Goal: Check status: Check status

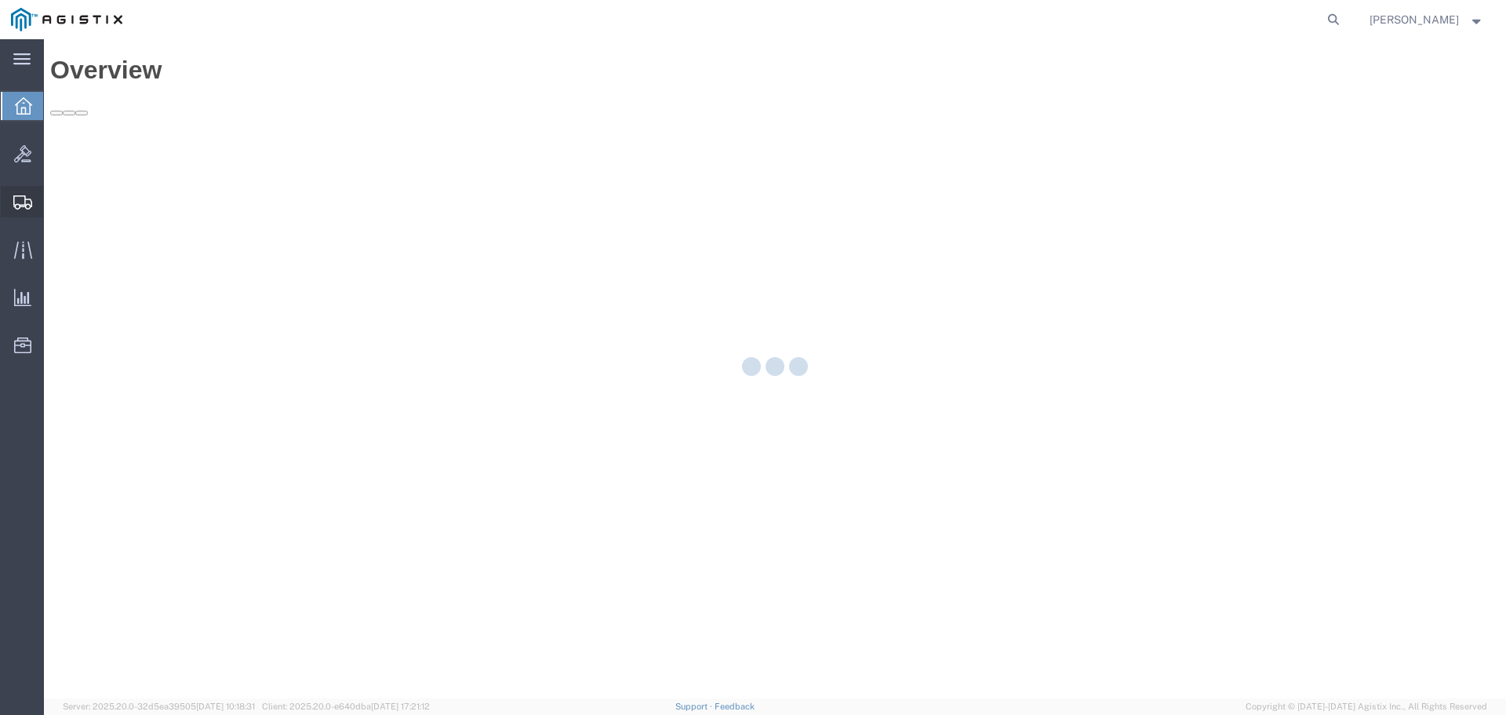
click at [19, 205] on icon at bounding box center [22, 202] width 19 height 14
click at [23, 200] on icon at bounding box center [22, 202] width 19 height 14
click at [1345, 19] on icon at bounding box center [1334, 20] width 22 height 22
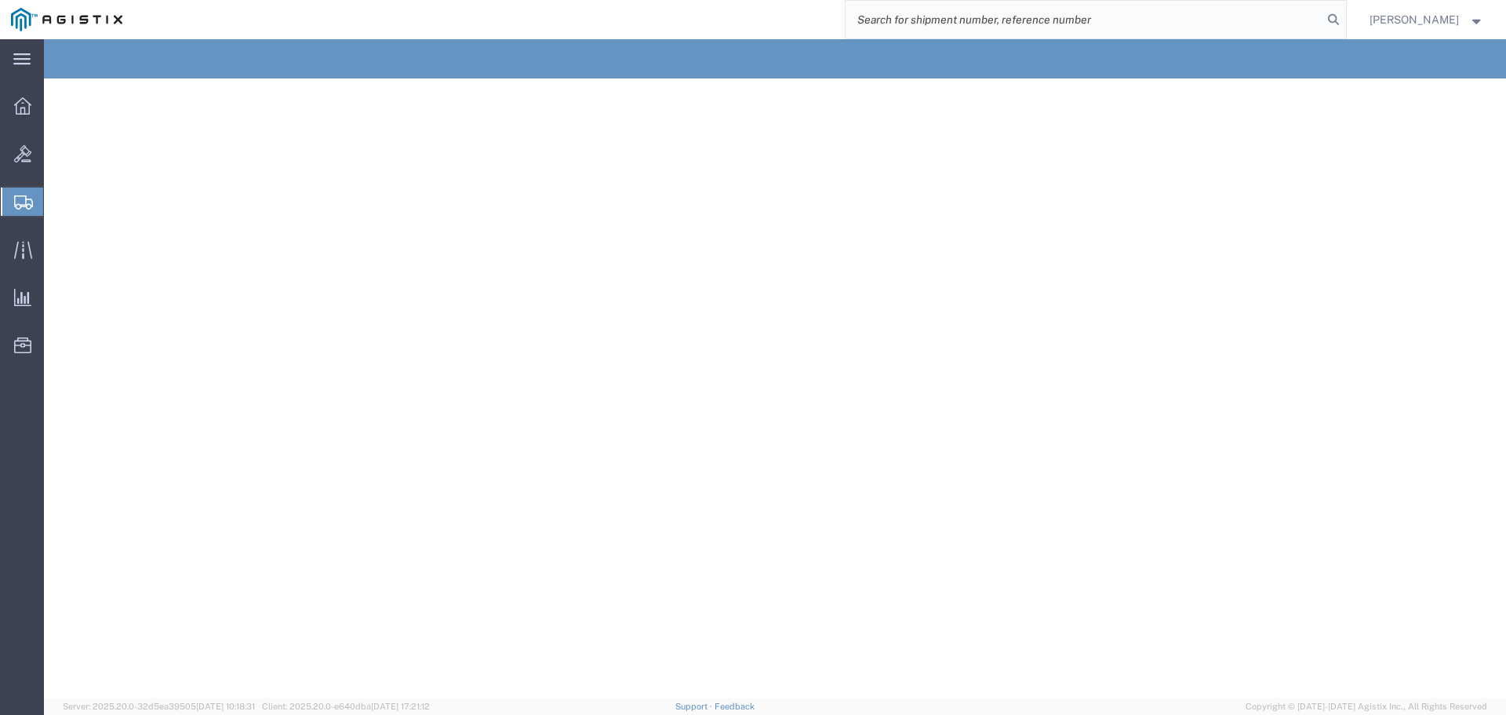
click at [973, 19] on input "search" at bounding box center [1084, 20] width 477 height 38
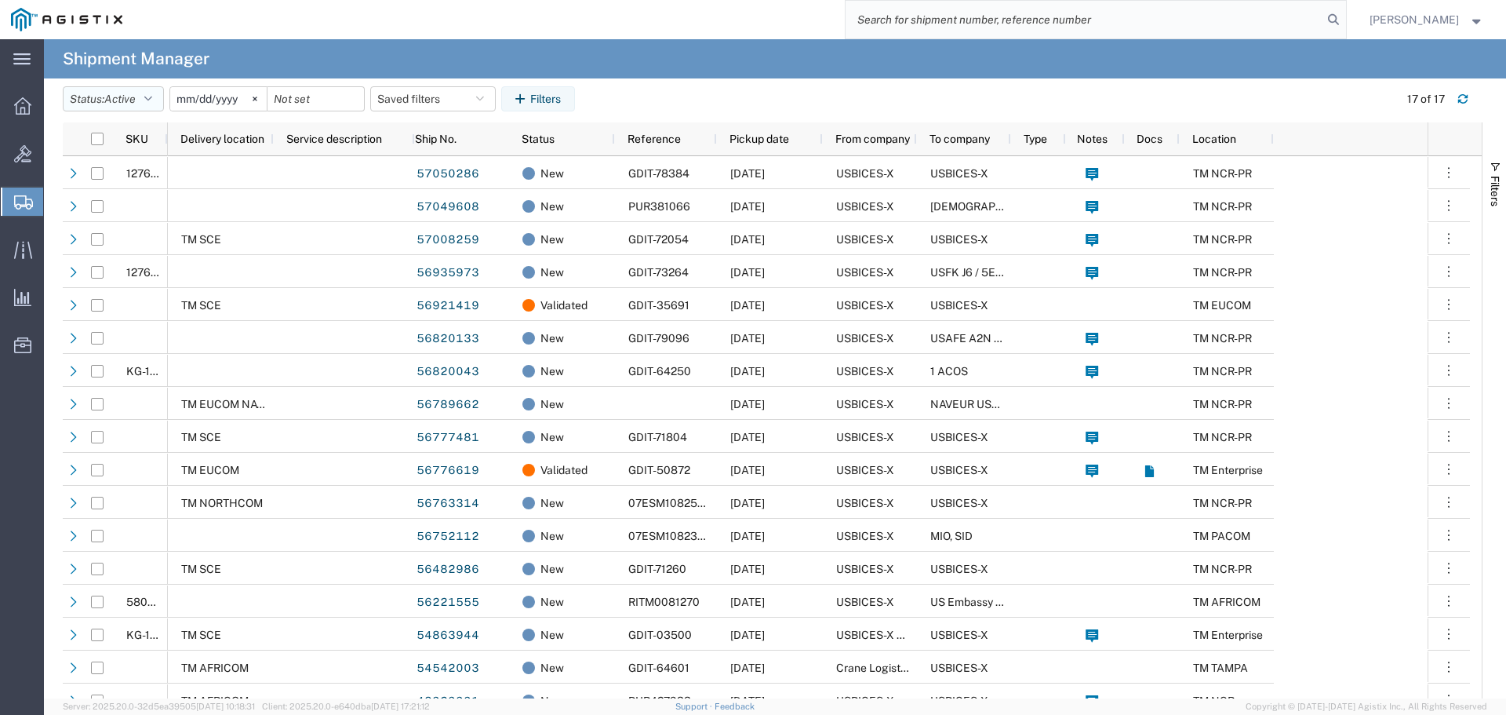
click at [151, 98] on icon "button" at bounding box center [148, 98] width 8 height 11
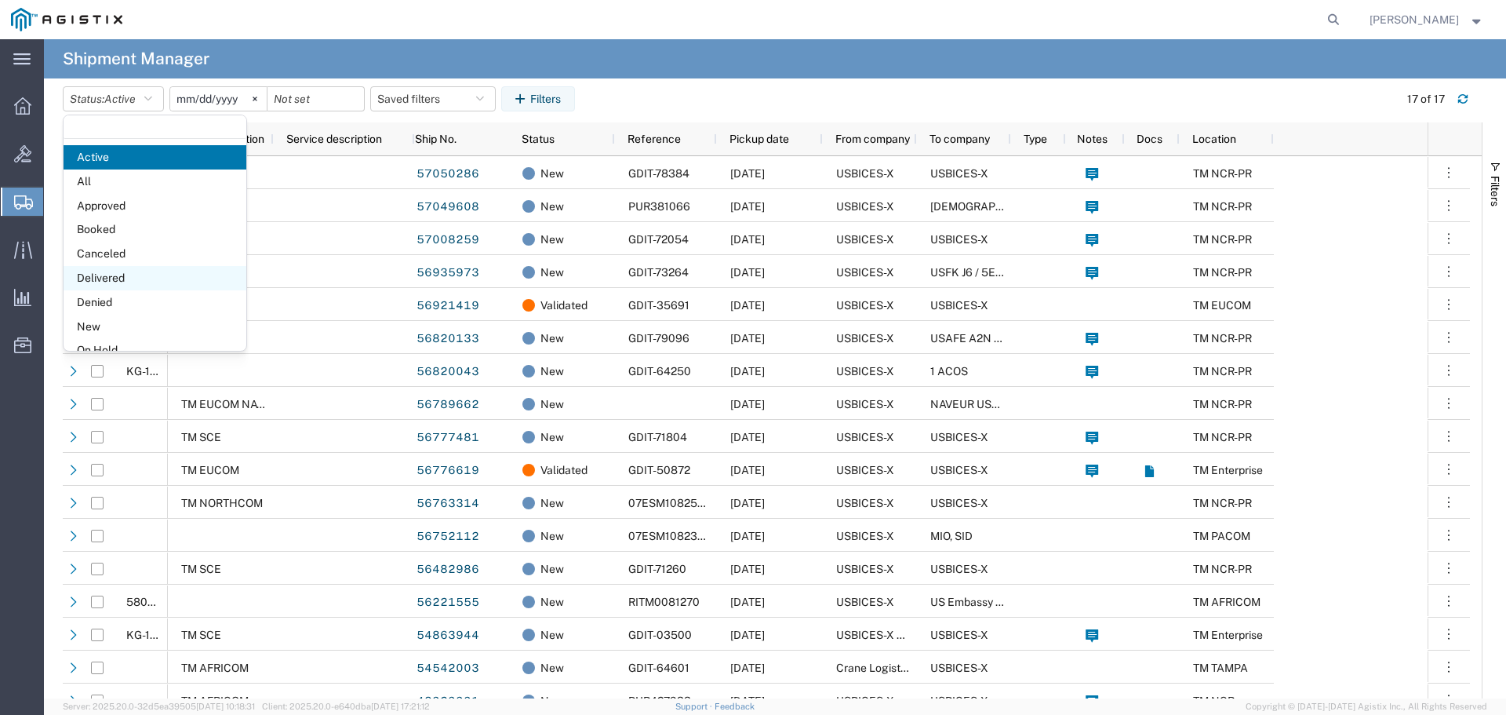
click at [130, 277] on span "Delivered" at bounding box center [155, 278] width 183 height 24
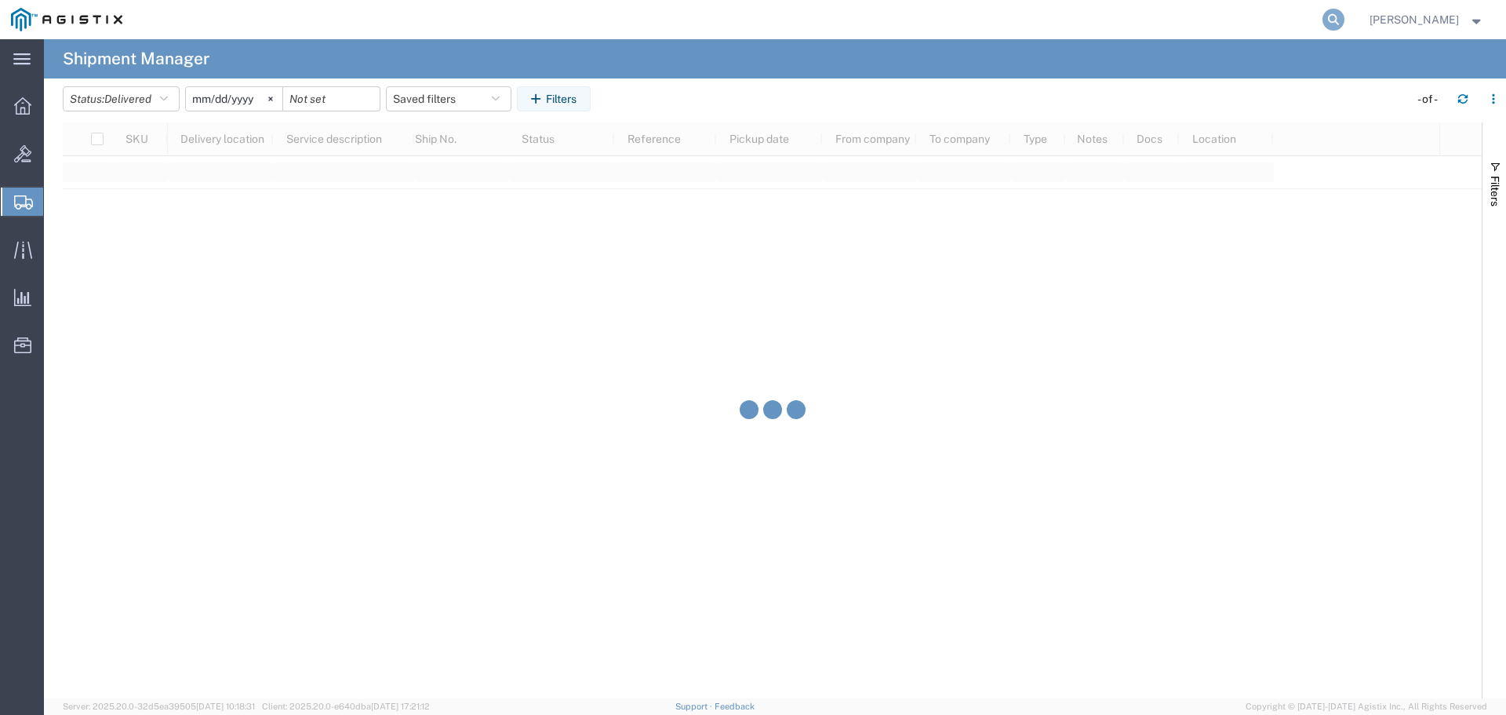
click at [1345, 16] on icon at bounding box center [1334, 20] width 22 height 22
click at [1186, 12] on input "search" at bounding box center [1084, 20] width 477 height 38
click at [1345, 21] on icon at bounding box center [1334, 20] width 22 height 22
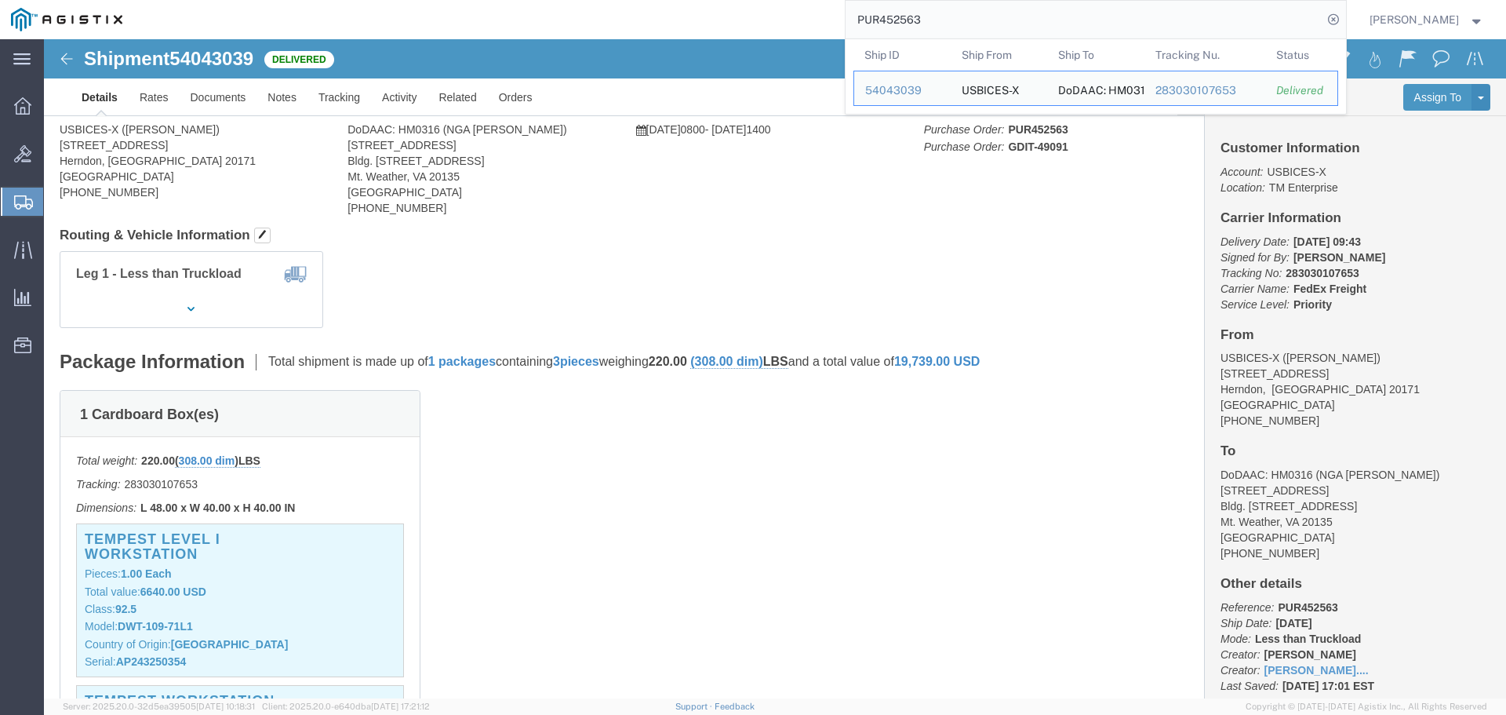
click img
click at [1254, 14] on input "PUR452563" at bounding box center [1084, 20] width 477 height 38
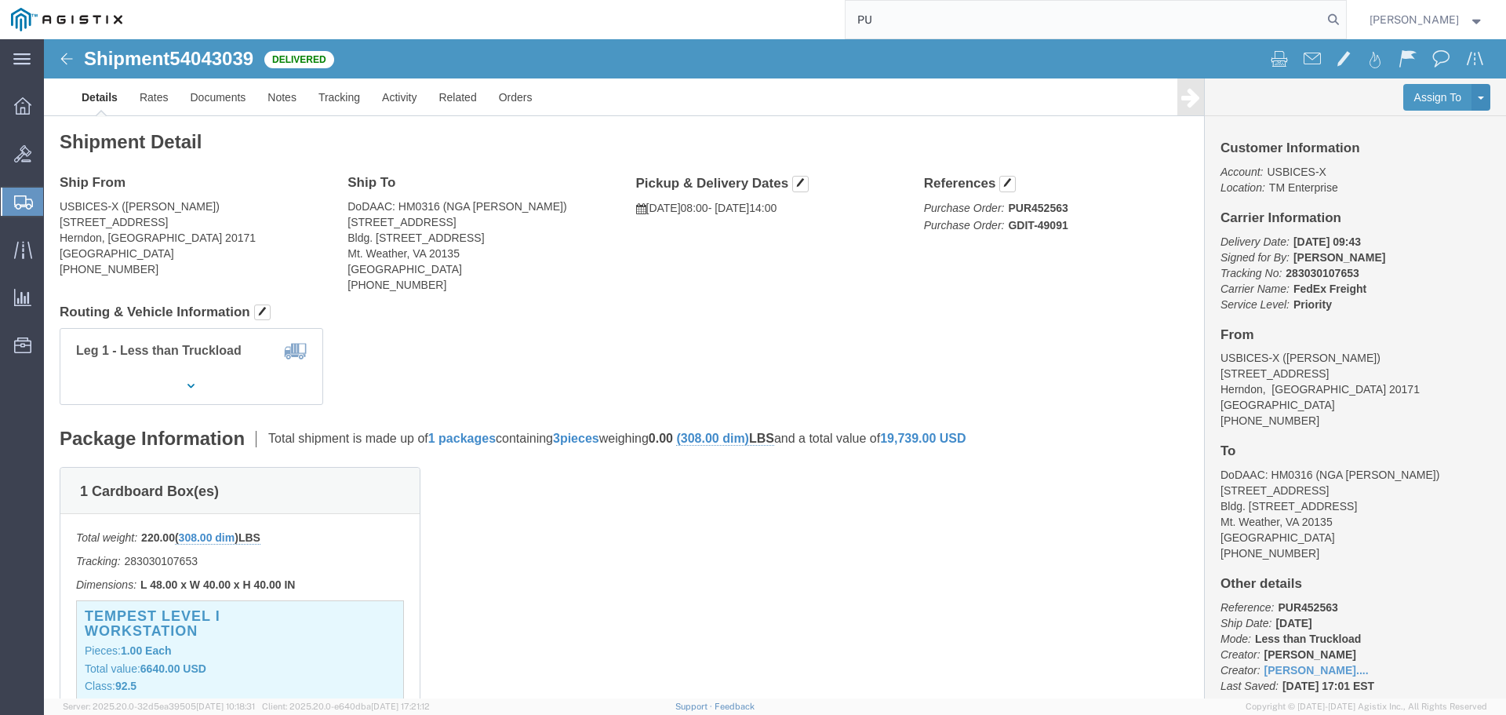
type input "P"
click at [1345, 13] on icon at bounding box center [1334, 20] width 22 height 22
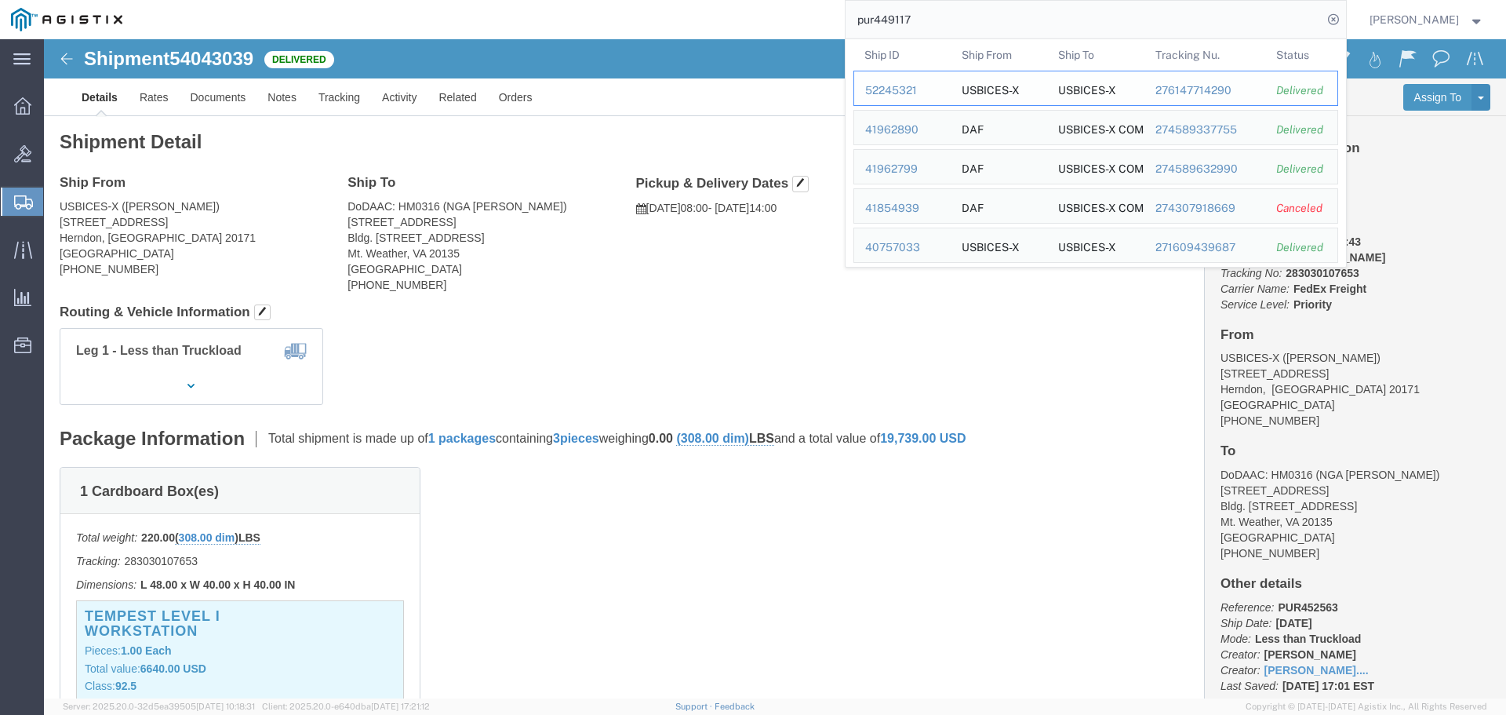
click at [937, 93] on div "52245321" at bounding box center [902, 90] width 75 height 16
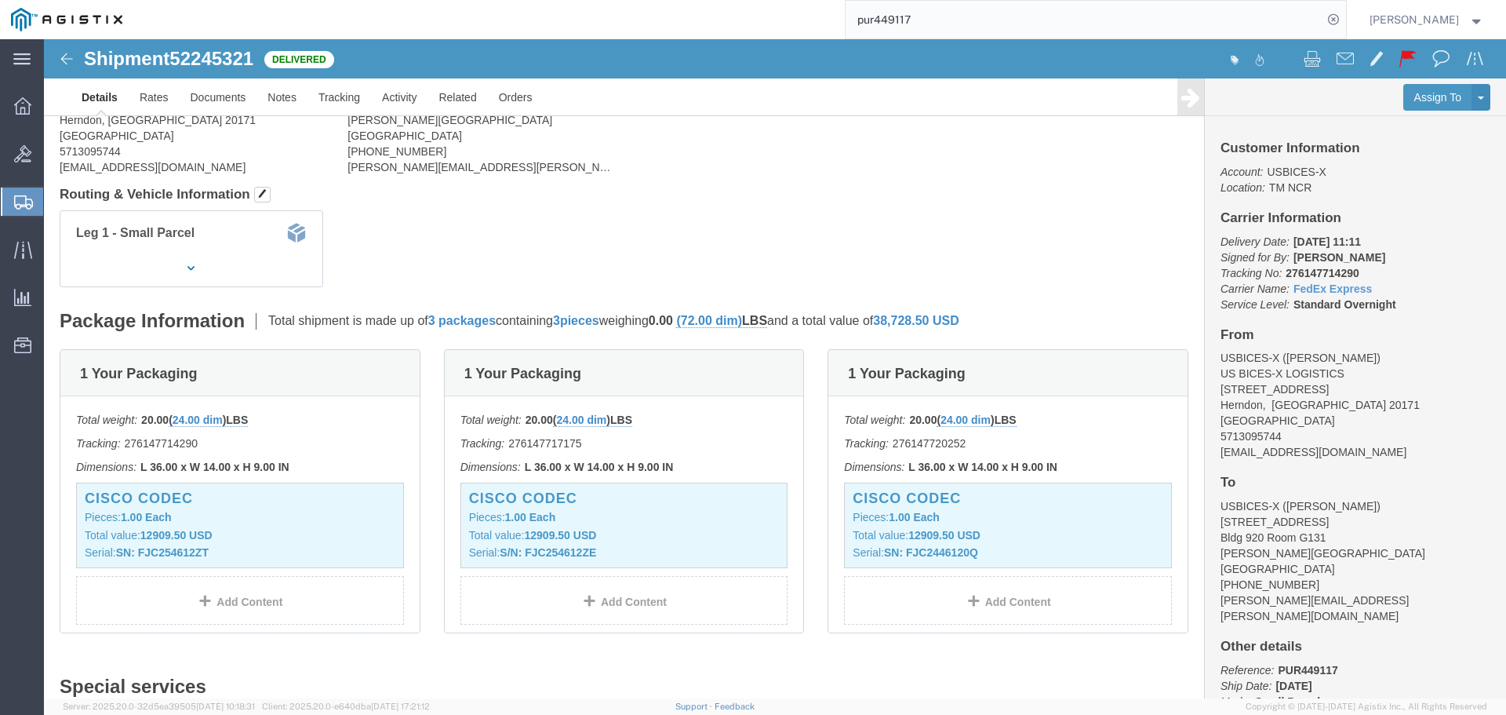
scroll to position [157, 0]
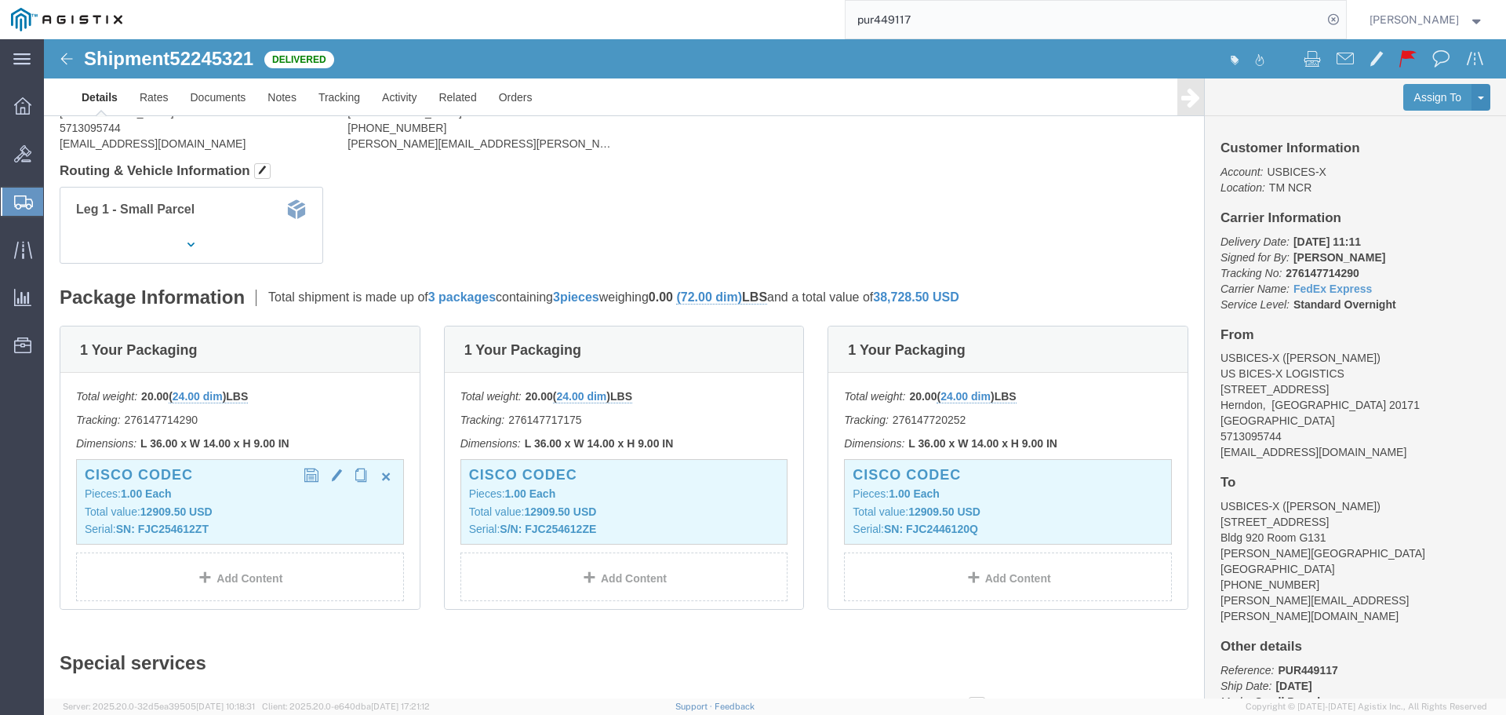
click b "SN: FJC254612ZT"
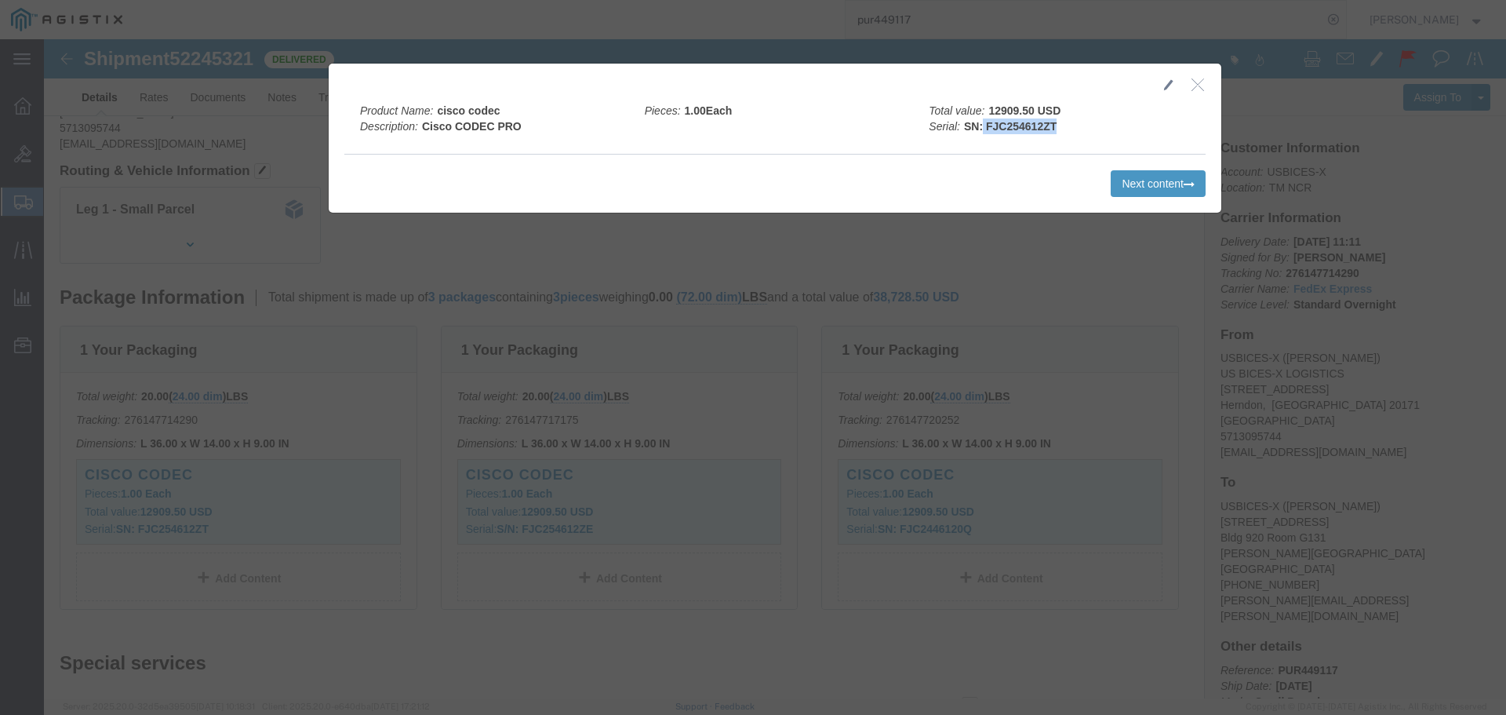
drag, startPoint x: 936, startPoint y: 88, endPoint x: 1011, endPoint y: 82, distance: 75.6
click div "Total value: 12909.50 USD Serial: SN: FJC254612ZT"
copy b "FJC254612ZT"
click icon "button"
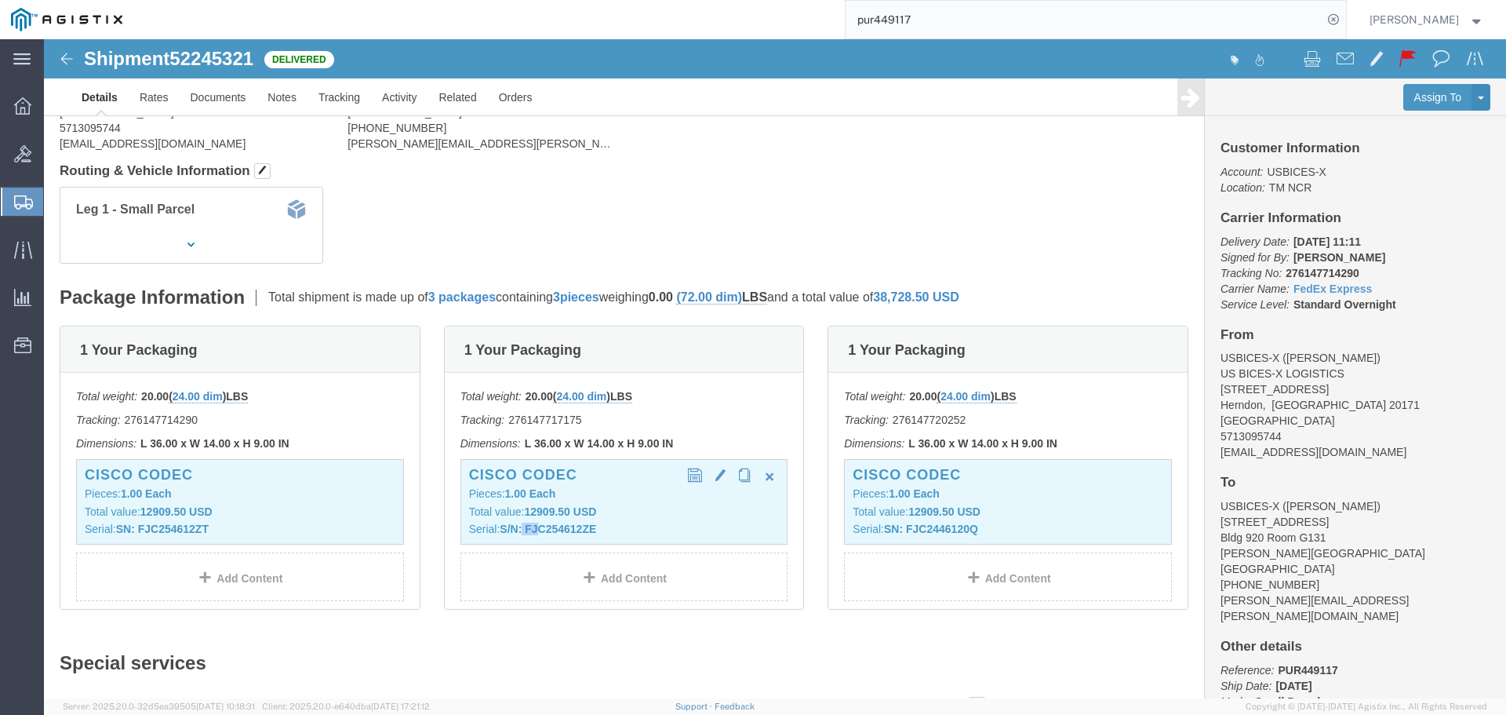
drag, startPoint x: 479, startPoint y: 489, endPoint x: 495, endPoint y: 489, distance: 16.5
click b "S/N: FJC254612ZE"
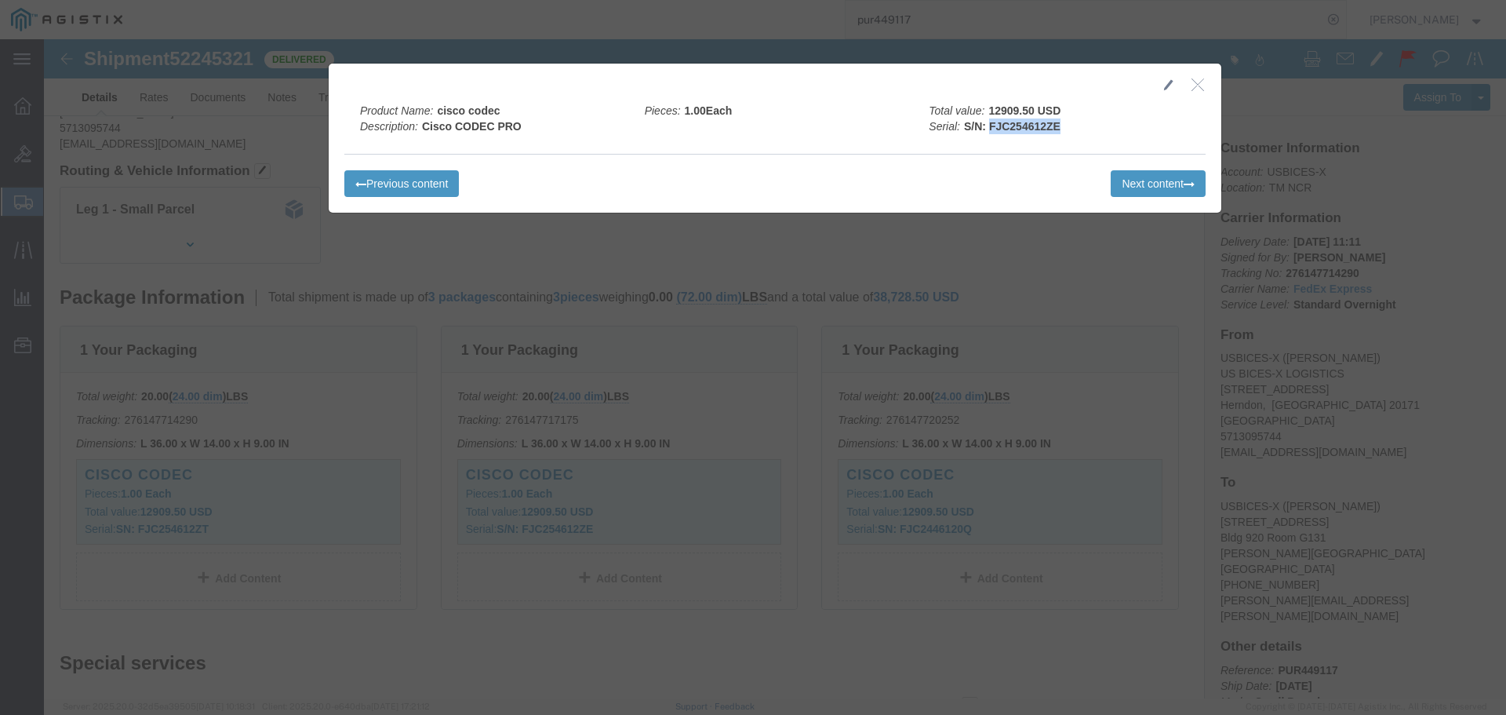
drag, startPoint x: 1011, startPoint y: 91, endPoint x: 944, endPoint y: 92, distance: 67.5
click b "S/N: FJC254612ZE"
copy b "FJC254612ZE"
click icon
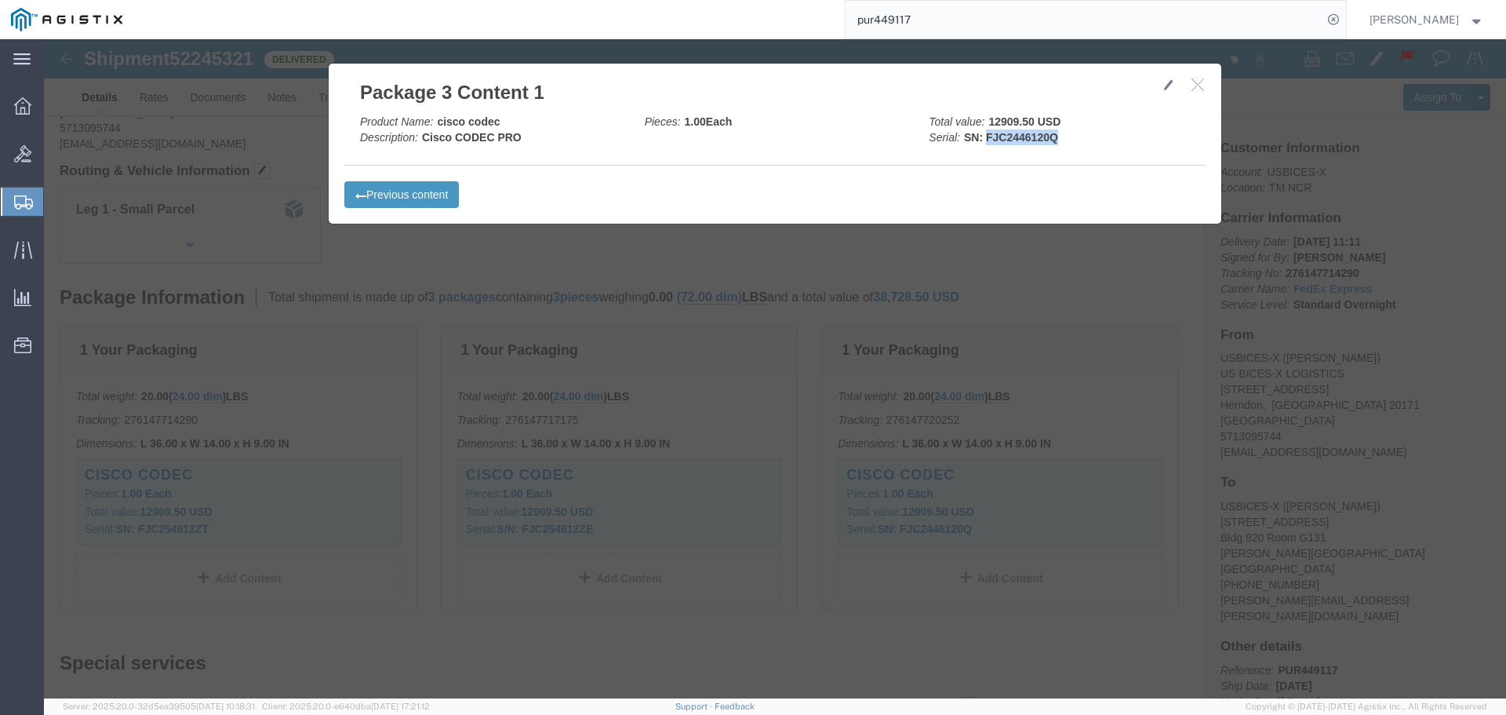
drag, startPoint x: 1013, startPoint y: 97, endPoint x: 938, endPoint y: 97, distance: 74.5
click div "Total value: 12909.50 USD Serial: SN: FJC2446120Q"
copy b "FJC2446120Q"
click icon "button"
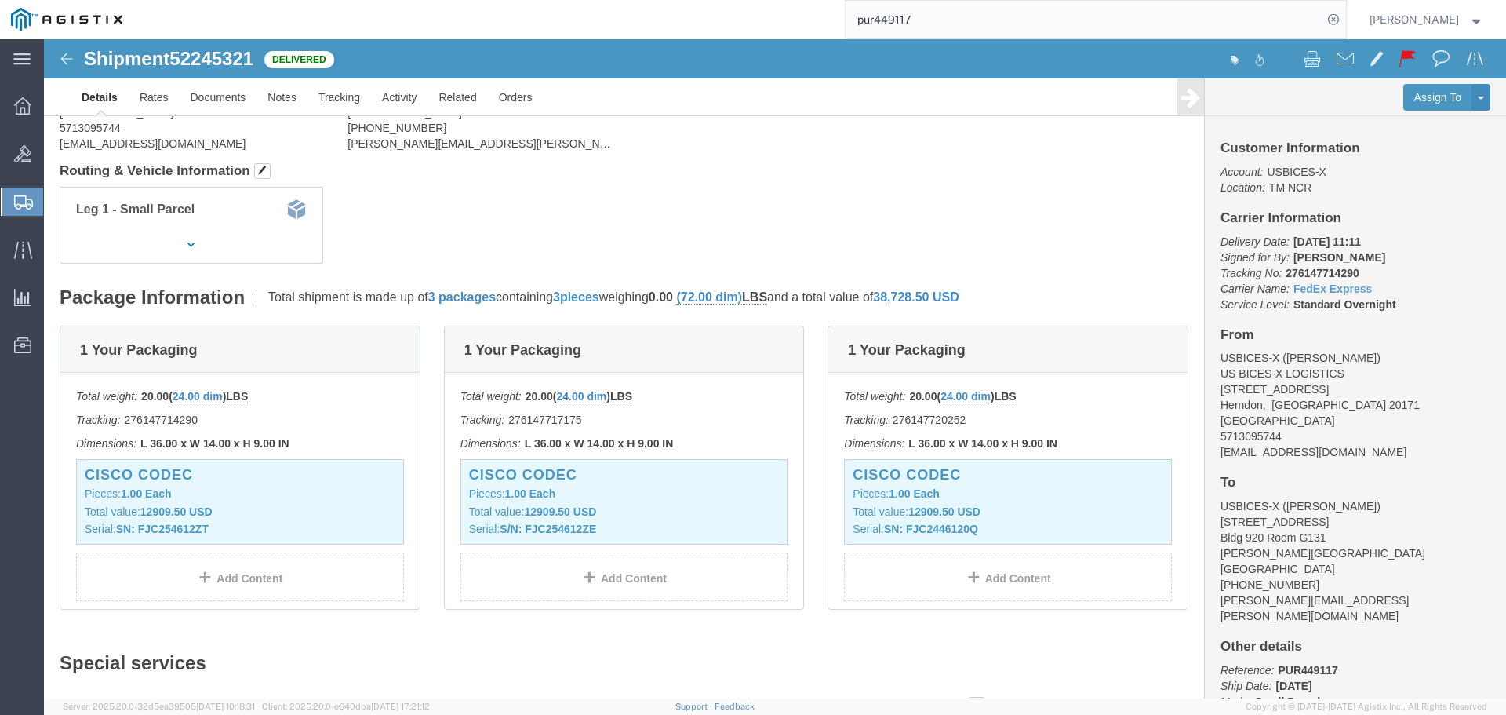
scroll to position [0, 0]
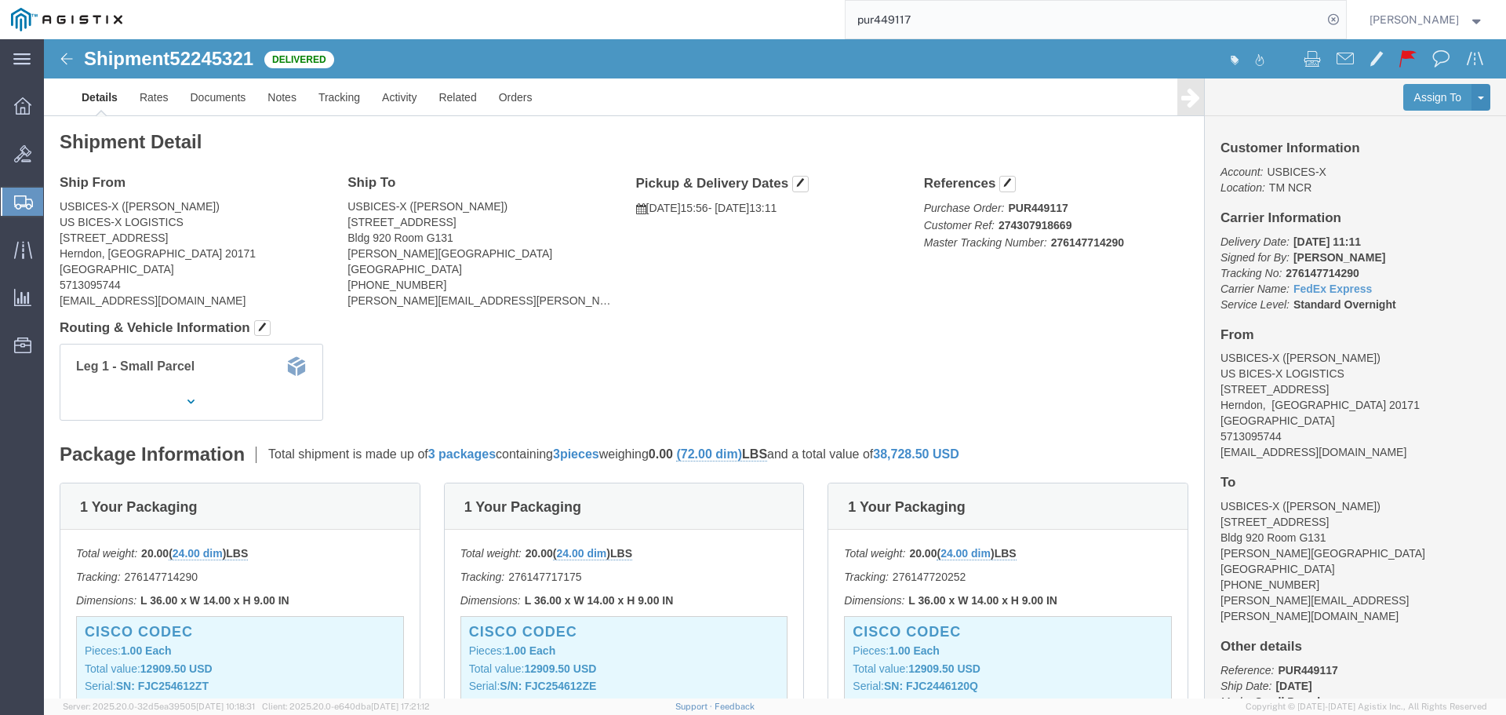
click img
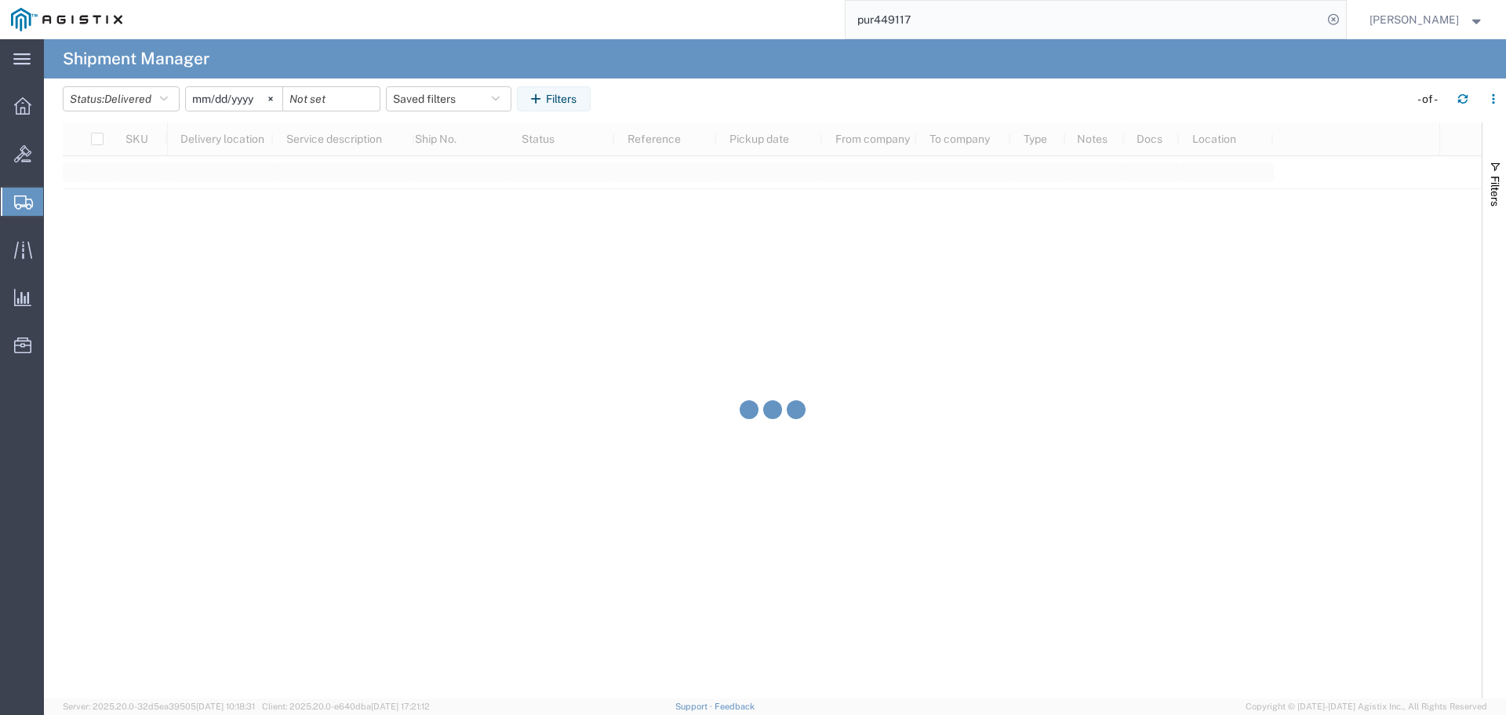
click at [1312, 16] on input "pur449117" at bounding box center [1084, 20] width 477 height 38
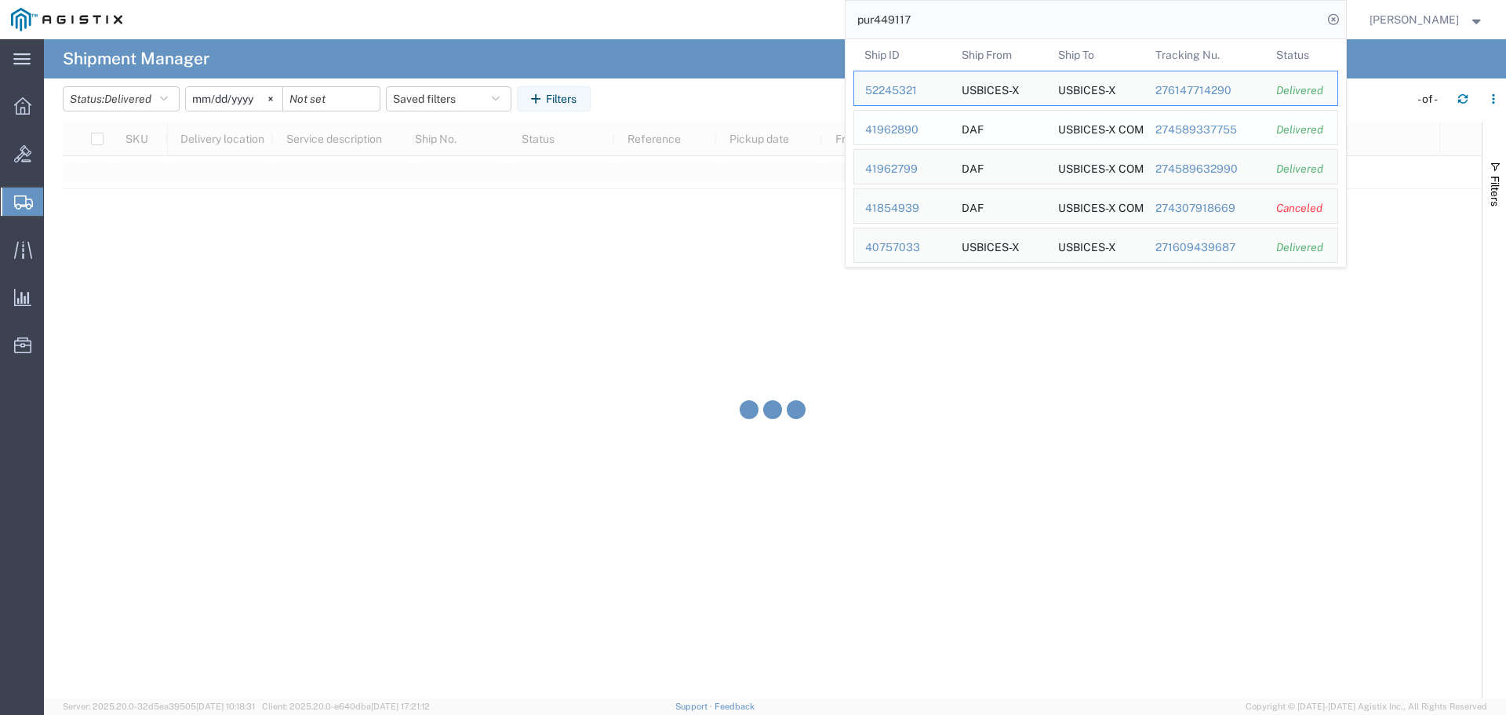
click at [914, 130] on div "41962890" at bounding box center [902, 130] width 75 height 16
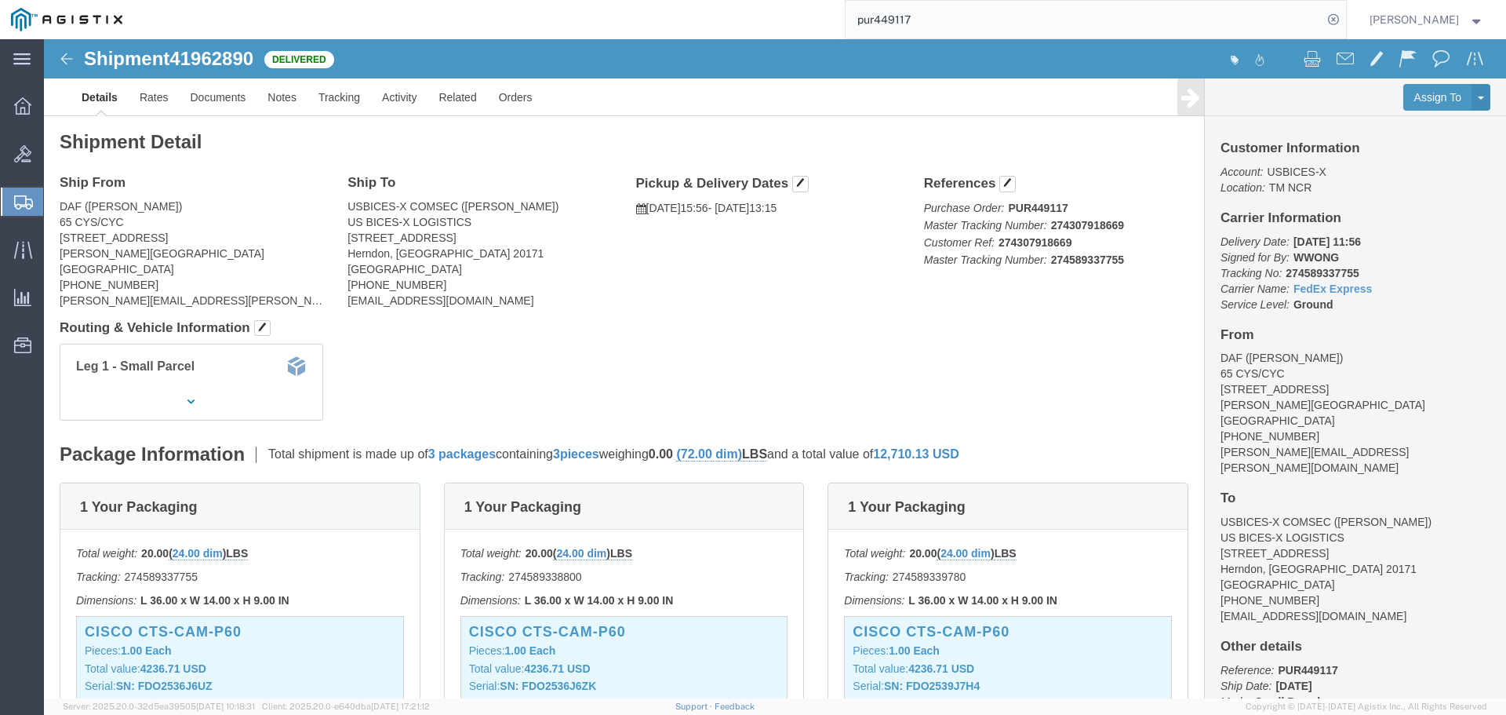
click img
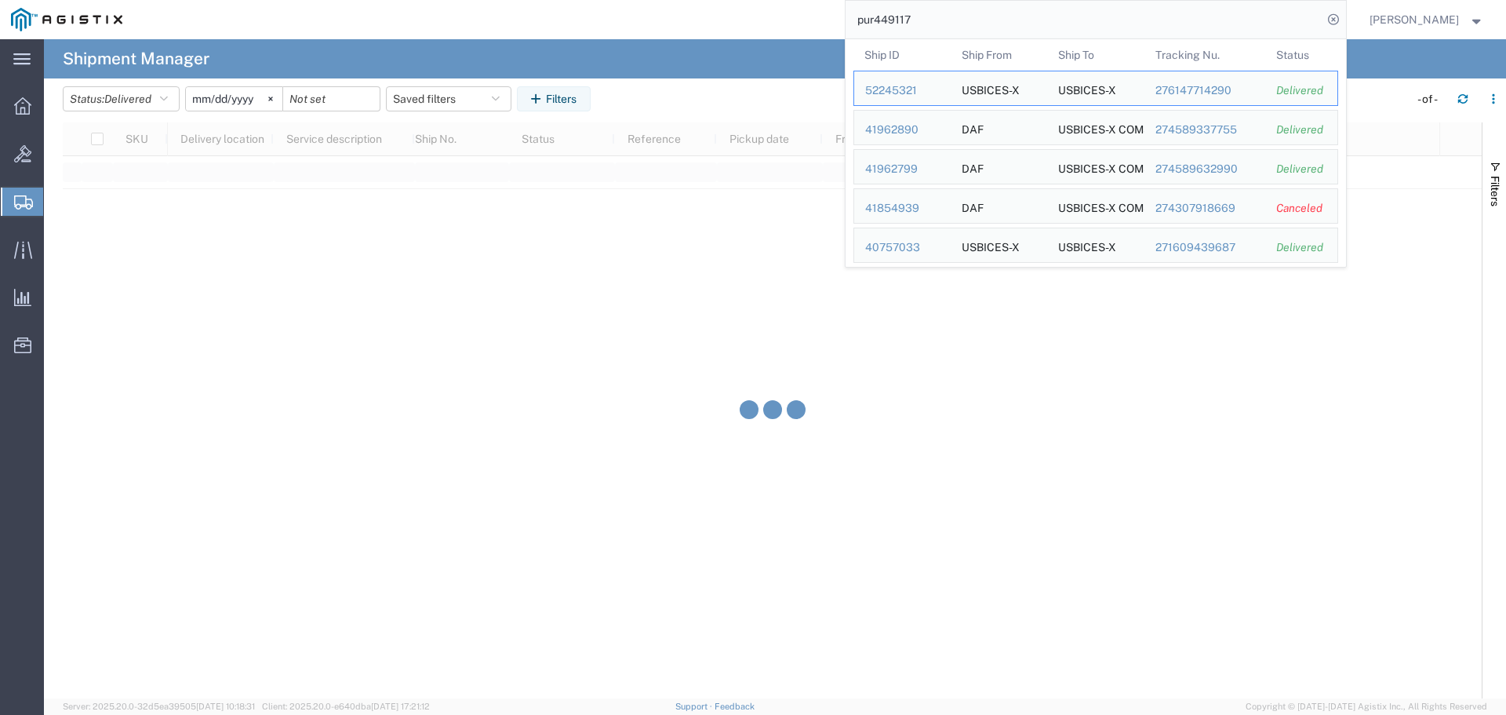
click at [1174, 15] on input "pur449117" at bounding box center [1084, 20] width 477 height 38
click at [940, 175] on div "41962799" at bounding box center [902, 169] width 75 height 16
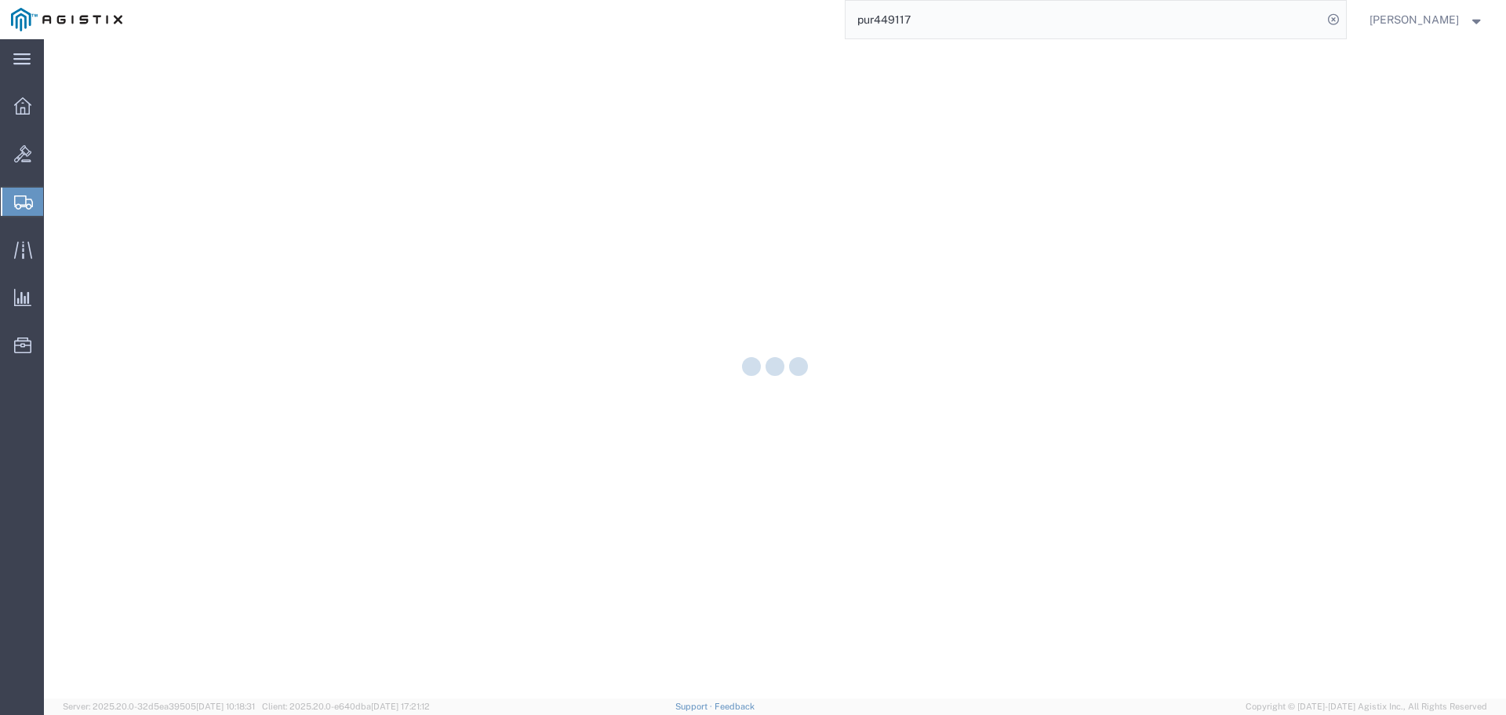
click at [985, 15] on input "pur449117" at bounding box center [1084, 20] width 477 height 38
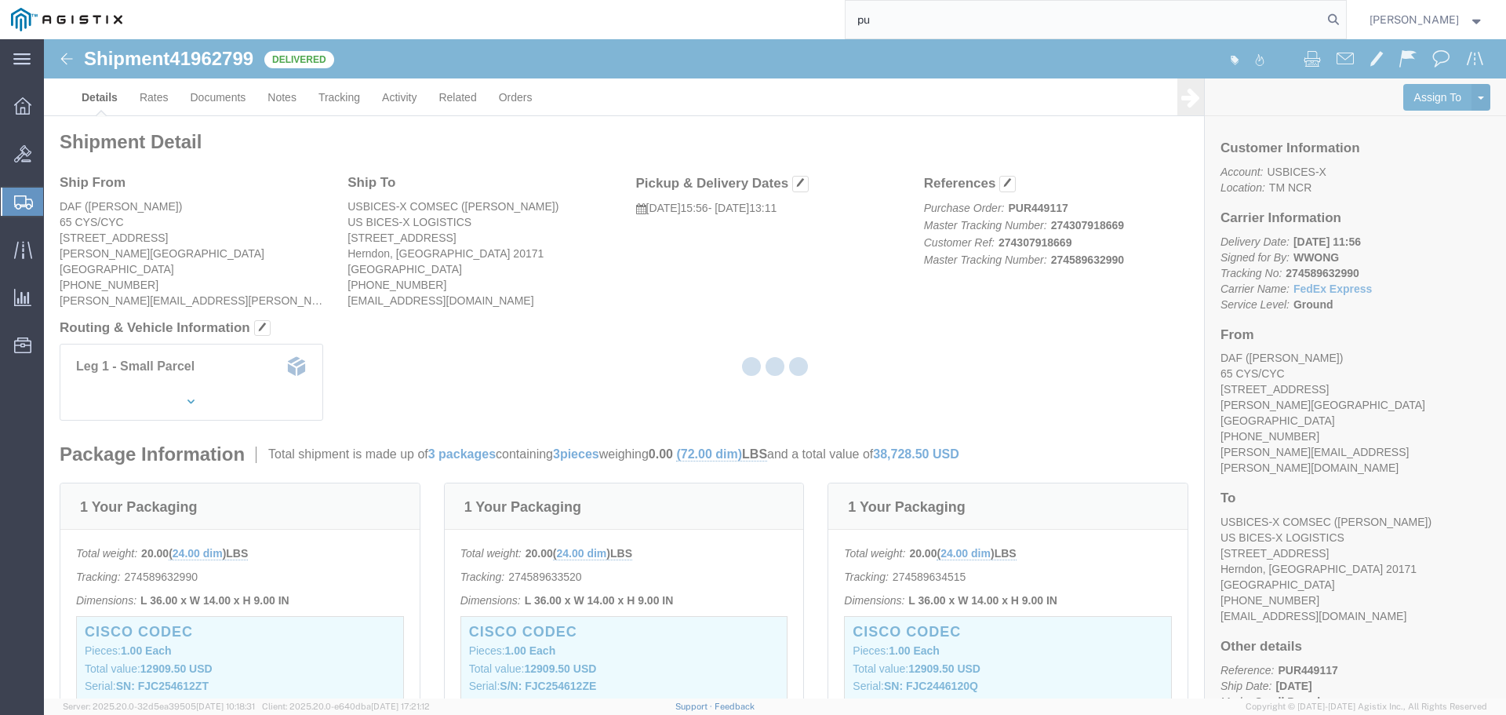
type input "p"
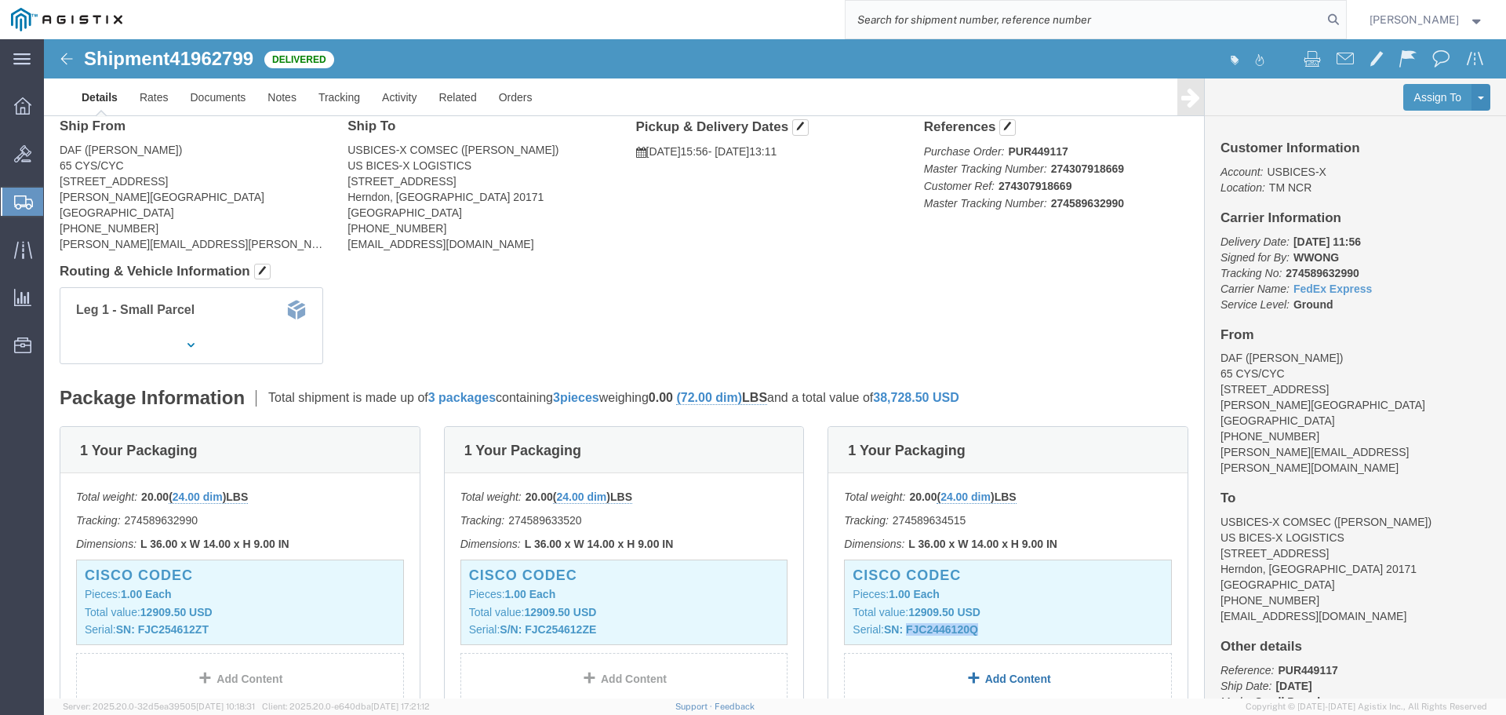
scroll to position [66, 0]
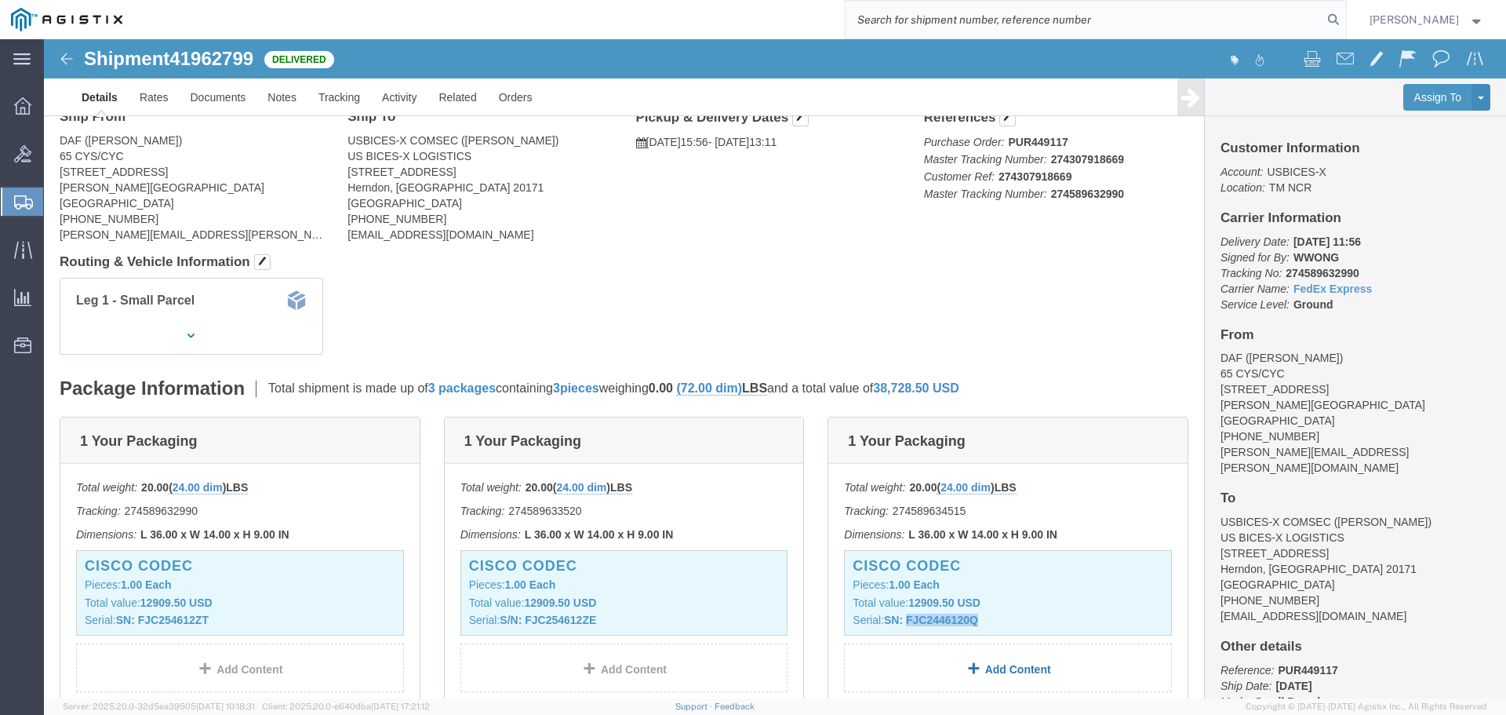
drag, startPoint x: 859, startPoint y: 648, endPoint x: 875, endPoint y: 640, distance: 17.5
click div "Total weight: 20.00 ( 24.00 dim ) LBS Tracking: 274589634515 Dimensions: L 36.0…"
copy div "FJC2446120Q Package 3 Content 1 Product Name: cisco codec Description: Cisco CO…"
click div "Leg 1 - Small Parcel"
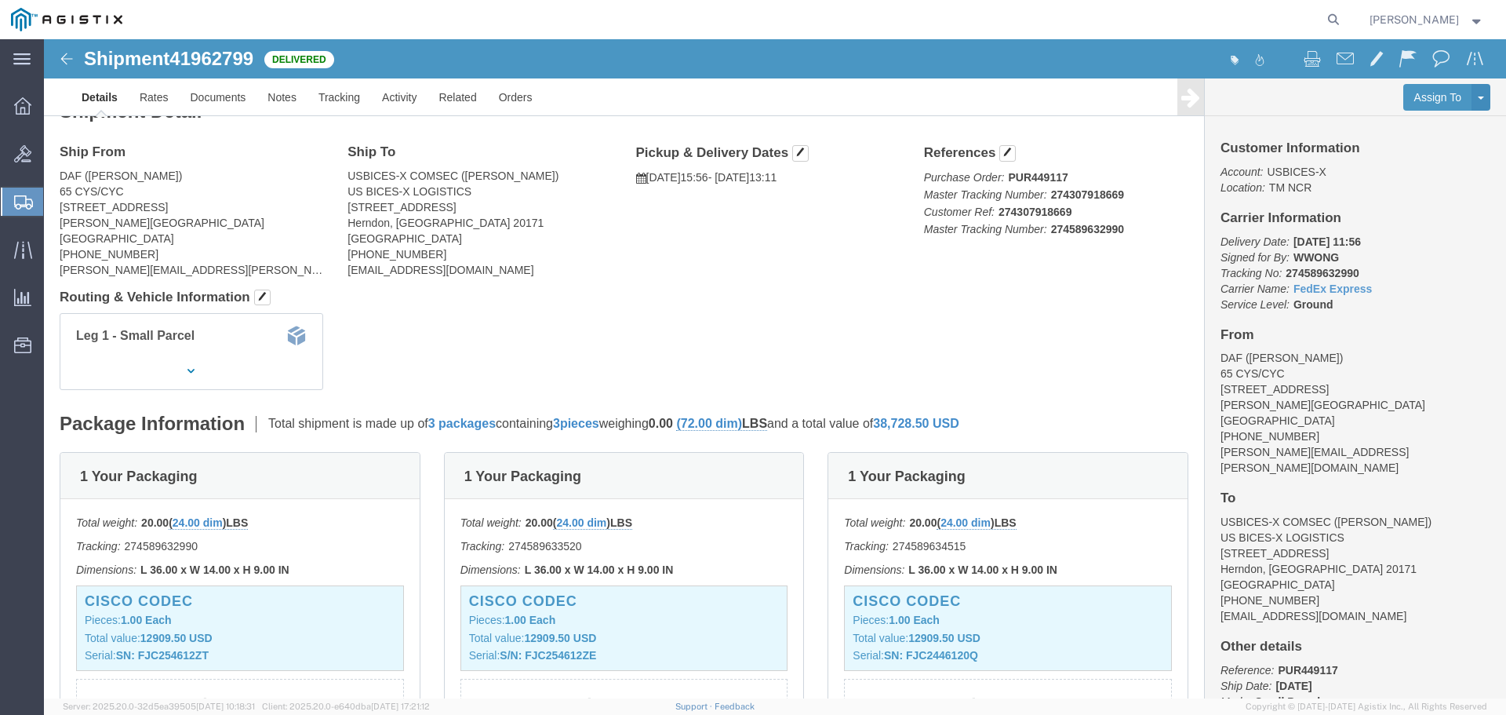
scroll to position [0, 0]
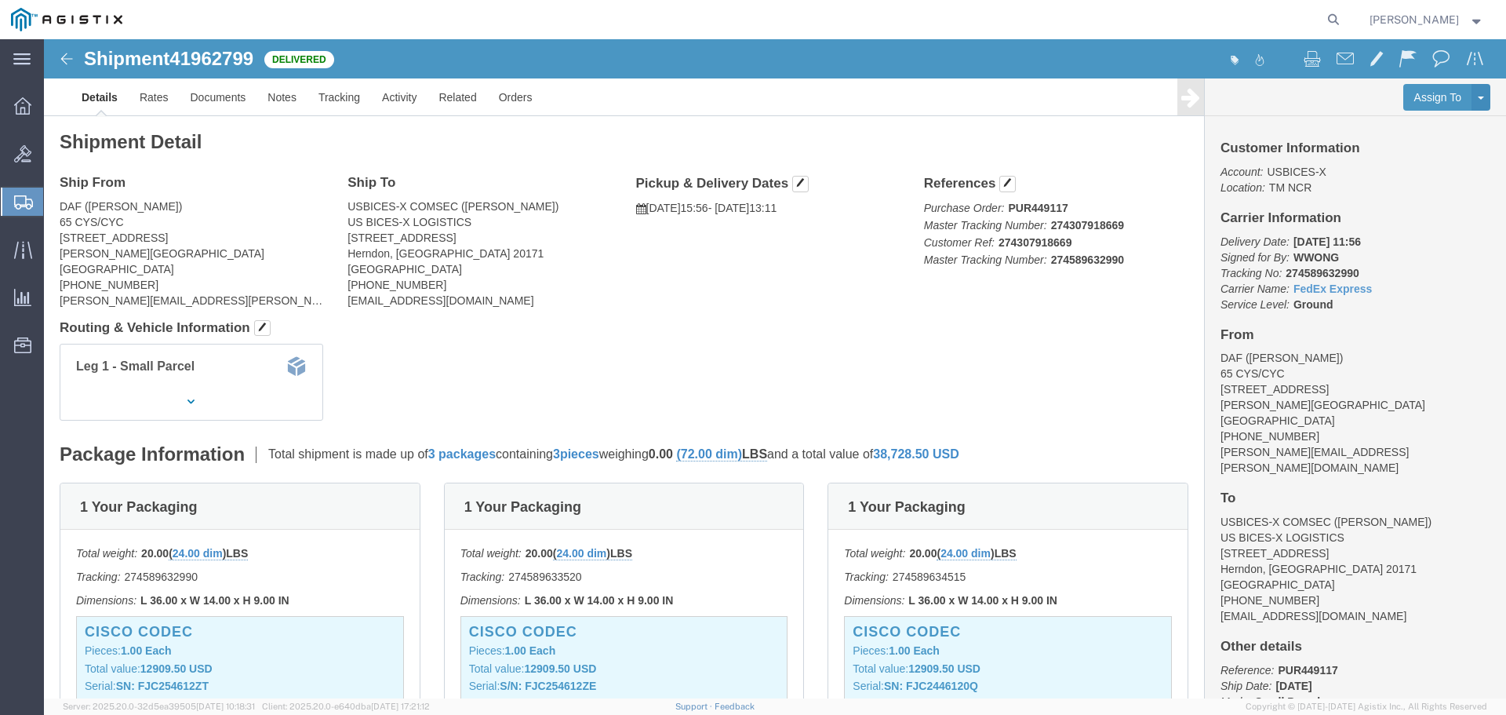
click img
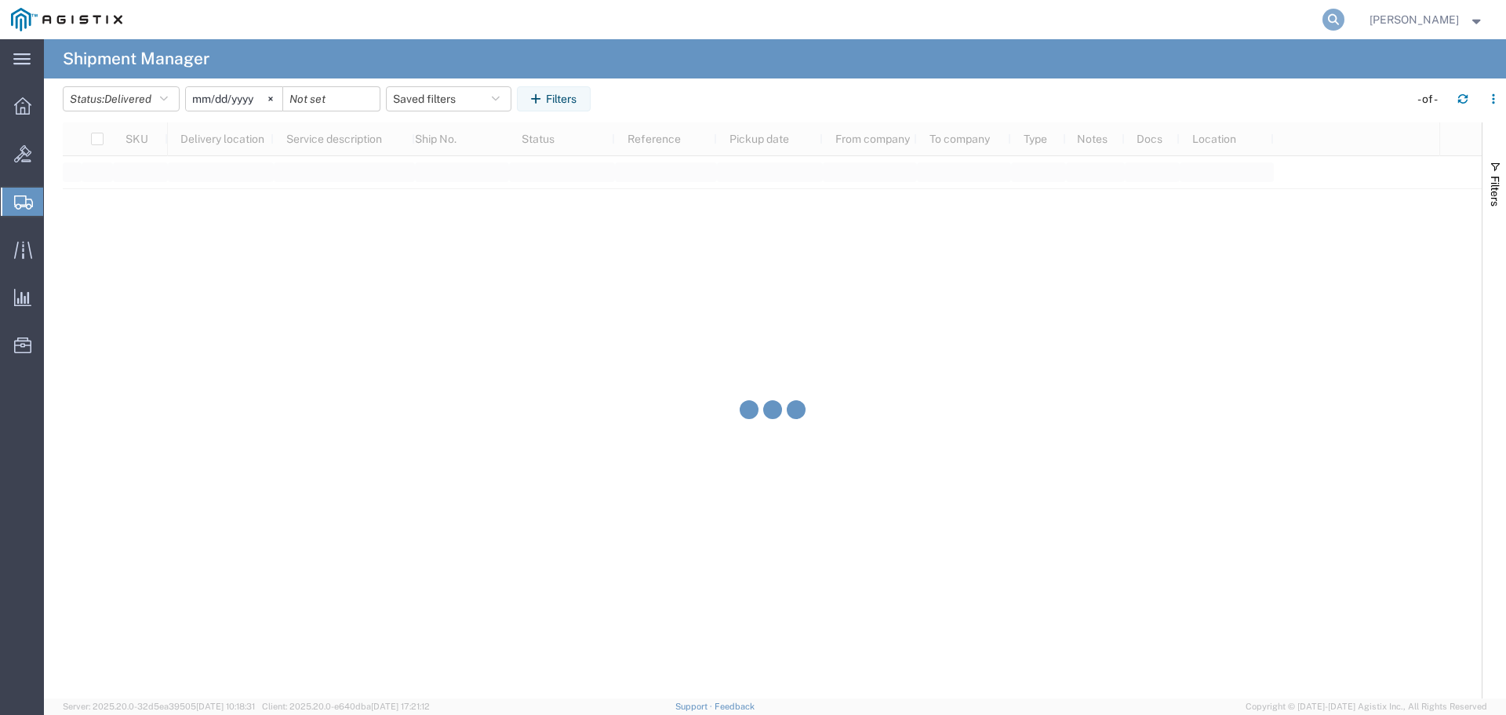
click at [1345, 20] on icon at bounding box center [1334, 20] width 22 height 22
click at [1180, 30] on input "search" at bounding box center [1084, 20] width 477 height 38
click at [1345, 18] on icon at bounding box center [1334, 20] width 22 height 22
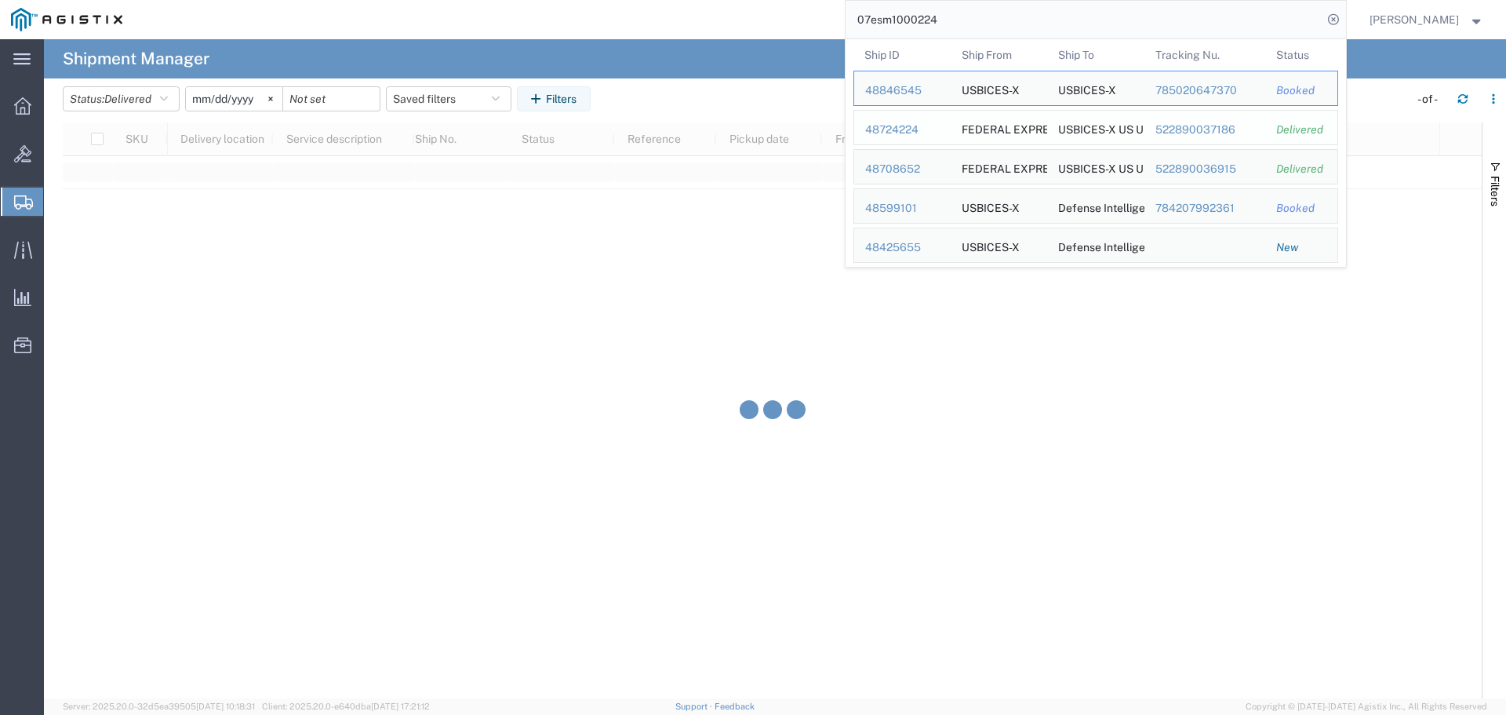
click at [911, 130] on div "48724224" at bounding box center [902, 130] width 75 height 16
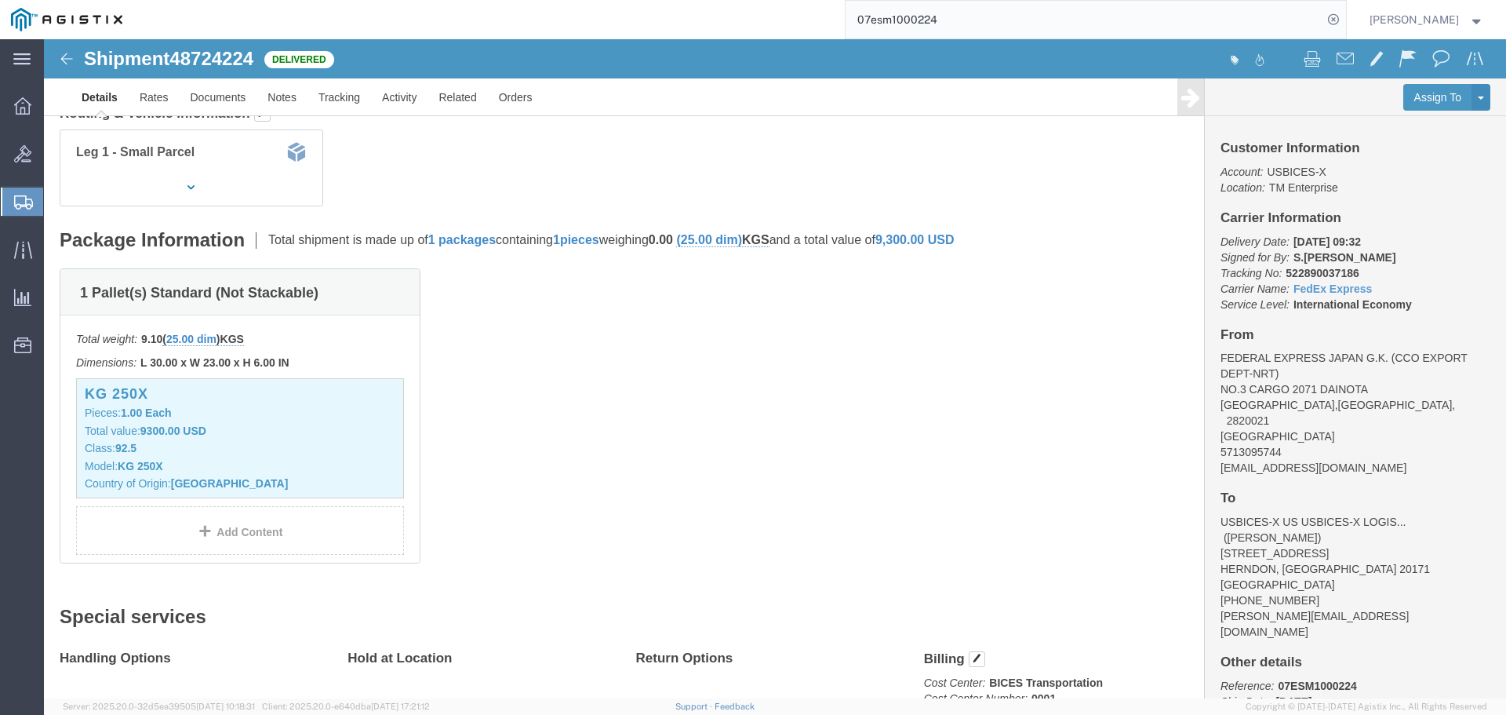
scroll to position [235, 0]
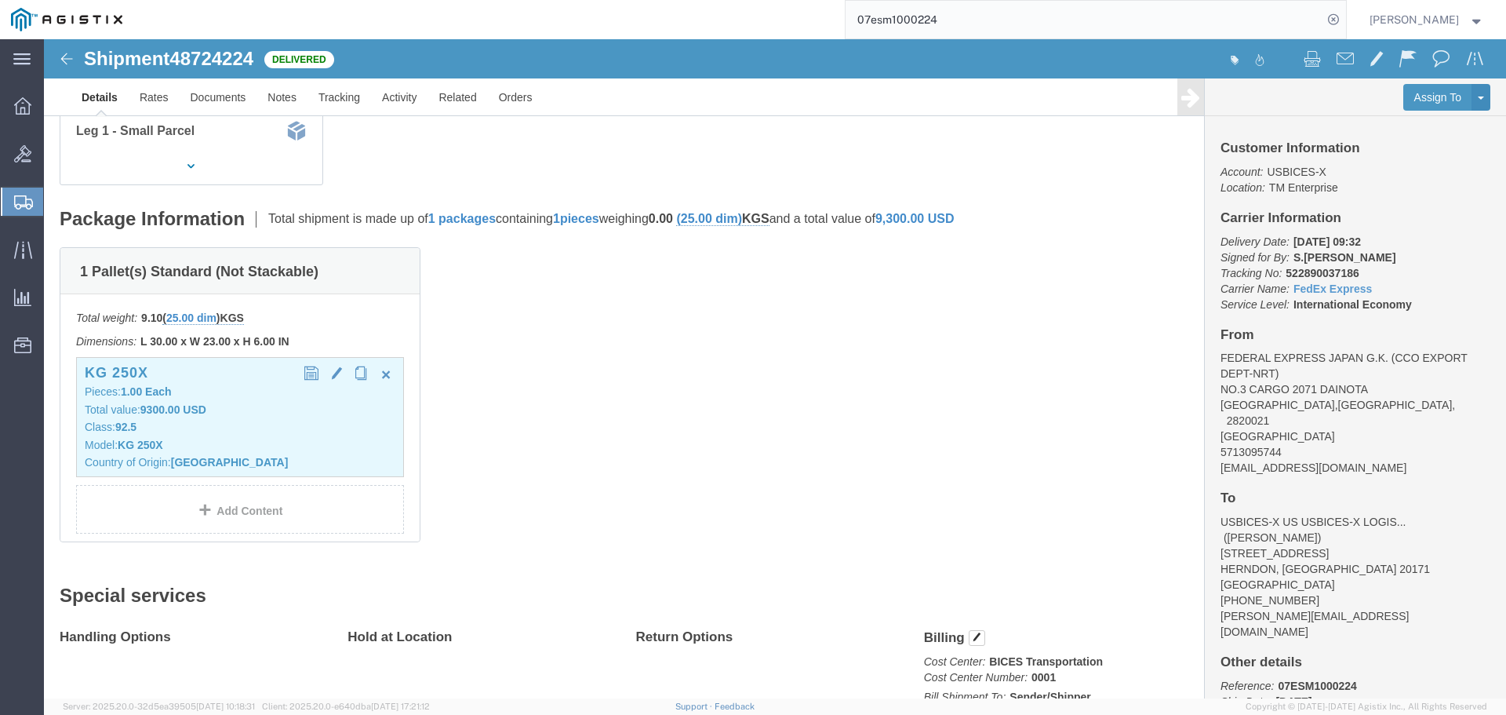
click p "Class: 92.5"
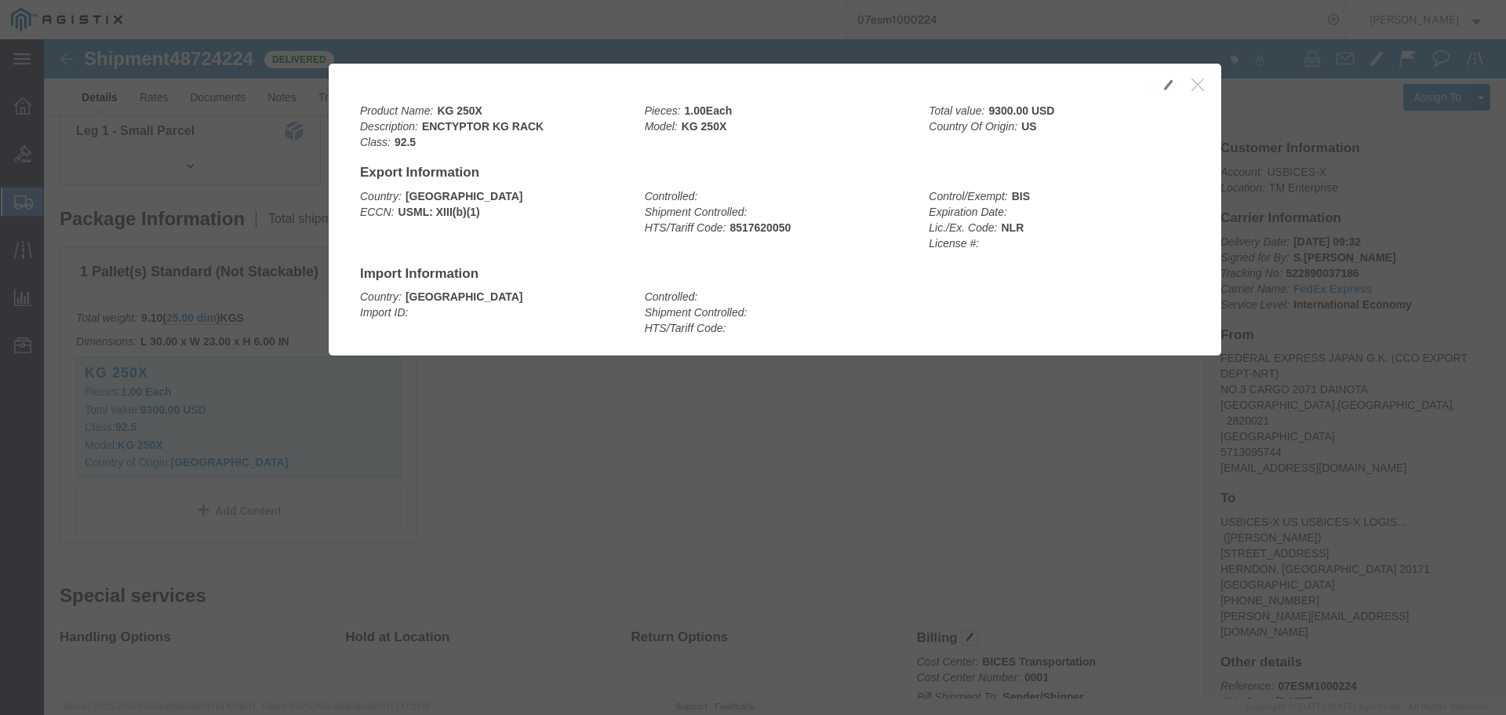
click icon "button"
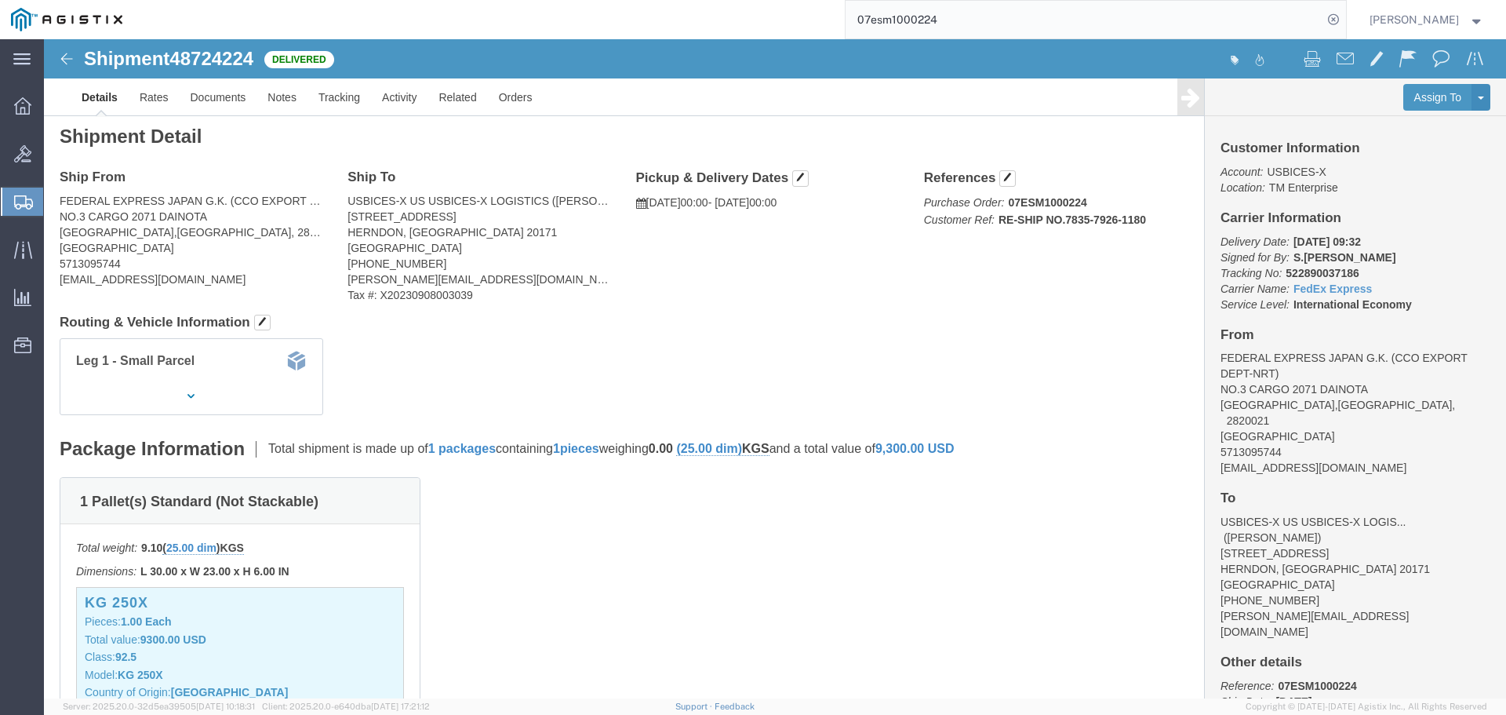
scroll to position [0, 0]
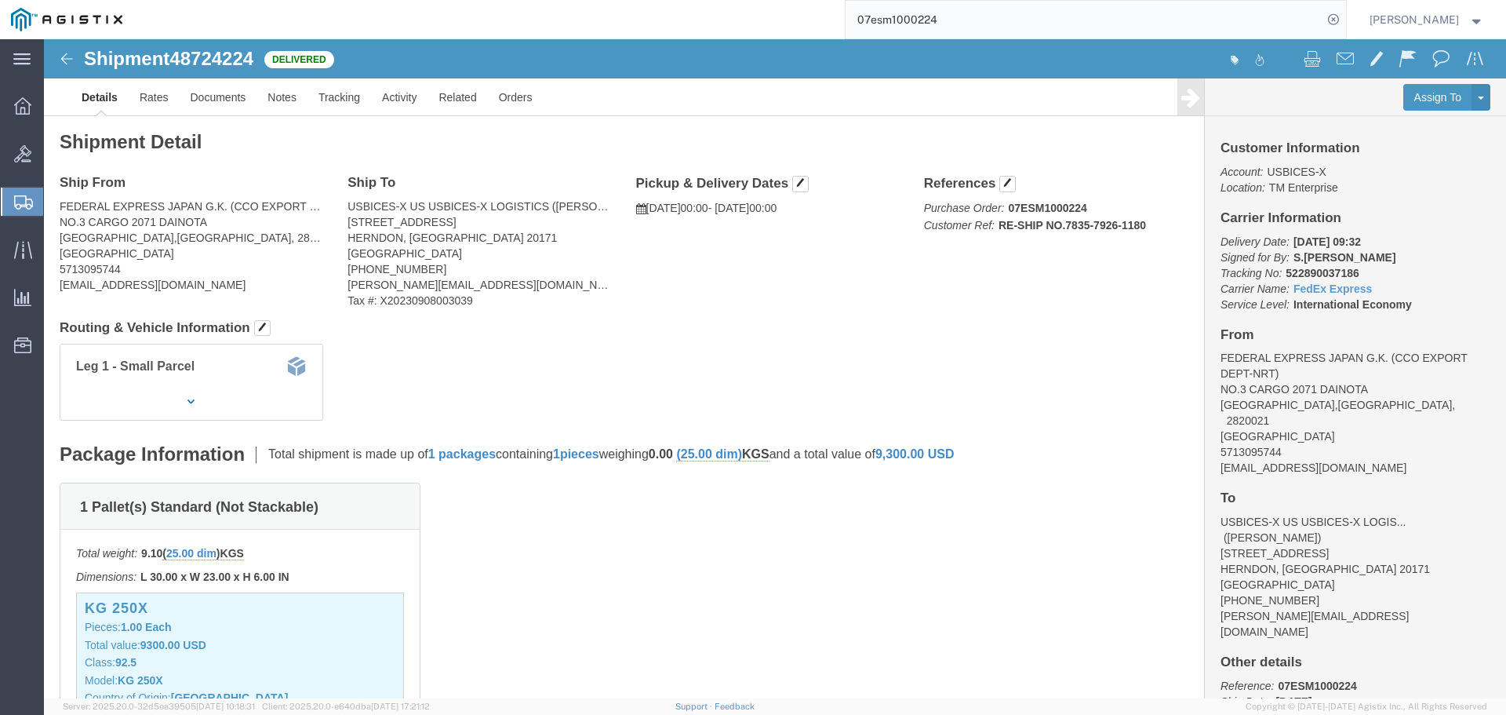
click at [1243, 25] on input "07esm1000224" at bounding box center [1084, 20] width 477 height 38
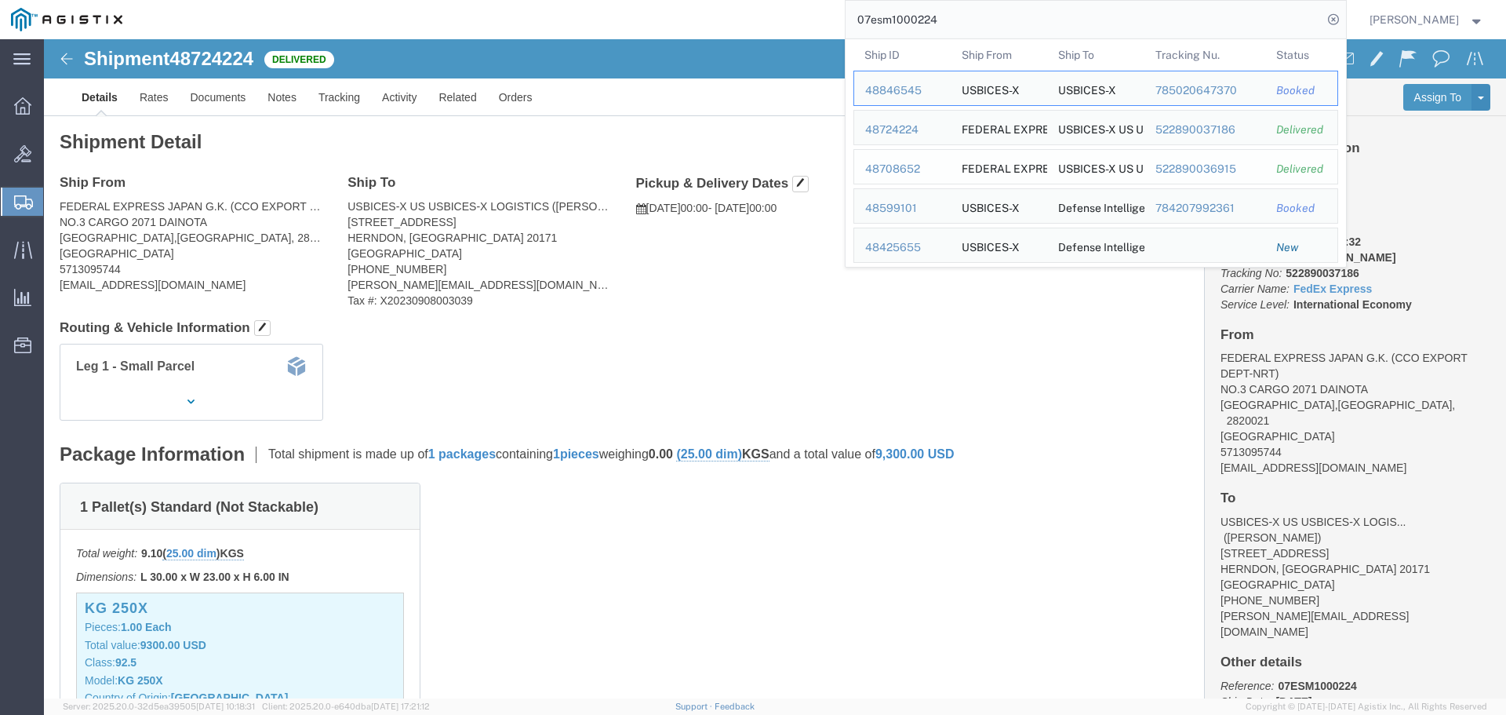
click at [931, 170] on div "48708652" at bounding box center [902, 169] width 75 height 16
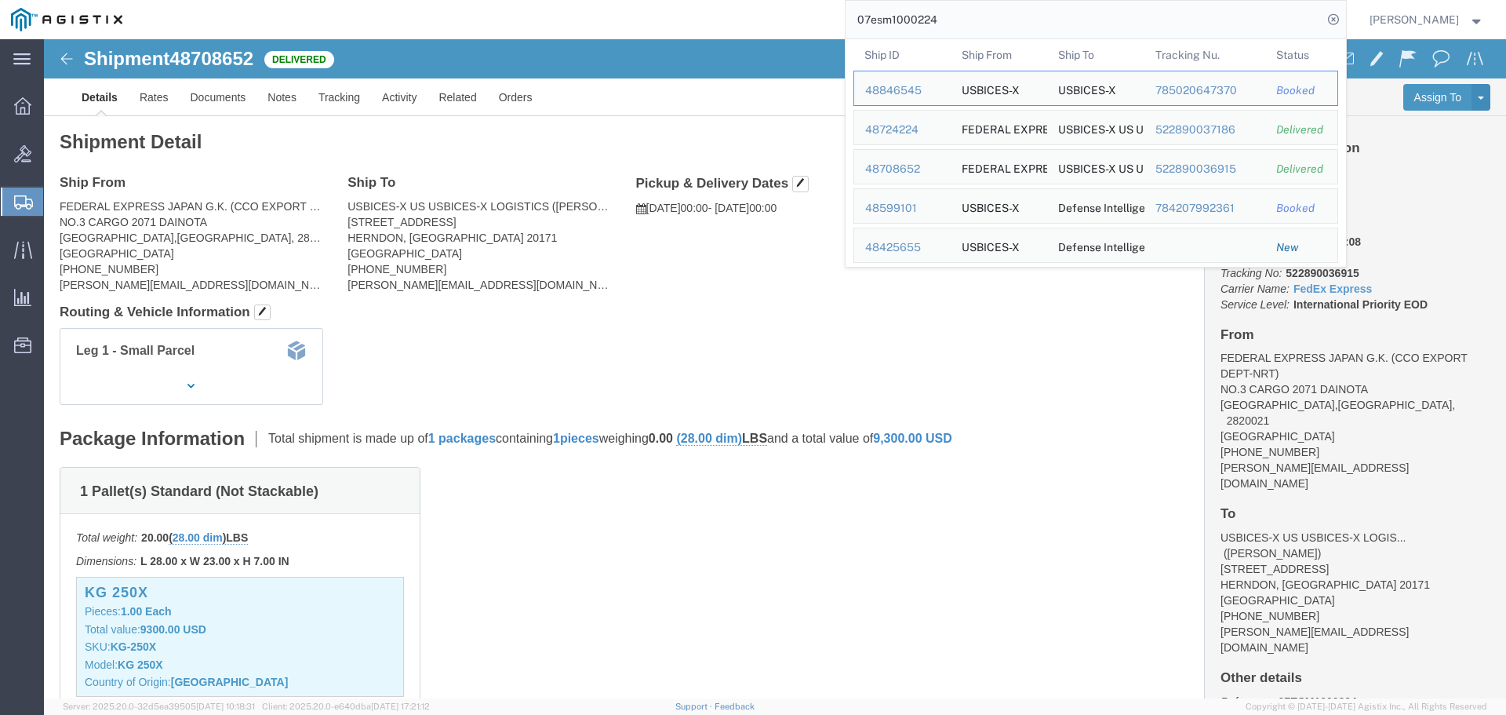
click at [1278, 14] on input "07esm1000224" at bounding box center [1084, 20] width 477 height 38
click at [910, 92] on div "48846545" at bounding box center [902, 90] width 75 height 16
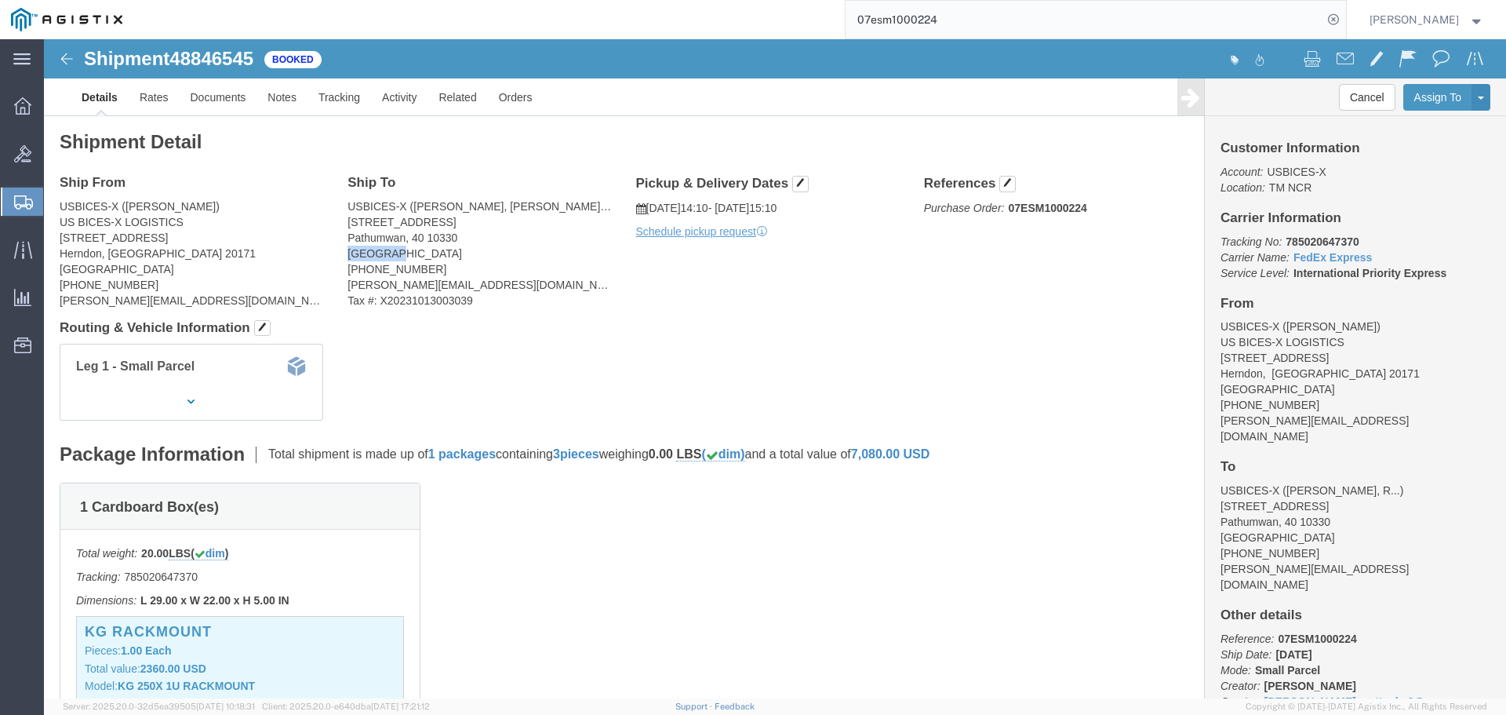
drag, startPoint x: 352, startPoint y: 216, endPoint x: 304, endPoint y: 218, distance: 47.9
click address "USBICES-X ([PERSON_NAME], [PERSON_NAME]/[PERSON_NAME]) [STREET_ADDRESS] [PHONE_…"
click div "Ship From USBICES-X ([PERSON_NAME]) US BICES-X LOGISTICS [STREET_ADDRESS] [PHON…"
click at [1280, 24] on input "07esm1000224" at bounding box center [1084, 20] width 477 height 38
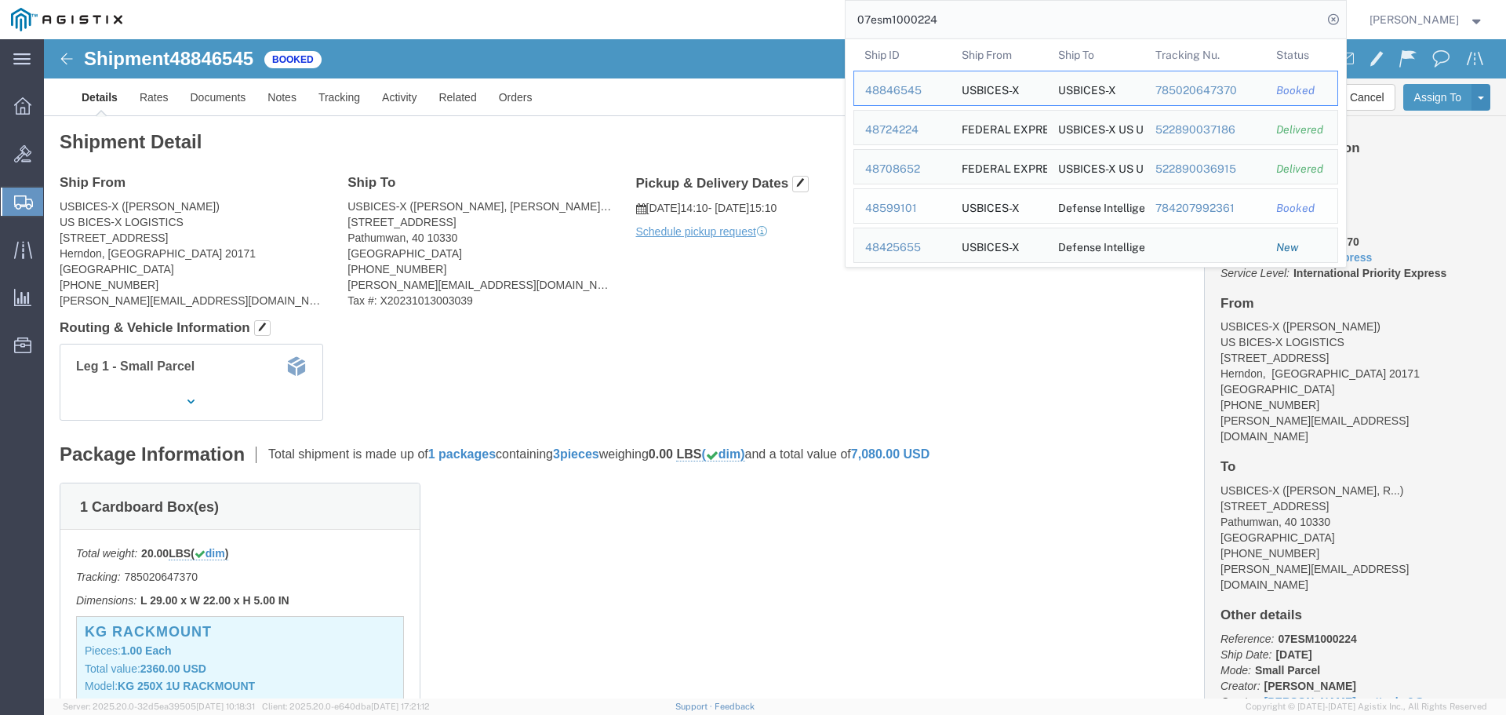
click at [909, 205] on div "48599101" at bounding box center [902, 208] width 75 height 16
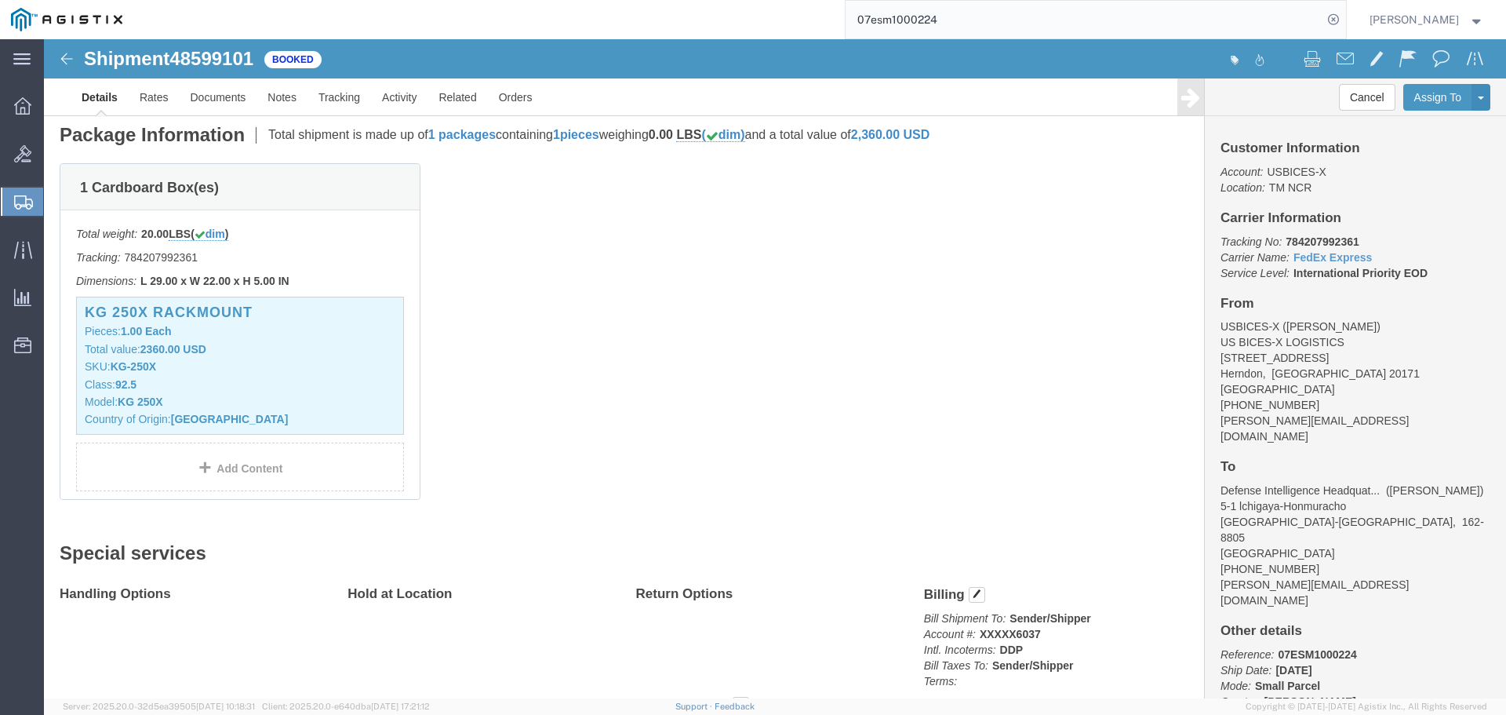
scroll to position [234, 0]
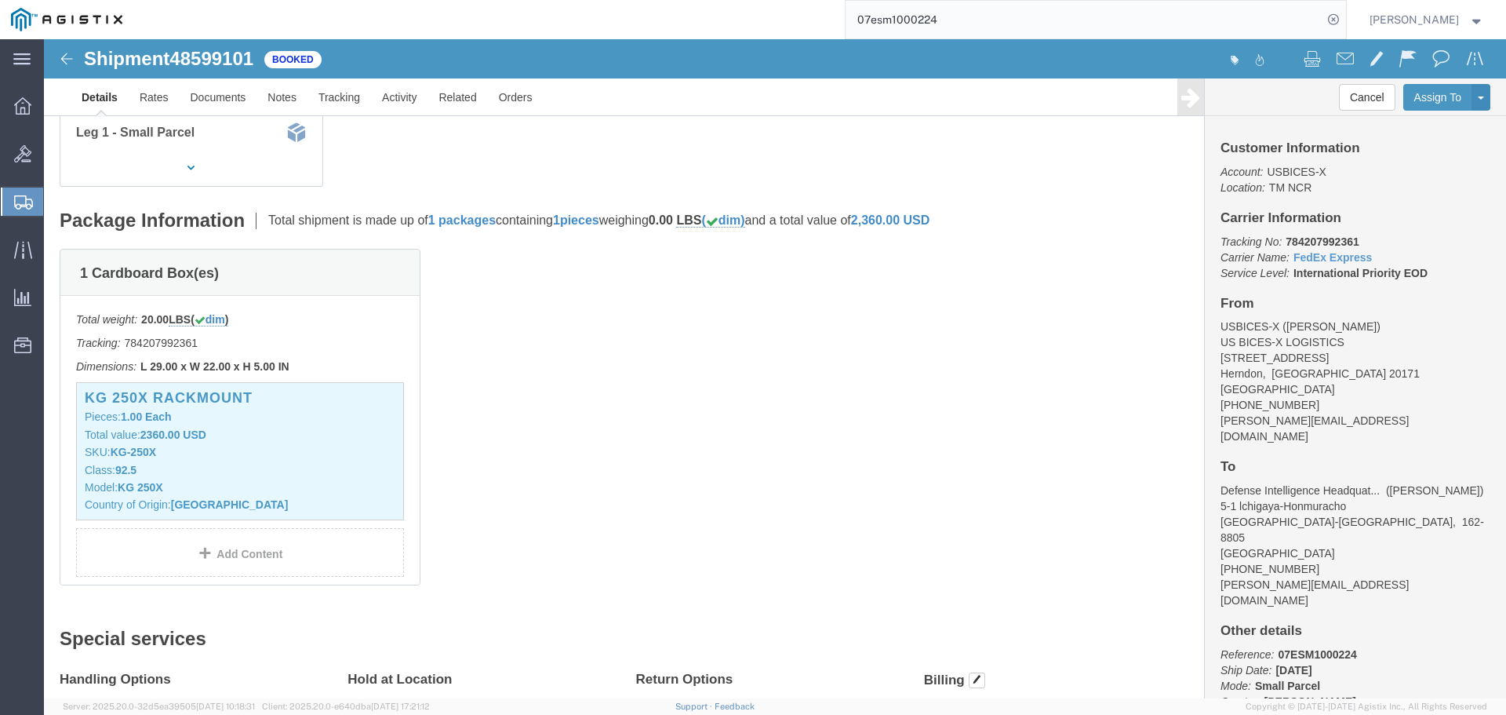
click at [978, 18] on input "07esm1000224" at bounding box center [1084, 20] width 477 height 38
type input "0"
paste input "07ESM1000401"
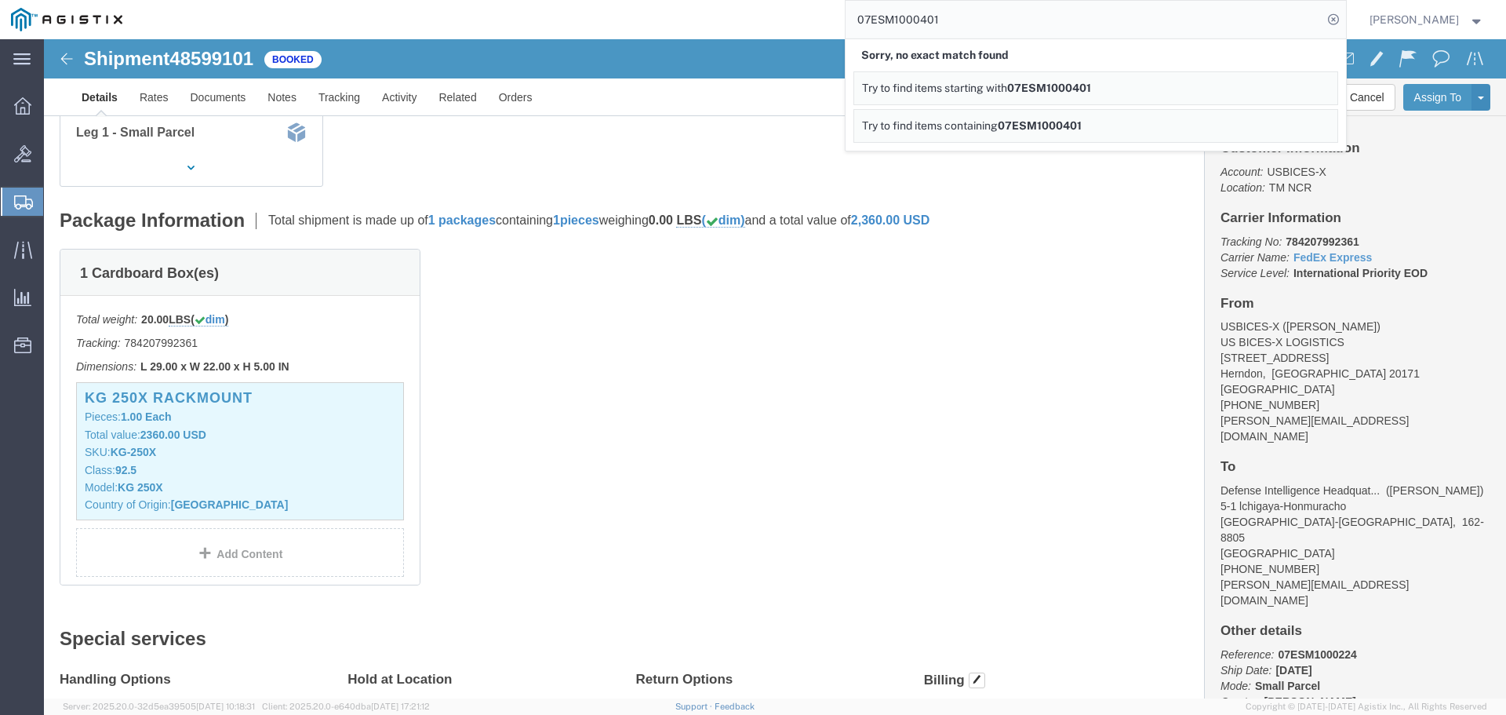
click img
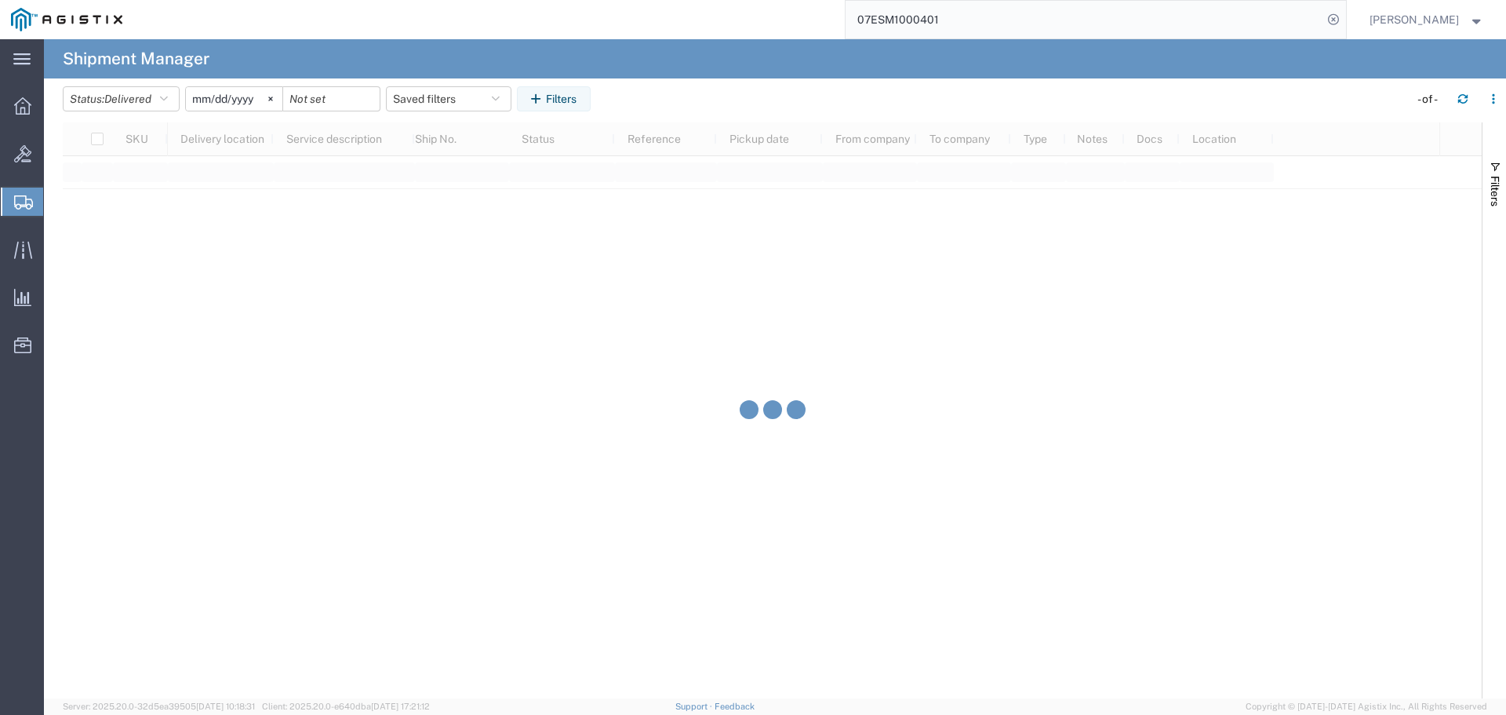
click at [974, 20] on input "07ESM1000401" at bounding box center [1084, 20] width 477 height 38
type input "0"
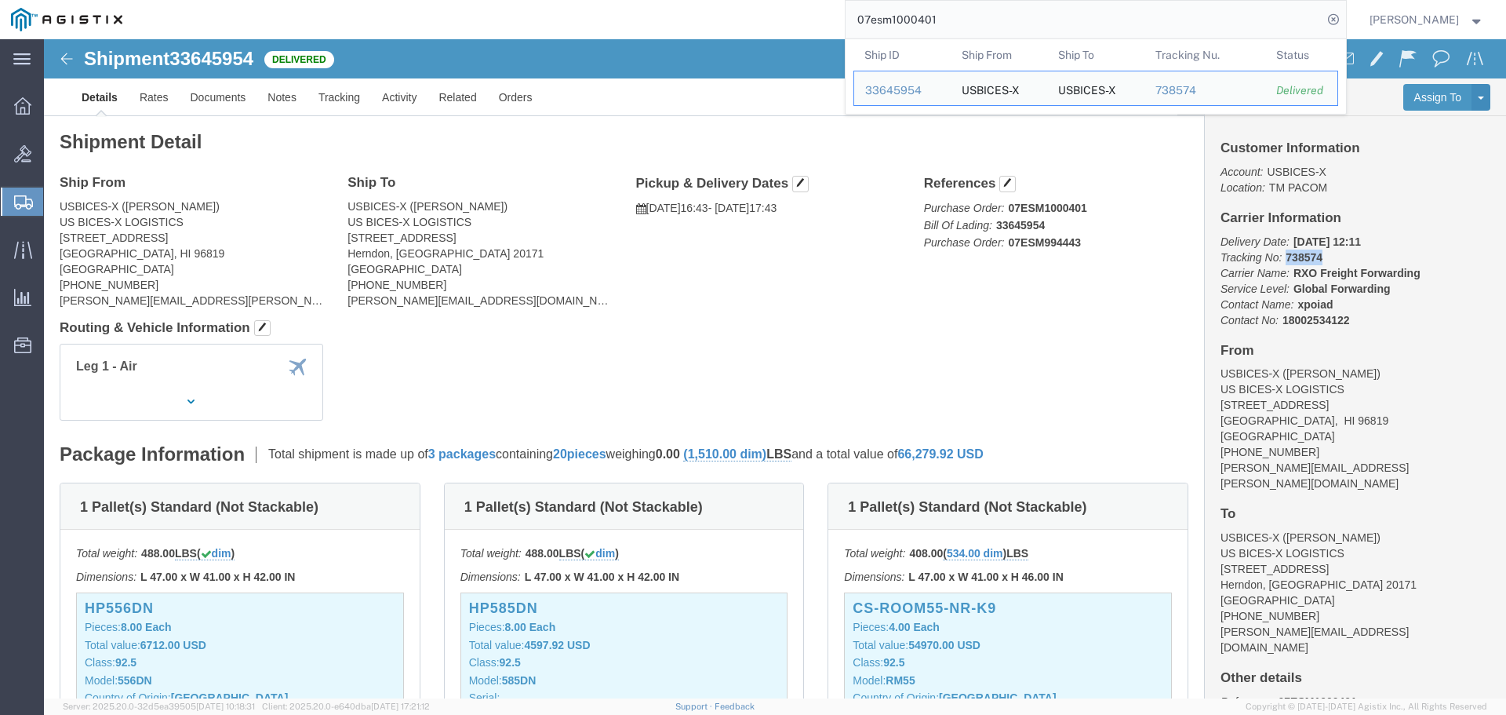
drag, startPoint x: 1233, startPoint y: 219, endPoint x: 1274, endPoint y: 211, distance: 42.3
click p "Delivery Date: [DATE] 12:11 Tracking No: 738574 Carrier Name: RXO Freight Forwa…"
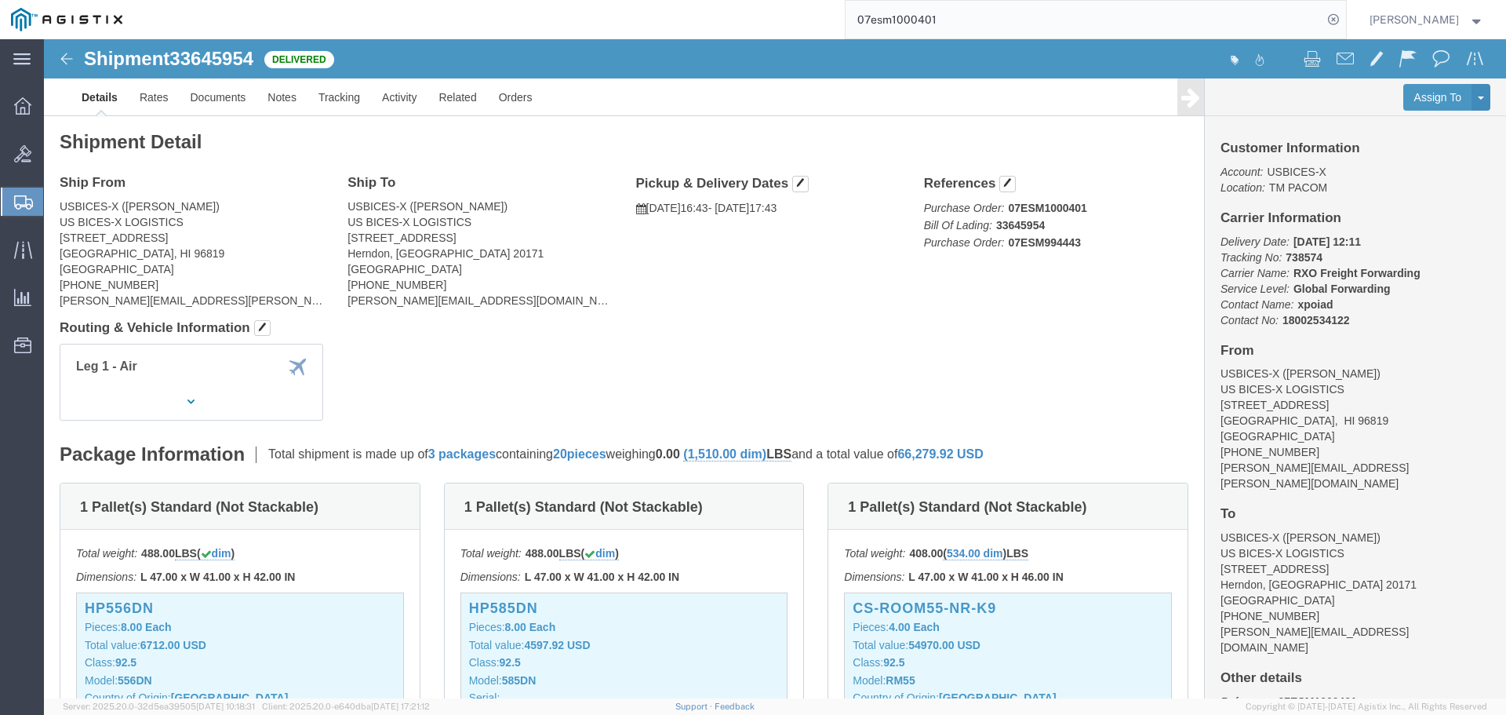
drag, startPoint x: 1260, startPoint y: 217, endPoint x: 1168, endPoint y: 219, distance: 91.8
click icon "Tracking No:"
drag, startPoint x: 1168, startPoint y: 217, endPoint x: 1306, endPoint y: 235, distance: 139.2
click p "Delivery Date: [DATE] 12:11 Tracking No: 738574 Carrier Name: RXO Freight Forwa…"
copy p "Tracking No: 738574 Carrier Name: RXO Freight Forwarding RXO Freight"
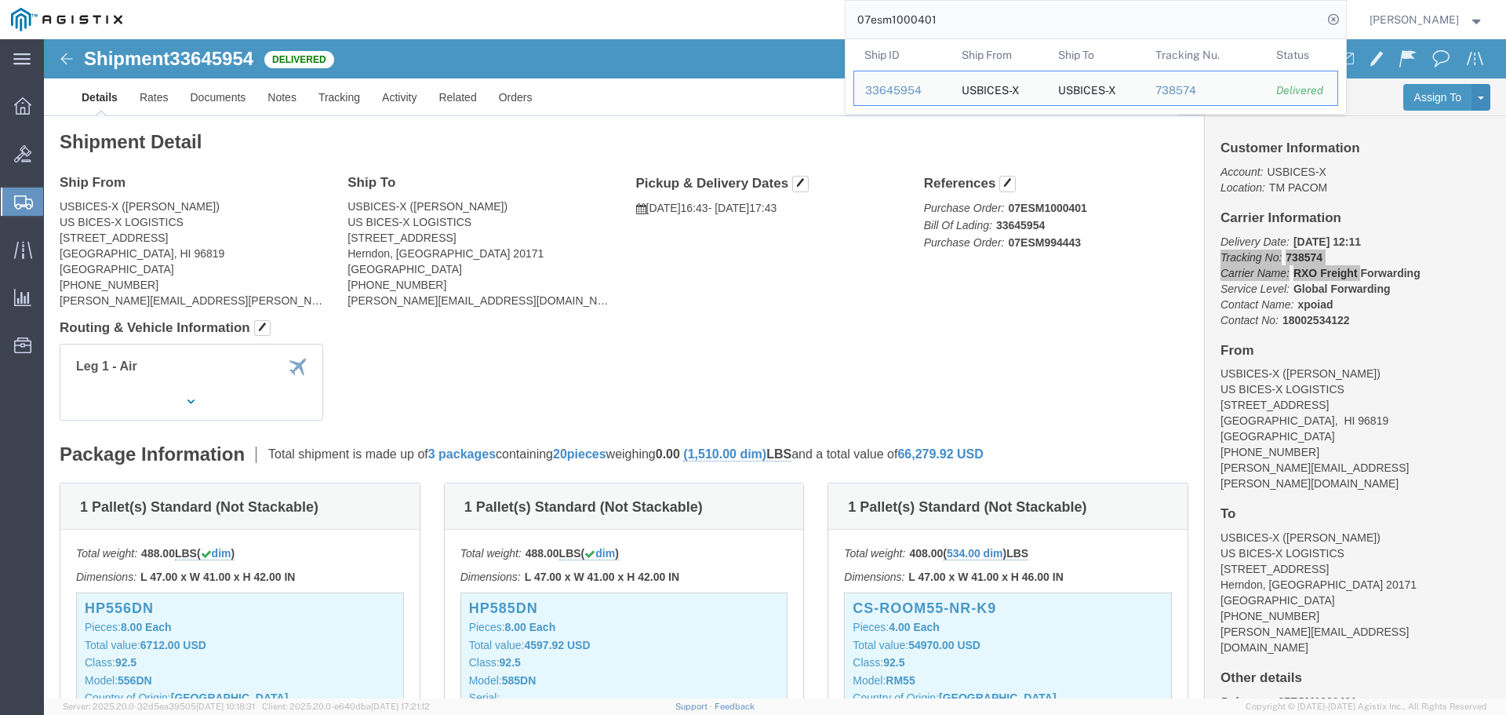
click at [1211, 24] on input "07esm1000401" at bounding box center [1084, 20] width 477 height 38
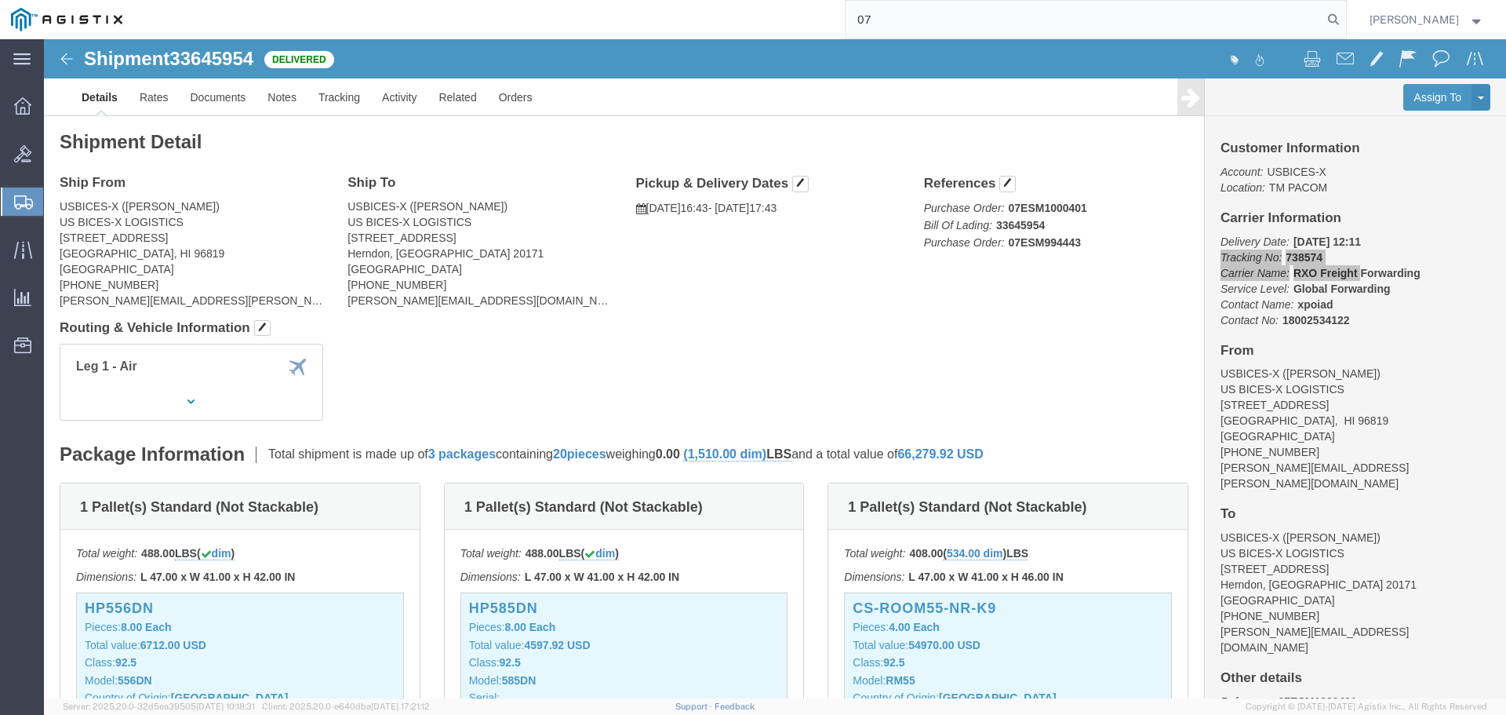
type input "0"
paste input "07ESM1006511"
click at [1345, 22] on icon at bounding box center [1334, 20] width 22 height 22
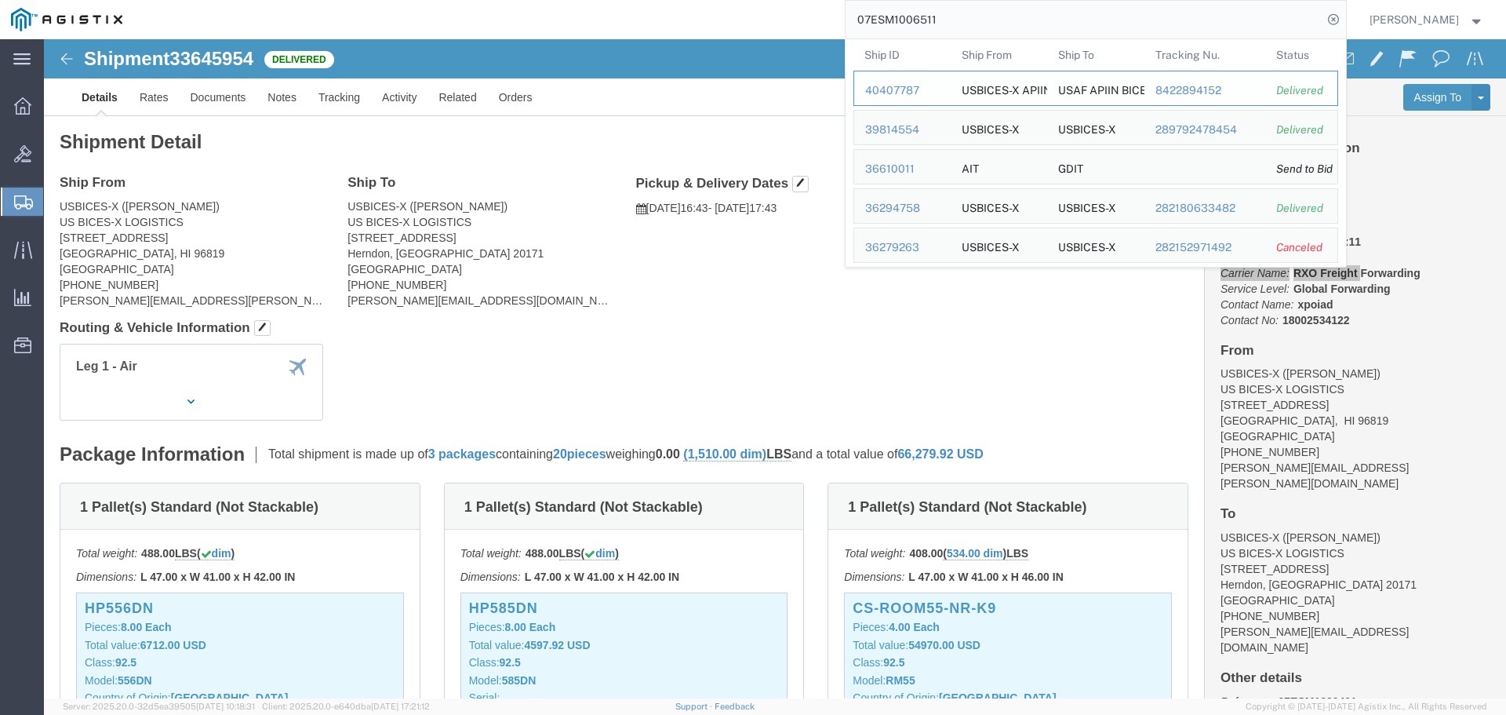
click at [912, 85] on div "40407787" at bounding box center [902, 90] width 75 height 16
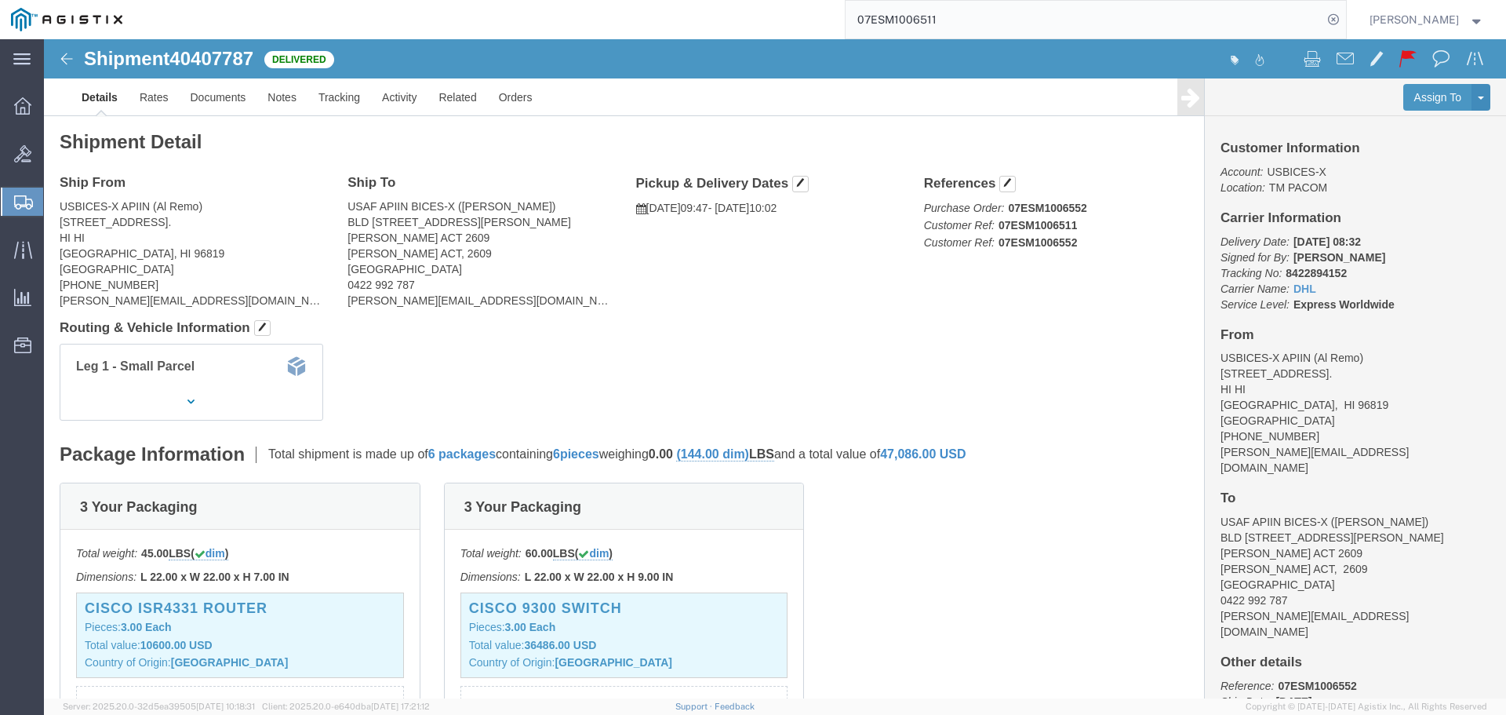
click at [1260, 16] on input "07ESM1006511" at bounding box center [1084, 20] width 477 height 38
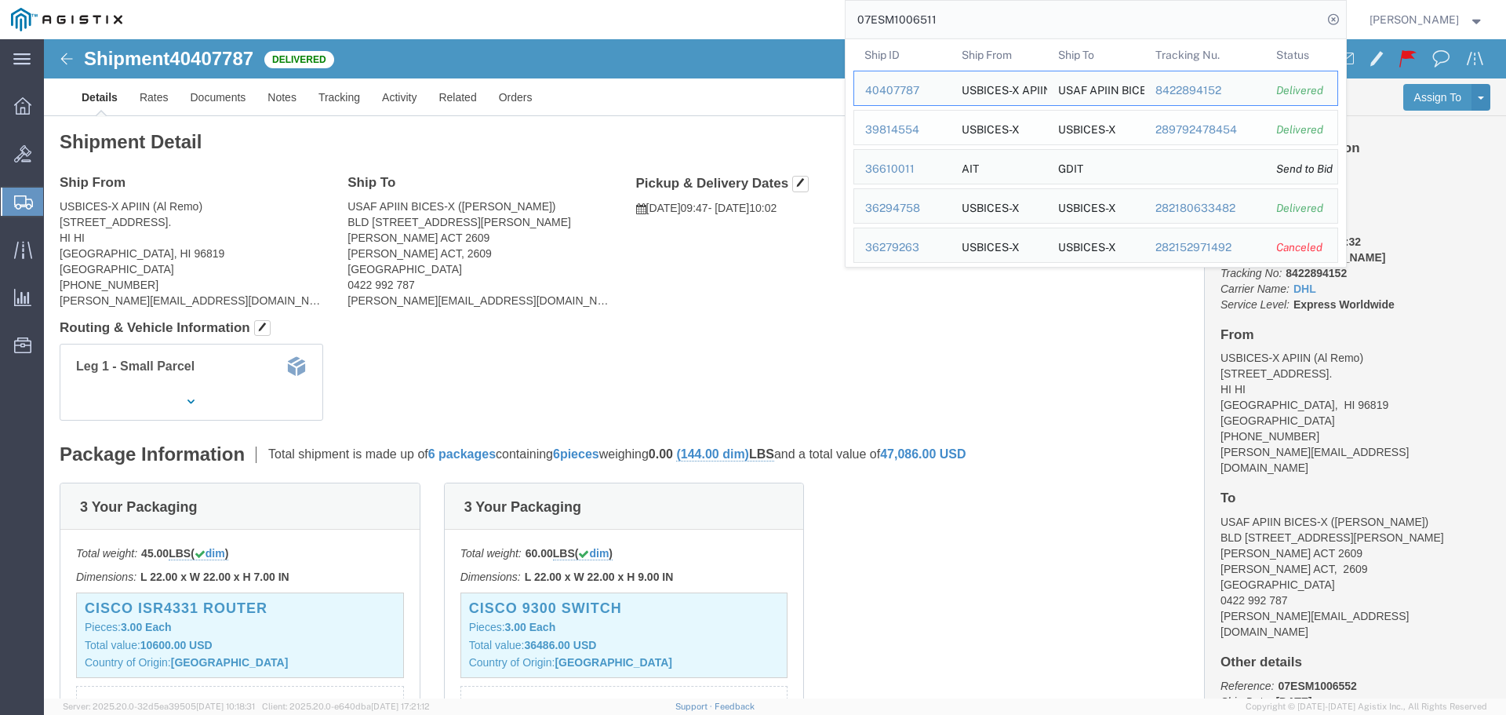
click at [925, 132] on div "39814554" at bounding box center [902, 130] width 75 height 16
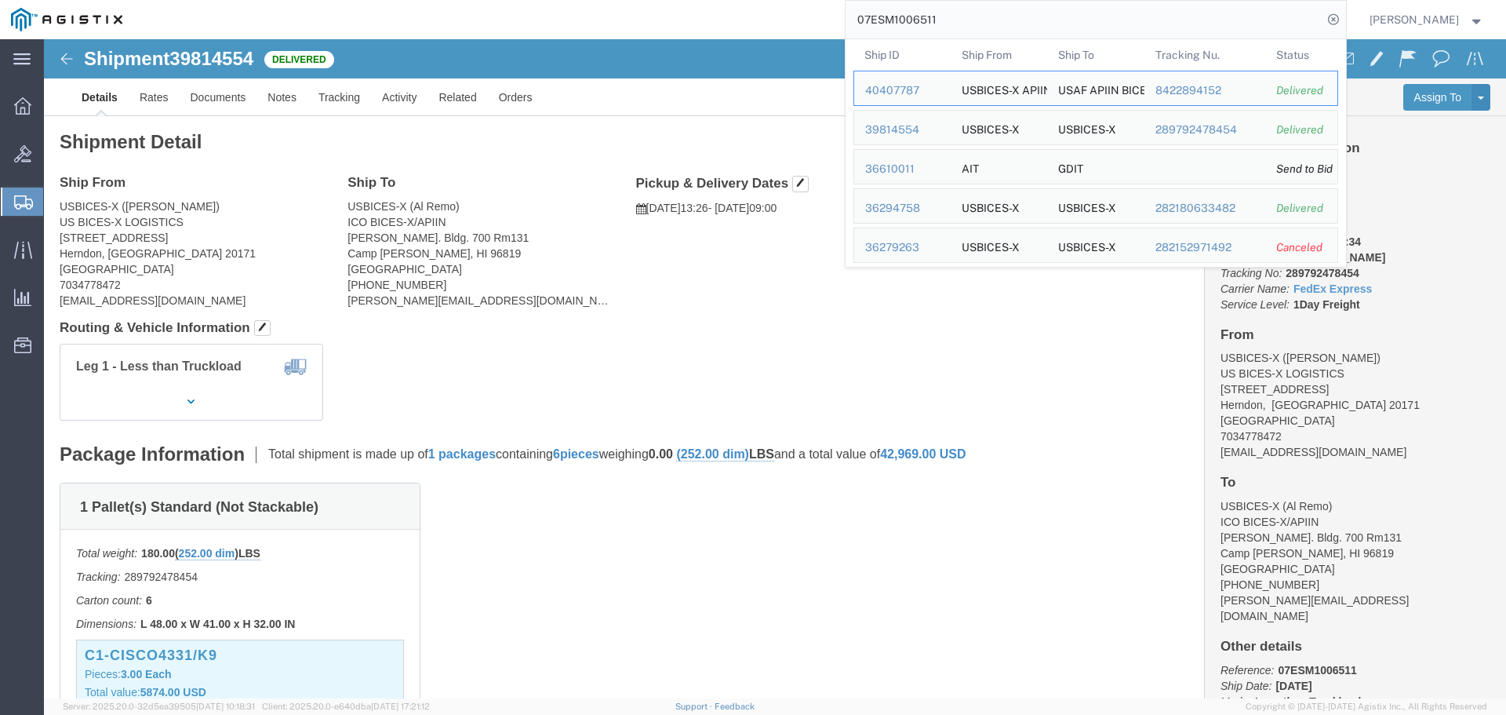
click at [1164, 3] on input "07ESM1006511" at bounding box center [1084, 20] width 477 height 38
click at [936, 204] on div "36294758" at bounding box center [902, 208] width 75 height 16
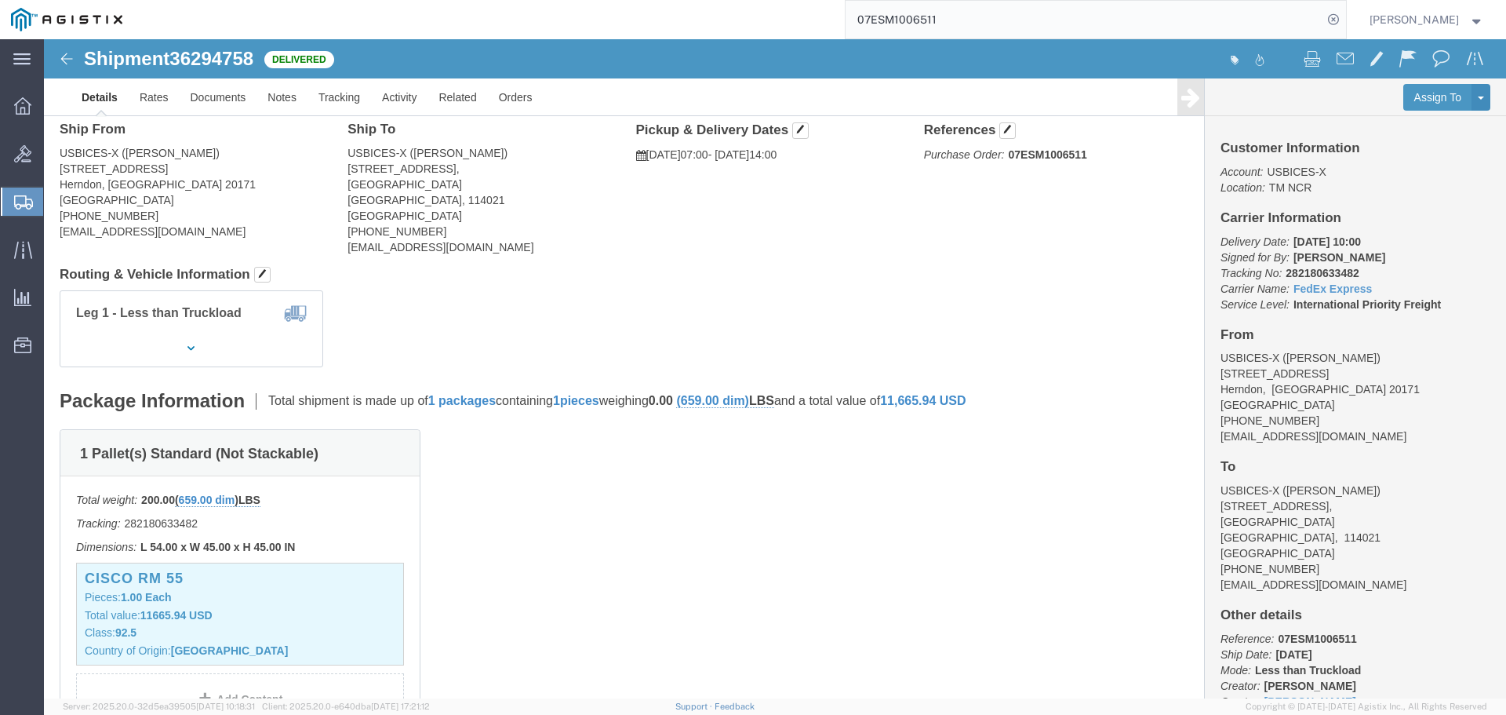
scroll to position [157, 0]
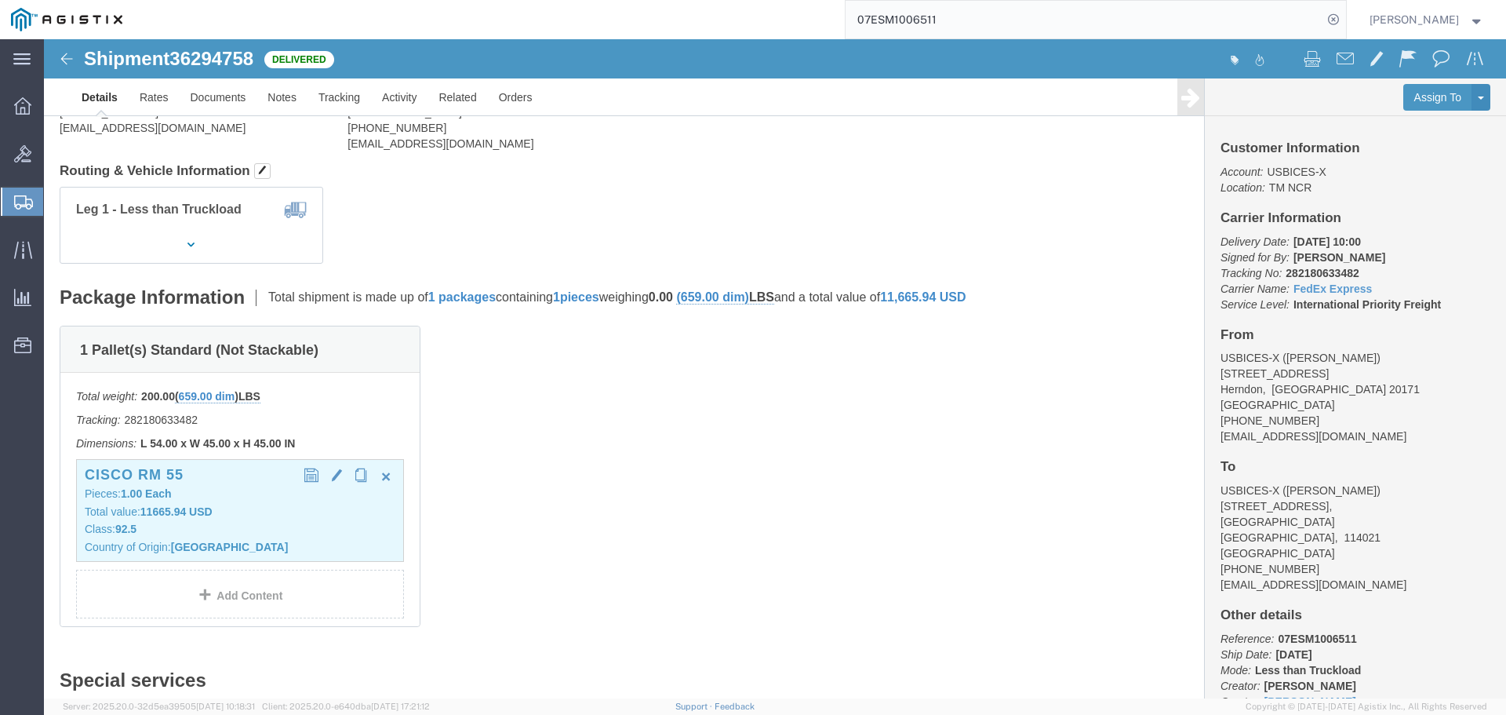
click p "Class: 92.5"
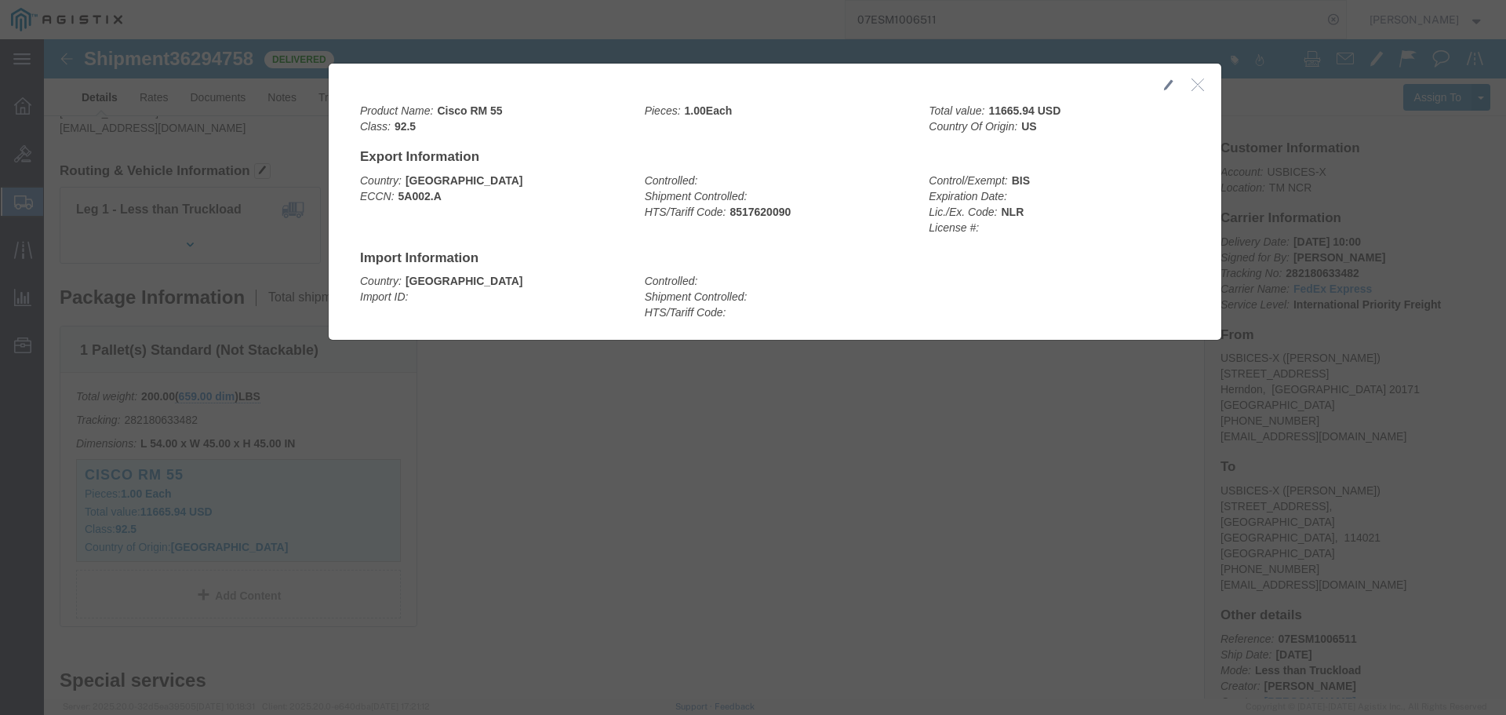
click icon "button"
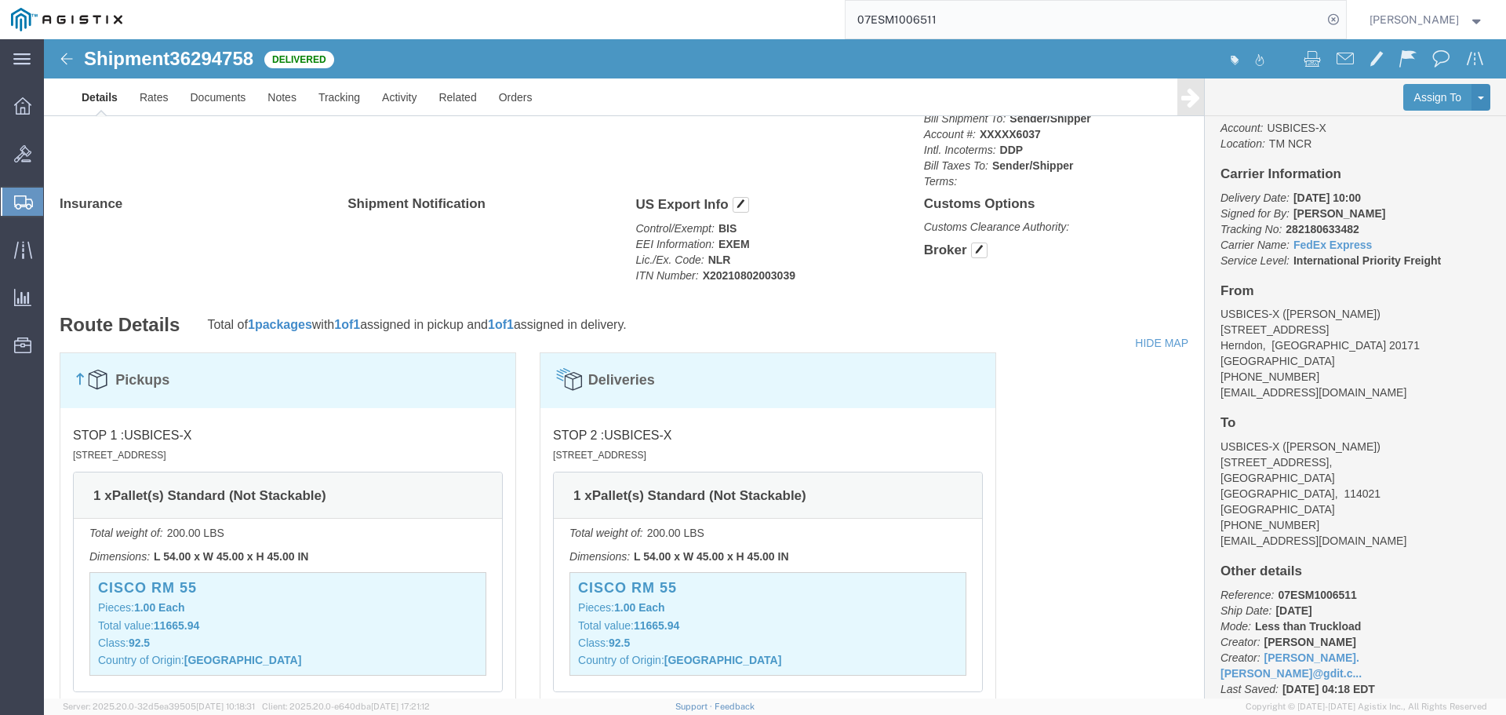
scroll to position [67, 0]
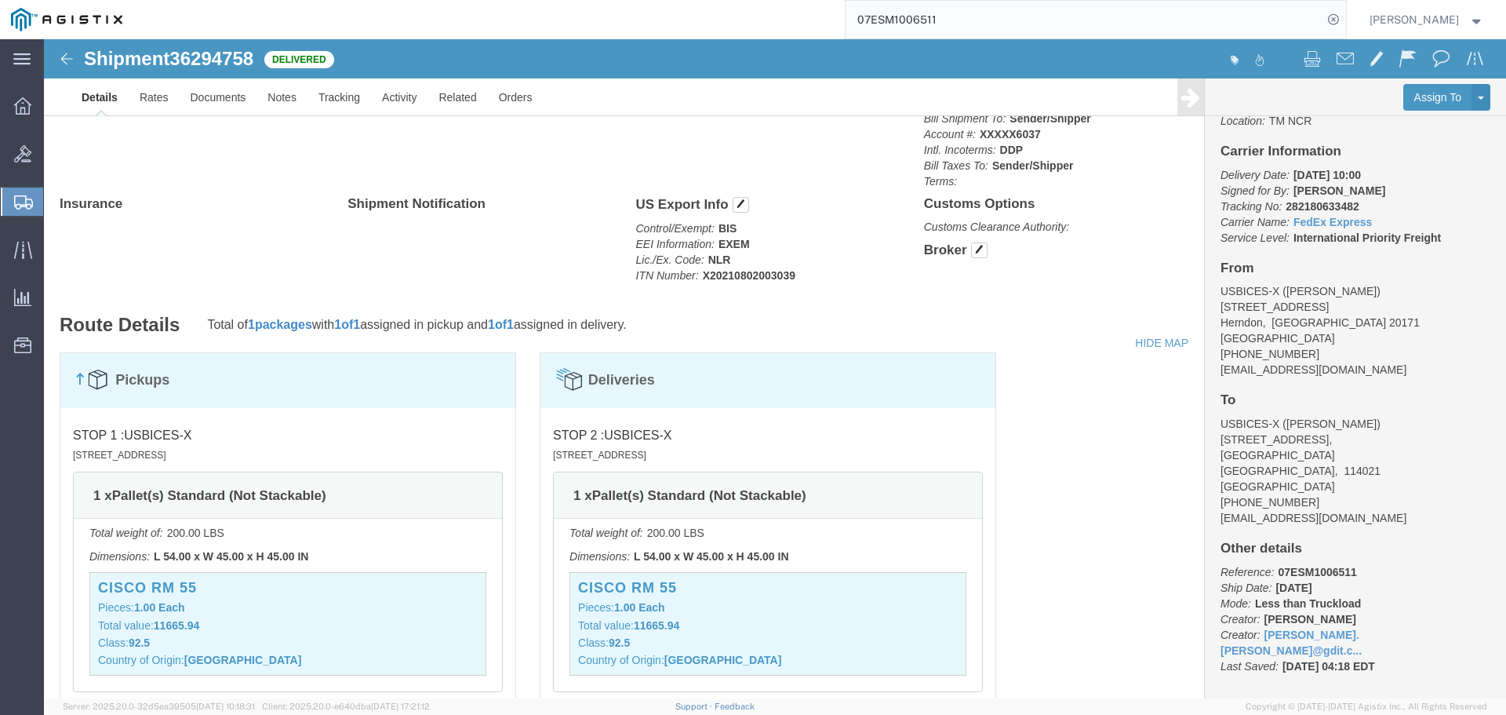
click p "Reference: 07ESM1006511 Ship Date: [DATE] Mode: Less than Truckload Creator: [P…"
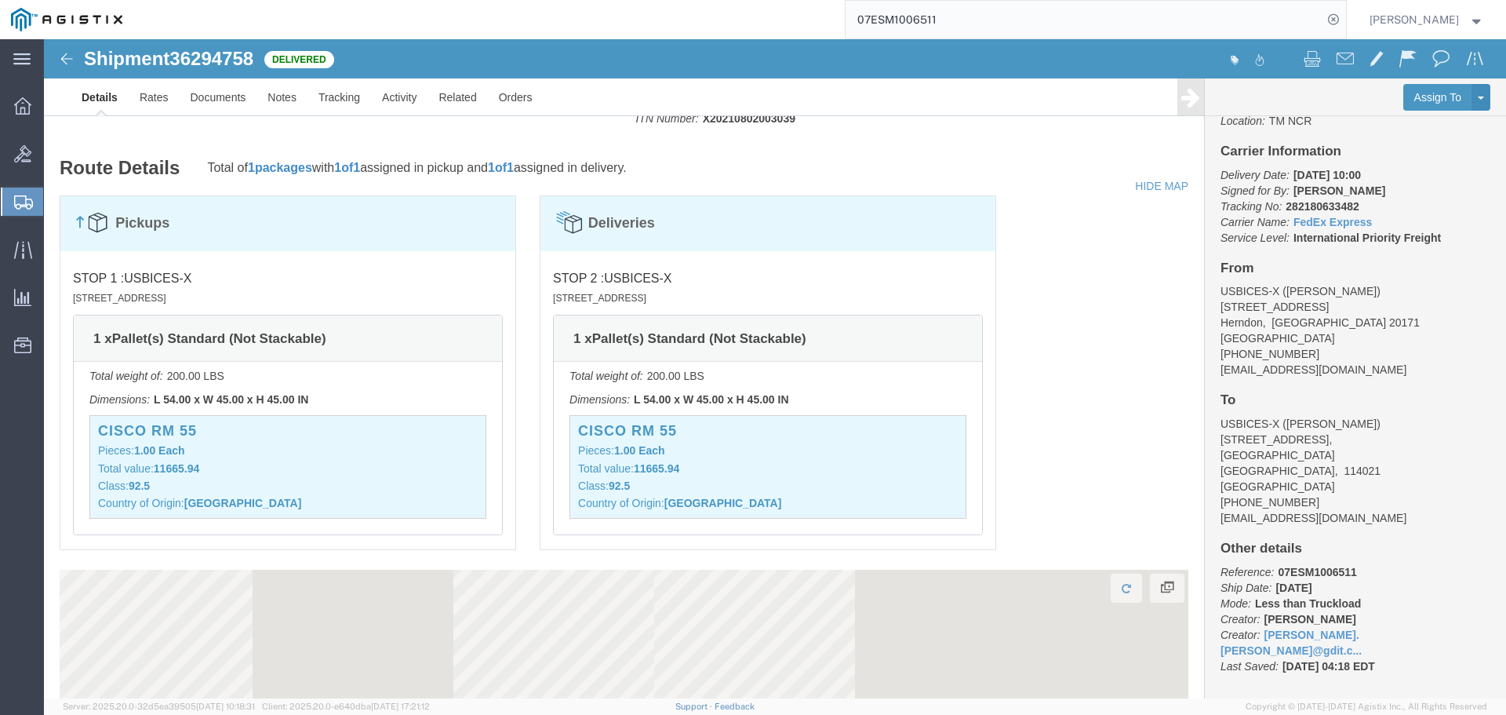
scroll to position [0, 0]
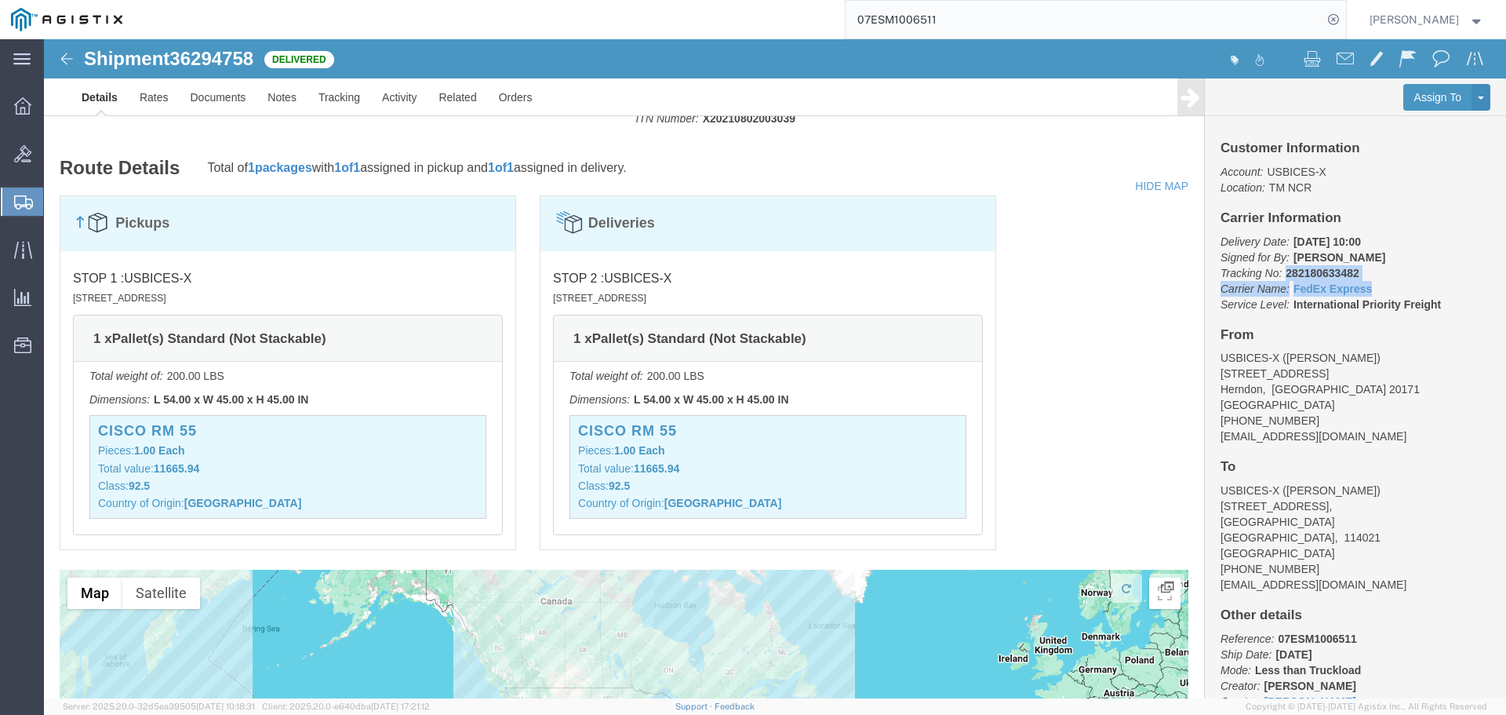
drag, startPoint x: 1323, startPoint y: 242, endPoint x: 1233, endPoint y: 233, distance: 90.7
click p "Delivery Date: [DATE] 10:00 Signed for By: [PERSON_NAME] Tracking No: 282180633…"
click div "Customer Information Account: USBICES-X Location: TM NCR Carrier Information De…"
drag, startPoint x: 1168, startPoint y: 234, endPoint x: 1315, endPoint y: 243, distance: 147.8
click p "Delivery Date: [DATE] 10:00 Signed for By: [PERSON_NAME] Tracking No: 282180633…"
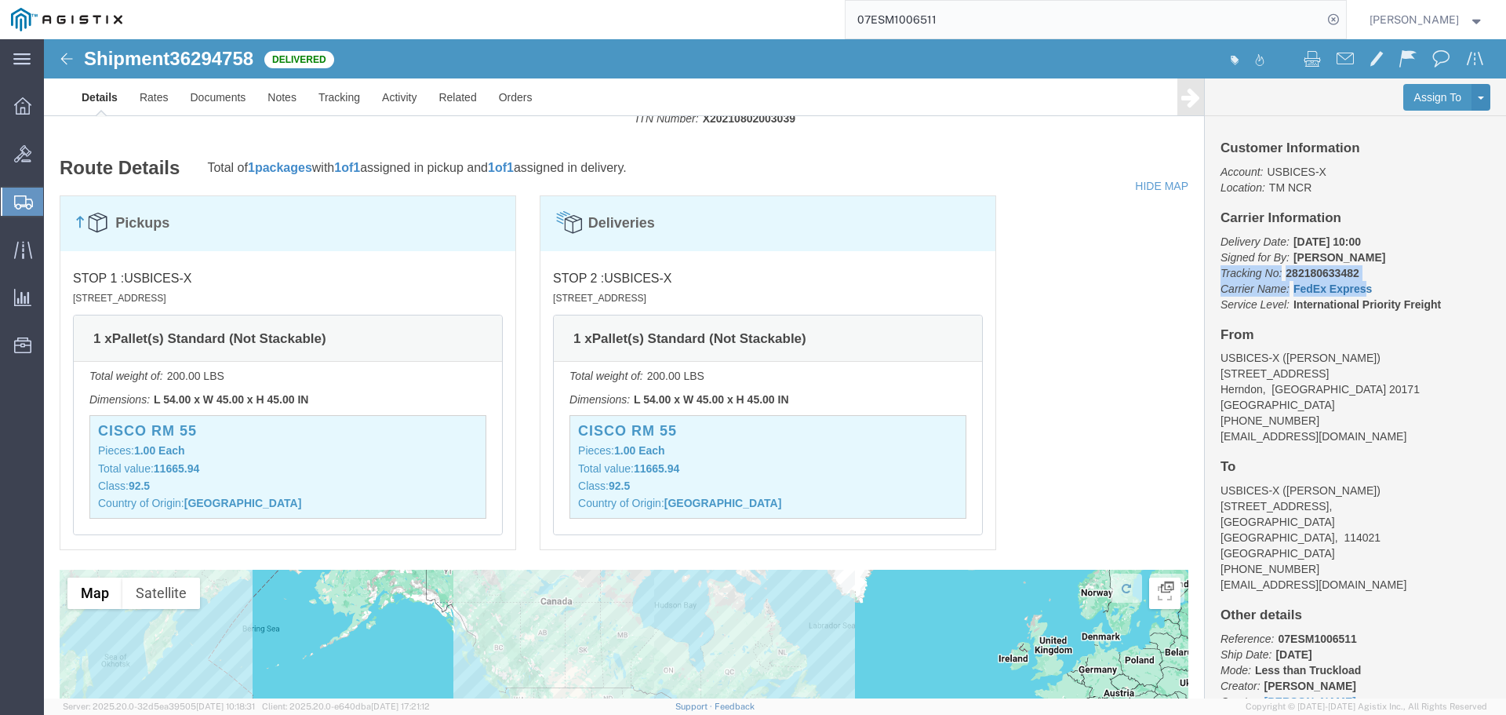
copy p "Tracking No: 282180633482 Carrier Name: FedEx Express FedEx Expres"
click at [1007, 20] on input "07ESM1006511" at bounding box center [1084, 20] width 477 height 38
click at [922, 17] on input "07" at bounding box center [1084, 20] width 477 height 38
type input "0"
paste input "07ESM1006552"
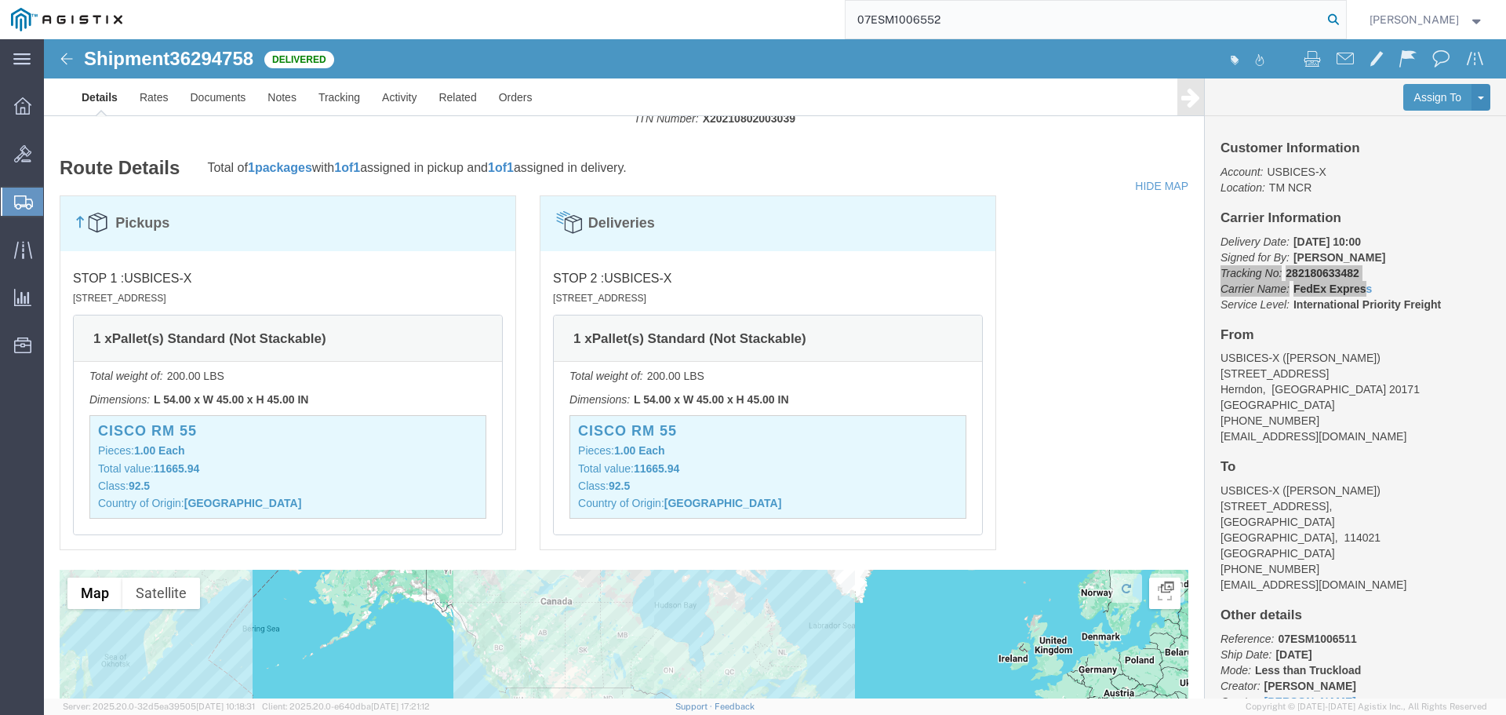
click at [1345, 20] on icon at bounding box center [1334, 20] width 22 height 22
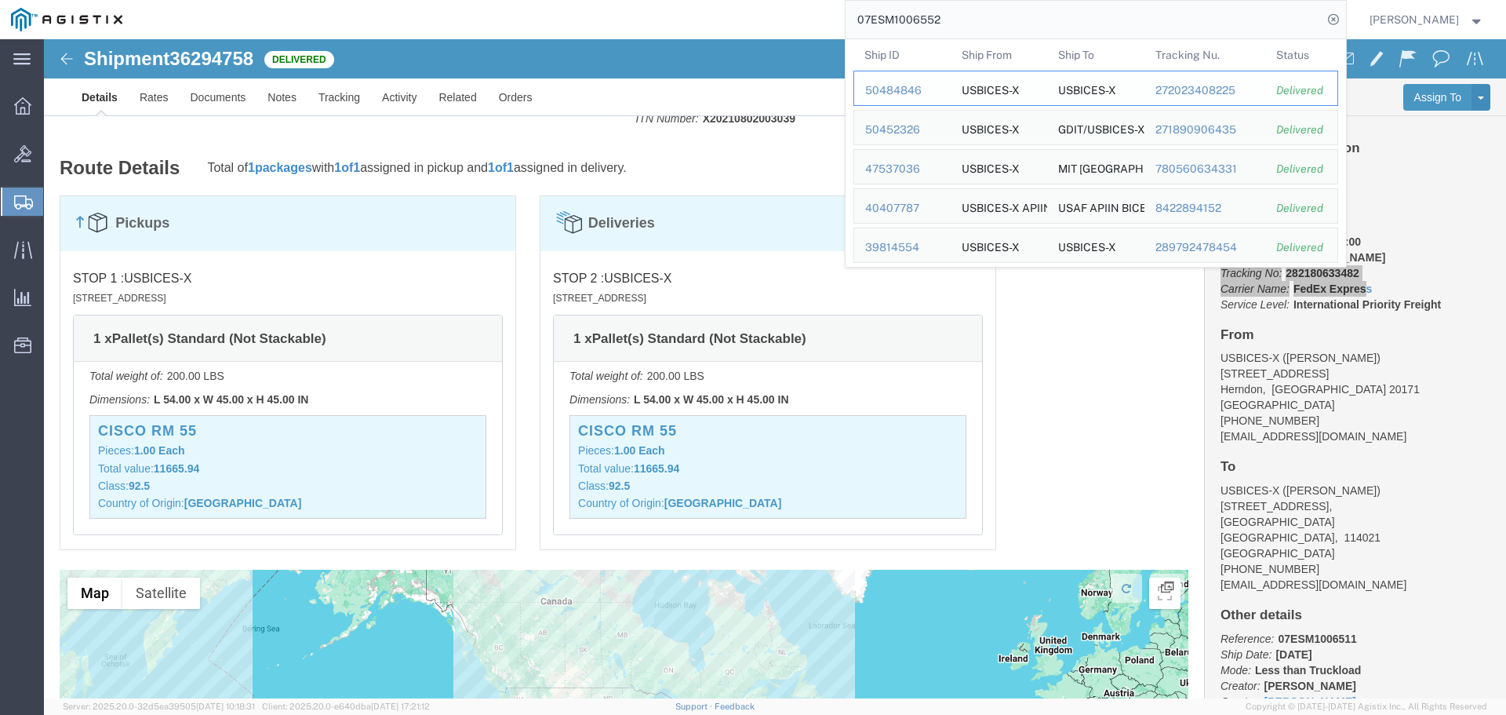
click at [933, 93] on div "50484846" at bounding box center [902, 90] width 75 height 16
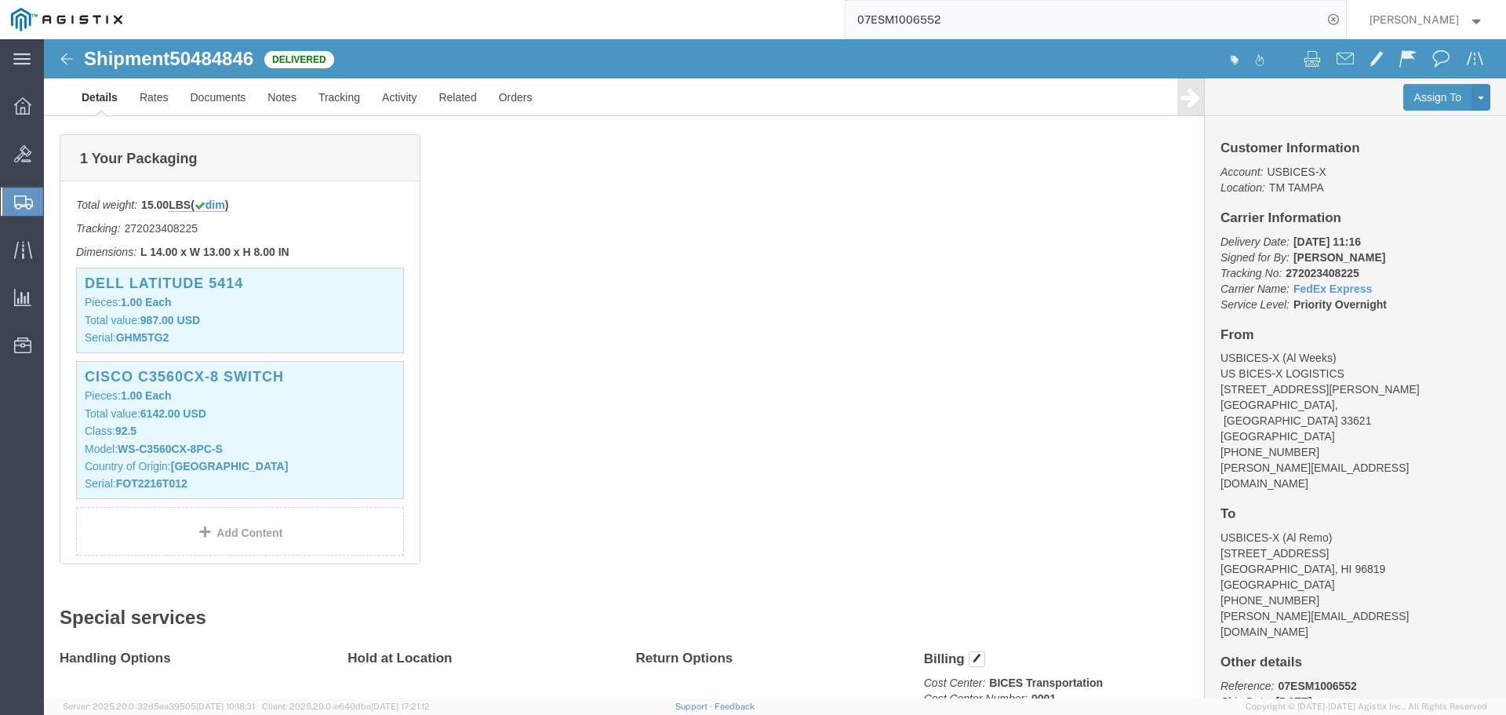
scroll to position [314, 0]
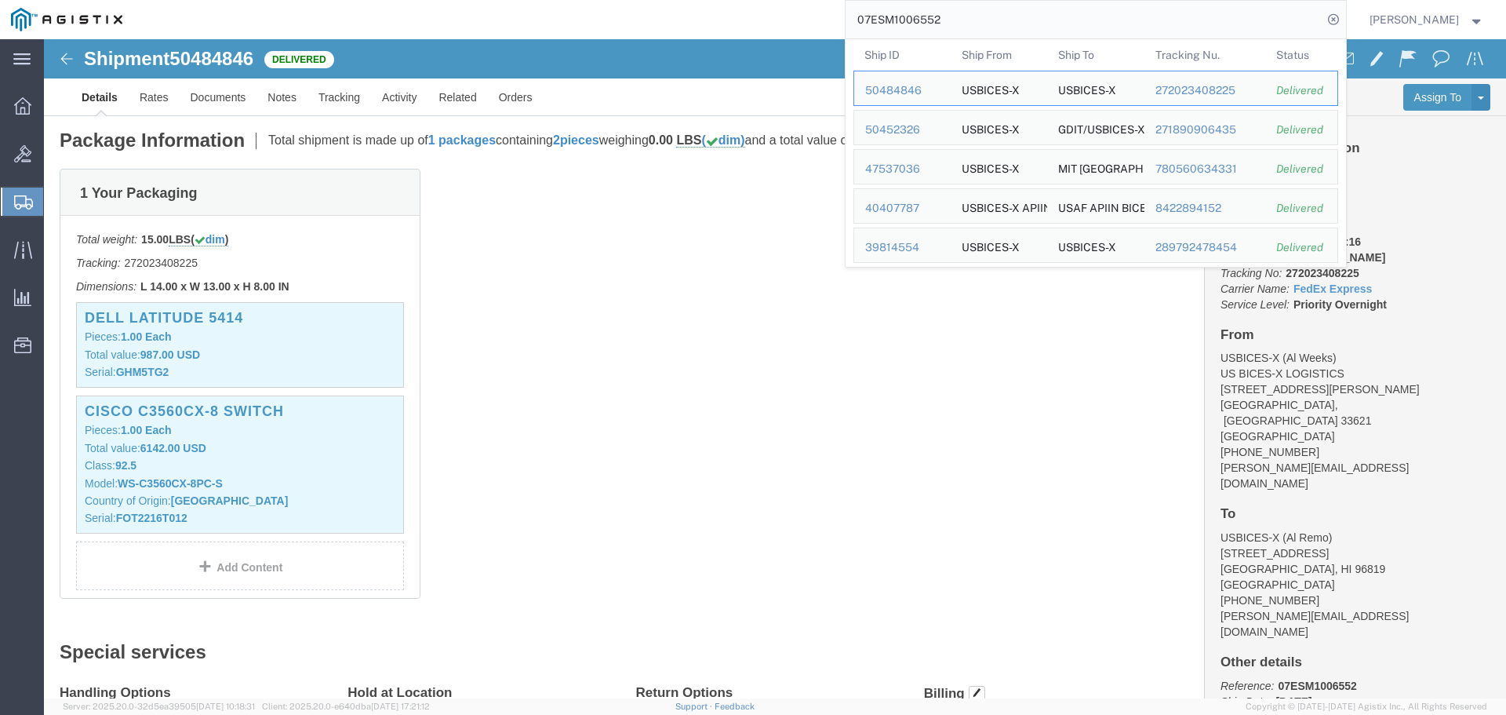
click at [1239, 16] on input "07ESM1006552" at bounding box center [1084, 20] width 477 height 38
click at [918, 131] on div "50452326" at bounding box center [902, 130] width 75 height 16
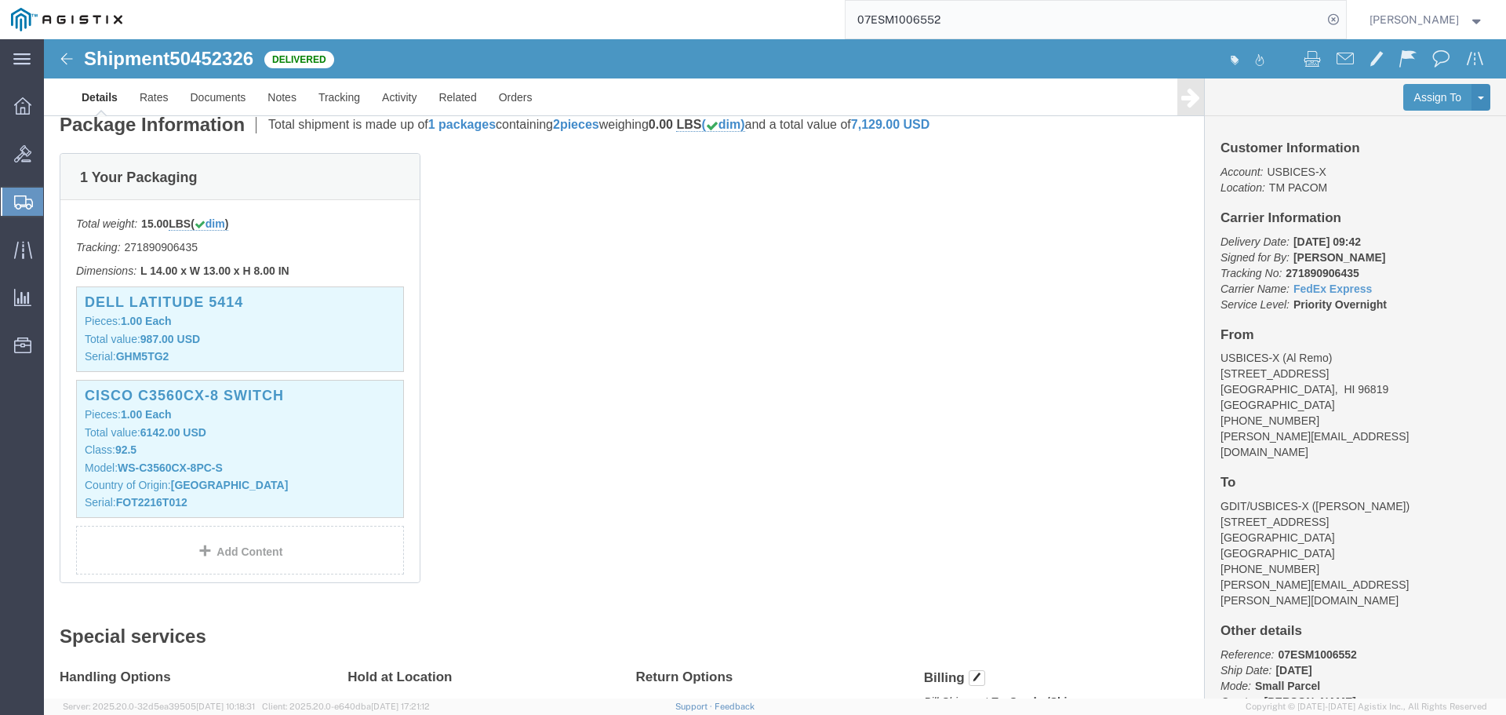
click at [1046, 17] on input "07ESM1006552" at bounding box center [1084, 20] width 477 height 38
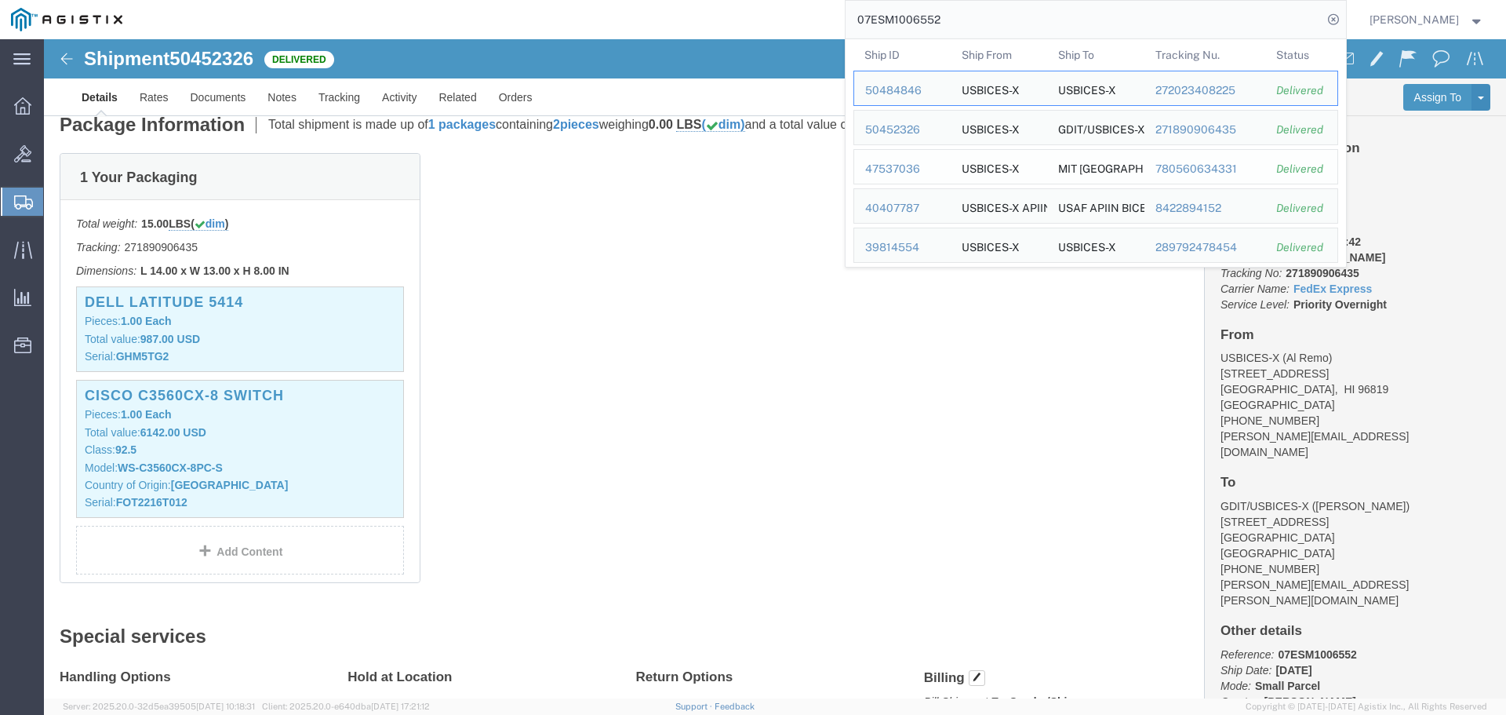
click at [924, 173] on div "47537036" at bounding box center [902, 169] width 75 height 16
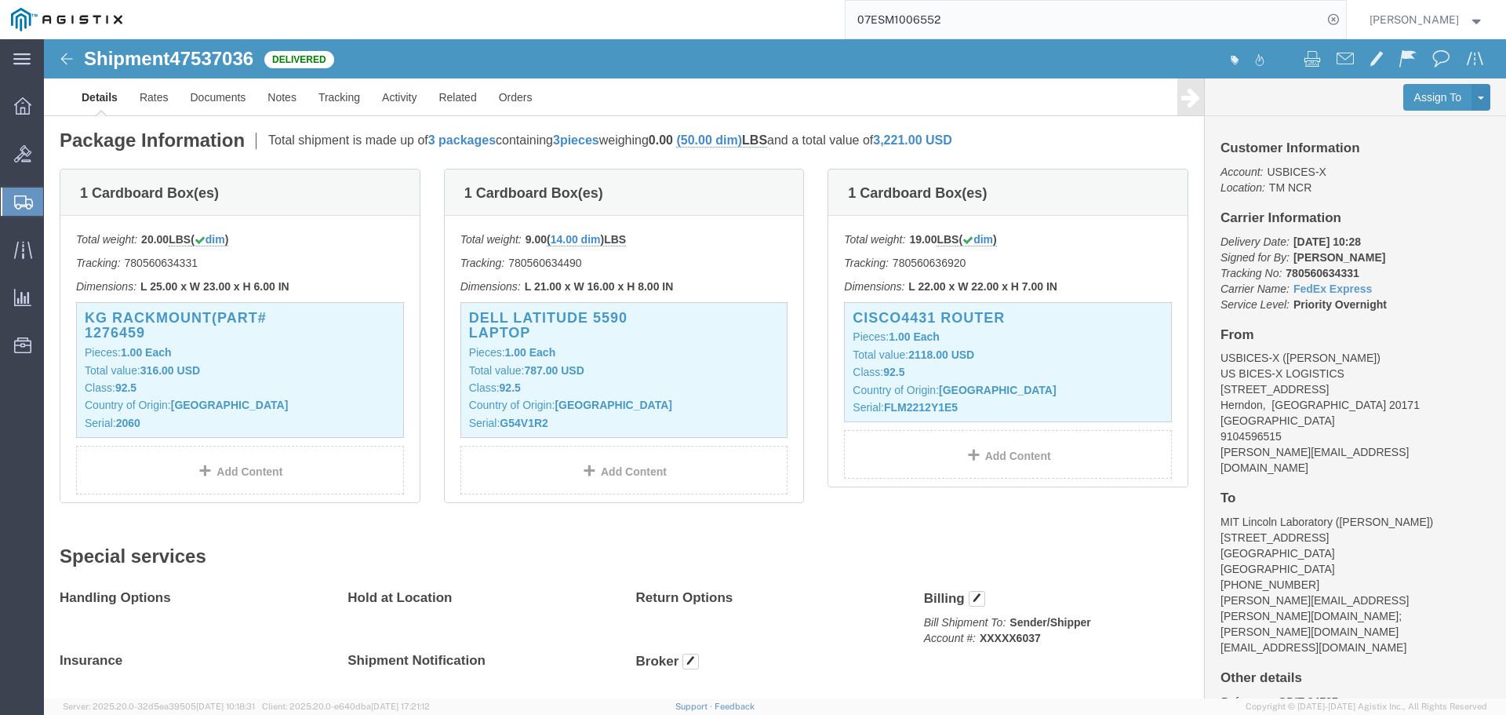
click at [1173, 15] on input "07ESM1006552" at bounding box center [1084, 20] width 477 height 38
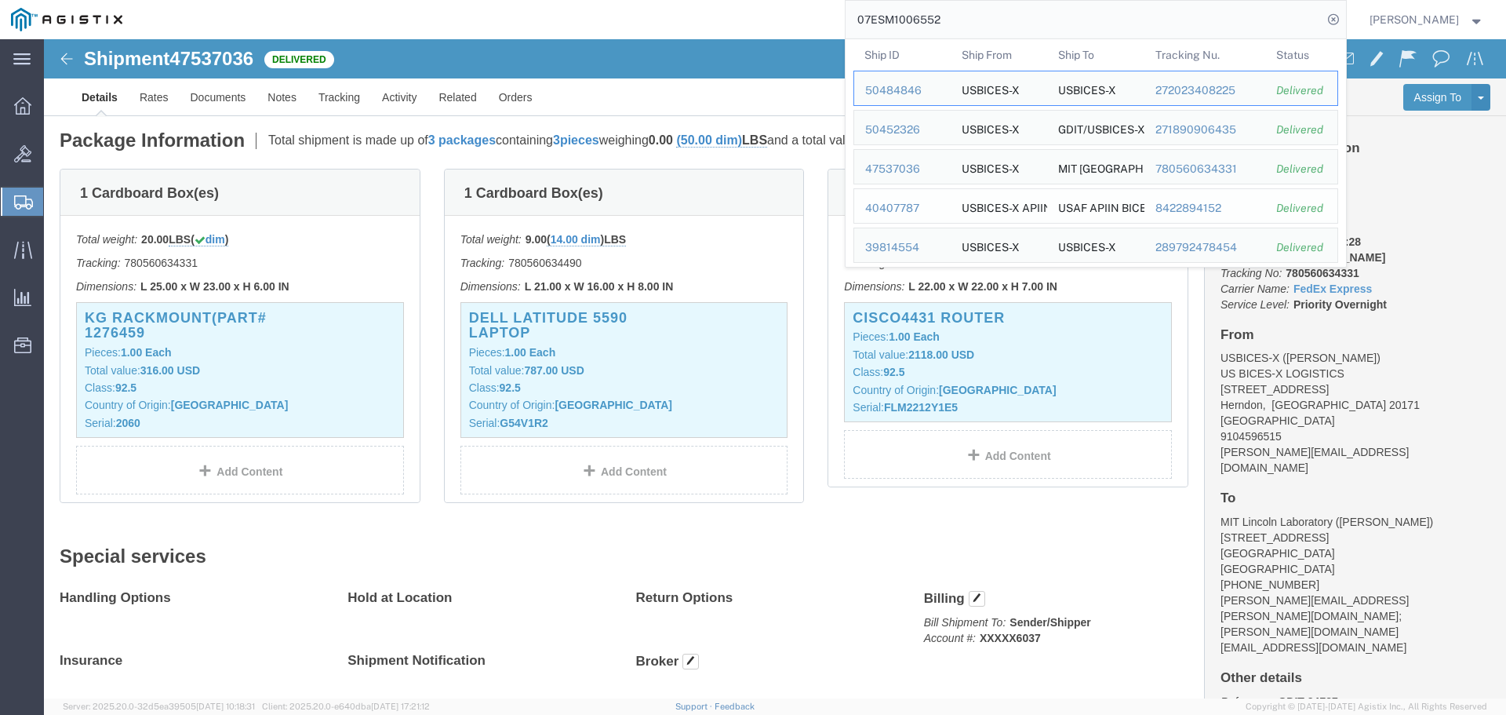
click at [923, 205] on div "40407787" at bounding box center [902, 208] width 75 height 16
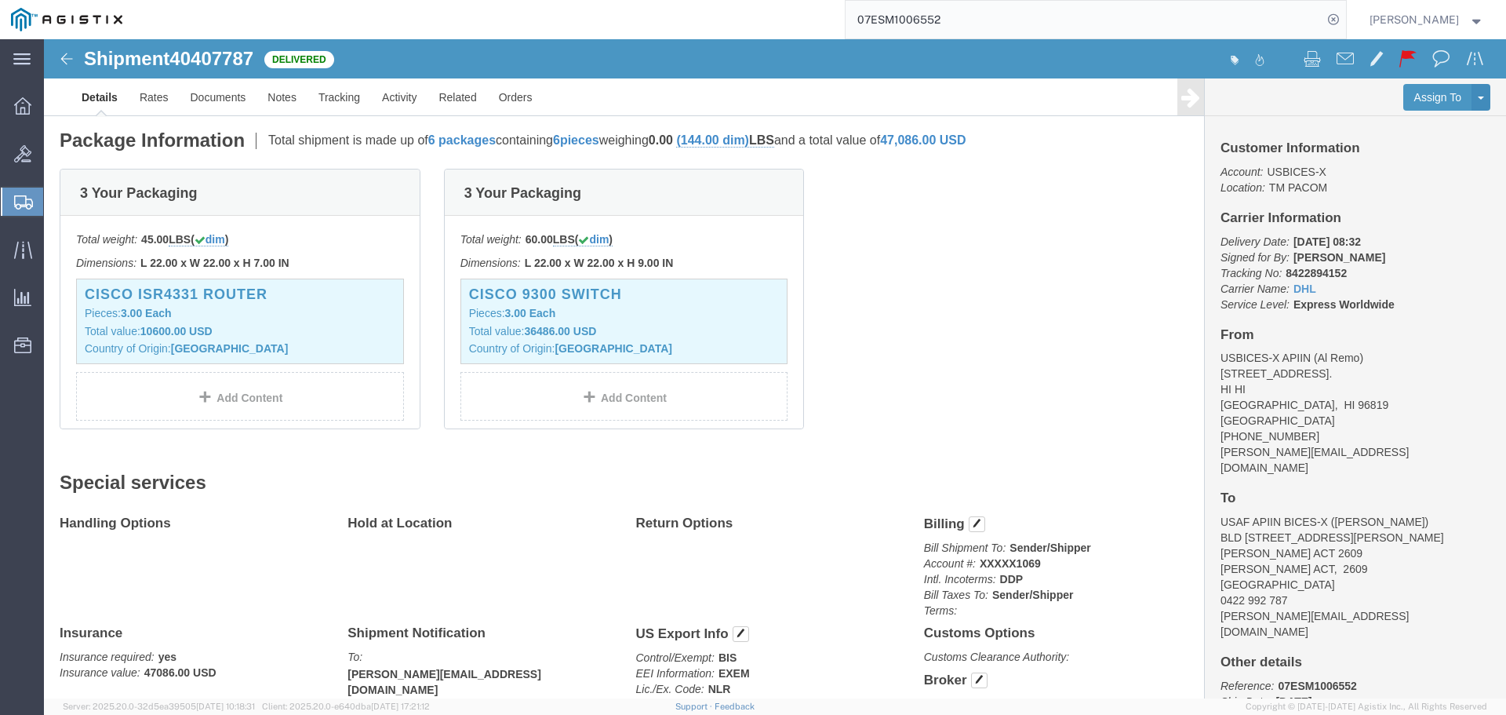
click at [1270, 24] on input "07ESM1006552" at bounding box center [1084, 20] width 477 height 38
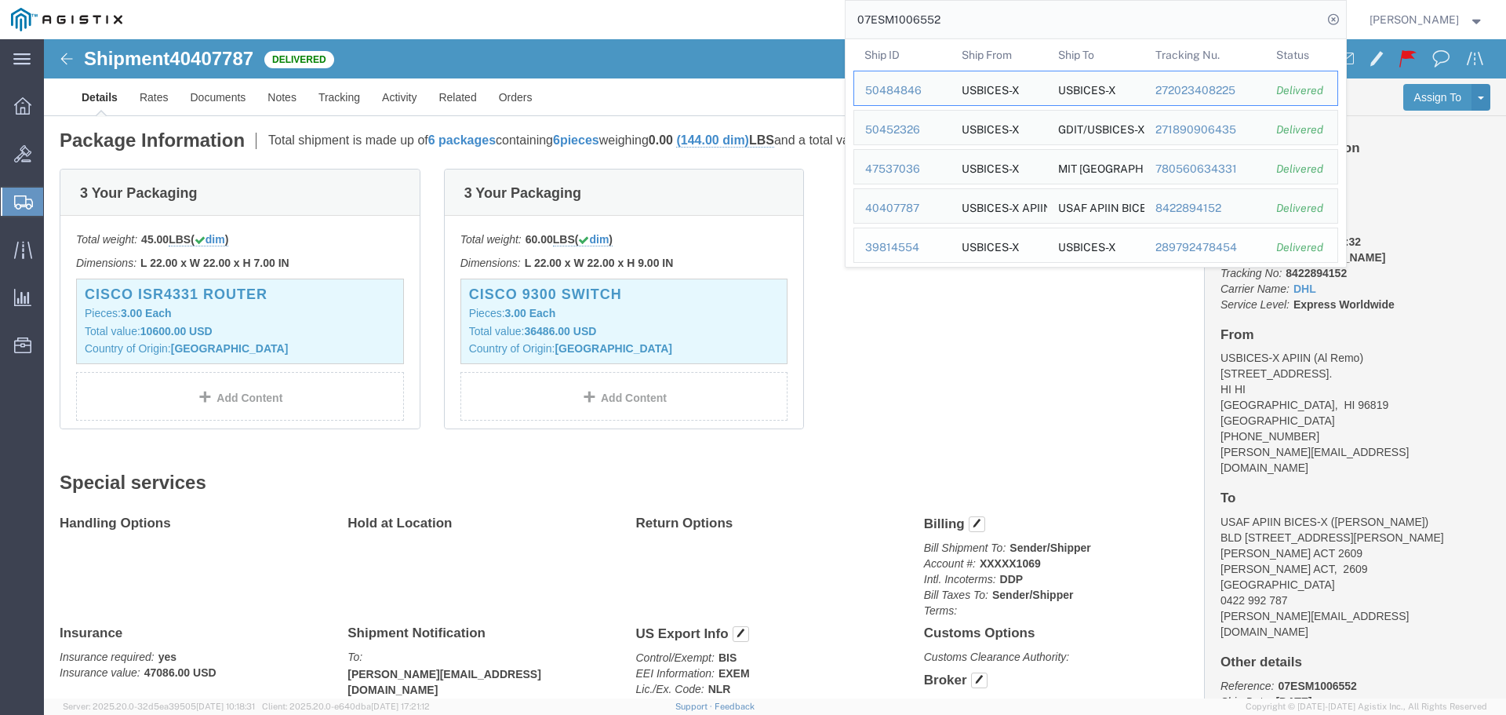
click at [916, 246] on div "39814554" at bounding box center [902, 247] width 75 height 16
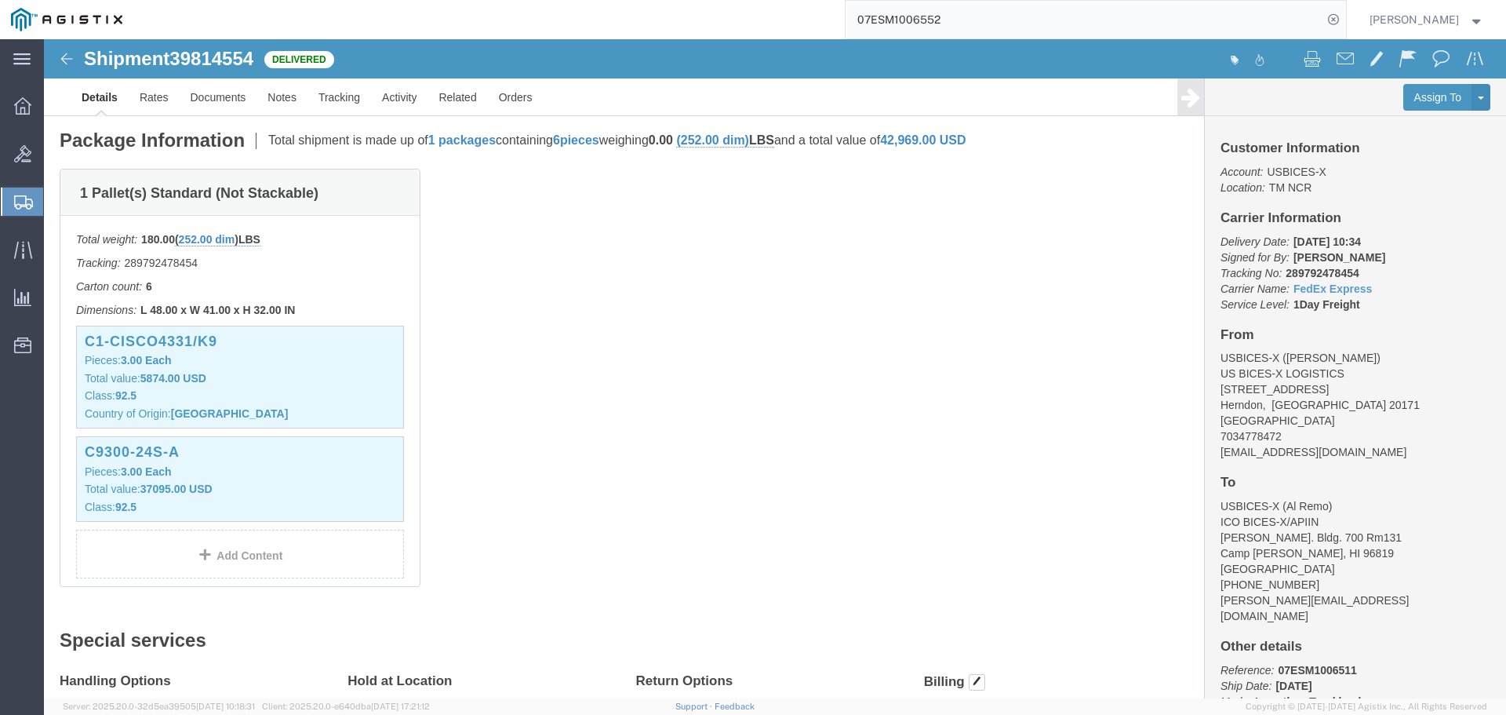
click at [1218, 16] on input "07ESM1006552" at bounding box center [1084, 20] width 477 height 38
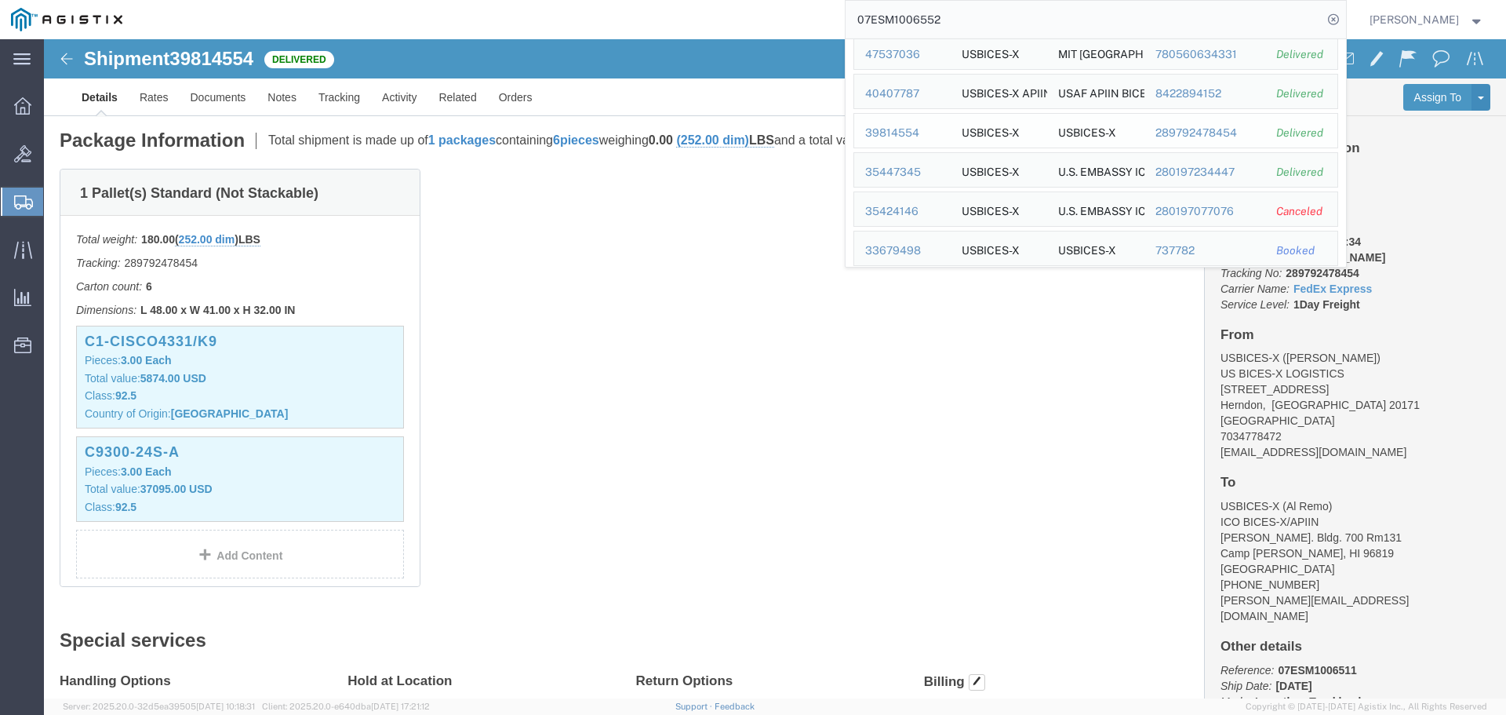
scroll to position [78, 0]
click at [917, 211] on div "35447345" at bounding box center [902, 208] width 75 height 16
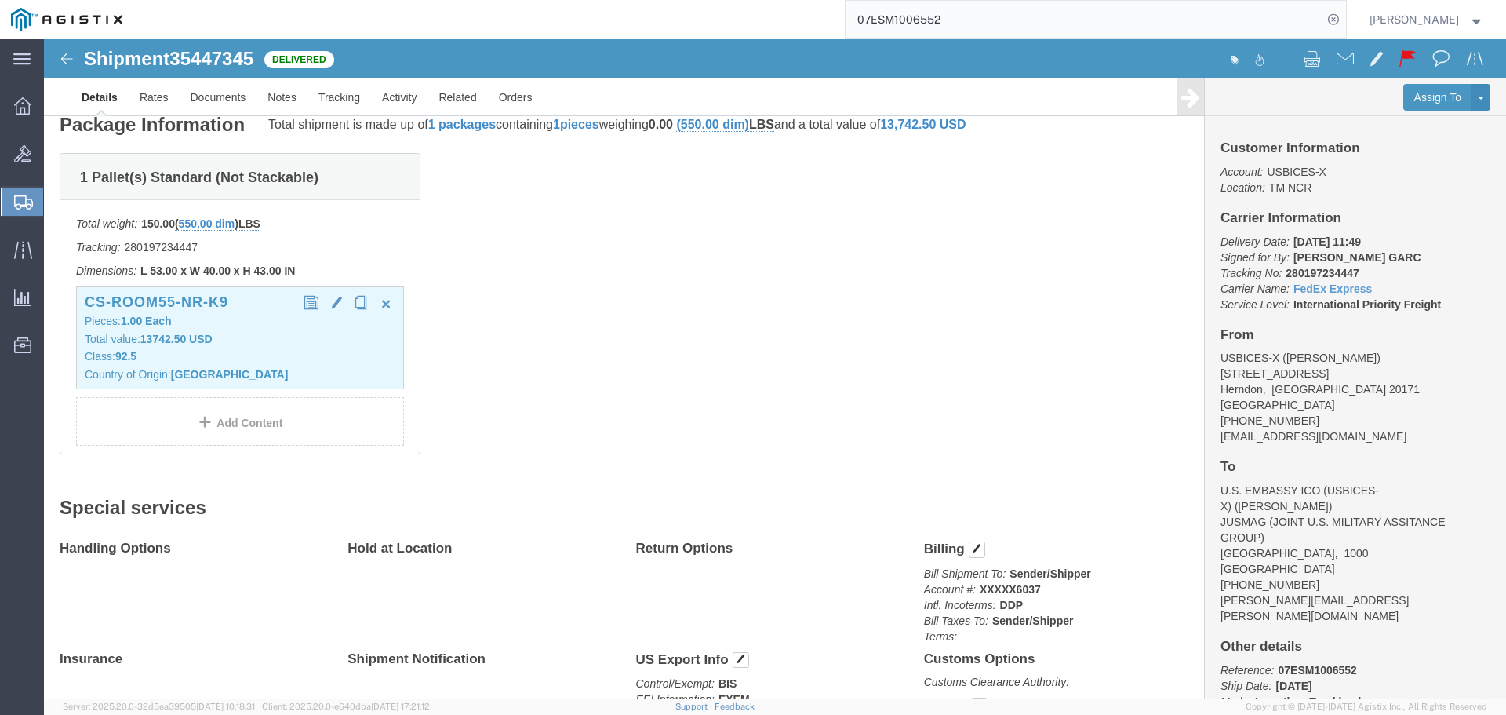
click p "Class: 92.5"
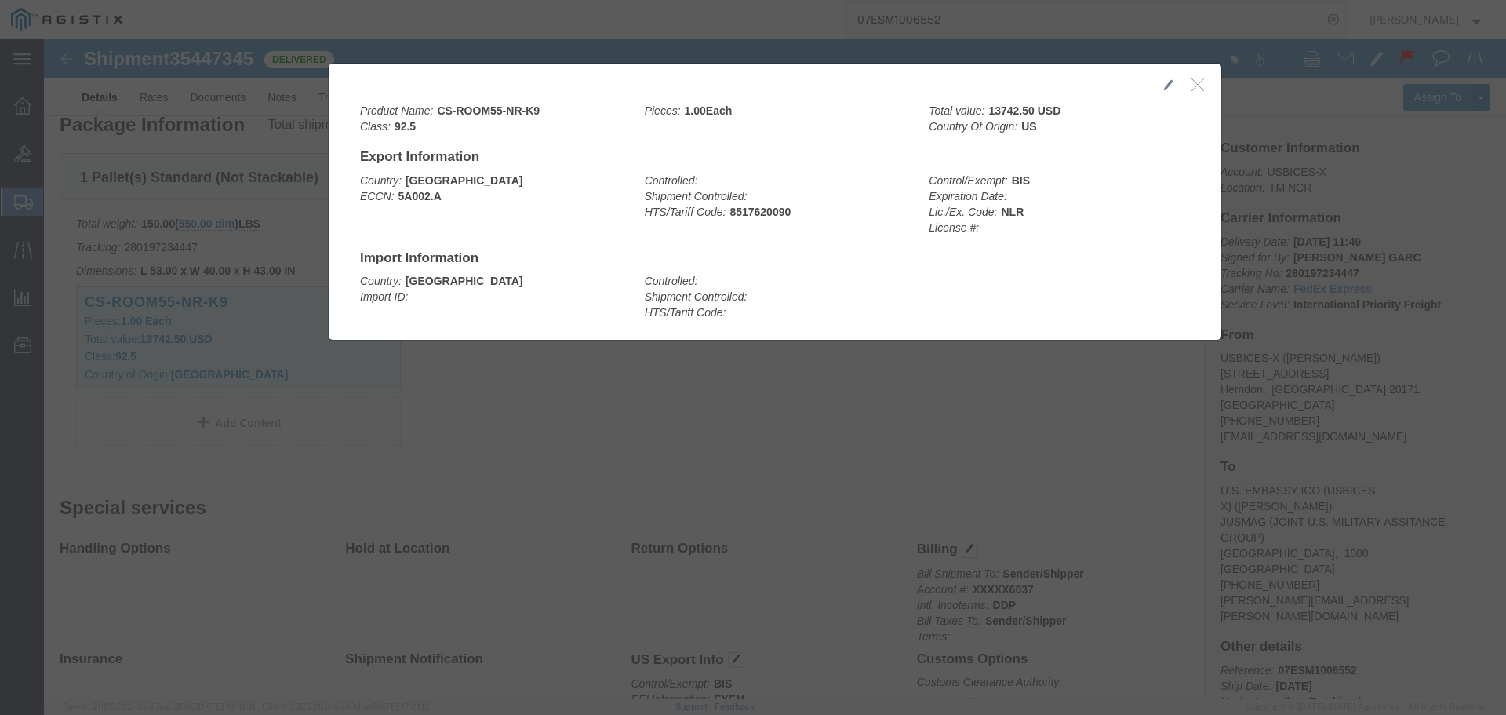
click icon "button"
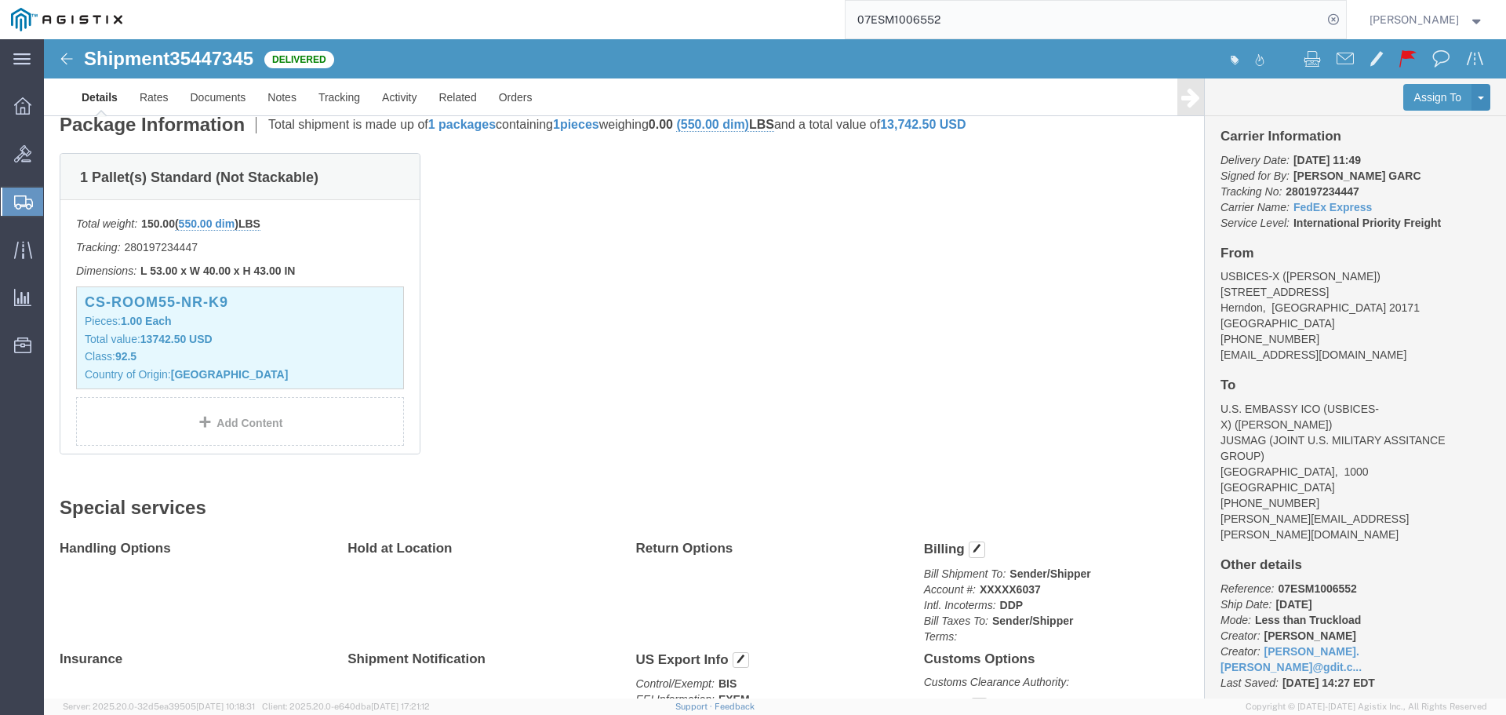
scroll to position [82, 0]
drag, startPoint x: 1168, startPoint y: 150, endPoint x: 1324, endPoint y: 162, distance: 155.9
click p "Delivery Date: [DATE] 11:49 Signed for By: [PERSON_NAME] GARC Tracking No: 2801…"
copy p "Tracking No: 280197234447 Carrier Name: FedEx Express FedEx Express"
click at [1247, 22] on input "07ESM1006552" at bounding box center [1084, 20] width 477 height 38
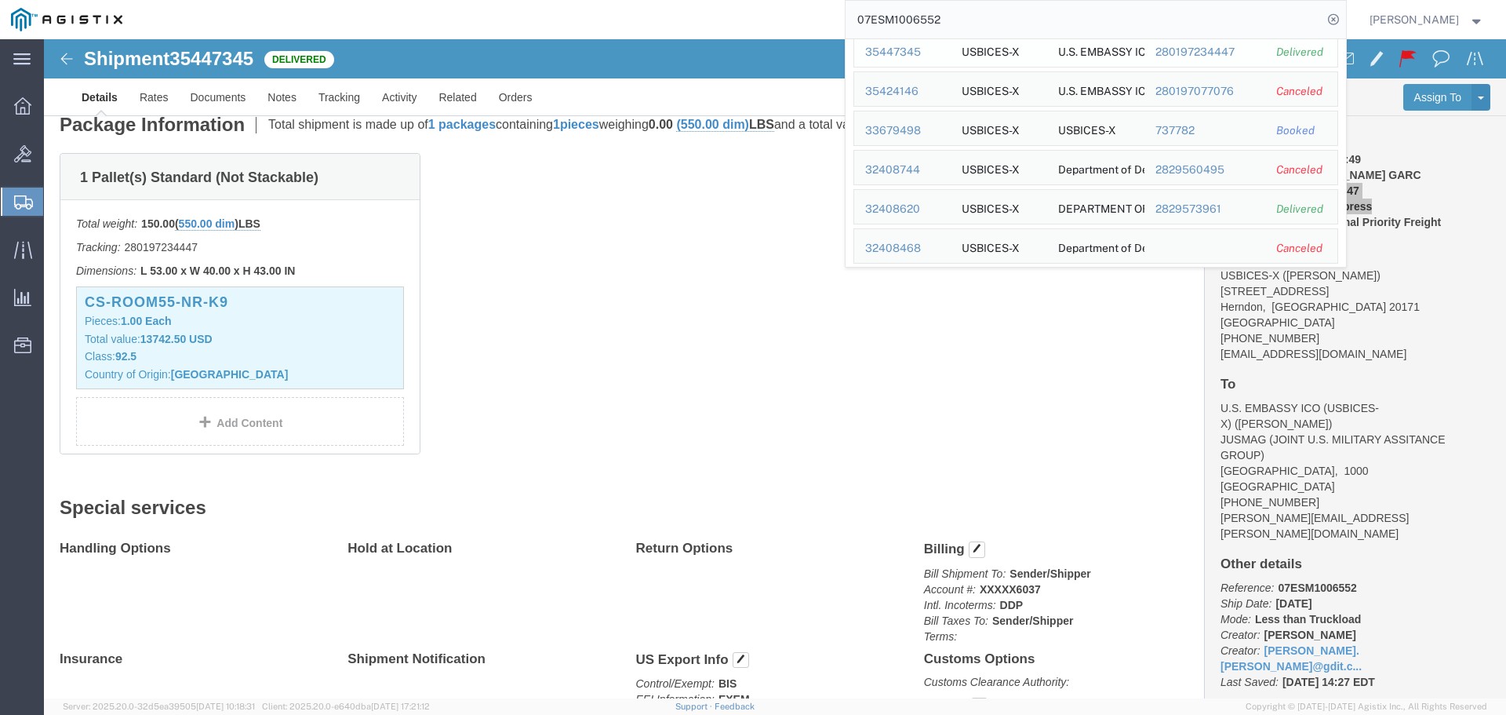
scroll to position [235, 0]
click at [920, 207] on div "32408620" at bounding box center [902, 208] width 75 height 16
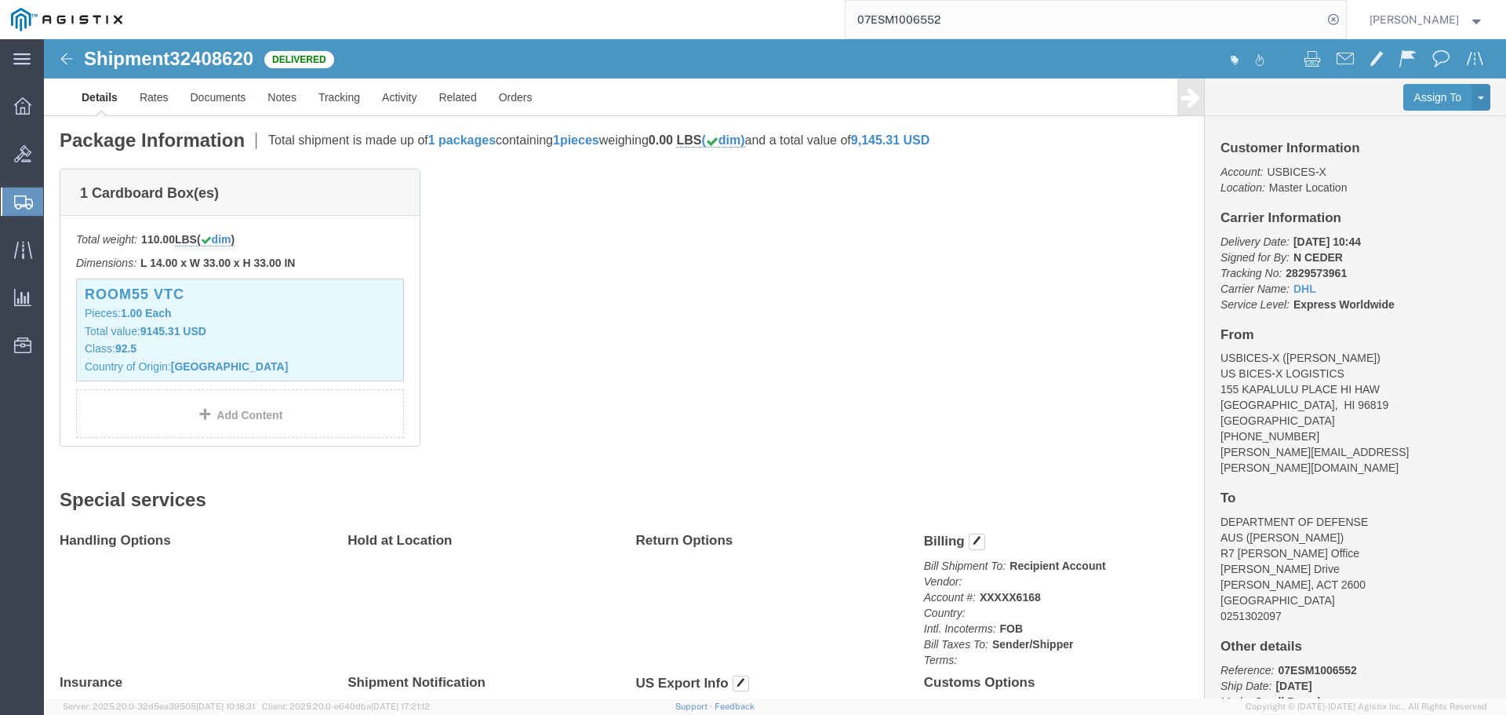
click at [1206, 17] on input "07ESM1006552" at bounding box center [1084, 20] width 477 height 38
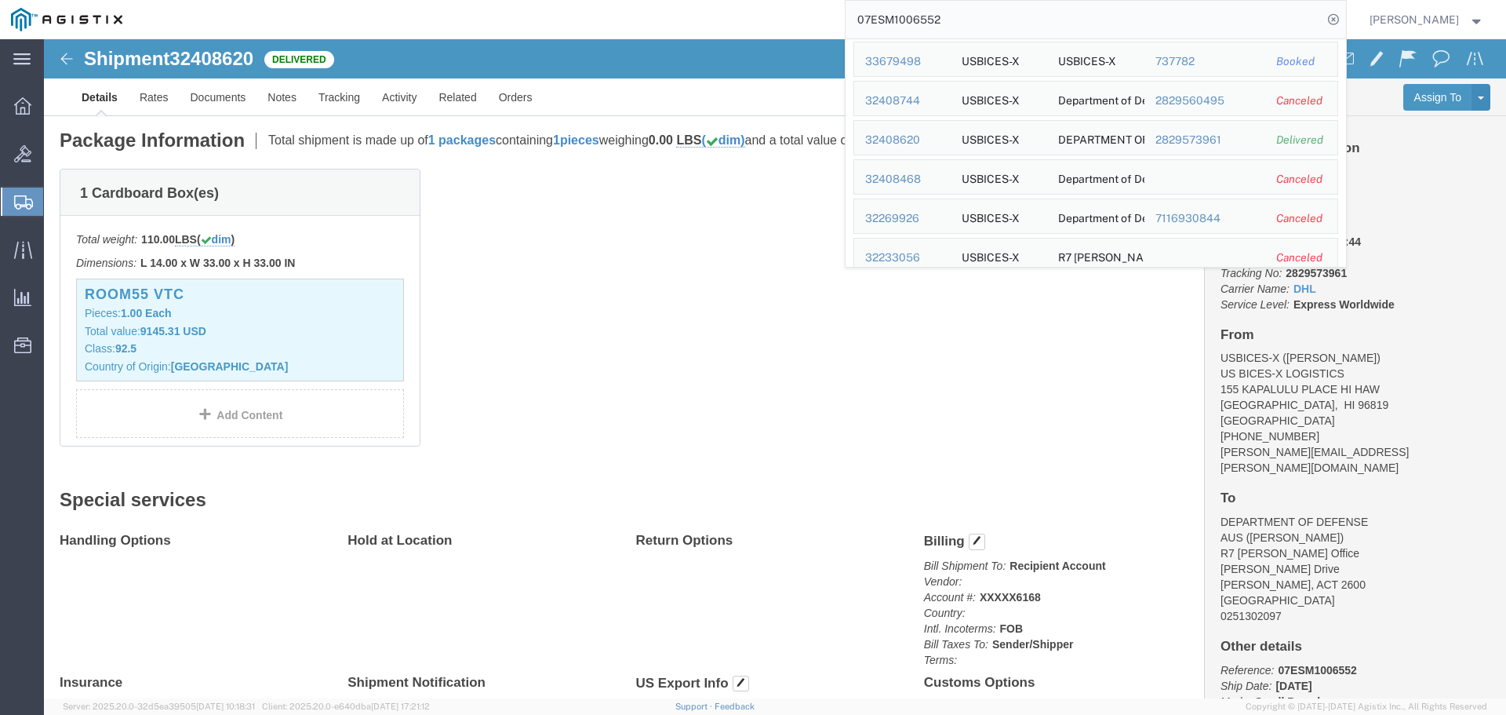
scroll to position [279, 0]
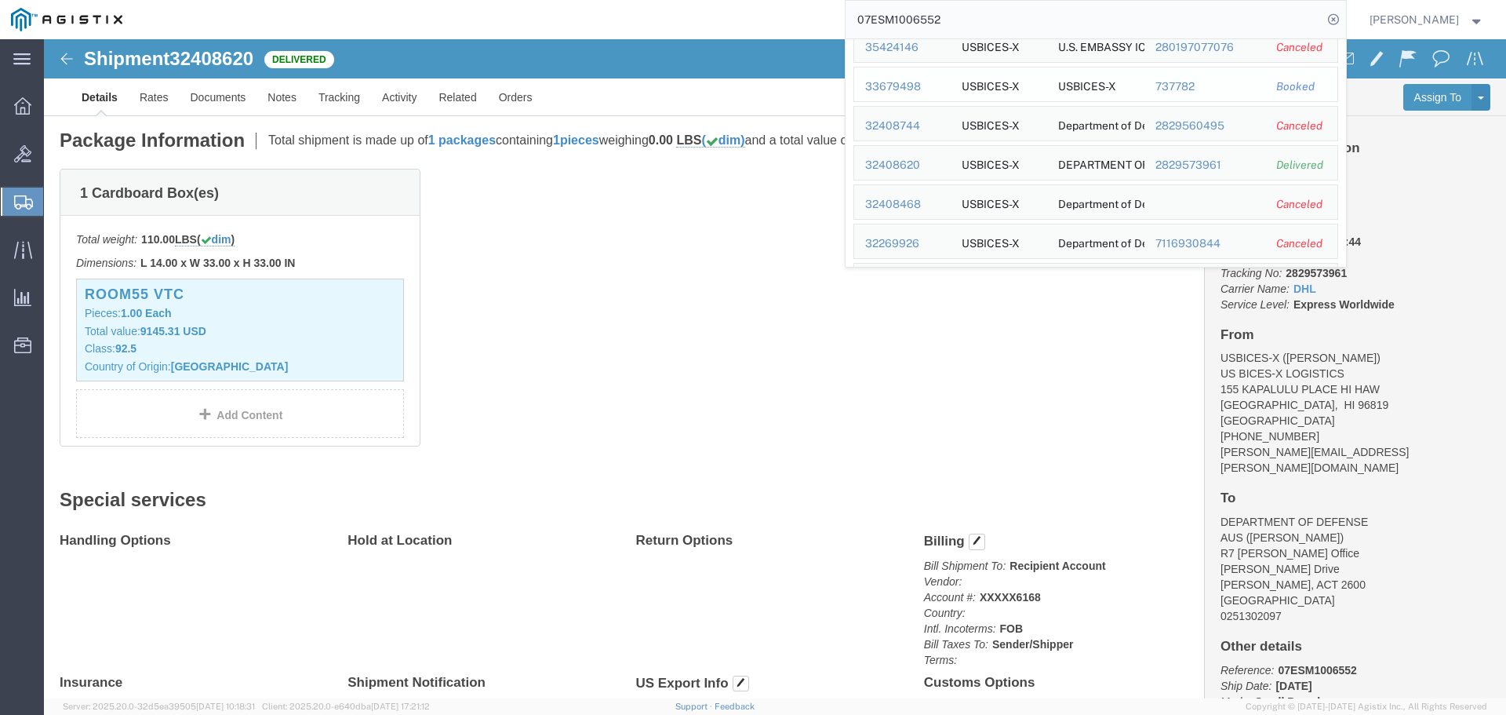
click at [923, 84] on div "33679498" at bounding box center [902, 86] width 75 height 16
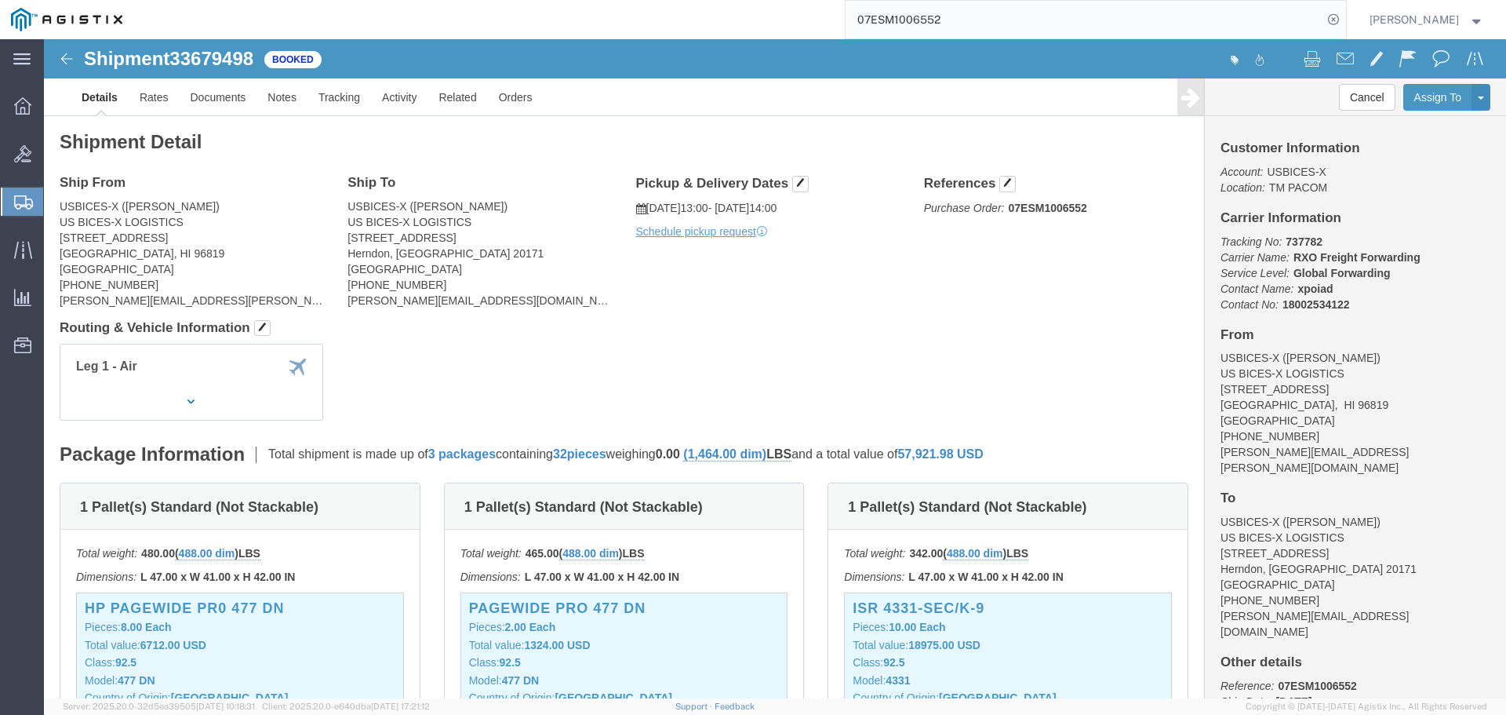
click at [1076, 7] on input "07ESM1006552" at bounding box center [1084, 20] width 477 height 38
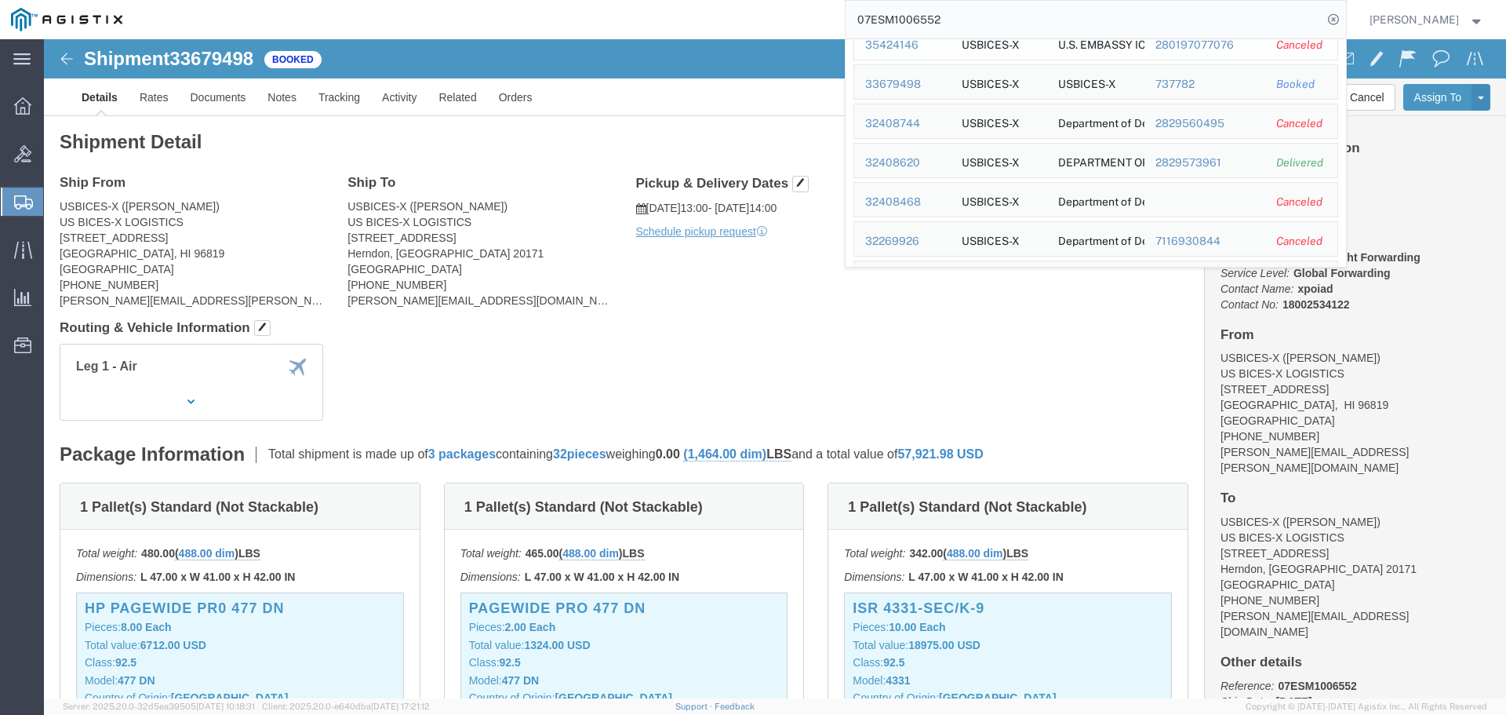
scroll to position [357, 0]
click at [926, 171] on div "32269926" at bounding box center [902, 165] width 75 height 16
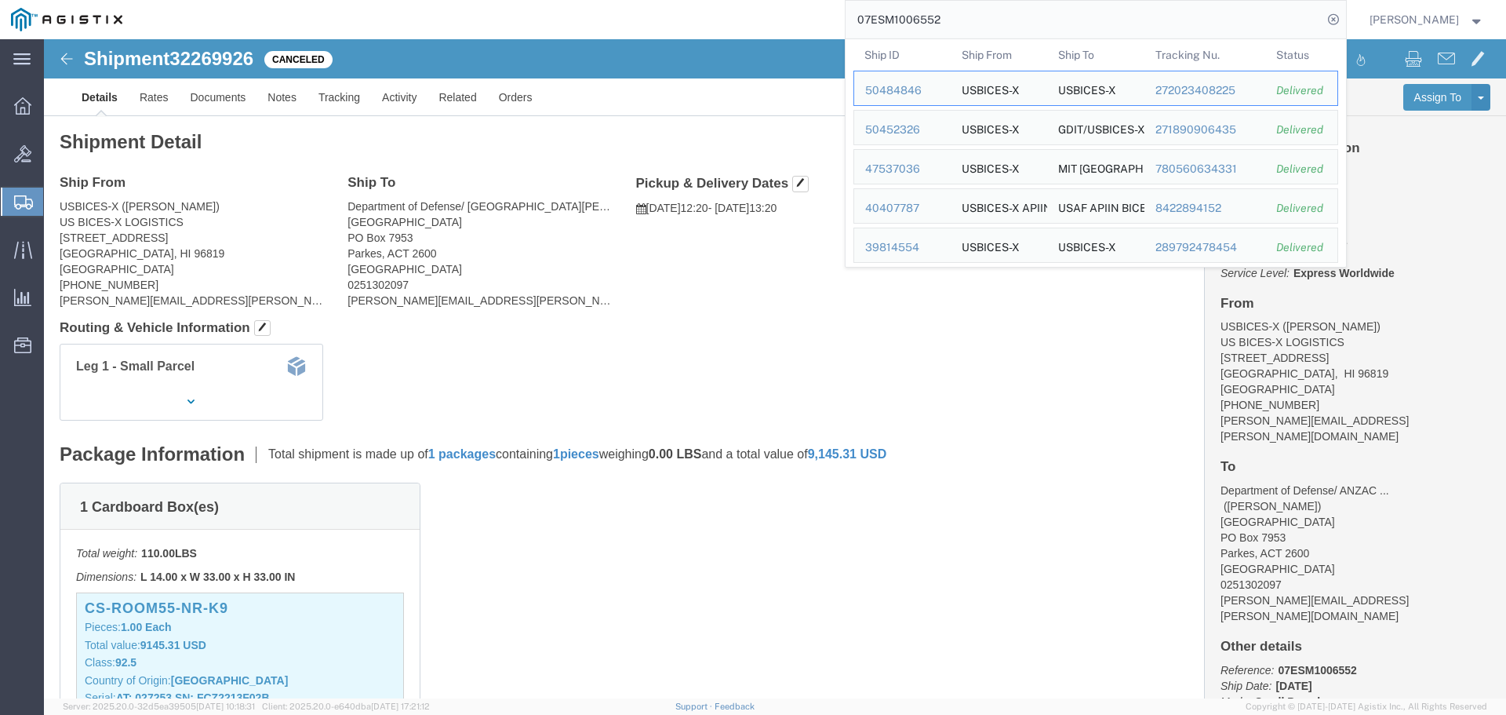
click at [1145, 25] on input "07ESM1006552" at bounding box center [1084, 20] width 477 height 38
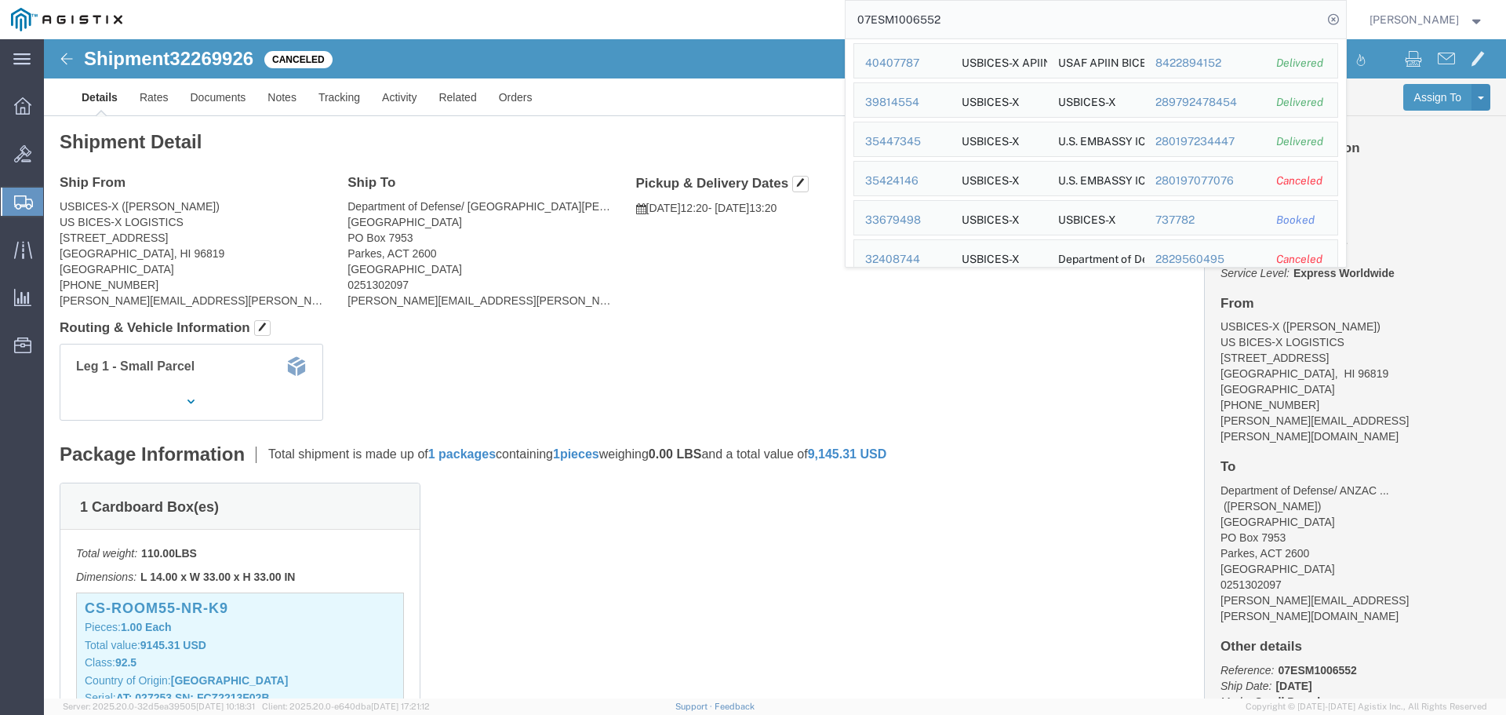
scroll to position [357, 0]
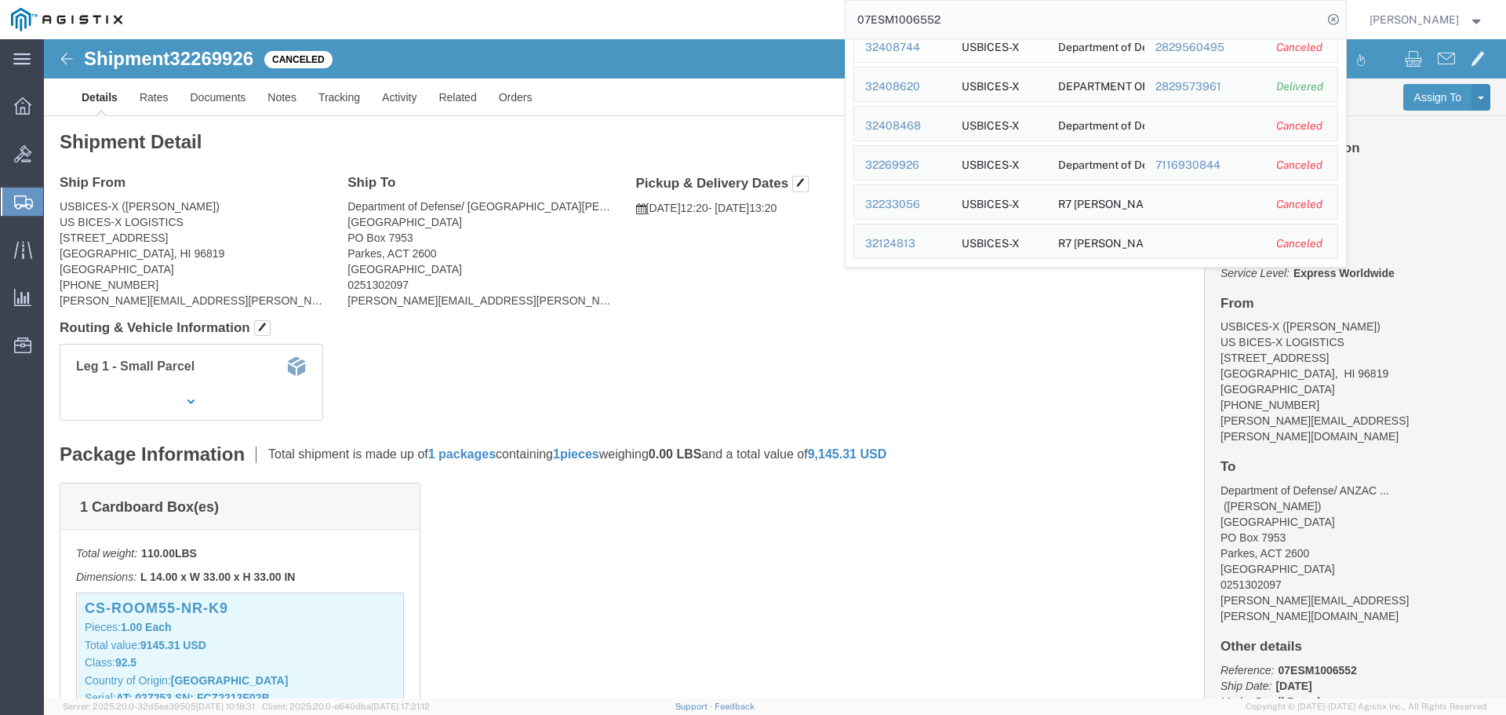
click at [924, 46] on div "32408744" at bounding box center [902, 47] width 75 height 16
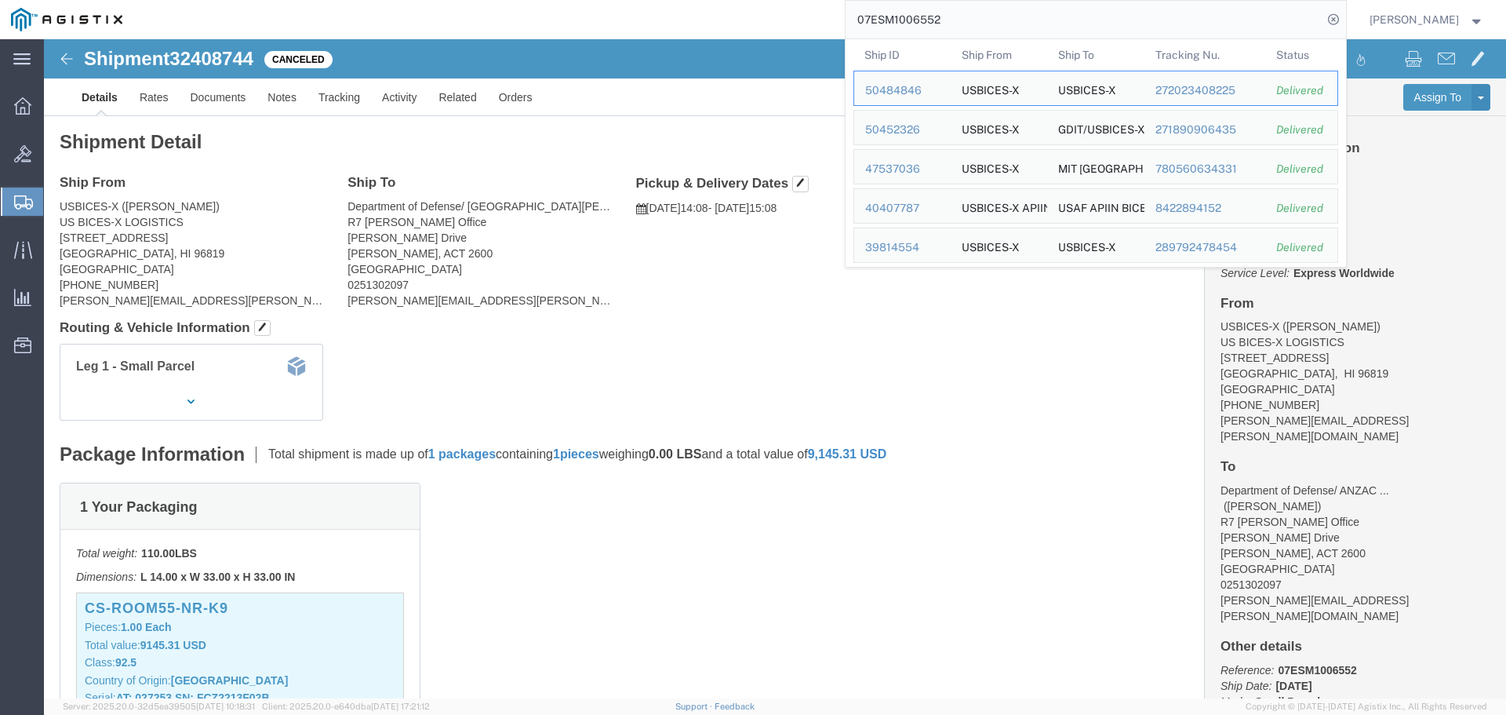
click at [1062, 16] on input "07ESM1006552" at bounding box center [1084, 20] width 477 height 38
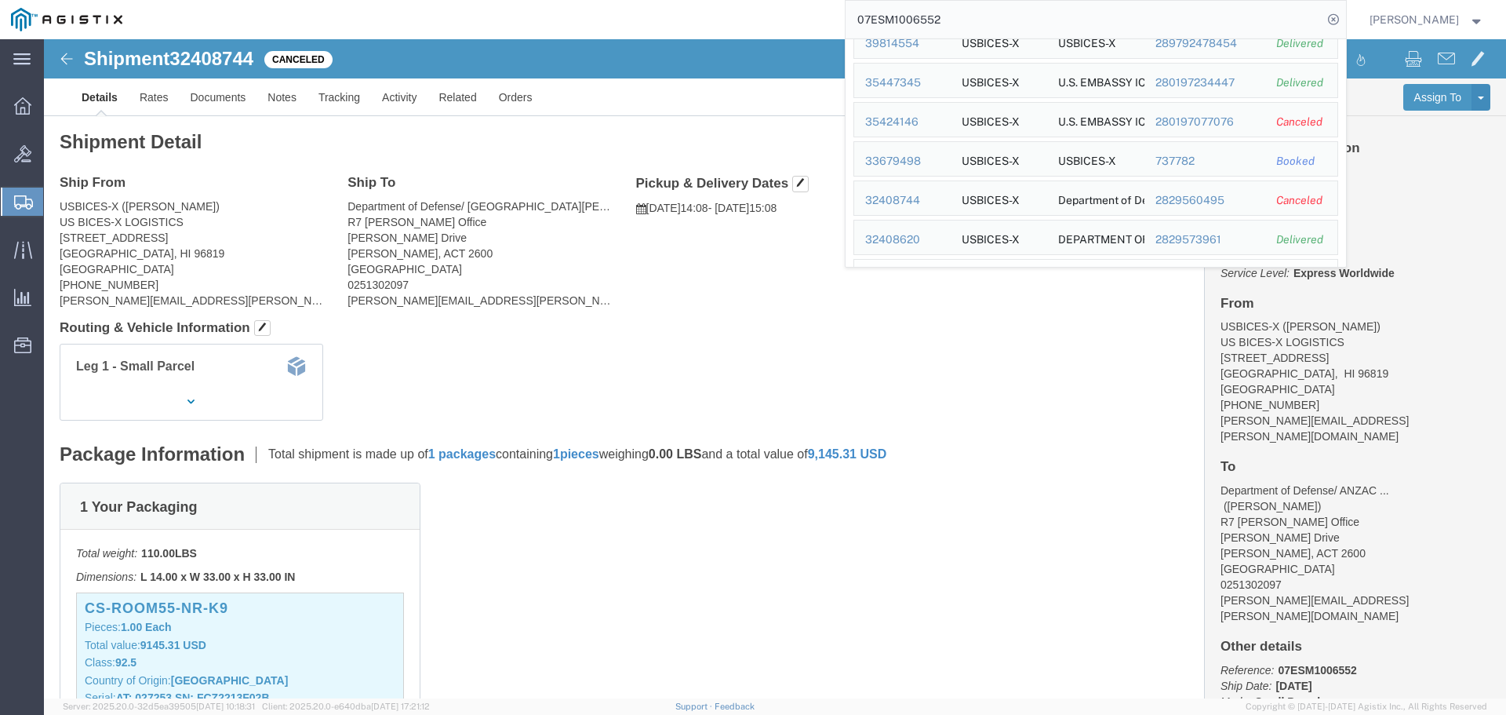
scroll to position [122, 0]
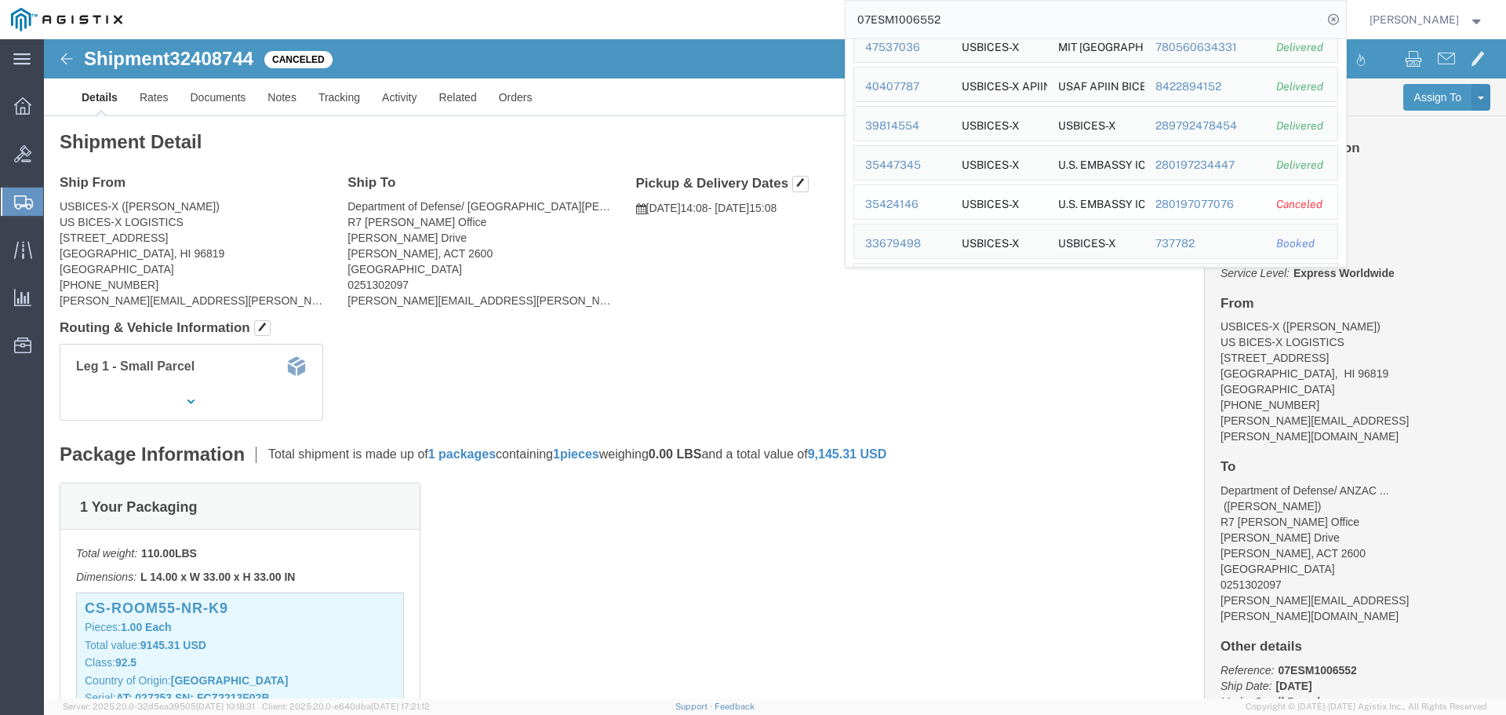
click at [915, 205] on div "35424146" at bounding box center [902, 204] width 75 height 16
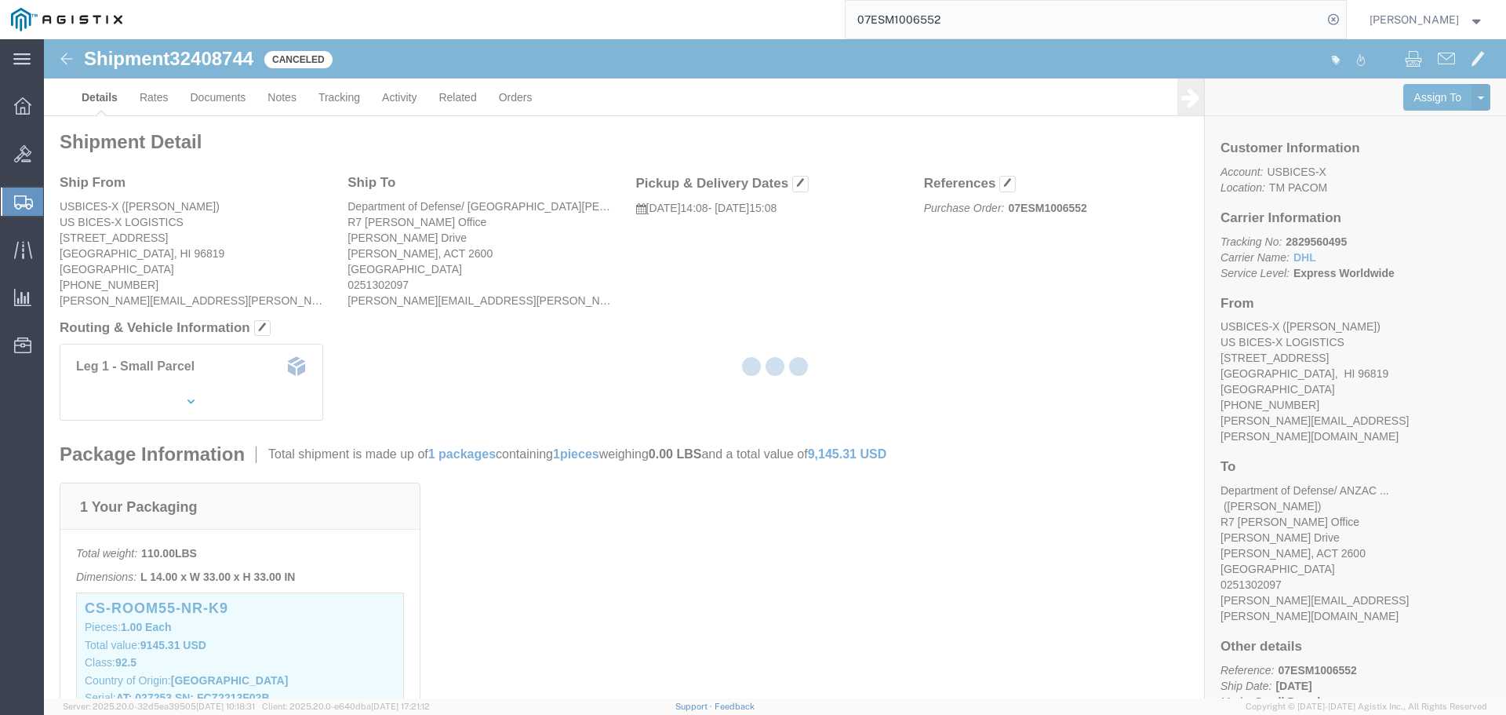
click at [1059, 21] on input "07ESM1006552" at bounding box center [1084, 20] width 477 height 38
type input "0"
paste input "07ESM1008246"
type input "07ESM1008246"
click at [1345, 16] on icon at bounding box center [1334, 20] width 22 height 22
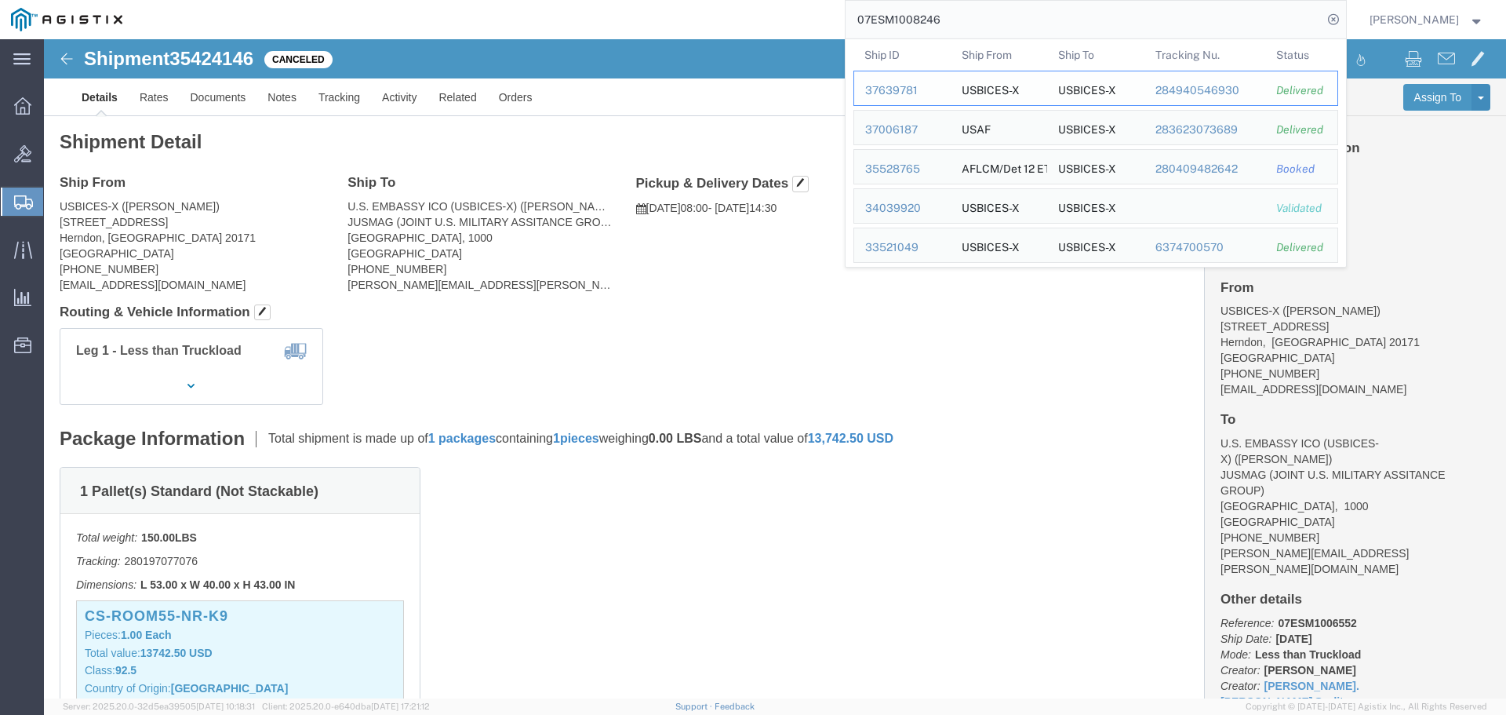
click at [940, 94] on div "37639781" at bounding box center [902, 90] width 75 height 16
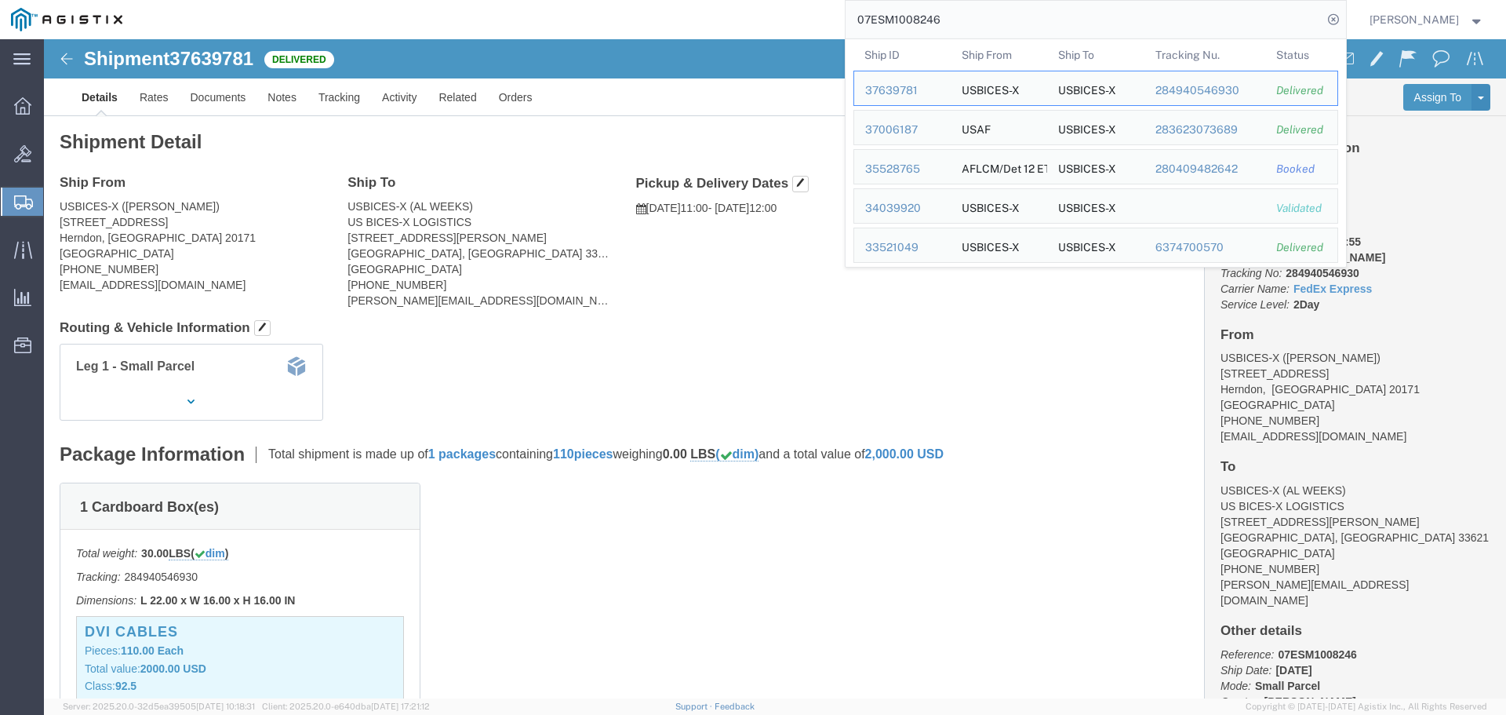
click at [1147, 24] on input "07ESM1008246" at bounding box center [1084, 20] width 477 height 38
click at [910, 123] on div "37006187" at bounding box center [902, 130] width 75 height 16
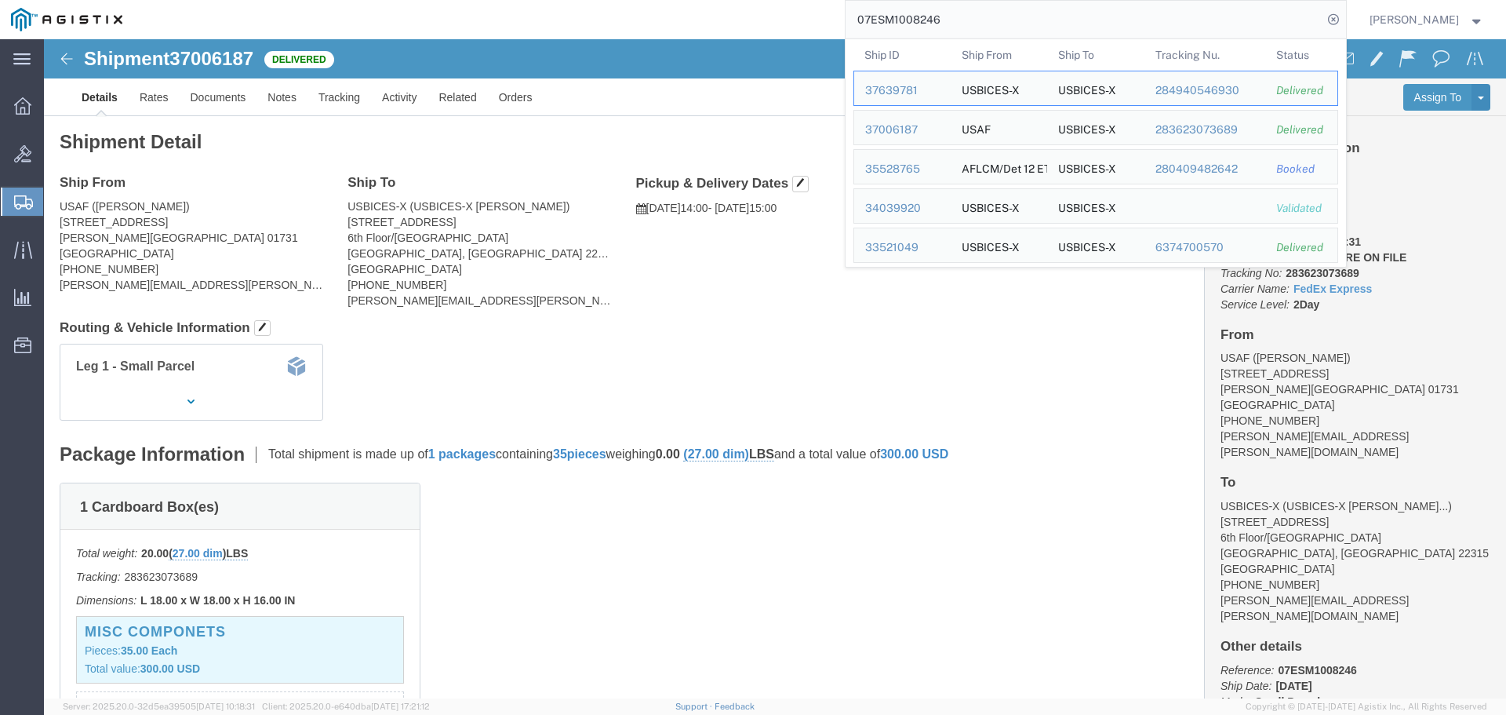
click at [1016, 20] on input "07ESM1008246" at bounding box center [1084, 20] width 477 height 38
click at [931, 177] on div "35528765" at bounding box center [902, 169] width 75 height 16
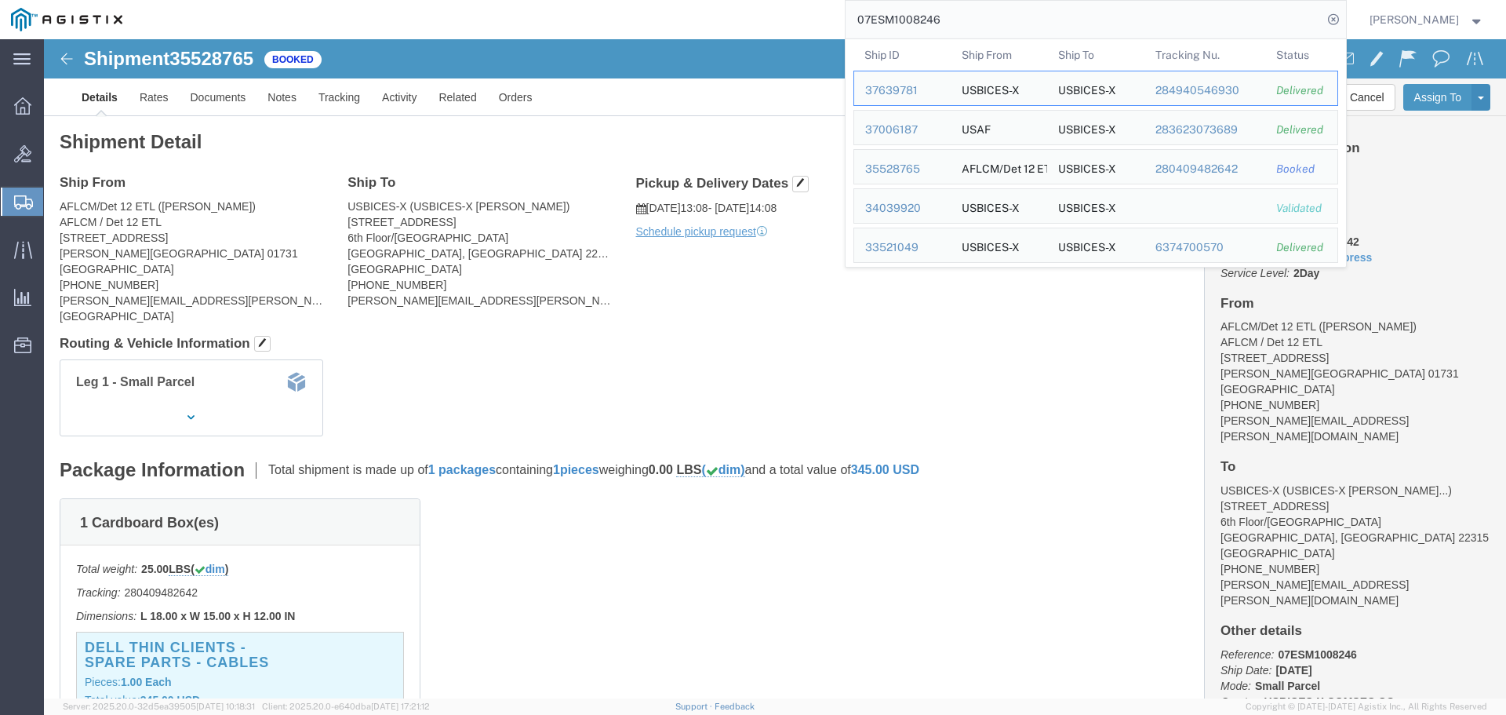
click at [1202, 17] on input "07ESM1008246" at bounding box center [1084, 20] width 477 height 38
click at [919, 215] on div "34039920" at bounding box center [902, 208] width 75 height 16
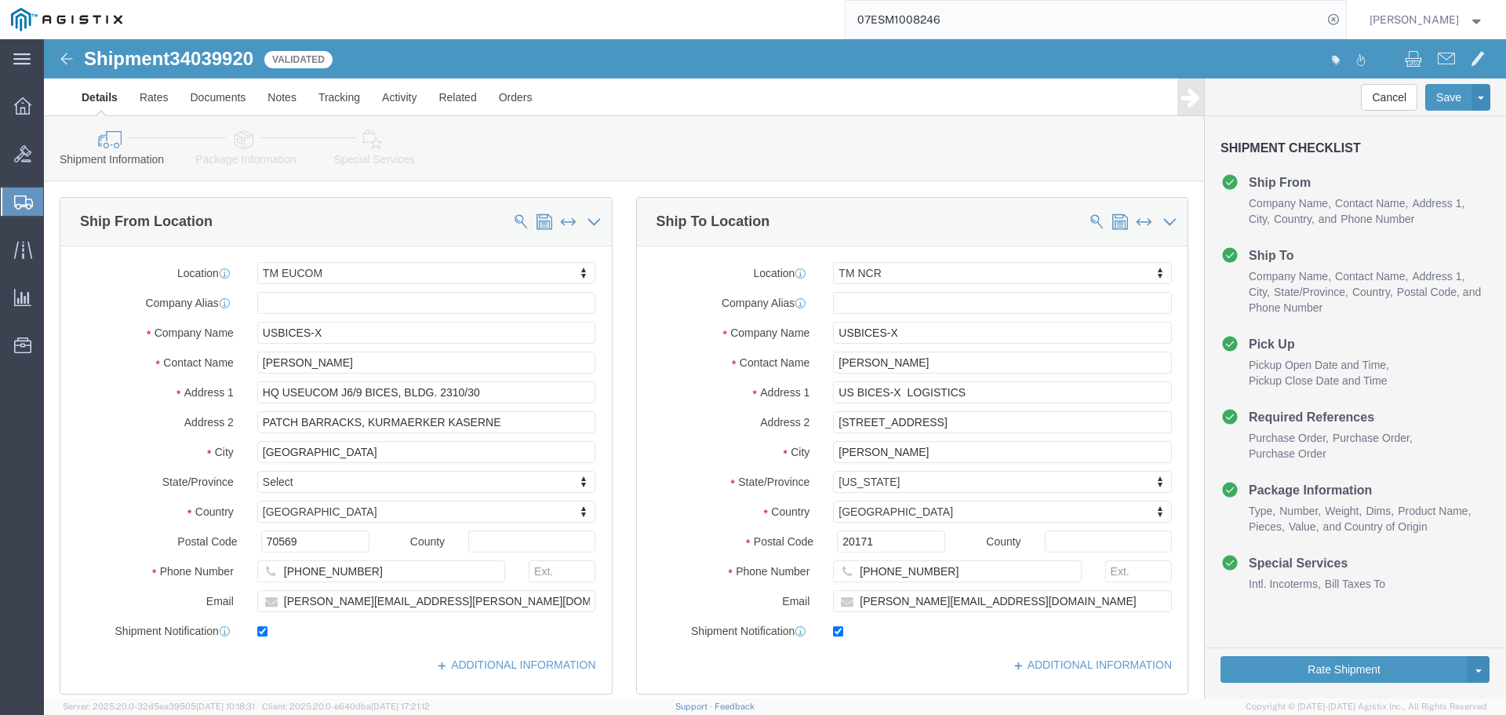
select select "34238"
select select
click at [1175, 24] on input "07ESM1008246" at bounding box center [1084, 20] width 477 height 38
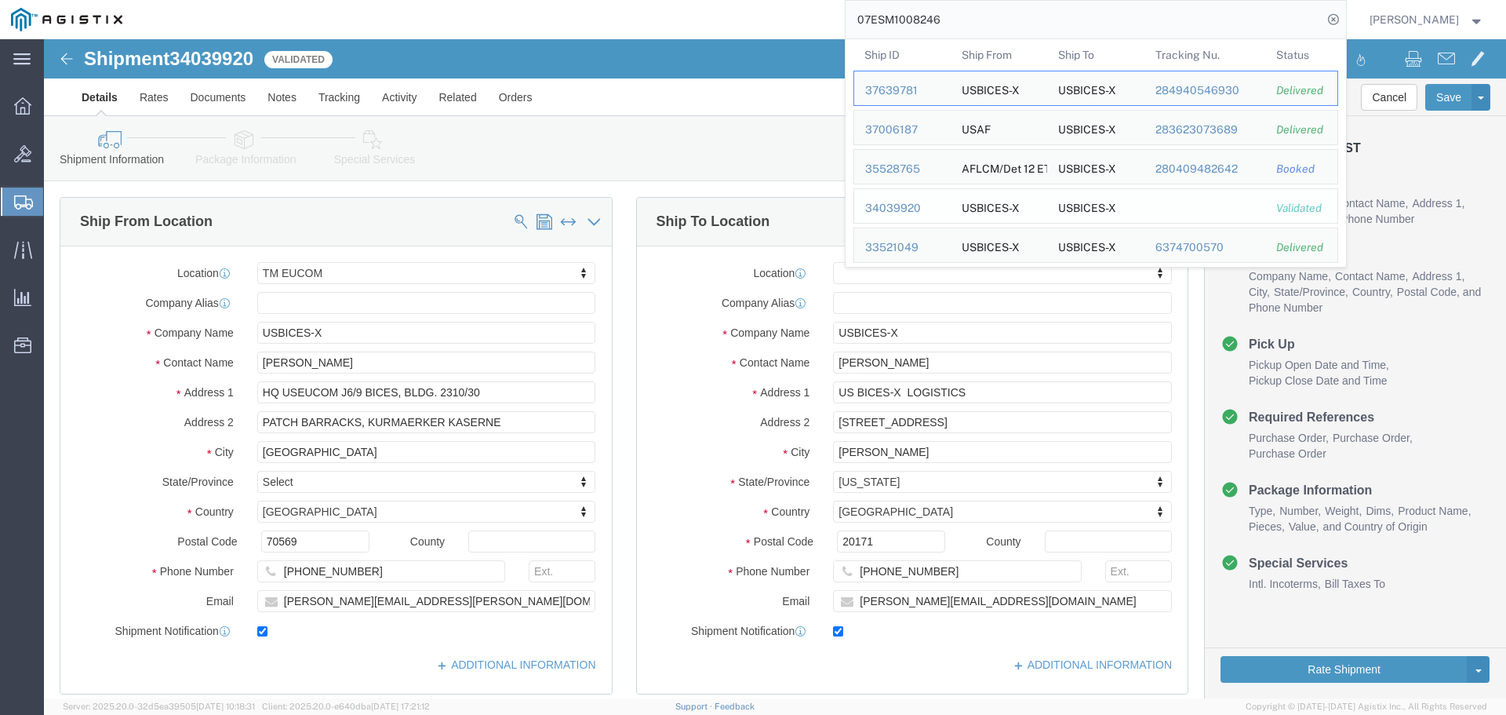
click at [911, 210] on div "34039920" at bounding box center [902, 208] width 75 height 16
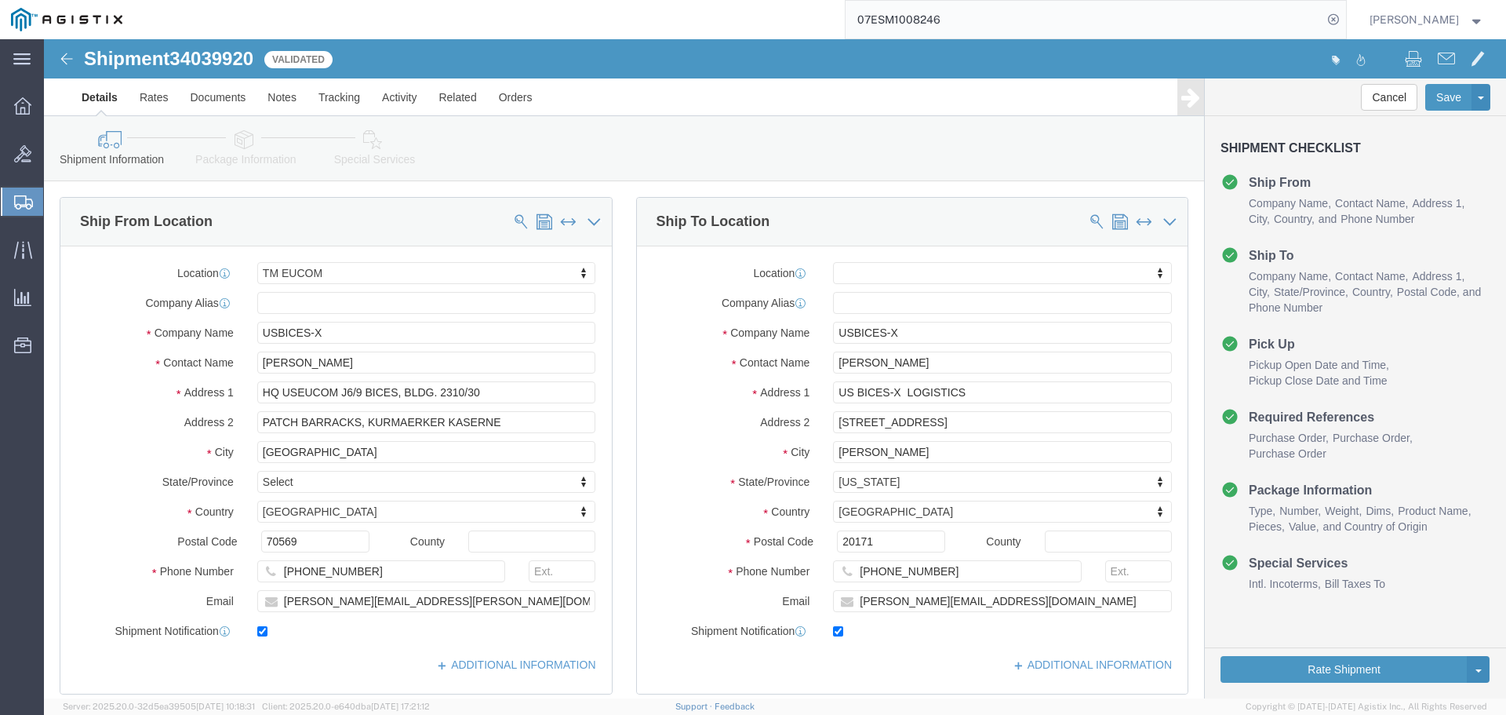
click at [1311, 12] on input "07ESM1008246" at bounding box center [1084, 20] width 477 height 38
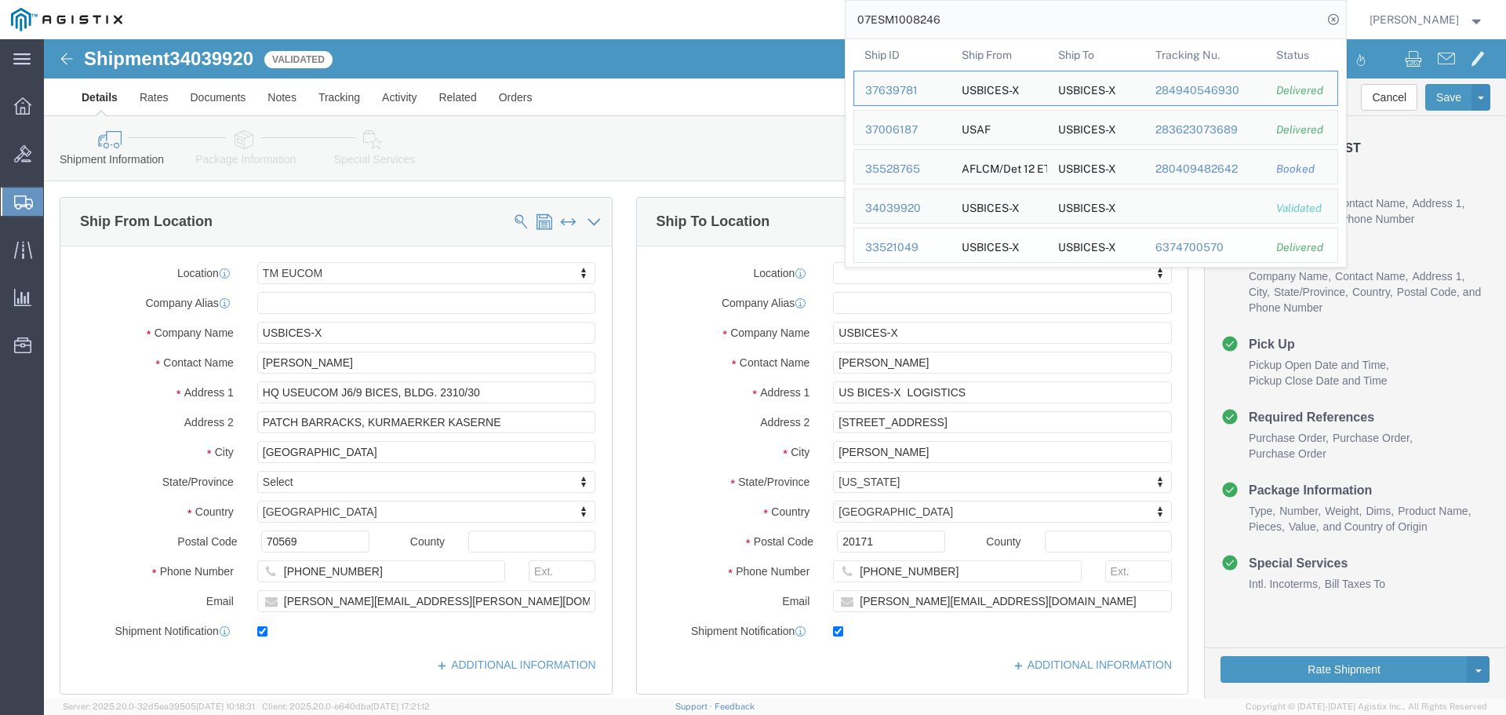
click at [923, 249] on div "33521049" at bounding box center [902, 247] width 75 height 16
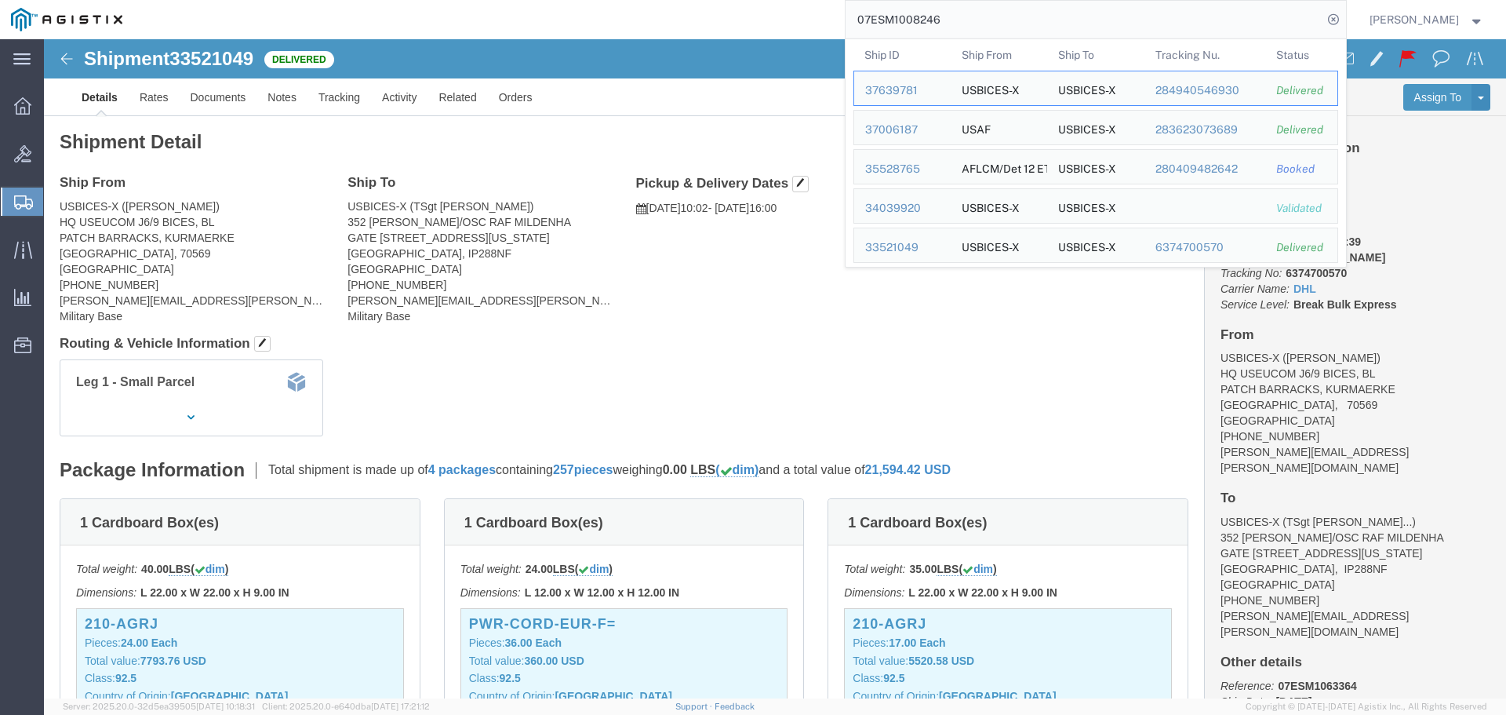
click at [1171, 27] on input "07ESM1008246" at bounding box center [1084, 20] width 477 height 38
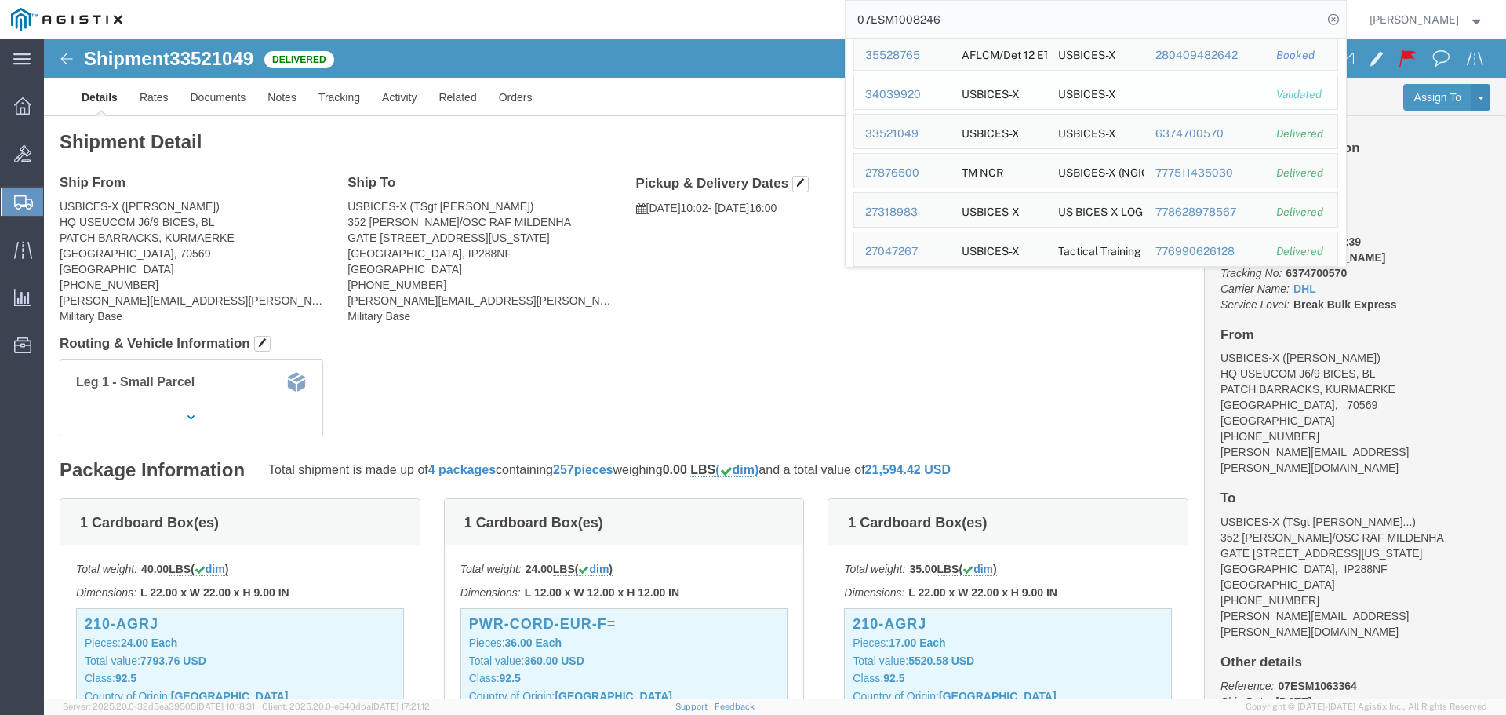
scroll to position [122, 0]
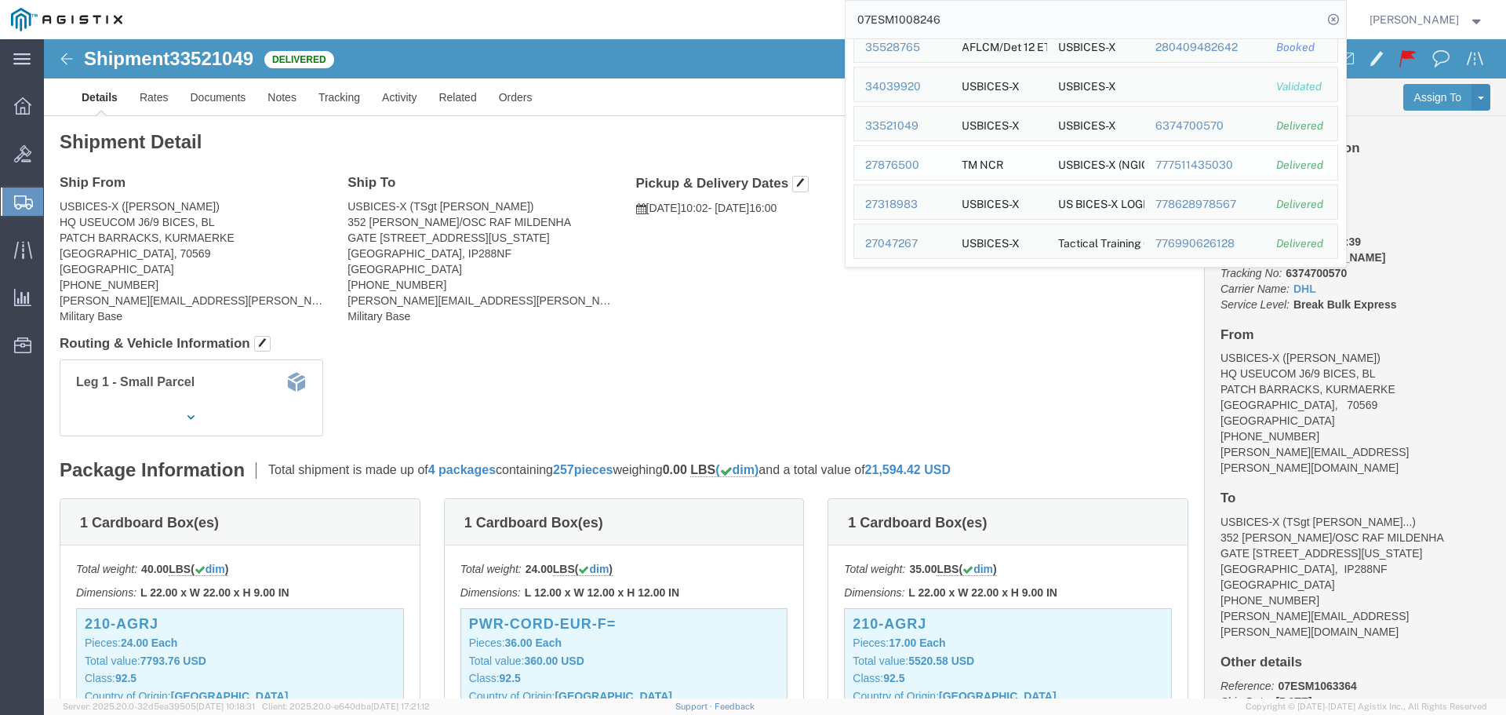
click at [919, 166] on div "27876500" at bounding box center [902, 165] width 75 height 16
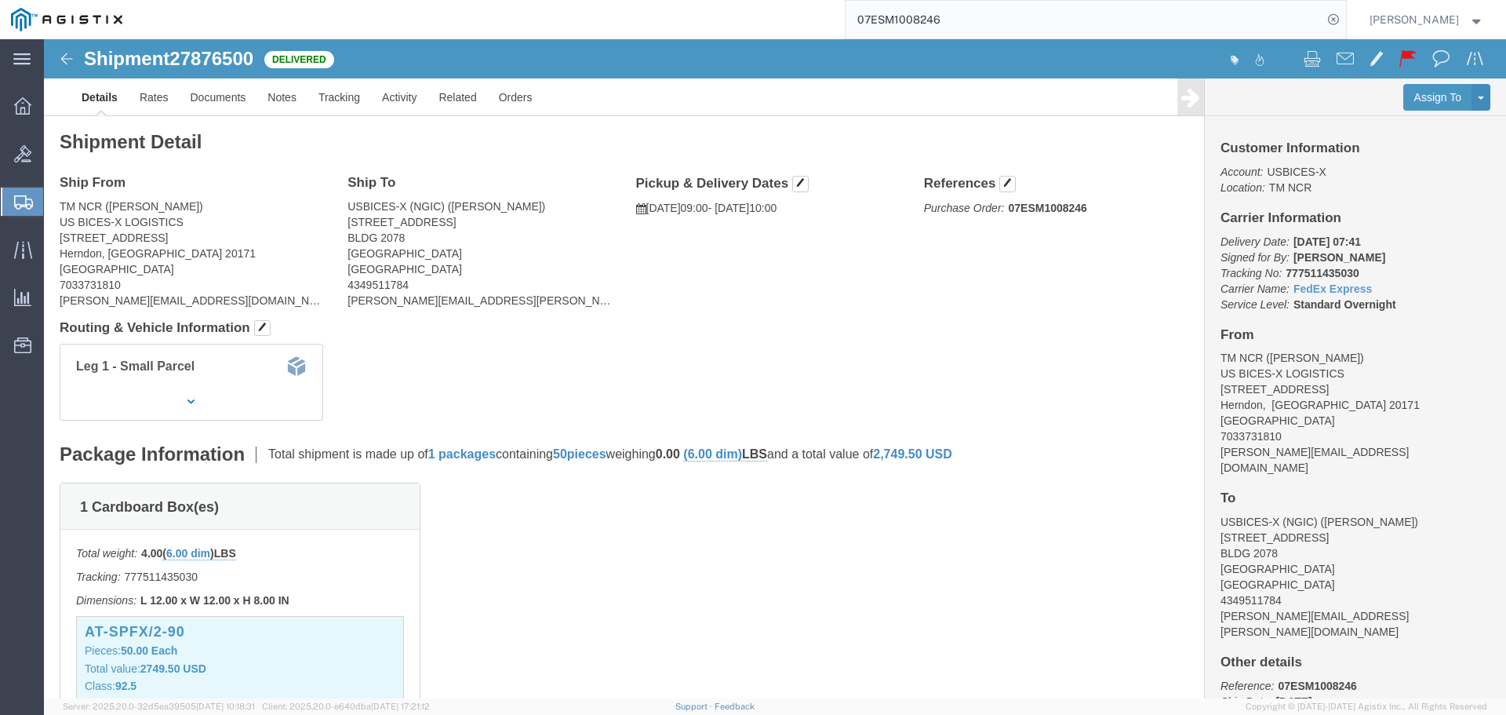
click at [1291, 21] on input "07ESM1008246" at bounding box center [1084, 20] width 477 height 38
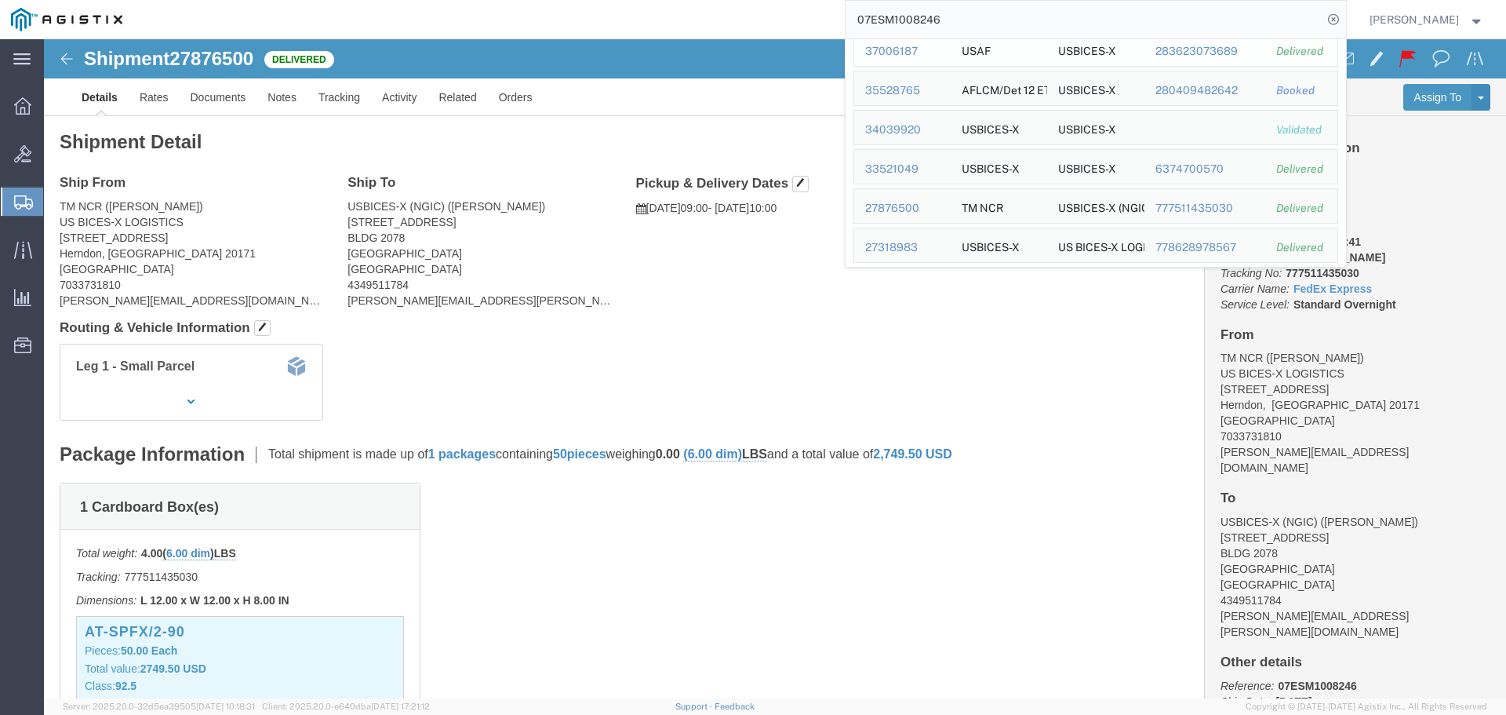
scroll to position [122, 0]
click at [929, 198] on div "27318983" at bounding box center [902, 204] width 75 height 16
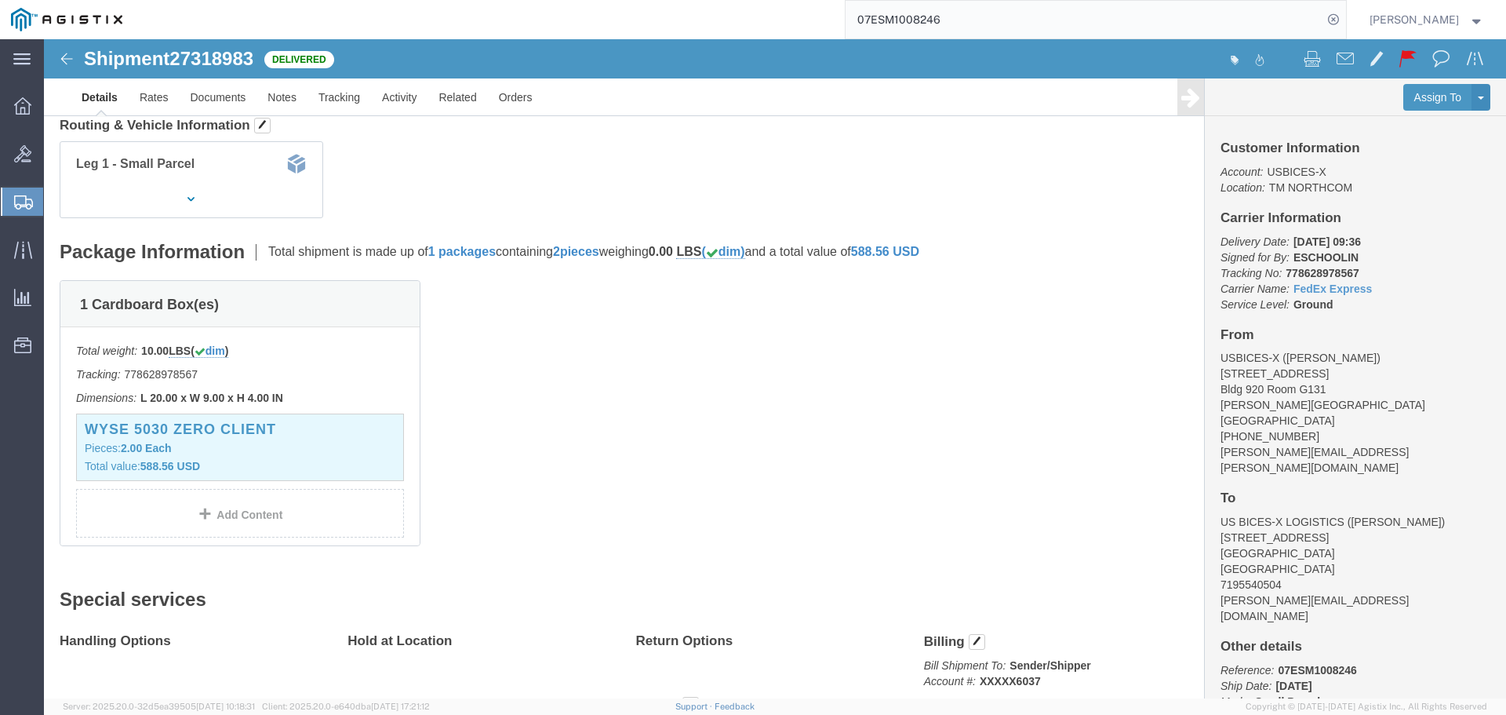
scroll to position [235, 0]
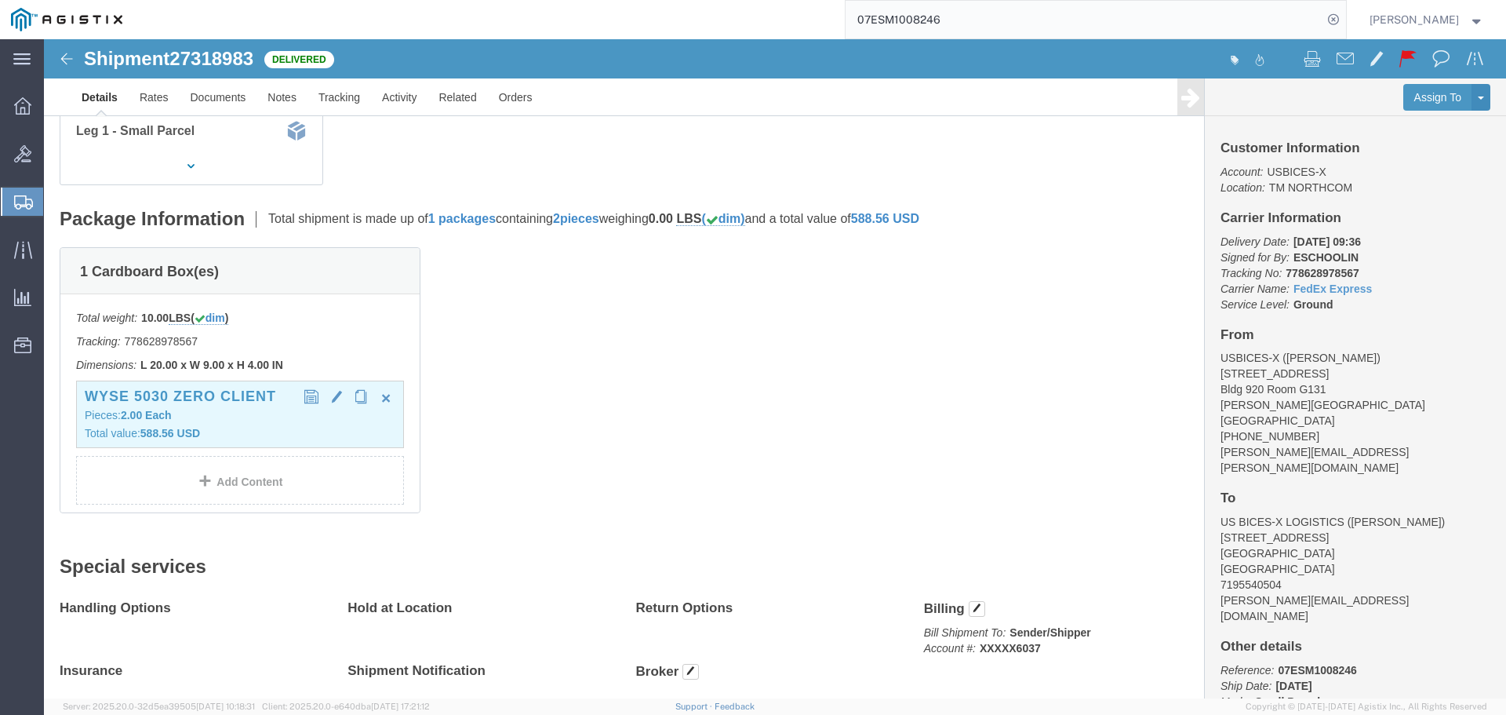
click h3 "Wyse 5030 Zero Client"
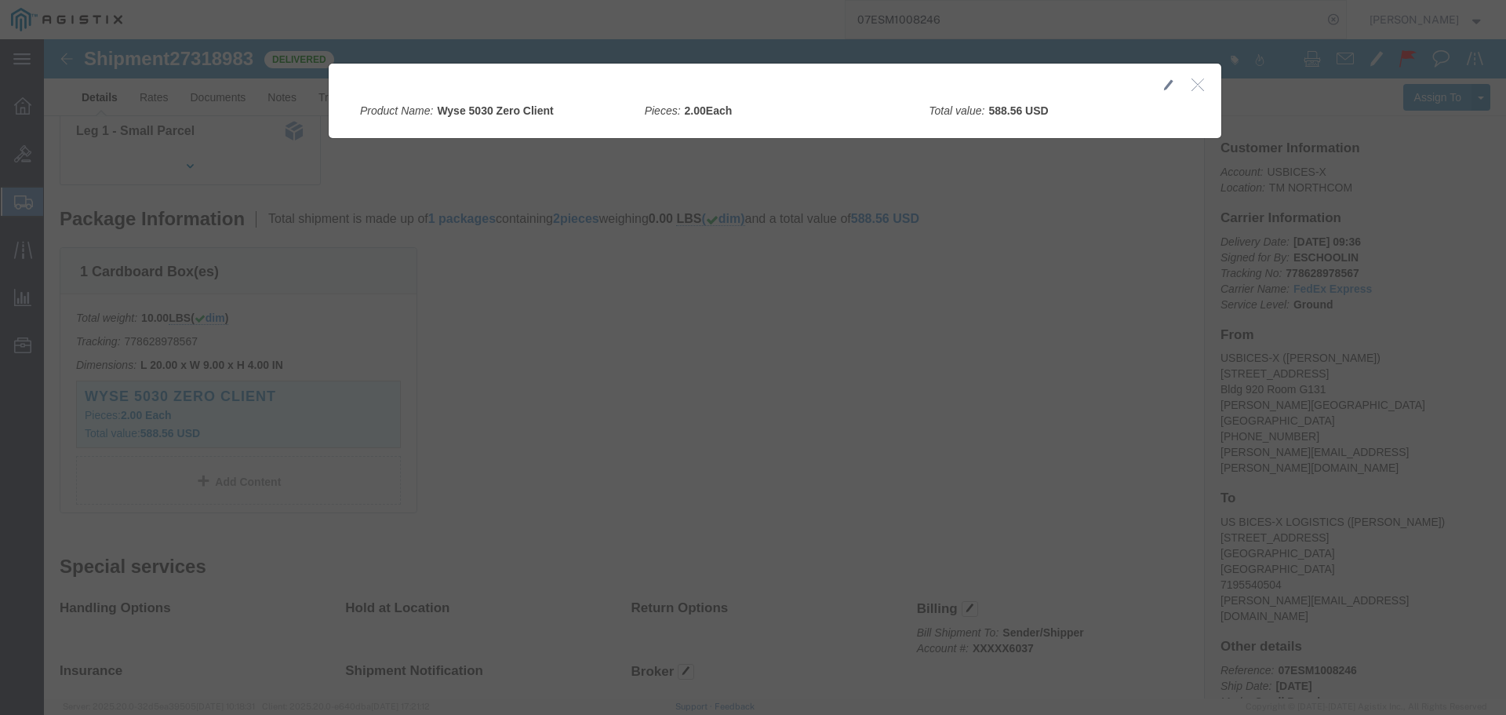
click icon "button"
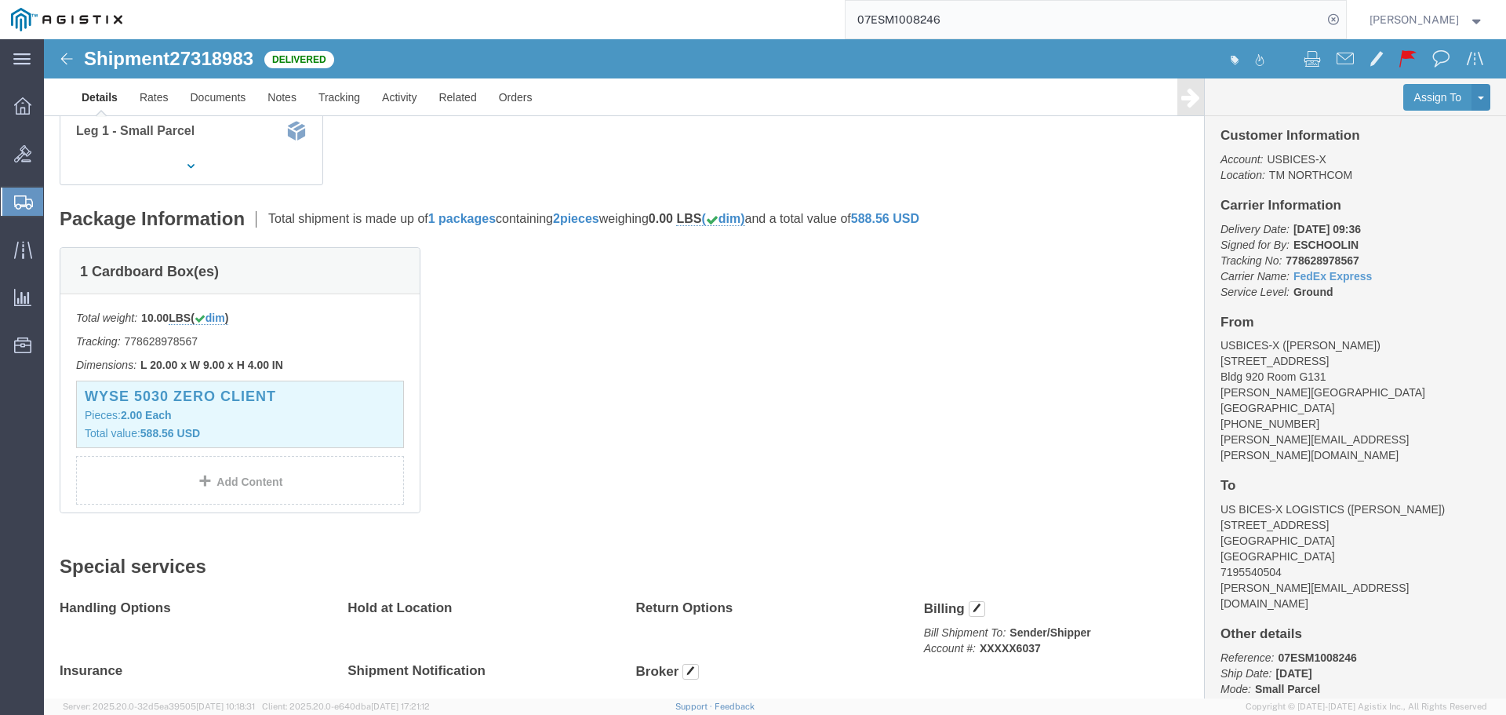
scroll to position [0, 0]
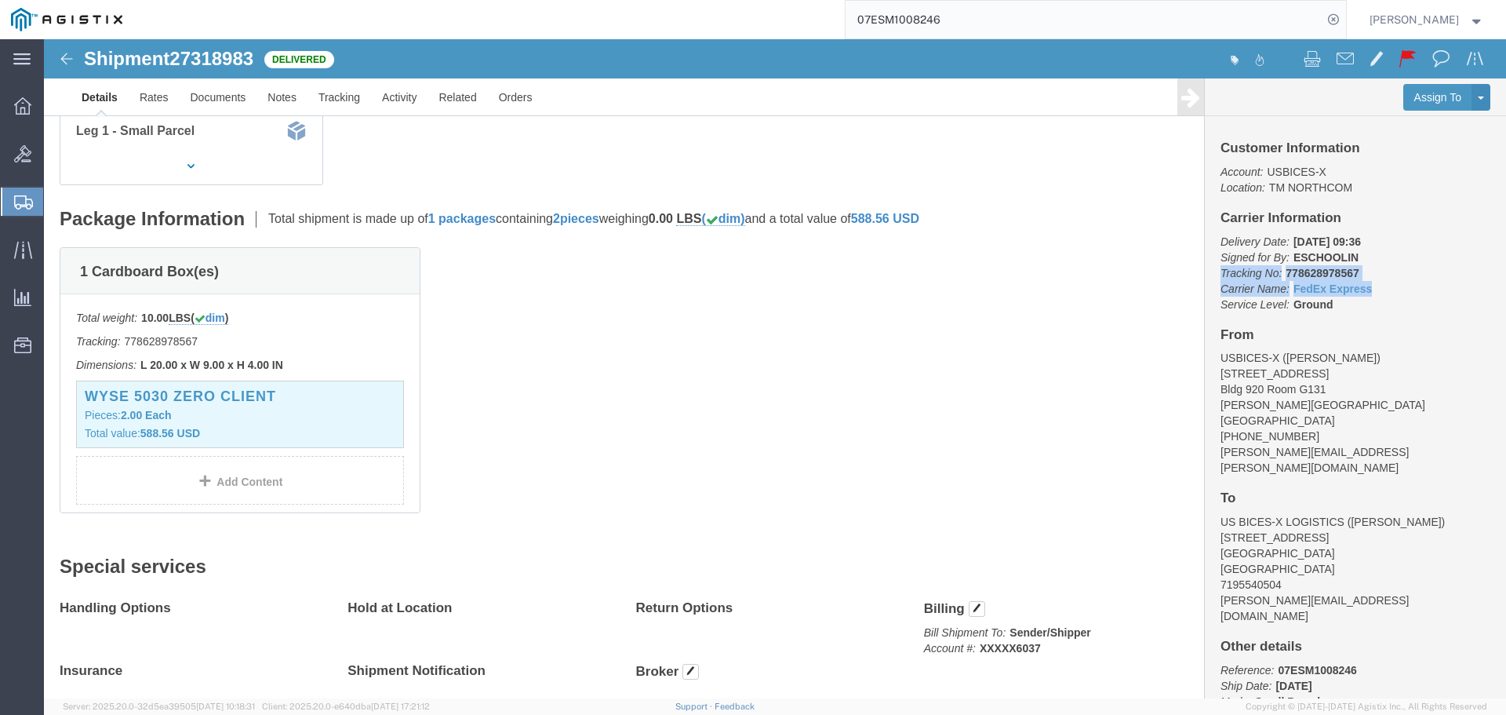
drag, startPoint x: 1328, startPoint y: 250, endPoint x: 1166, endPoint y: 236, distance: 162.2
click div "Customer Information Account: USBICES-X Location: TM NORTHCOM Carrier Informati…"
copy p "Tracking No: 778628978567 Carrier Name: FedEx Express FedEx Express"
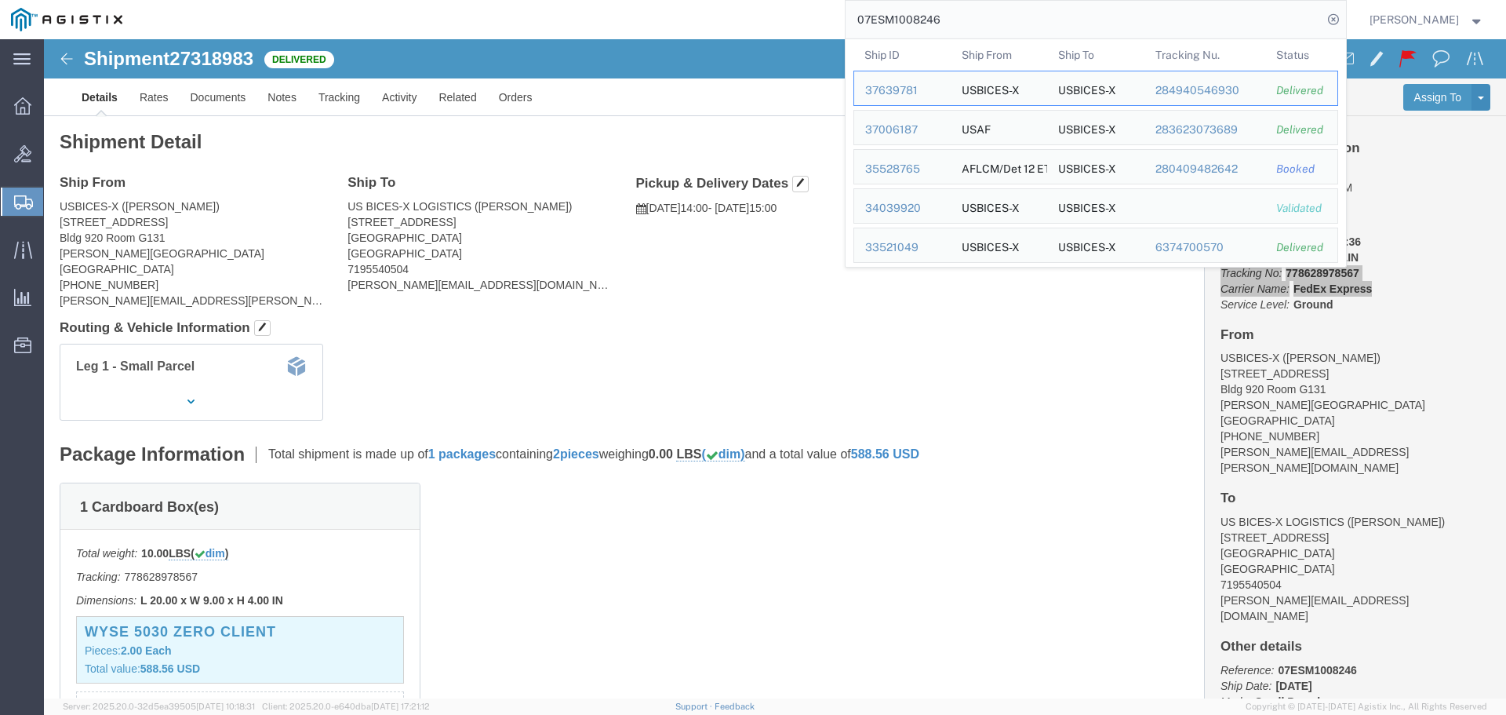
click at [1009, 24] on input "07ESM1008246" at bounding box center [1084, 20] width 477 height 38
click at [1062, 29] on input "07ESM1008246" at bounding box center [1084, 20] width 477 height 38
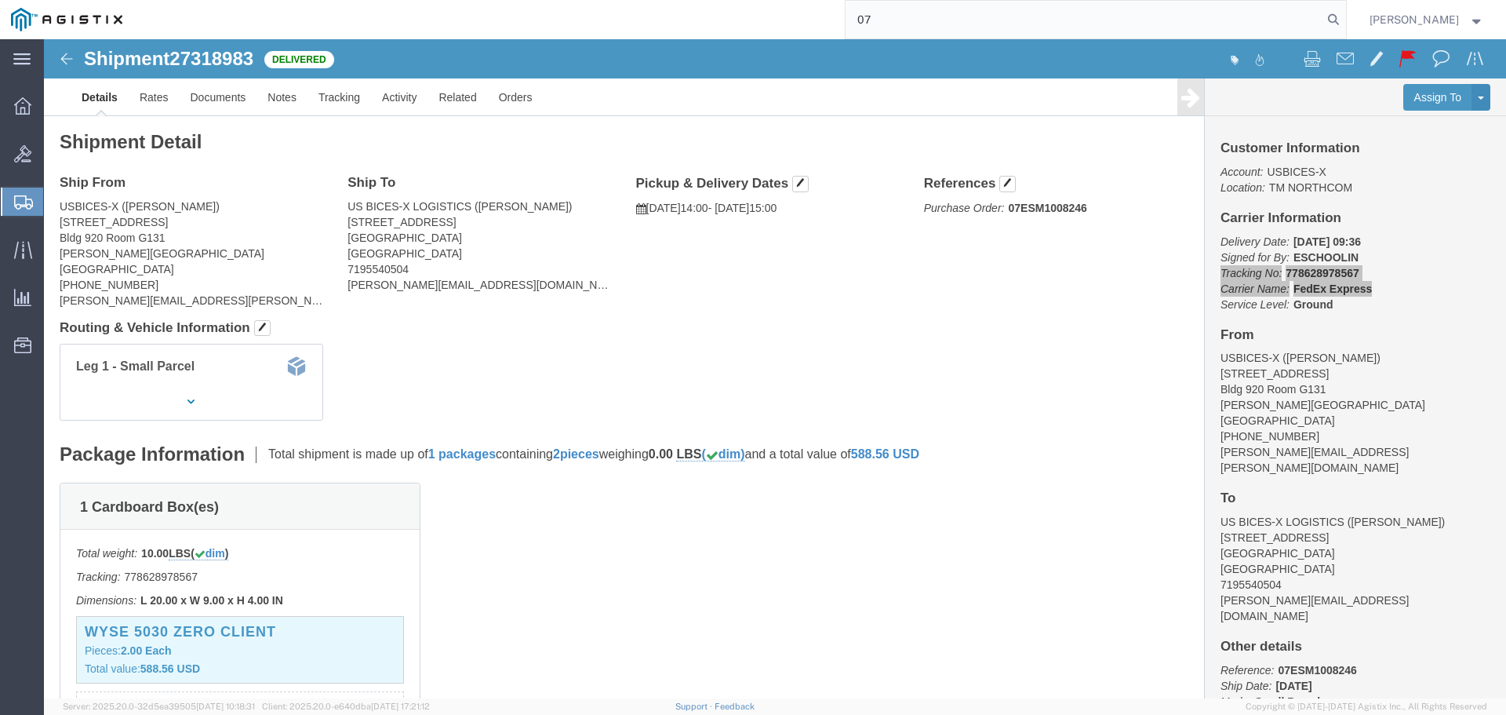
type input "0"
paste input "07ESM1041268"
click at [1345, 16] on icon at bounding box center [1334, 20] width 22 height 22
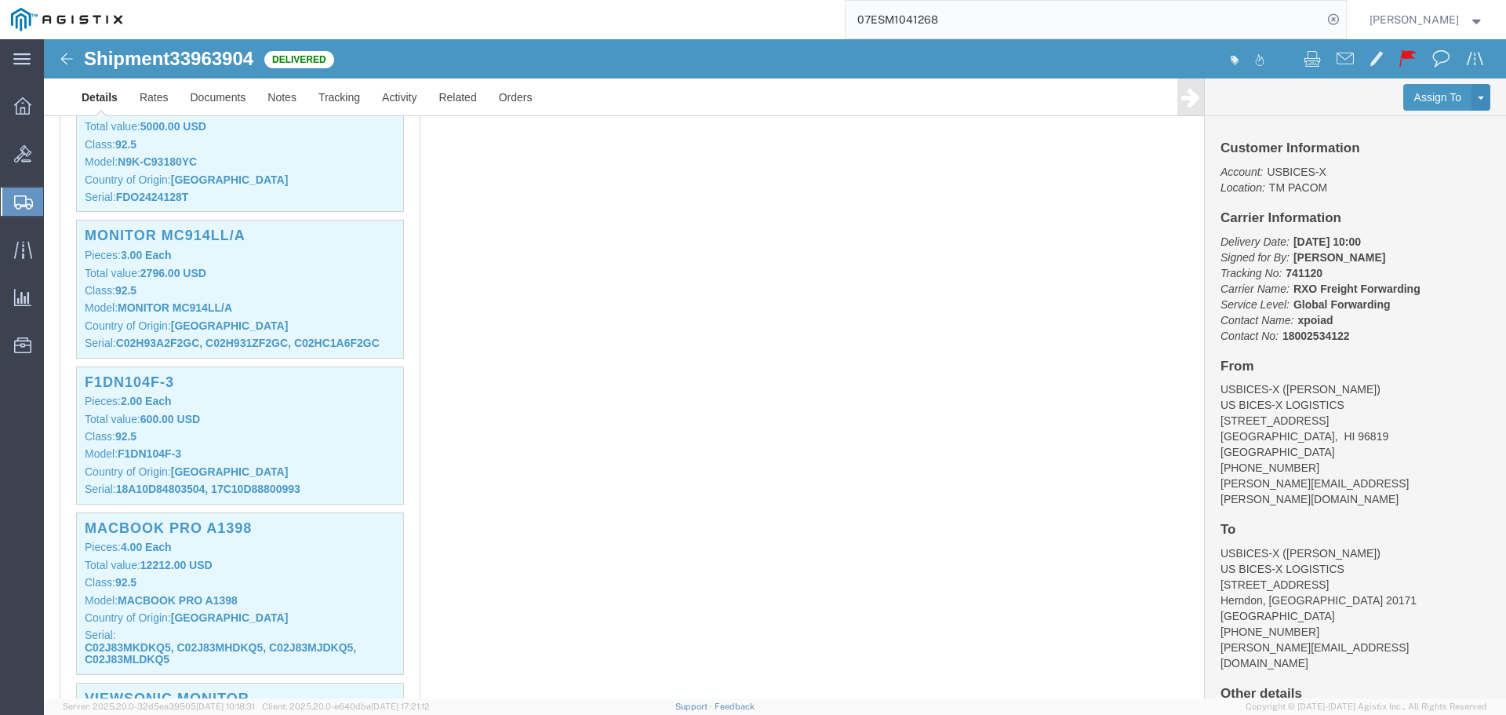
scroll to position [1098, 0]
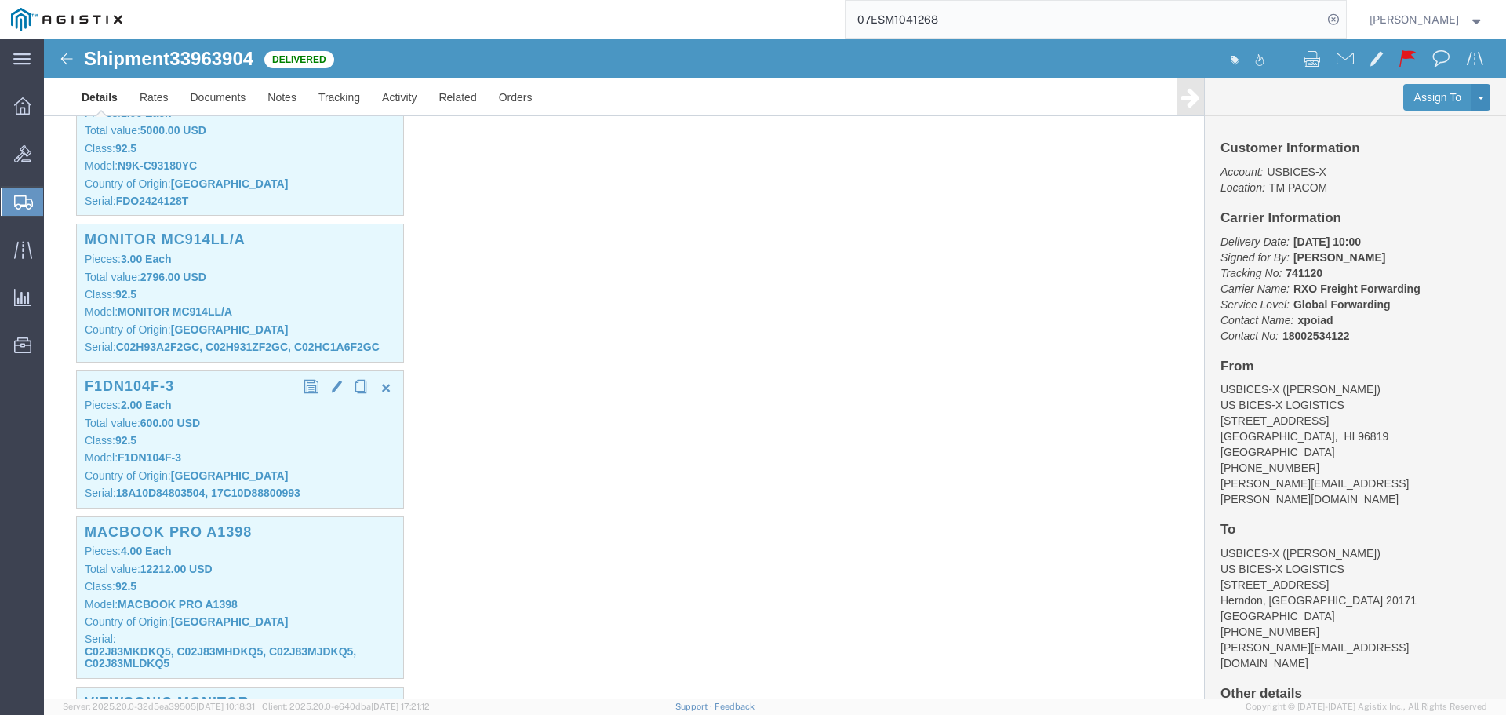
click p "Class: 92.5"
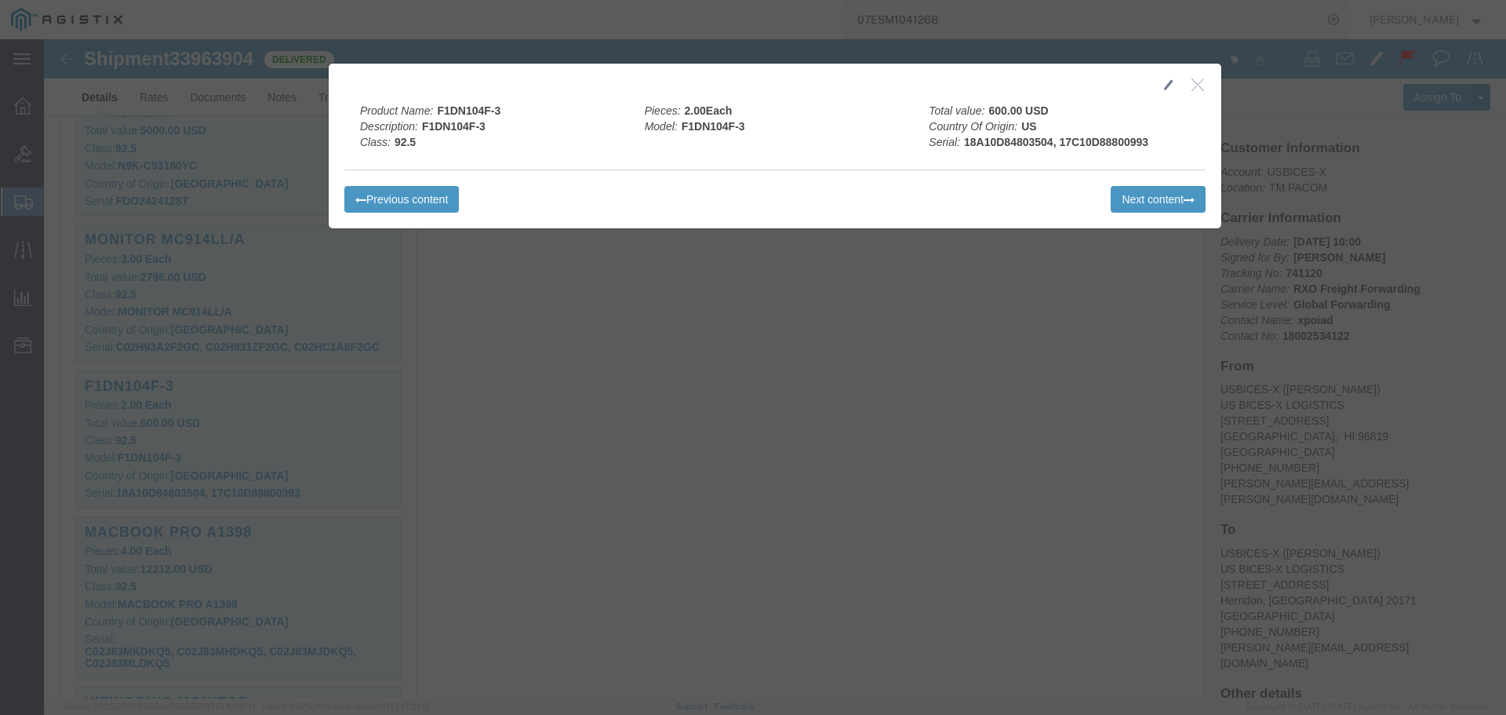
click icon "button"
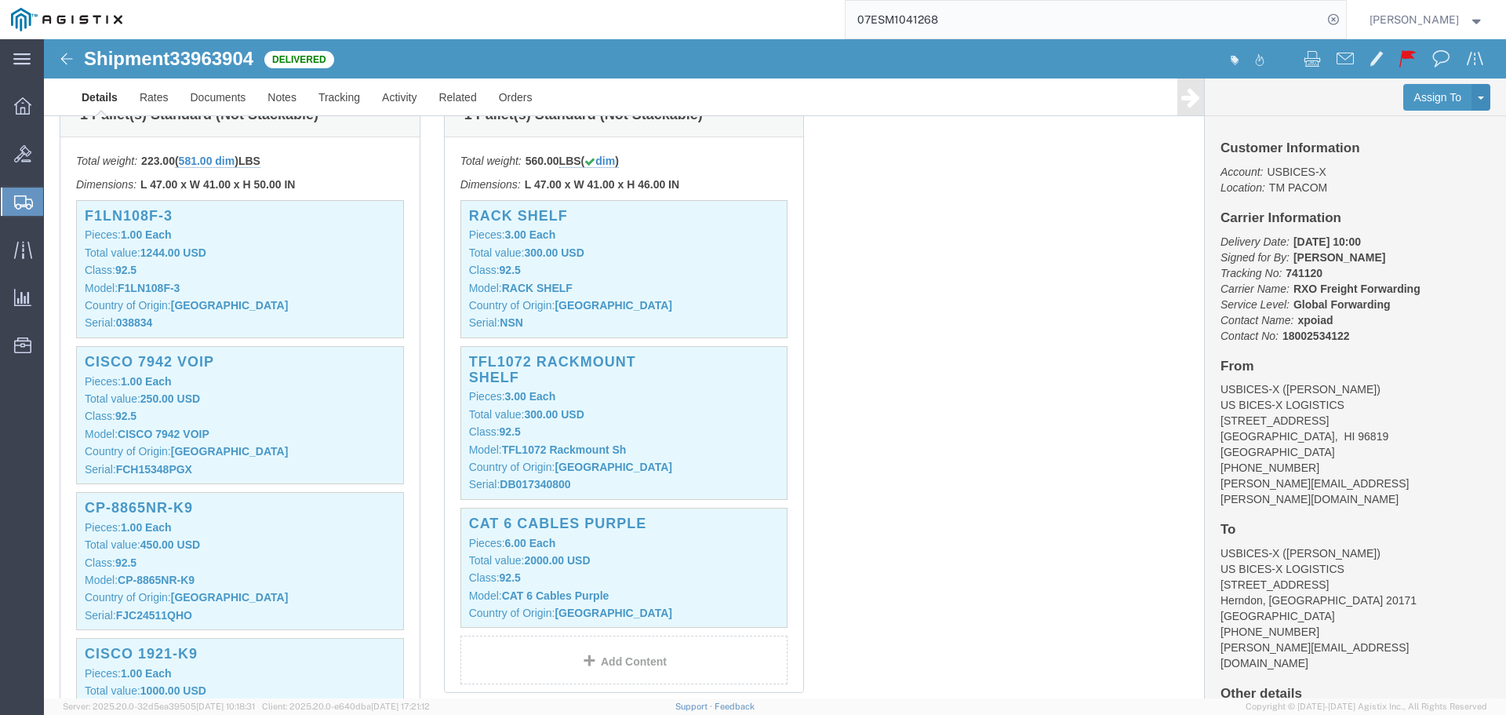
scroll to position [314, 0]
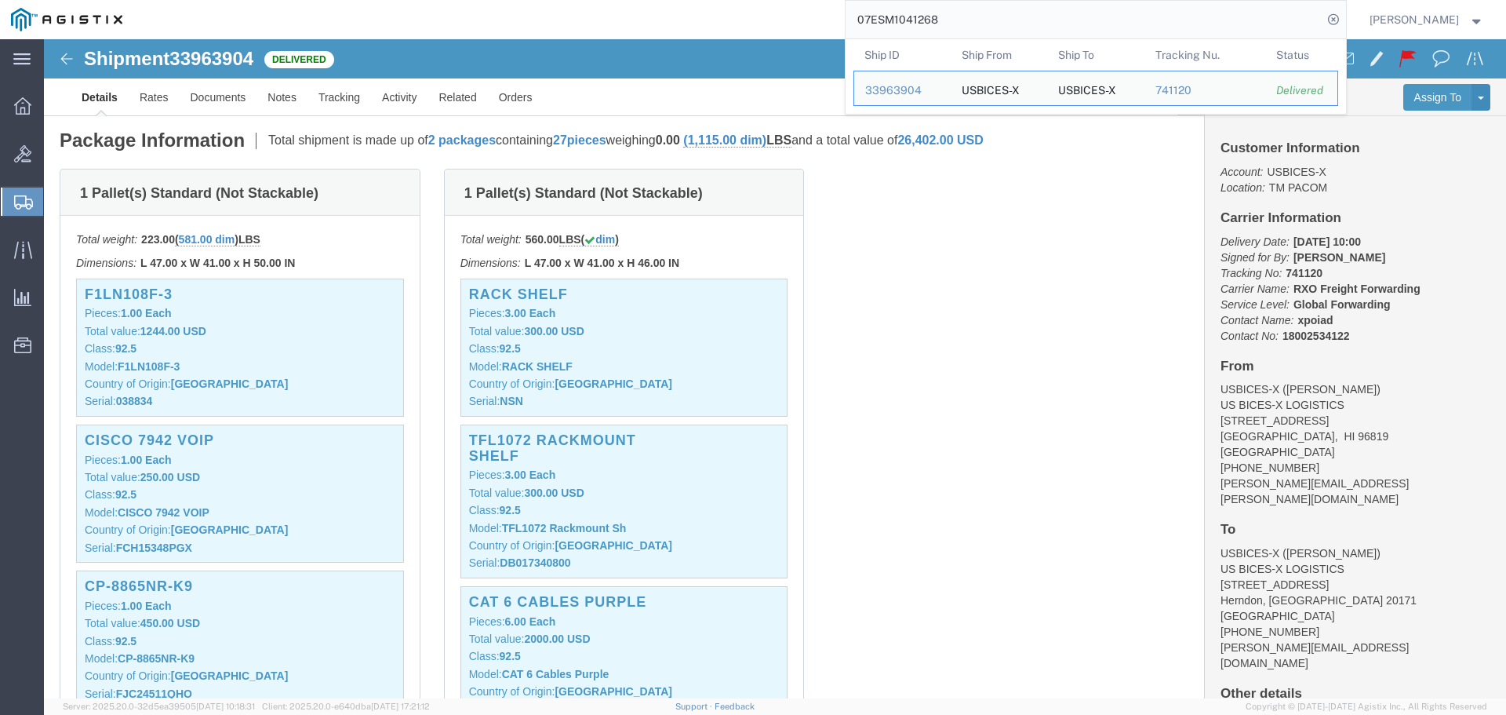
click at [1127, 19] on input "07ESM1041268" at bounding box center [1084, 20] width 477 height 38
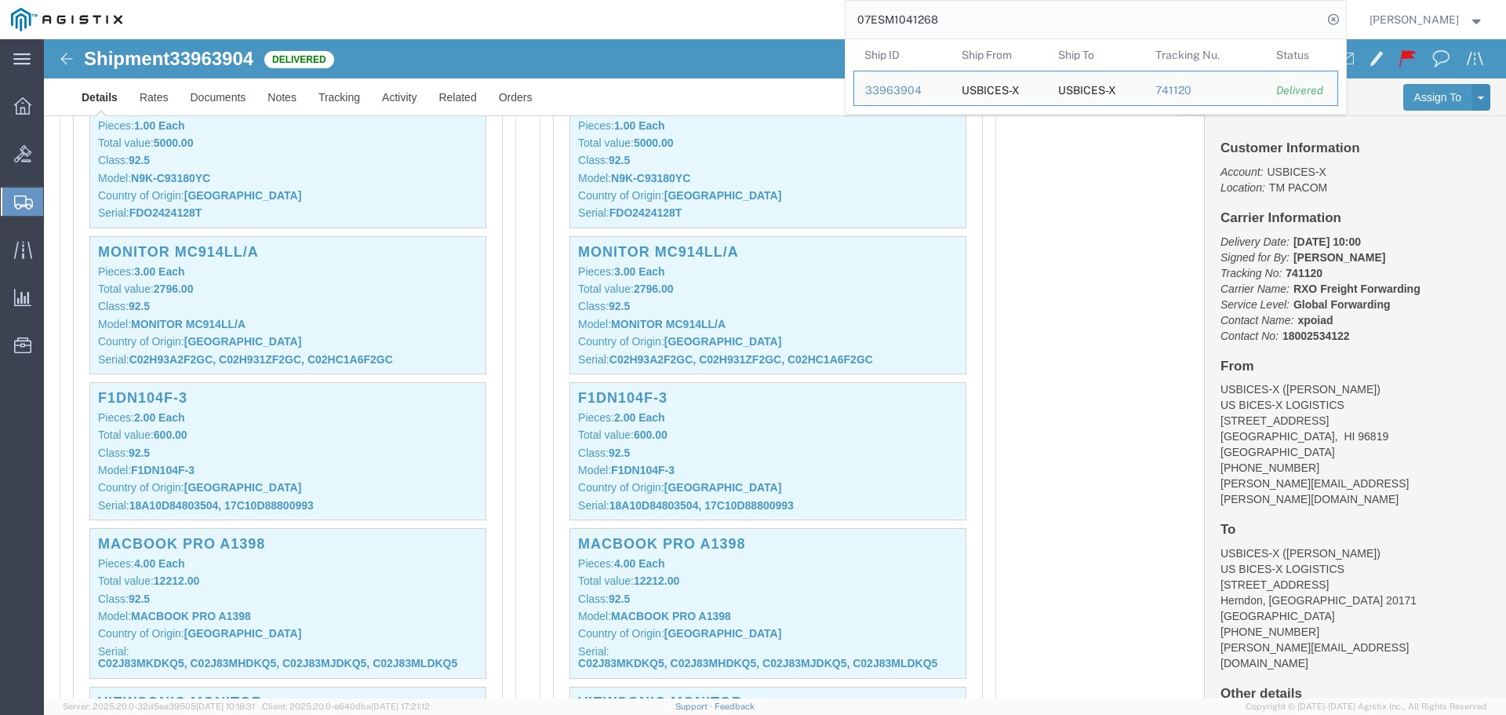
scroll to position [2982, 0]
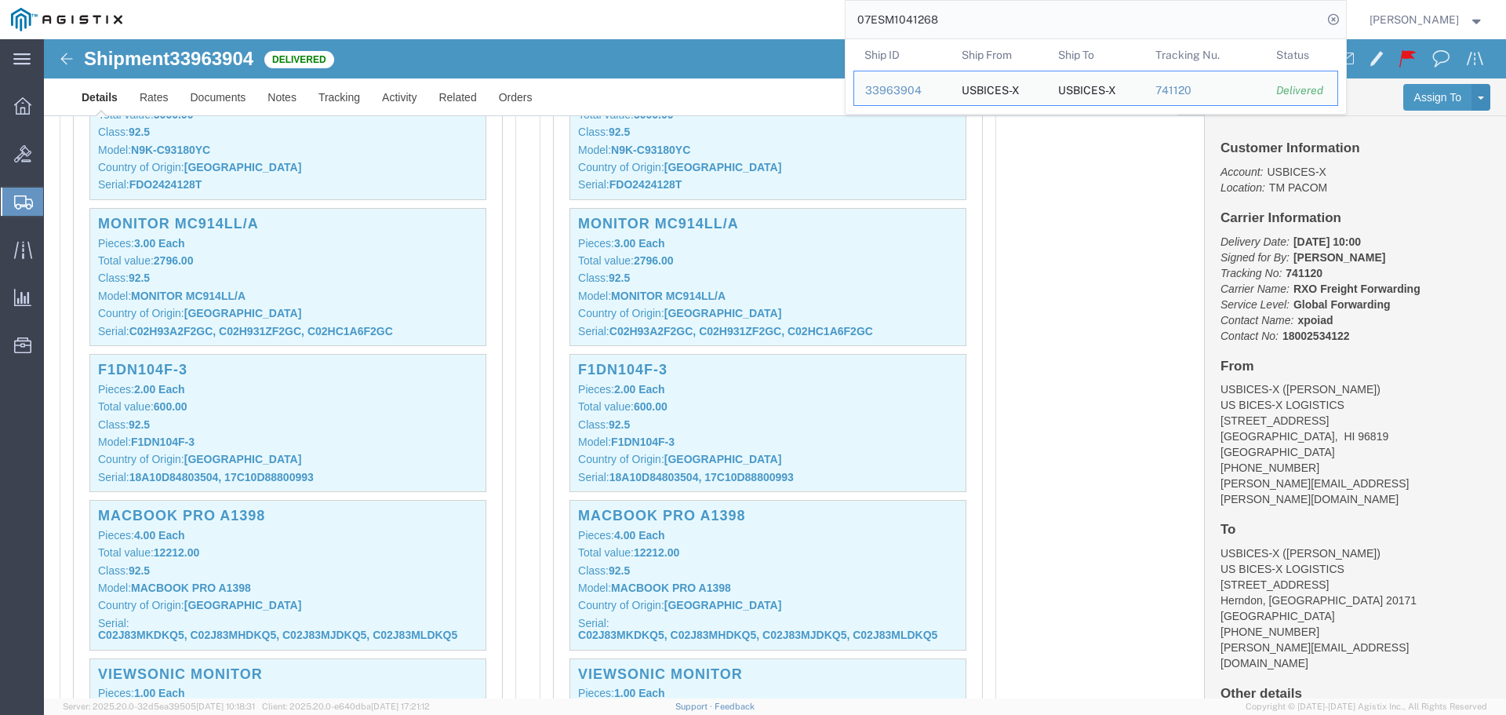
click at [982, 27] on input "07ESM1041268" at bounding box center [1084, 20] width 477 height 38
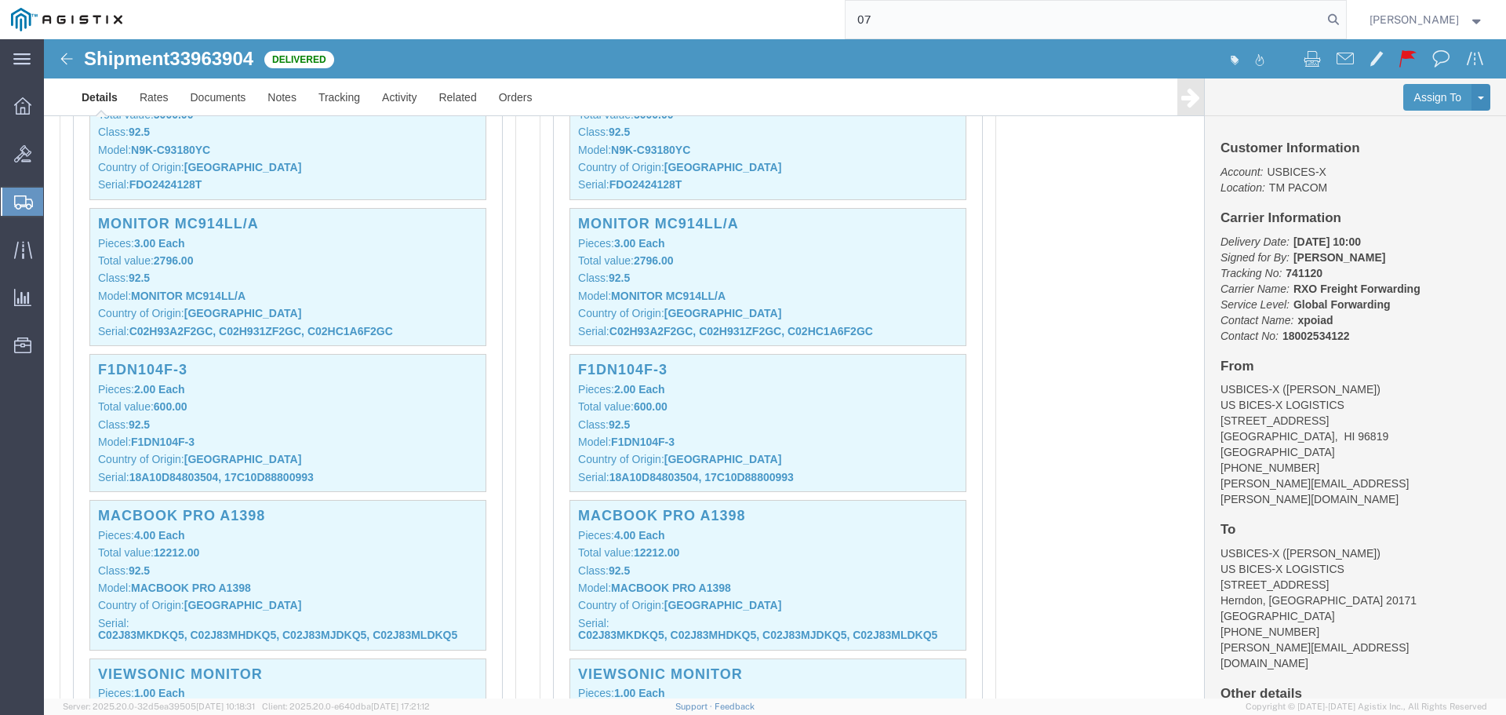
type input "0"
click at [1029, 23] on input "search" at bounding box center [1084, 20] width 477 height 38
paste input "07ESM1042361"
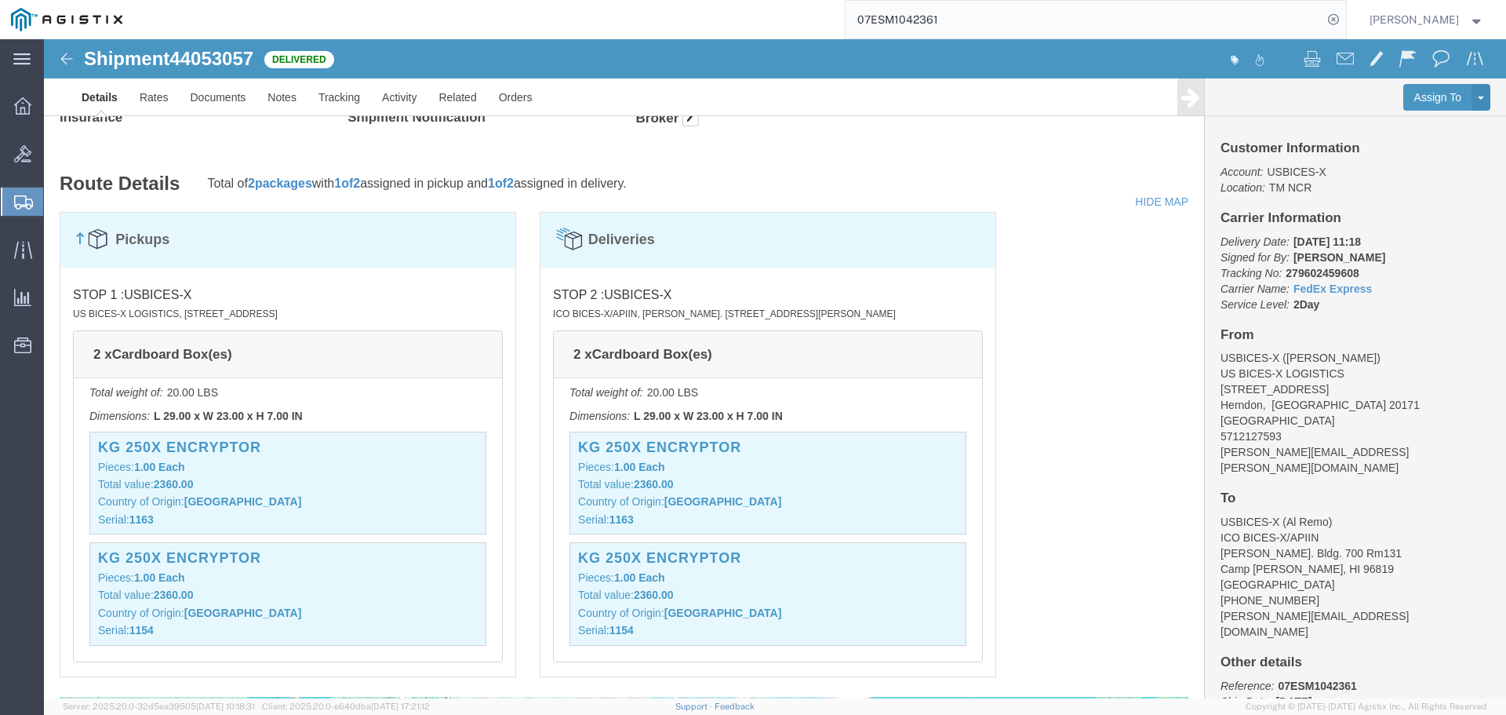
scroll to position [942, 0]
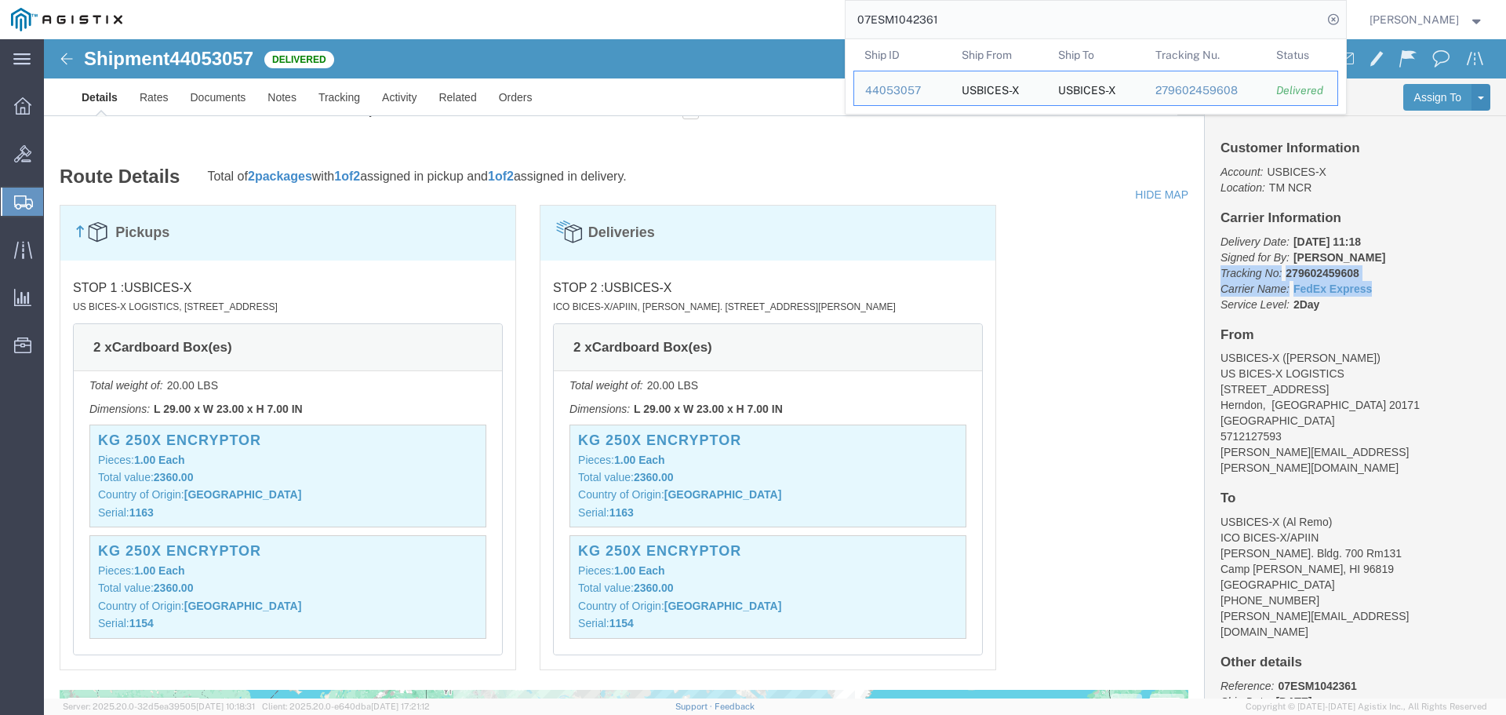
drag, startPoint x: 1327, startPoint y: 251, endPoint x: 1168, endPoint y: 235, distance: 160.0
click p "Delivery Date: [DATE] 11:18 Signed for By: [PERSON_NAME] Tracking No: 279602459…"
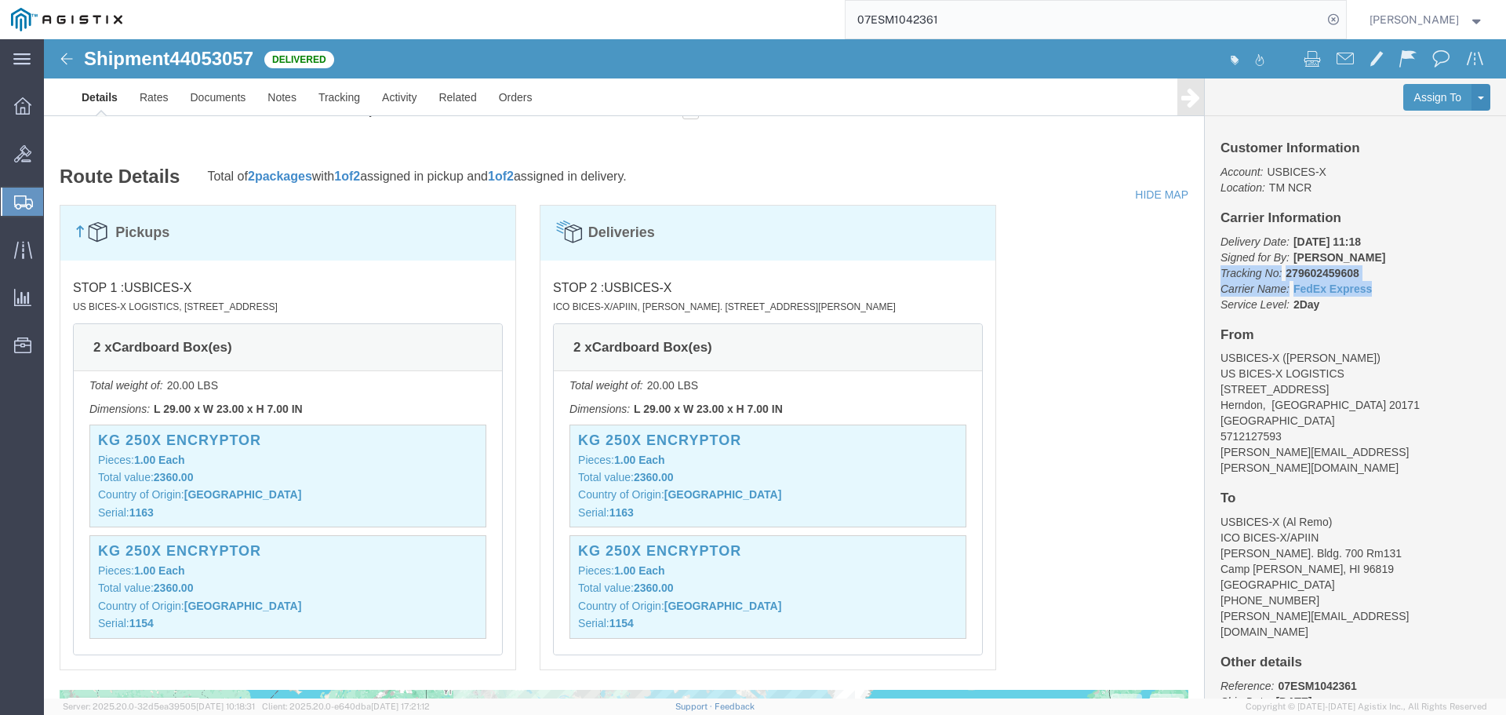
copy p "Tracking No: 279602459608 Carrier Name: FedEx Express FedEx Express"
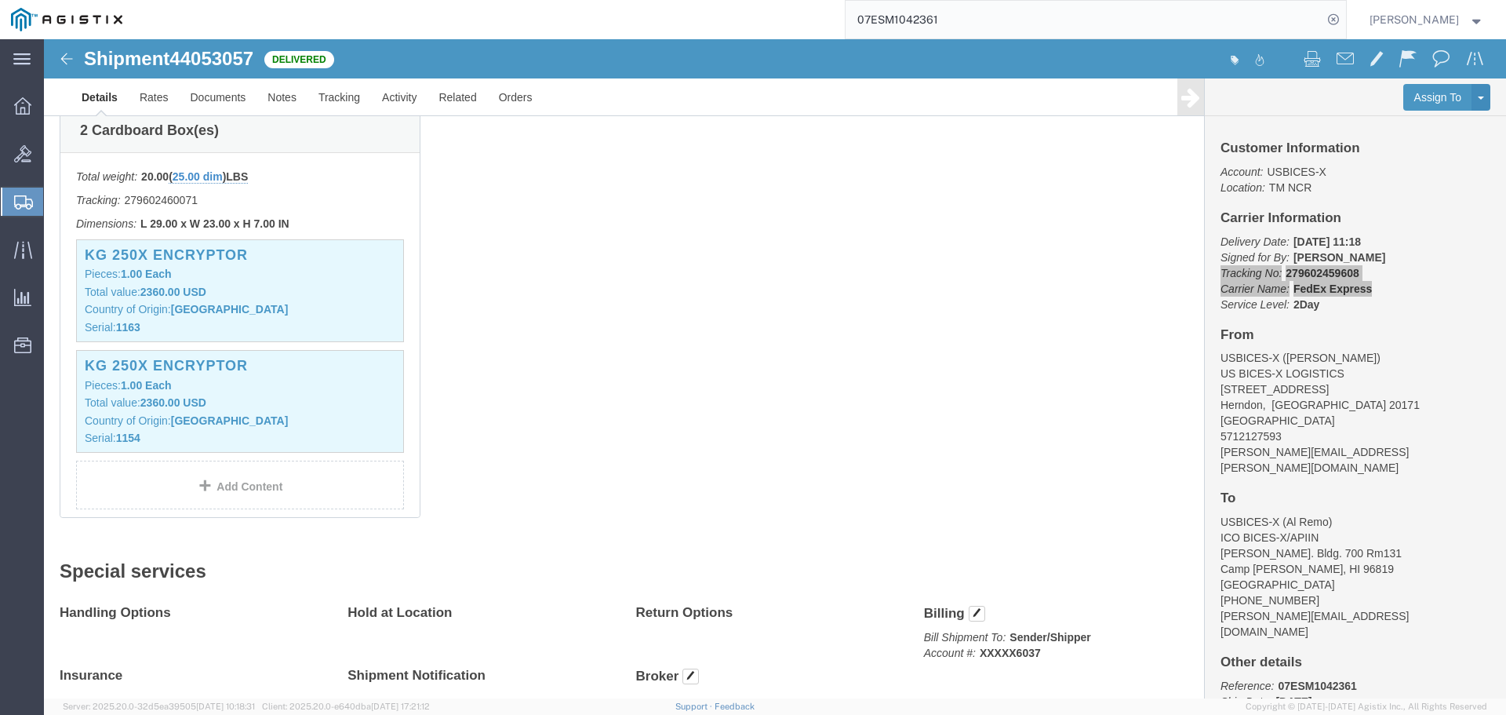
scroll to position [0, 0]
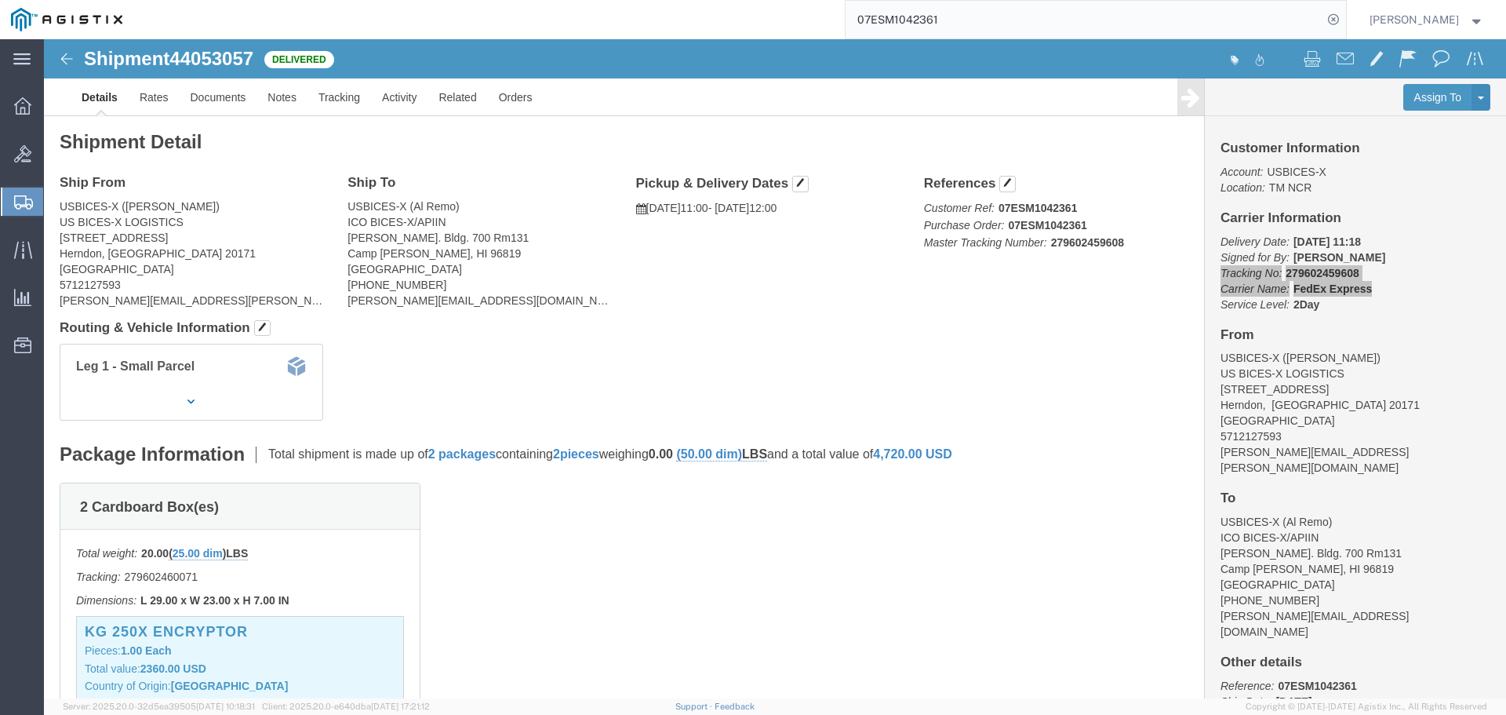
click at [1050, 18] on input "07ESM1042361" at bounding box center [1084, 20] width 477 height 38
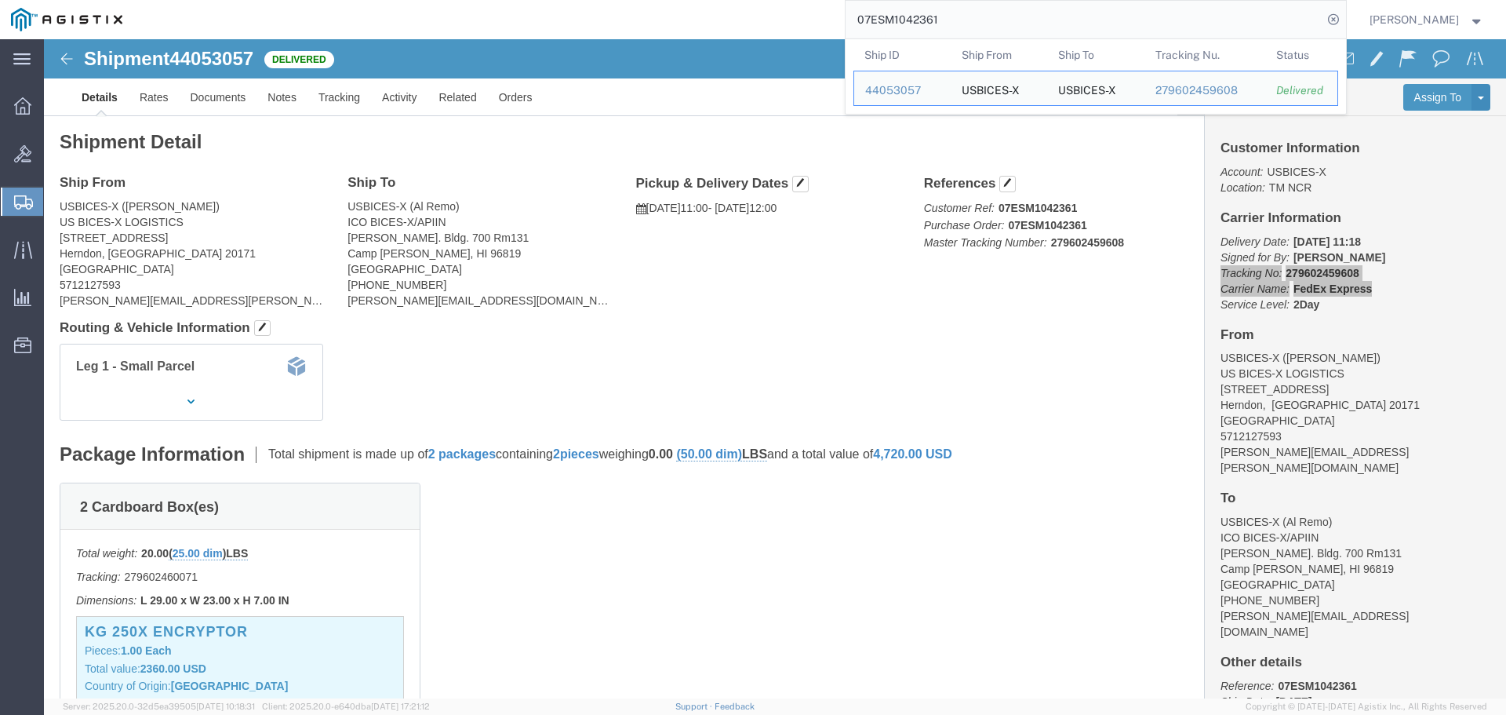
click at [1011, 11] on input "07ESM1042361" at bounding box center [1084, 20] width 477 height 38
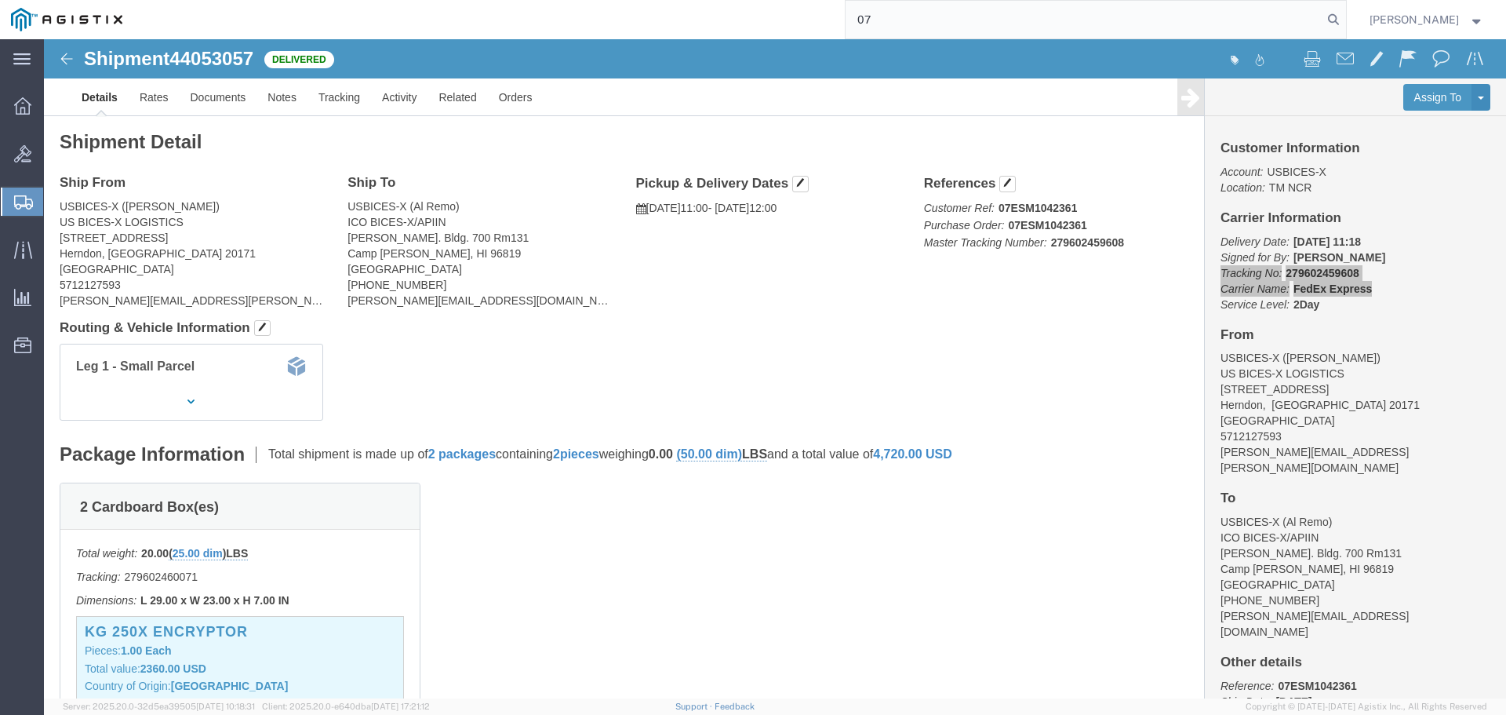
type input "0"
click at [1022, 20] on input "search" at bounding box center [1084, 20] width 477 height 38
paste input "07ESM1043711"
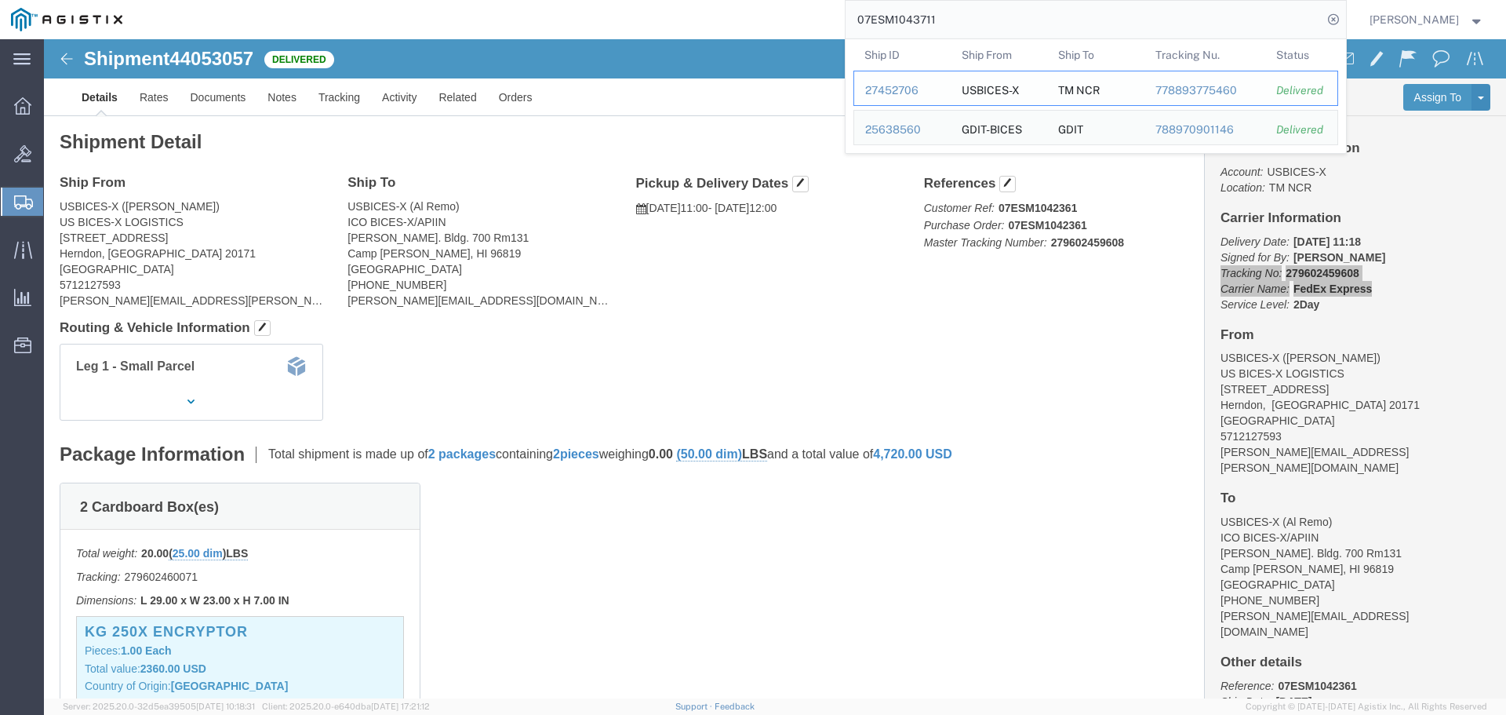
click at [914, 84] on div "27452706" at bounding box center [902, 90] width 75 height 16
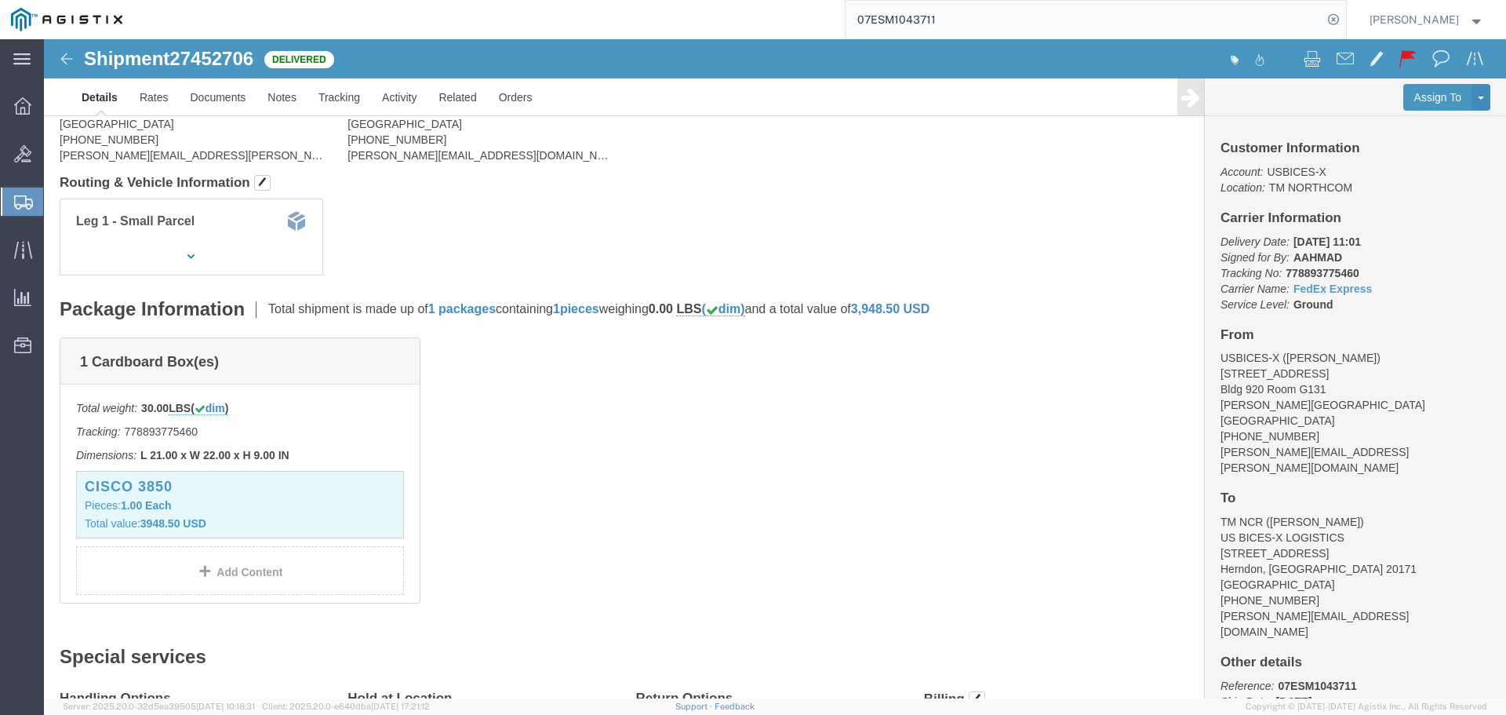
scroll to position [157, 0]
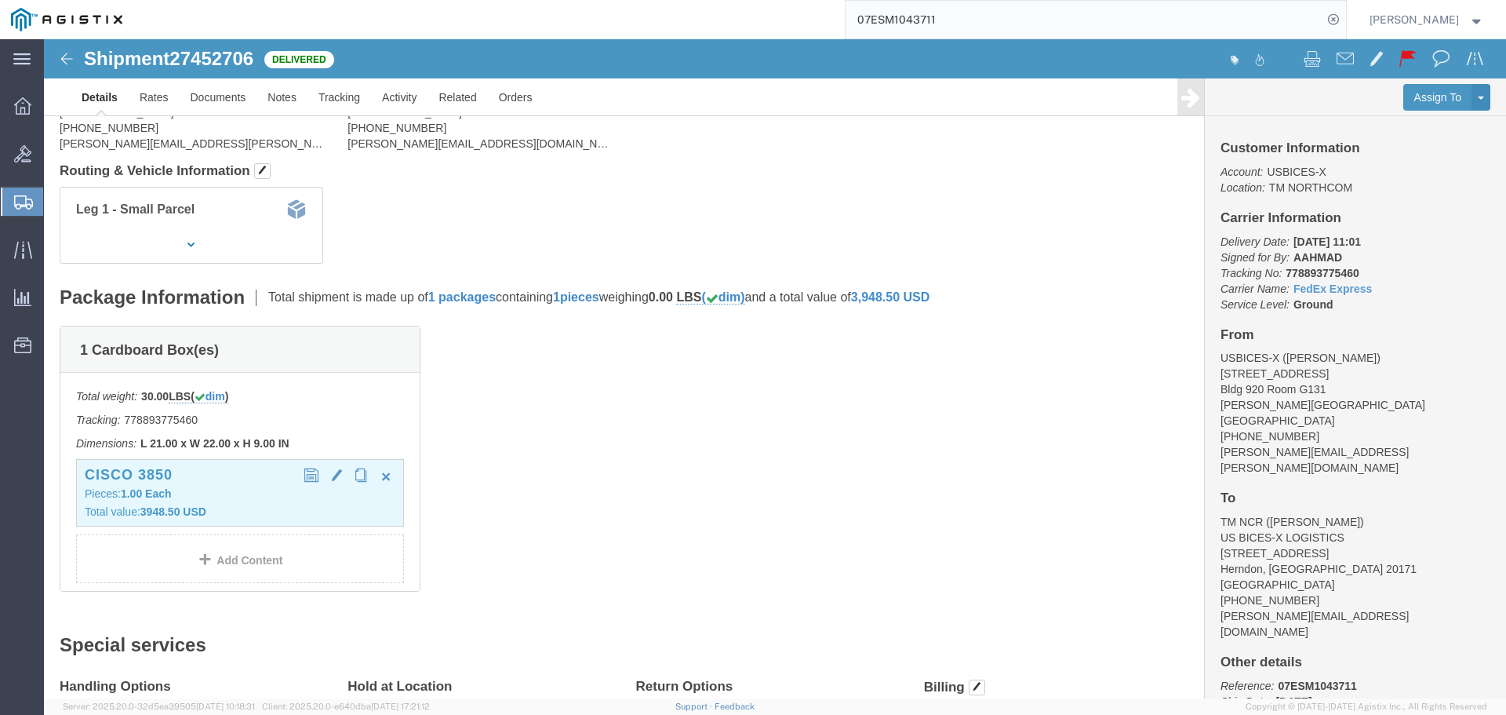
click div "Cisco 3850 Pieces: 1.00 Each Total value: 3948.50 USD"
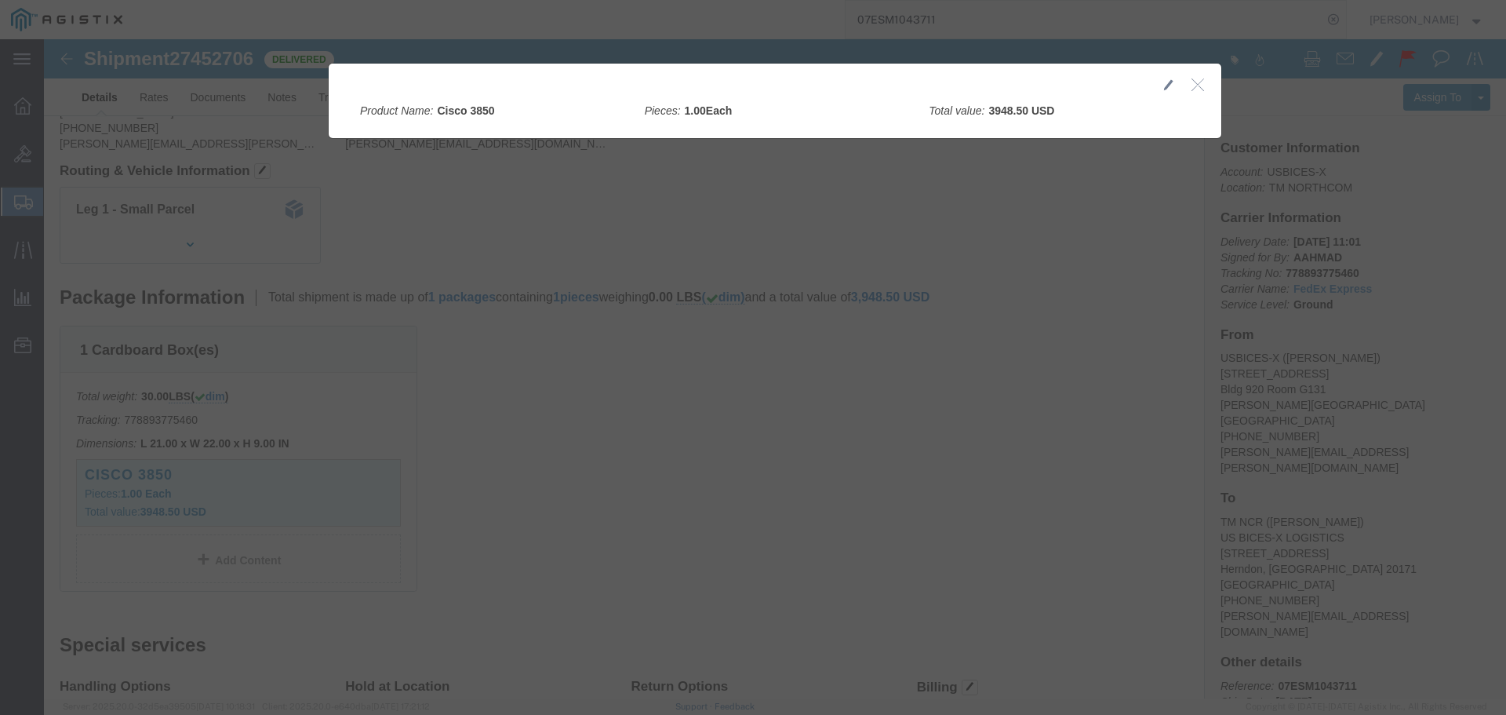
click div
click icon "button"
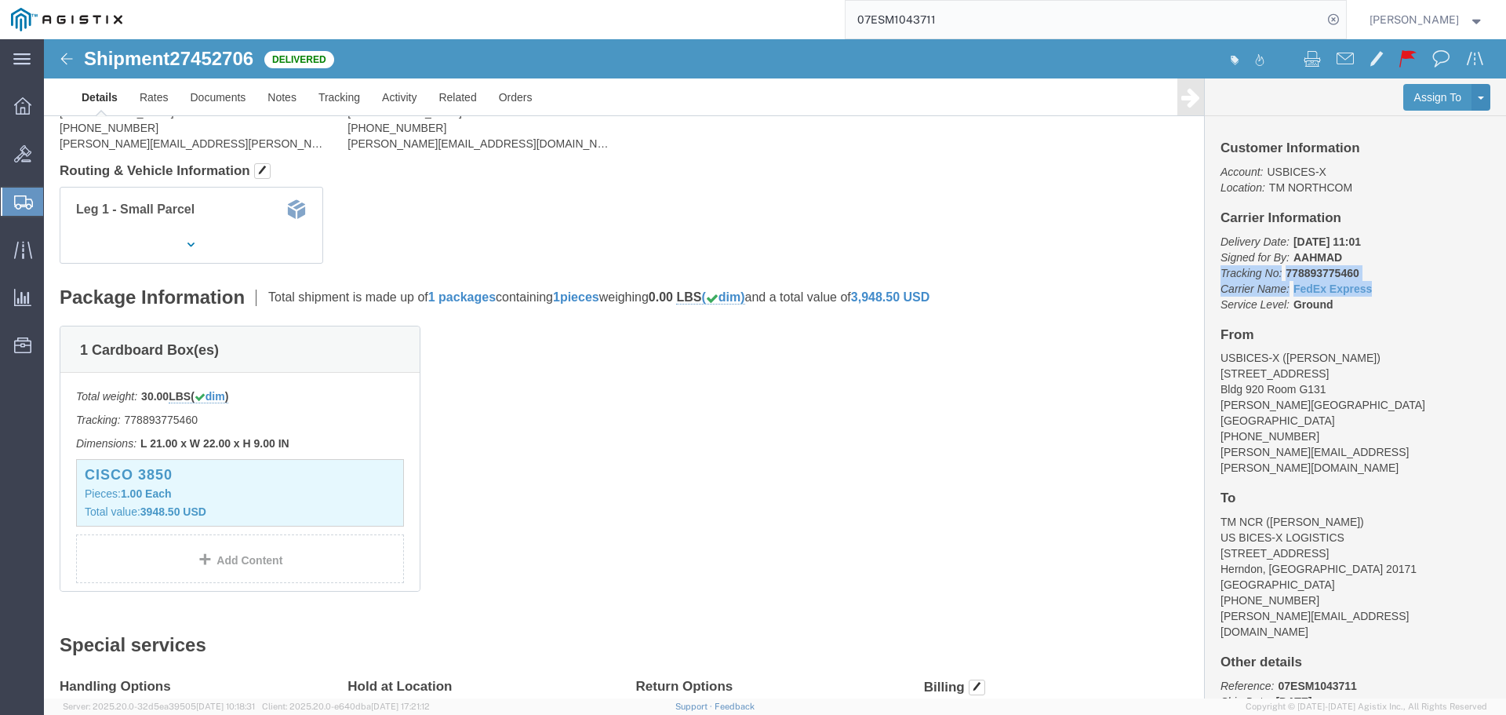
drag, startPoint x: 1327, startPoint y: 252, endPoint x: 1167, endPoint y: 228, distance: 161.9
click div "Customer Information Account: USBICES-X Location: TM NORTHCOM Carrier Informati…"
copy p "Tracking No: 778893775460 Carrier Name: FedEx Express FedEx Express"
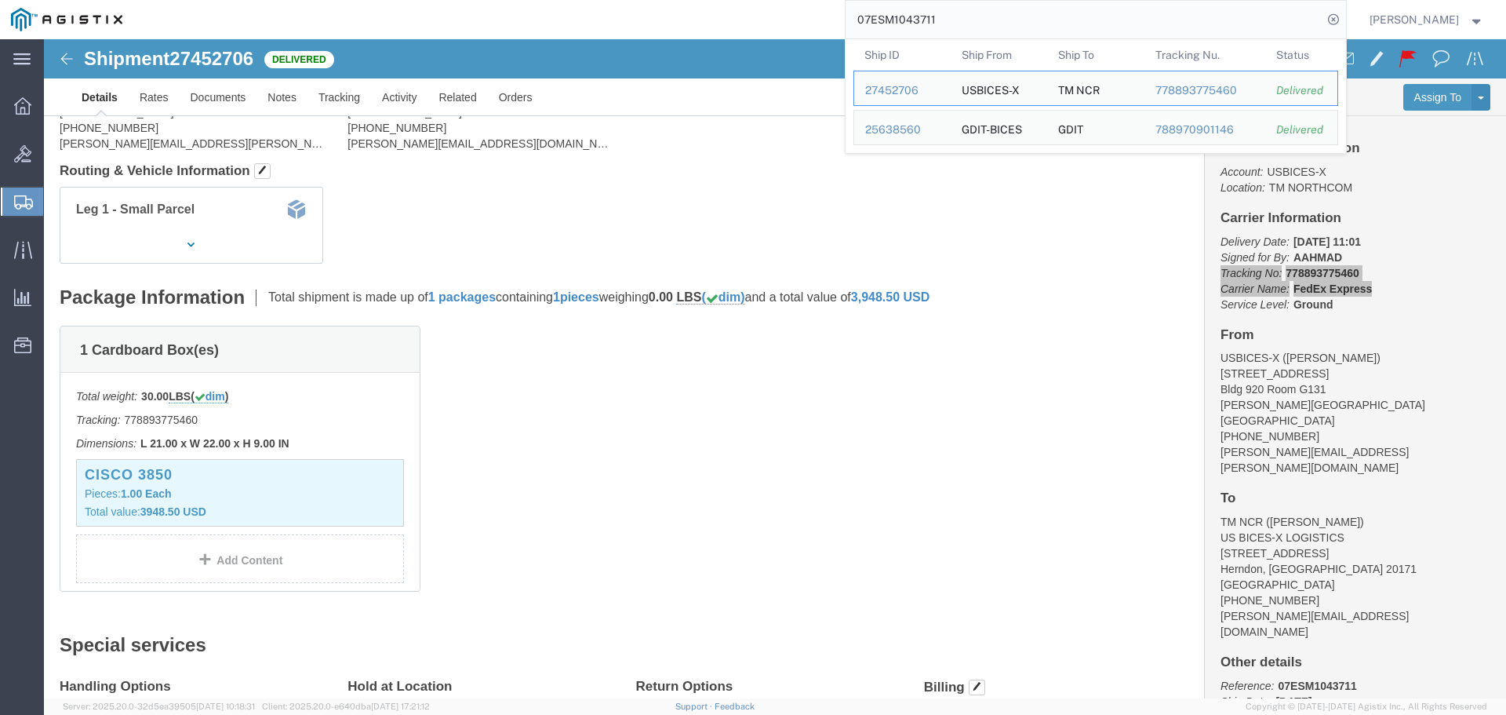
click at [994, 18] on input "07ESM1043711" at bounding box center [1084, 20] width 477 height 38
click at [937, 128] on div "25638560" at bounding box center [902, 130] width 75 height 16
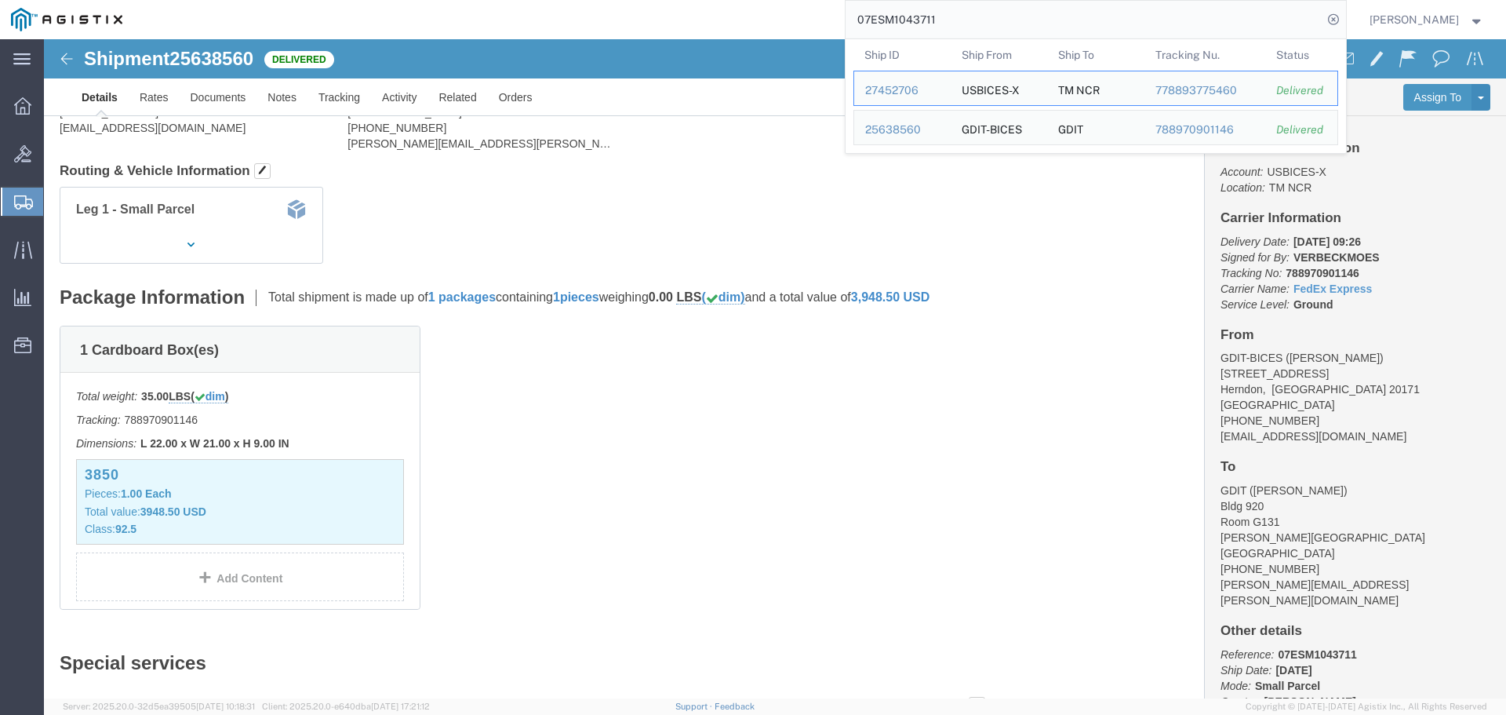
click at [978, 17] on input "07ESM1043711" at bounding box center [1084, 20] width 477 height 38
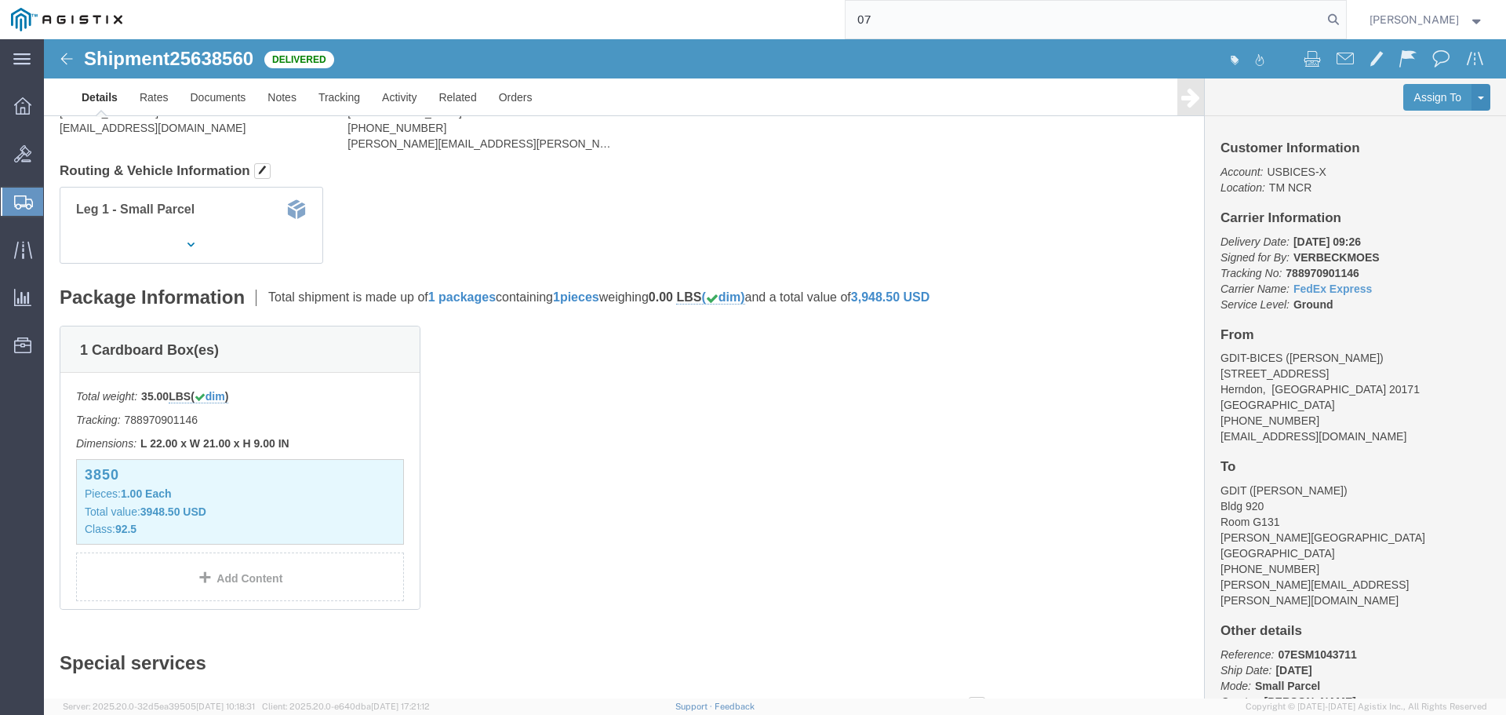
type input "0"
paste input "07ESM1044290"
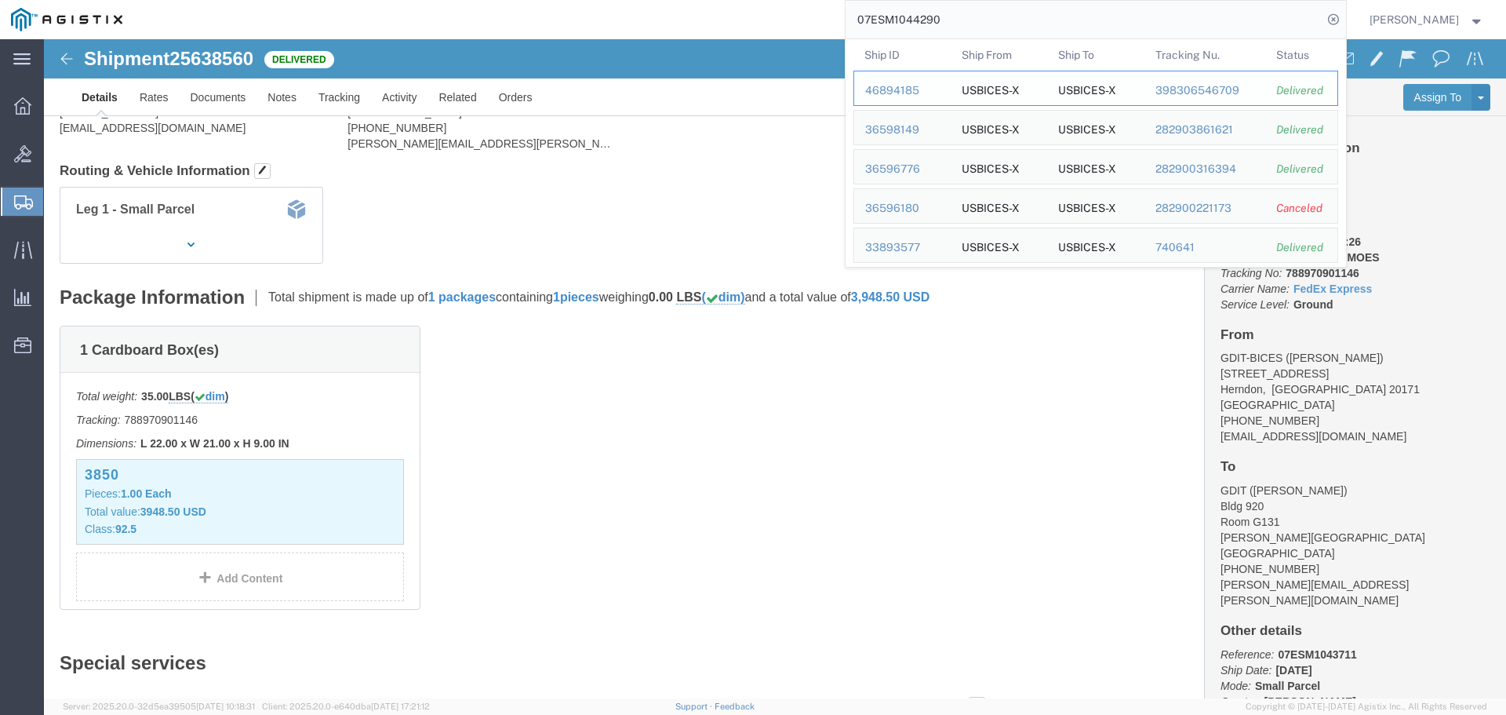
click at [923, 87] on div "46894185" at bounding box center [902, 90] width 75 height 16
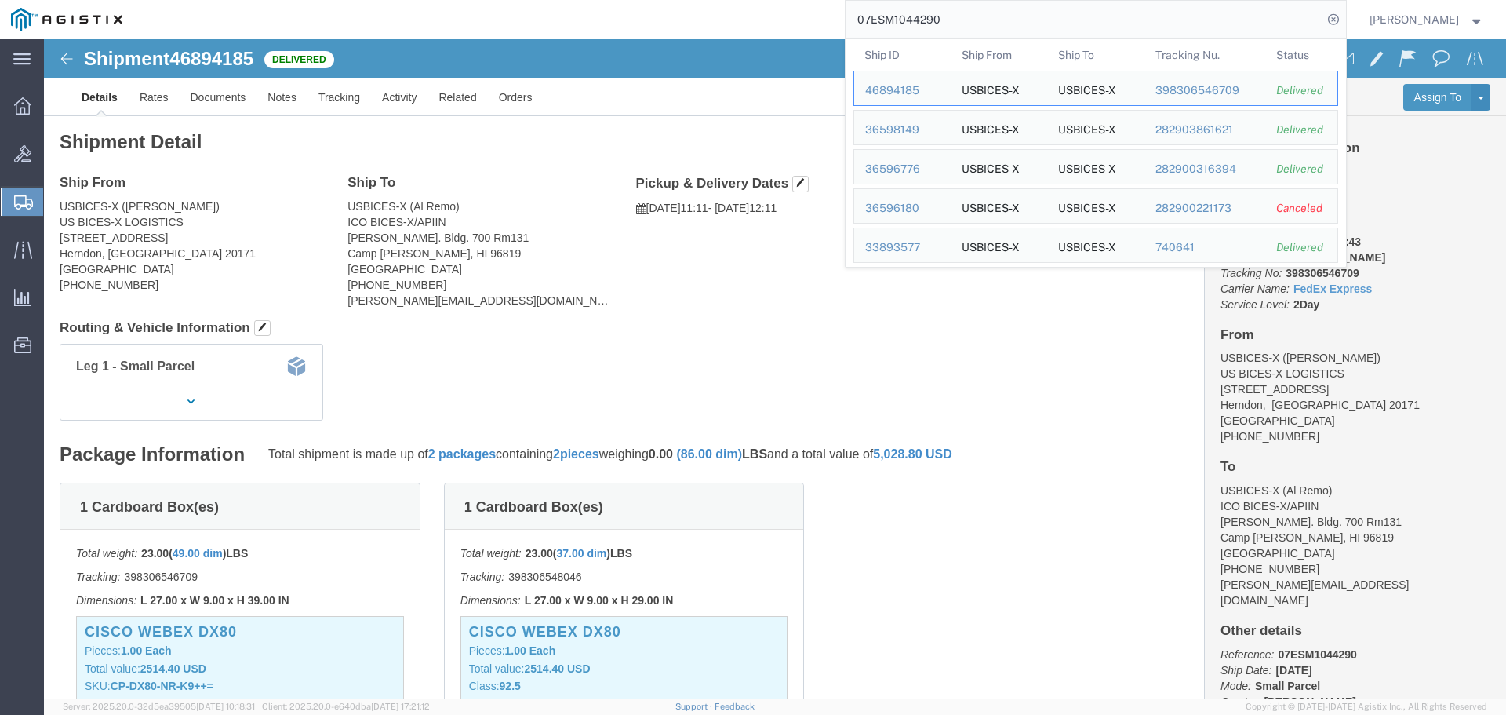
click at [1300, 21] on input "07ESM1044290" at bounding box center [1084, 20] width 477 height 38
click at [933, 127] on div "36598149" at bounding box center [902, 130] width 75 height 16
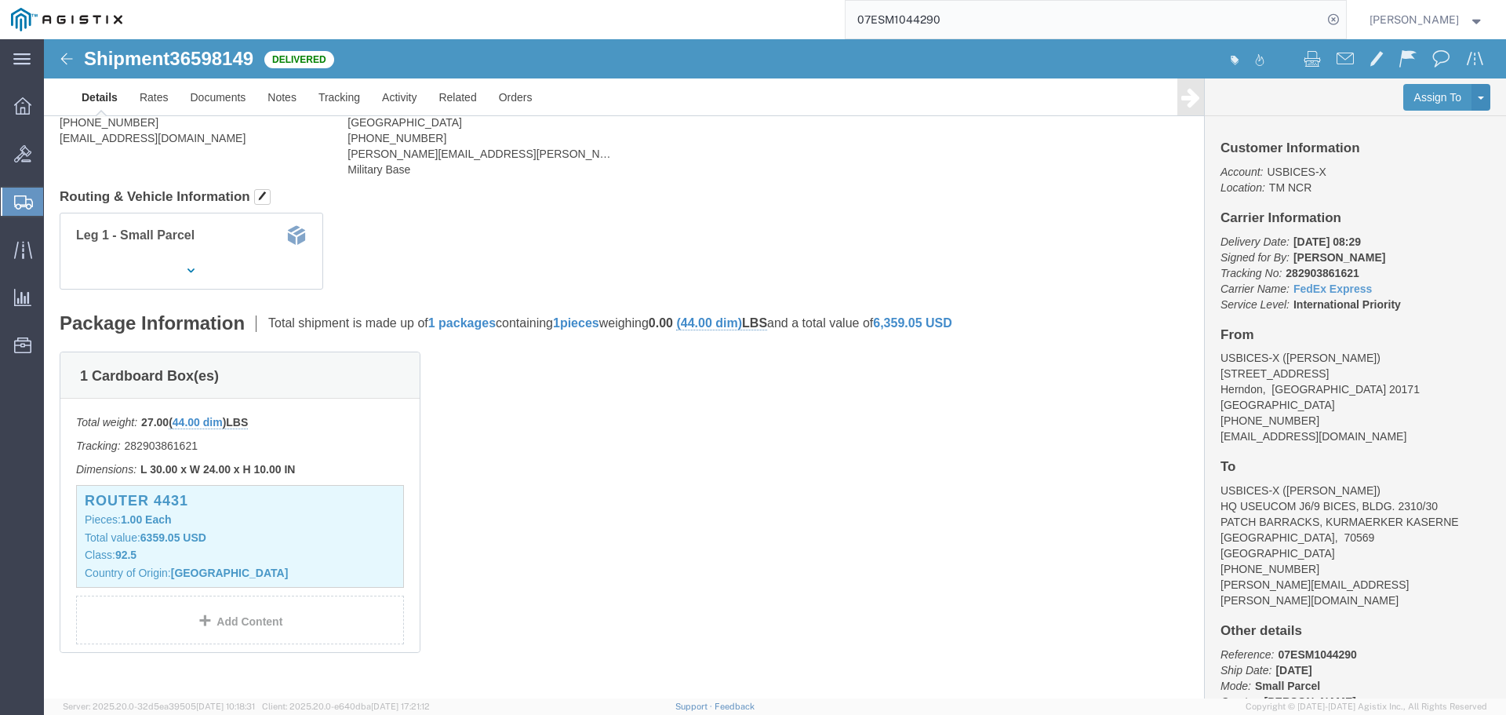
scroll to position [157, 0]
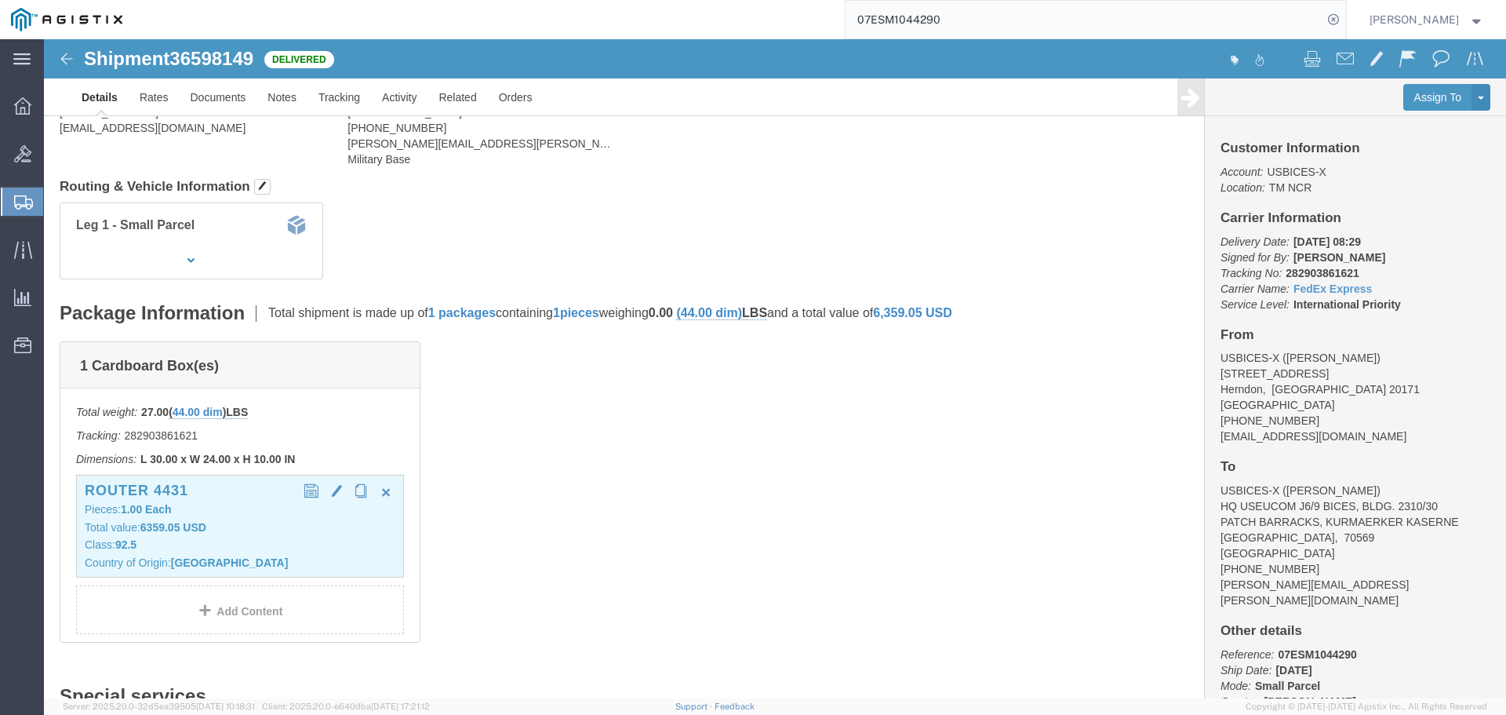
click p "Country of Origin: [GEOGRAPHIC_DATA]"
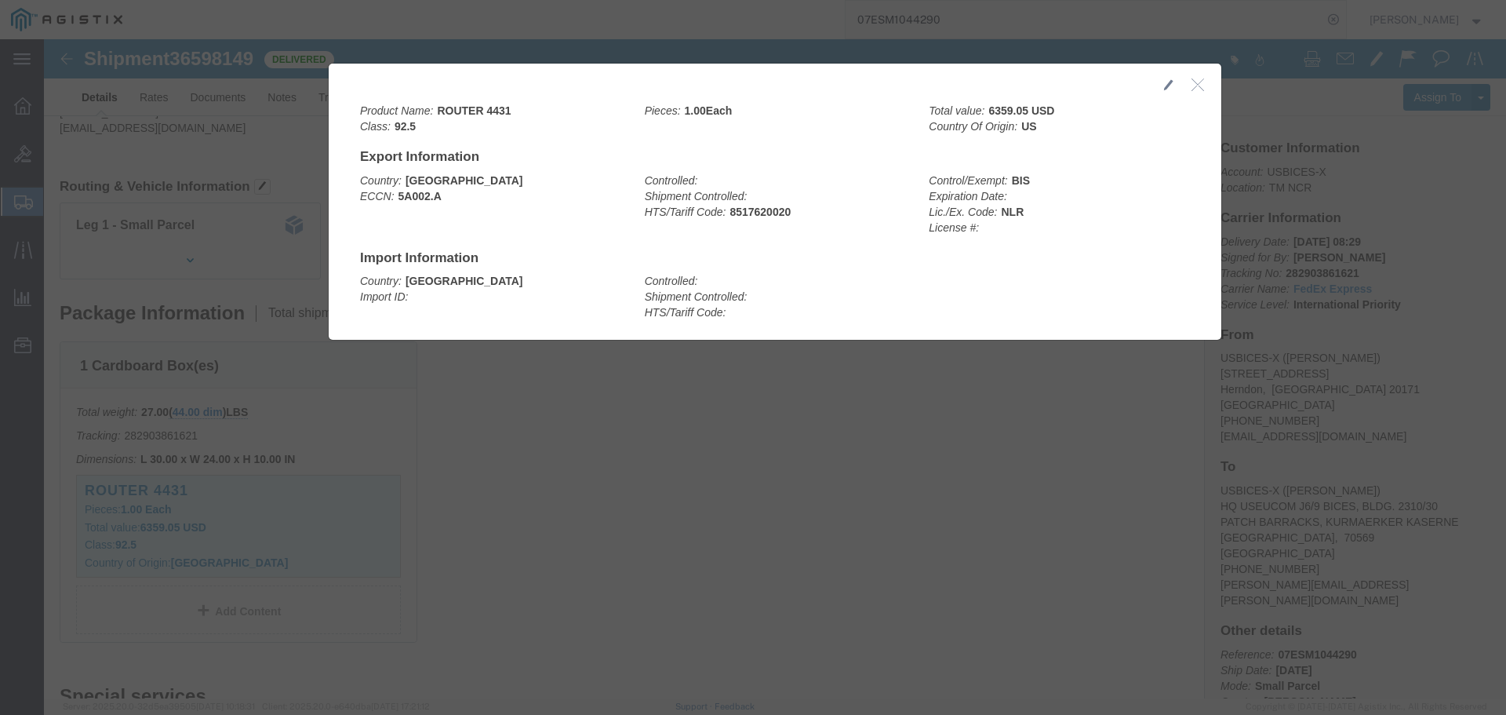
click icon "button"
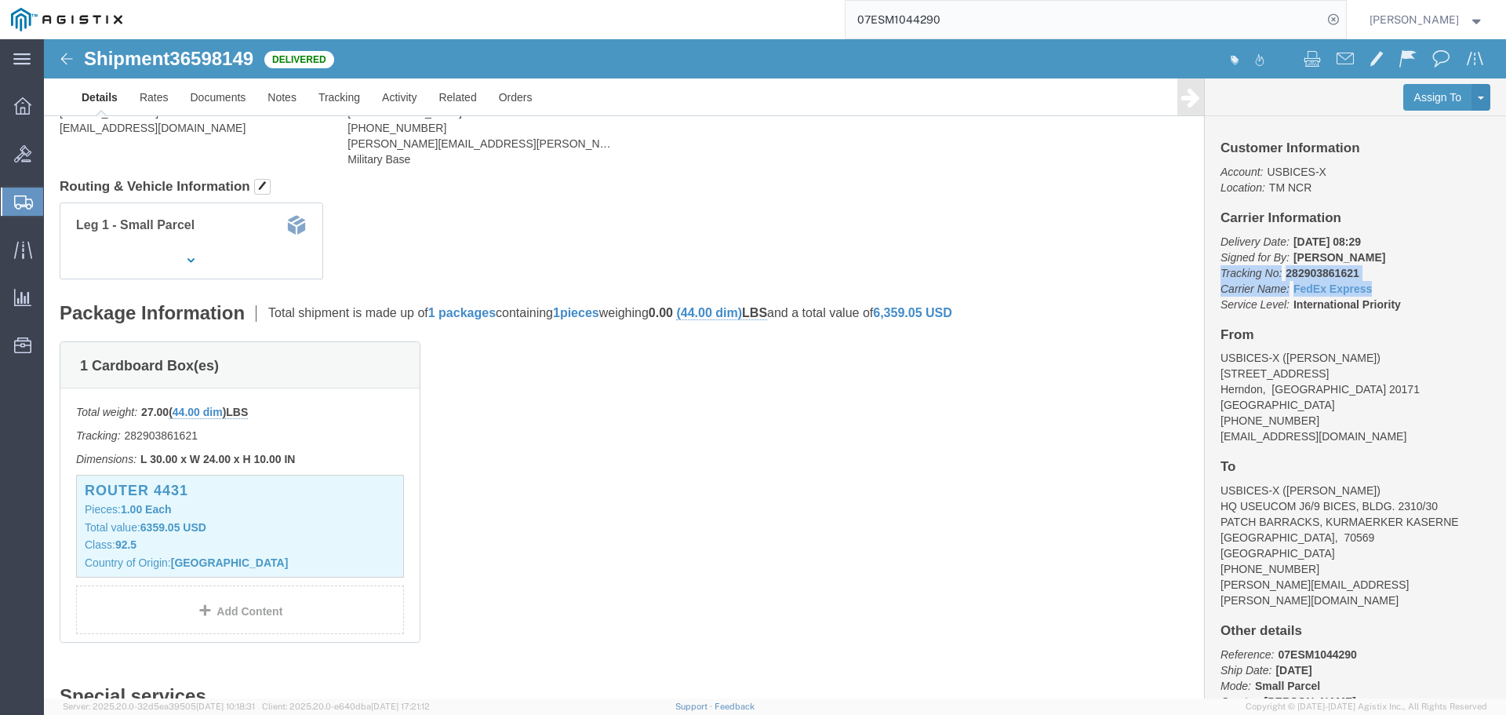
drag, startPoint x: 1322, startPoint y: 250, endPoint x: 1158, endPoint y: 235, distance: 164.7
click div "Customer Information Account: USBICES-X Location: TM NCR Carrier Information De…"
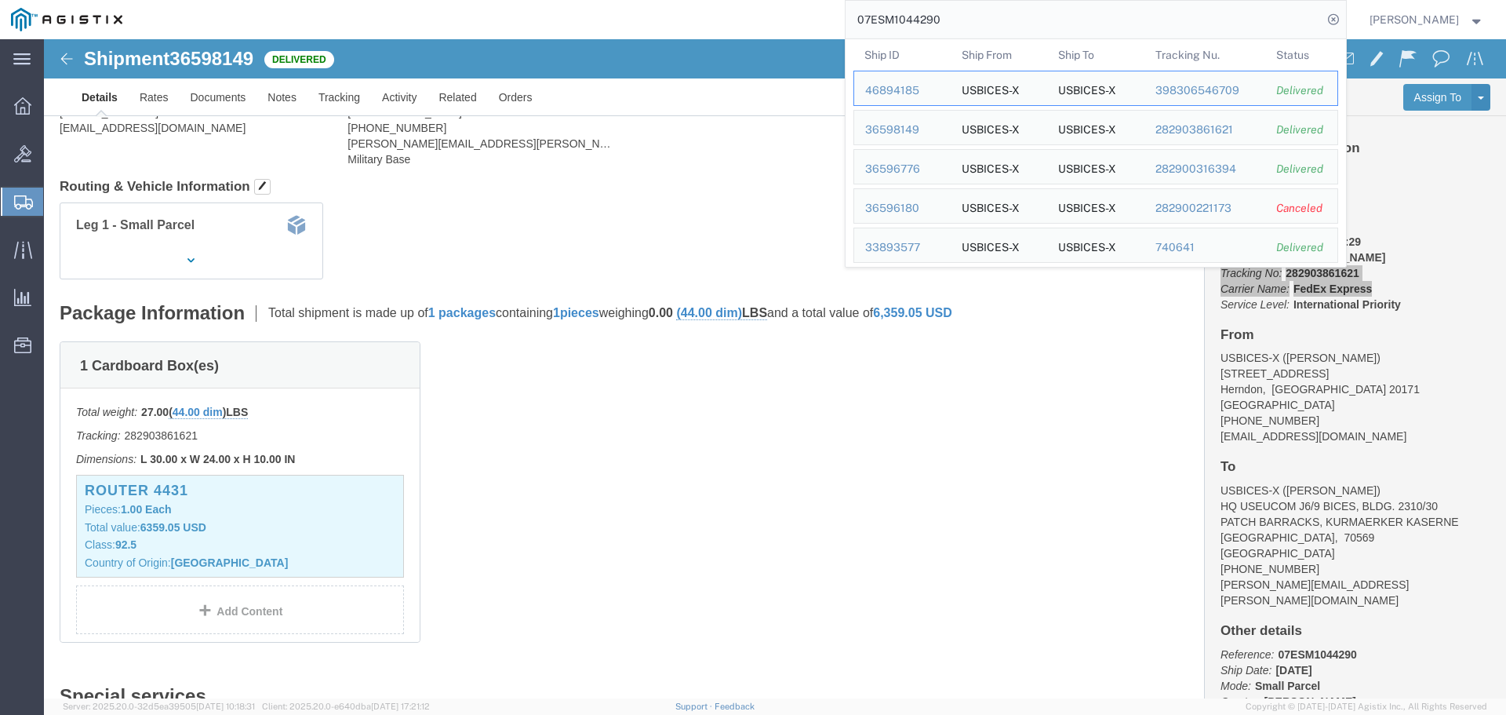
click at [1145, 16] on input "07ESM1044290" at bounding box center [1084, 20] width 477 height 38
click at [940, 173] on div "36596776" at bounding box center [902, 169] width 75 height 16
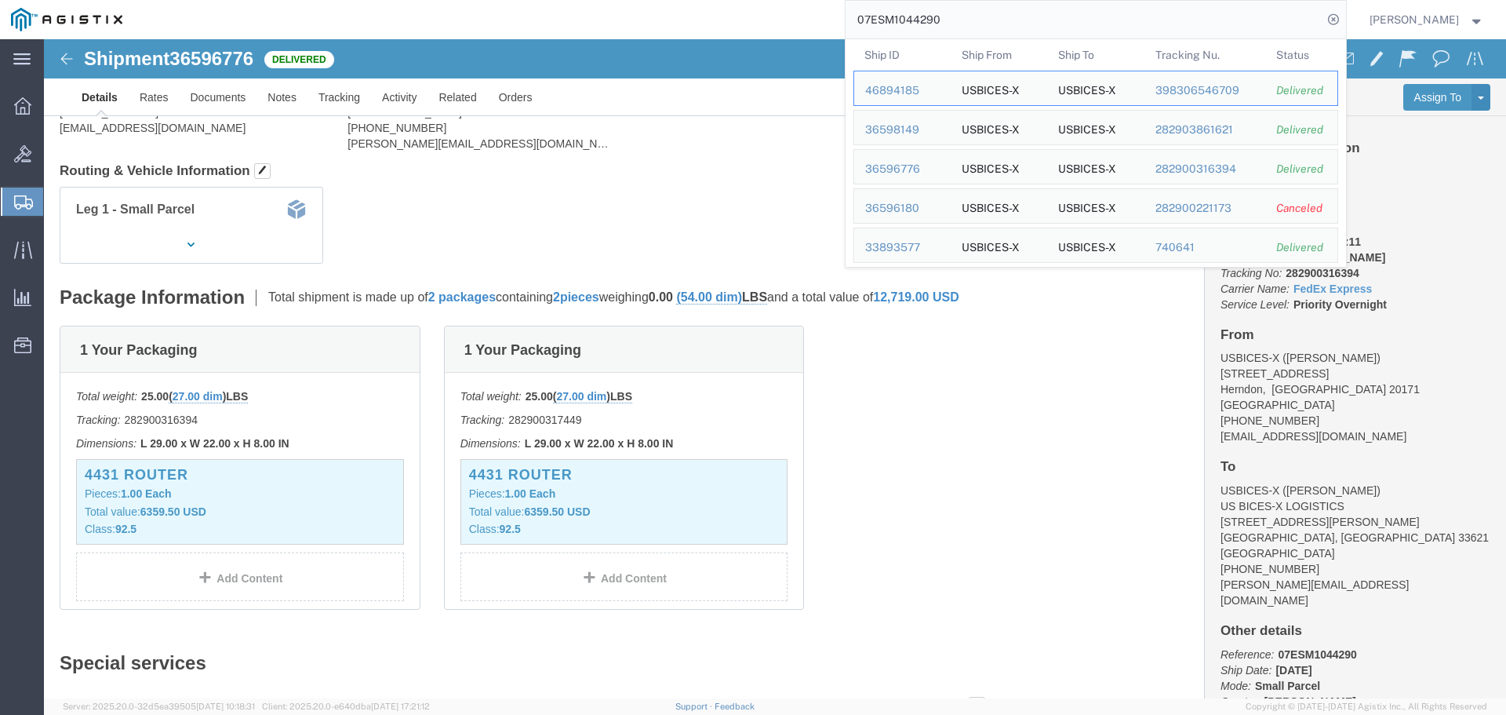
click at [1250, 15] on input "07ESM1044290" at bounding box center [1084, 20] width 477 height 38
click at [920, 173] on div "36596776" at bounding box center [902, 169] width 75 height 16
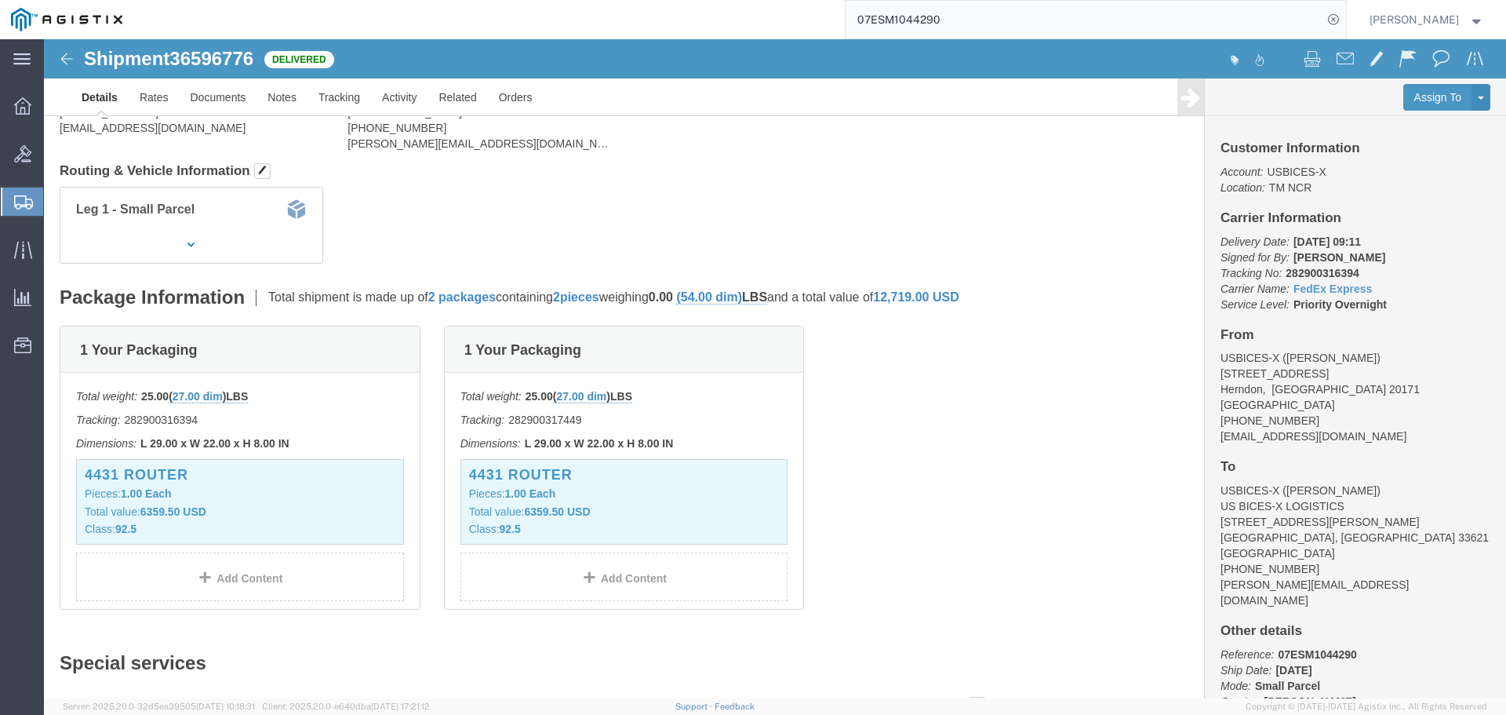
click at [1223, 21] on input "07ESM1044290" at bounding box center [1084, 20] width 477 height 38
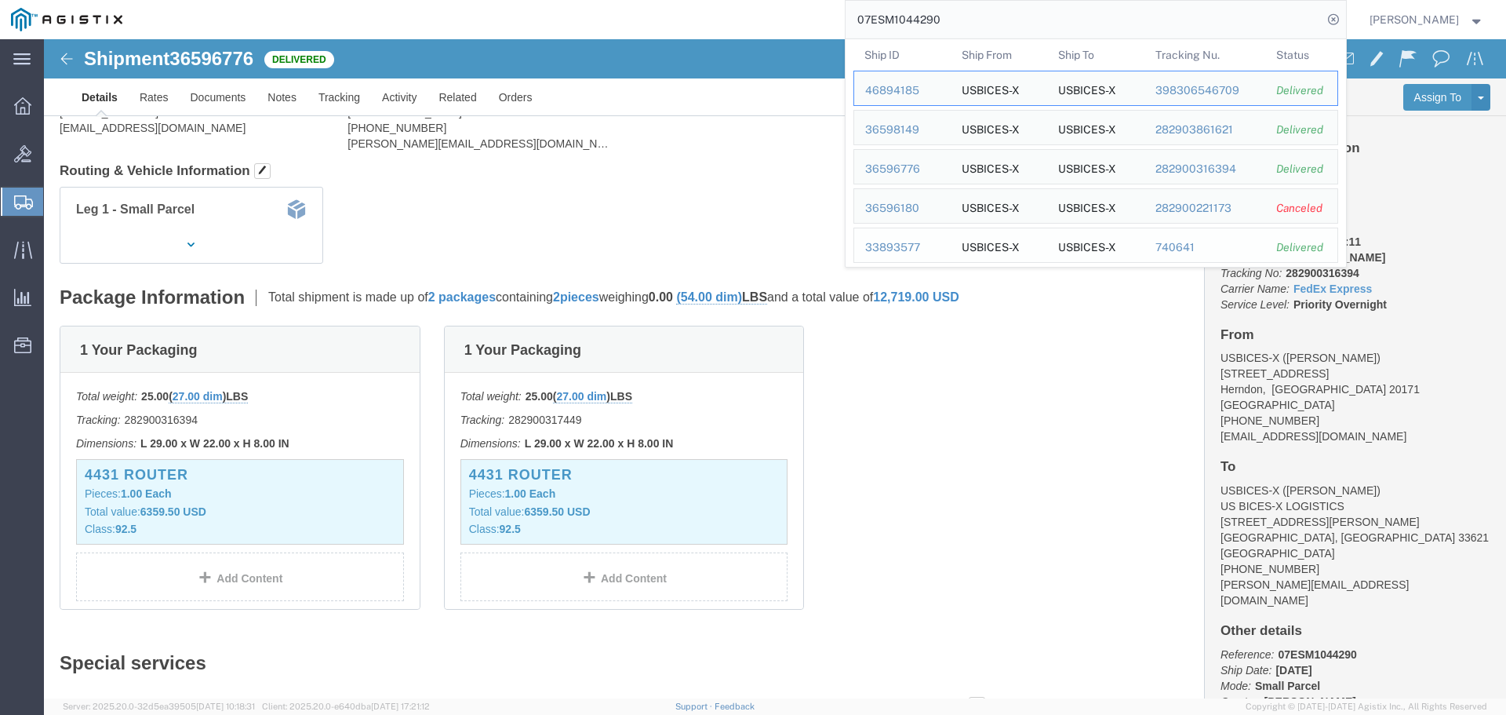
click at [923, 252] on div "33893577" at bounding box center [902, 247] width 75 height 16
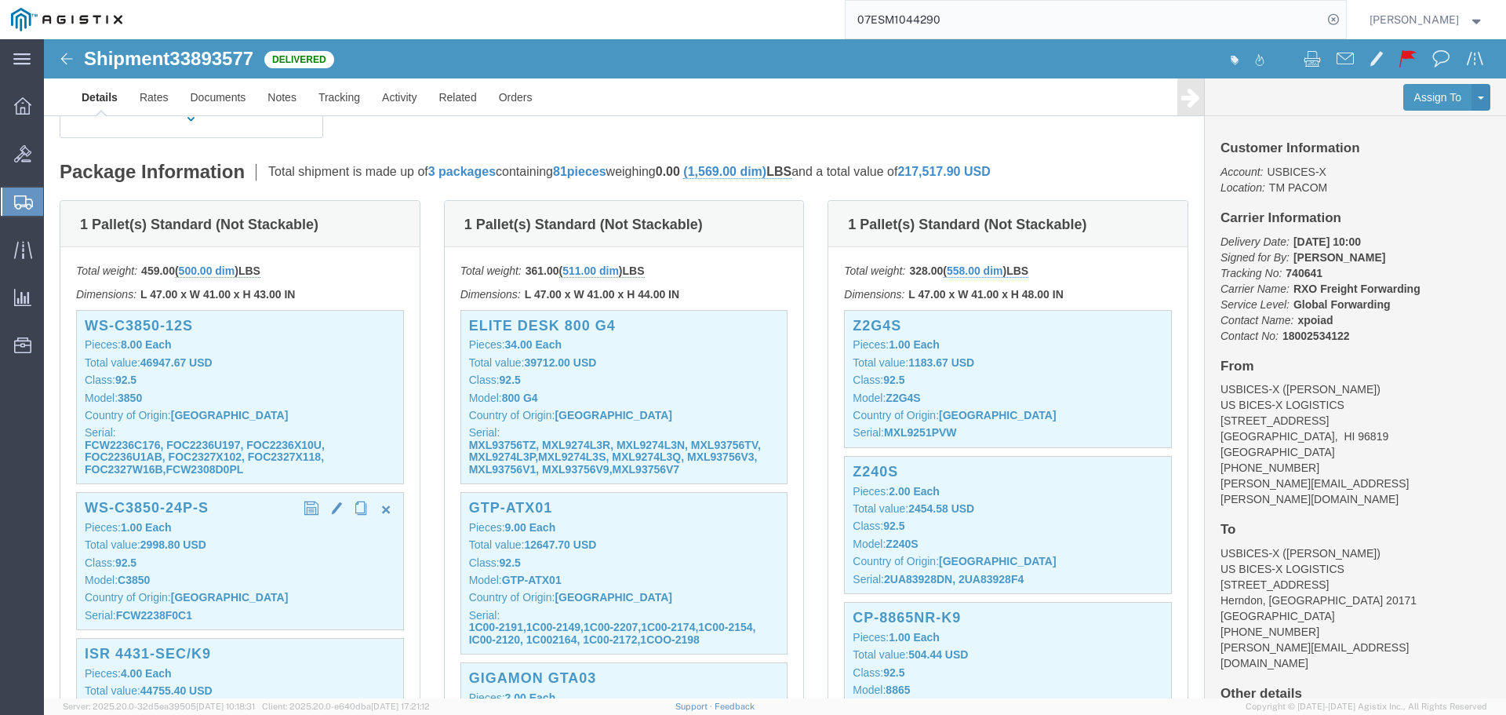
scroll to position [314, 0]
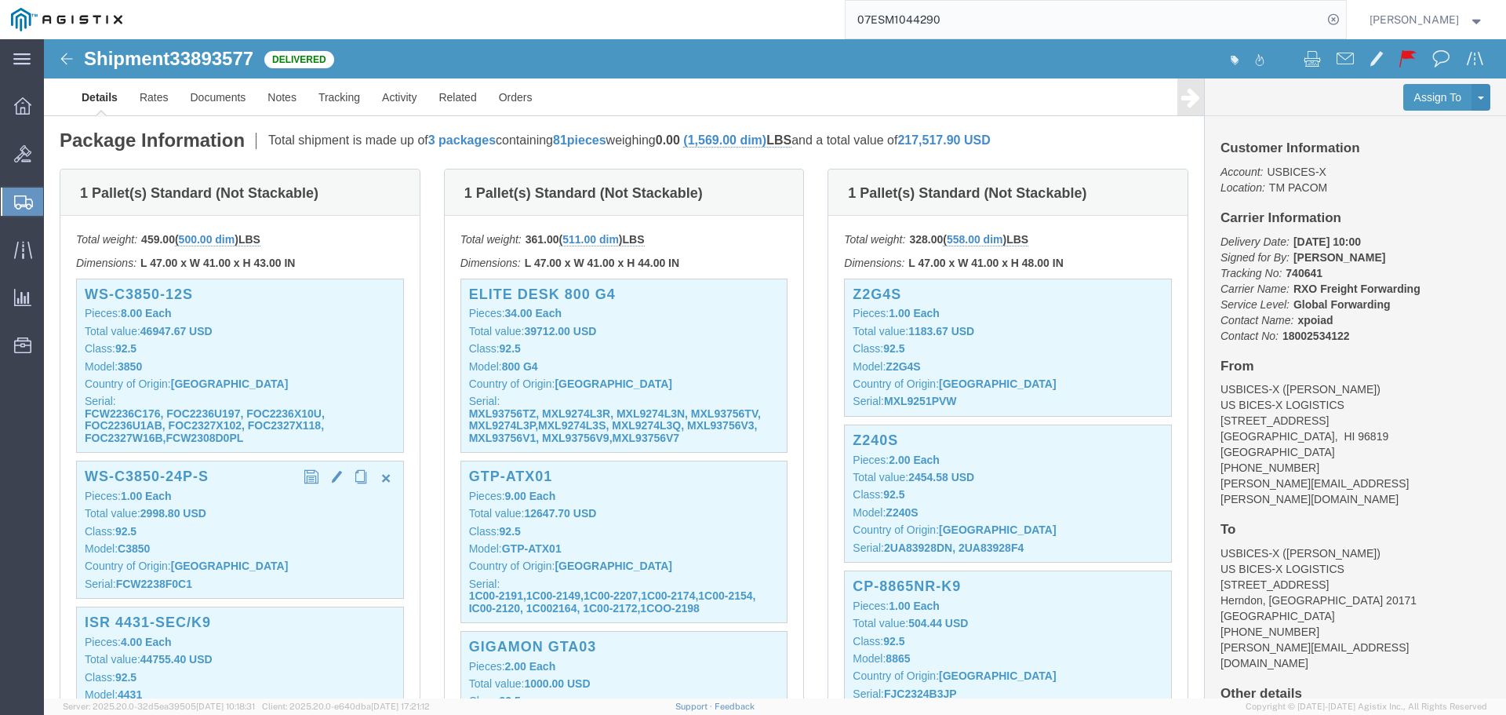
click b "FCW2238F0C1"
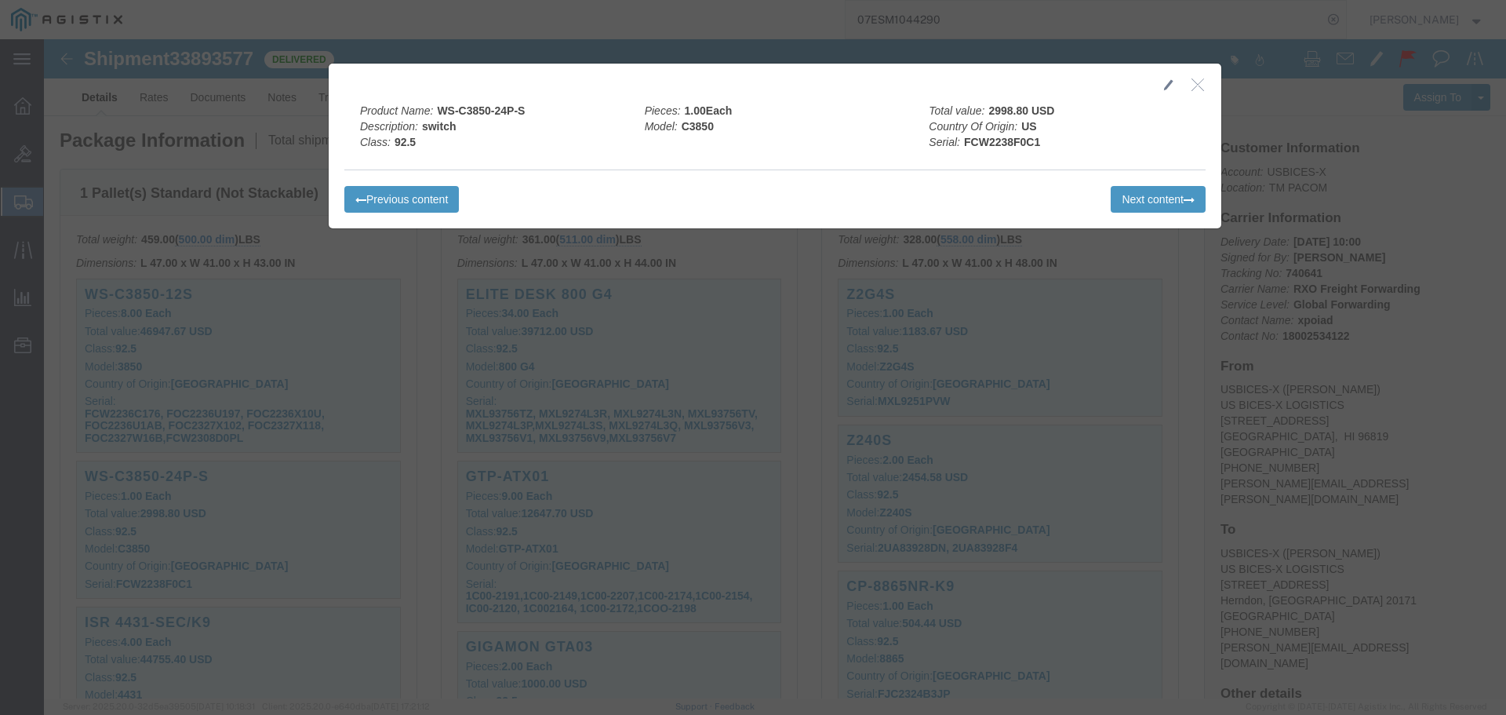
click icon "button"
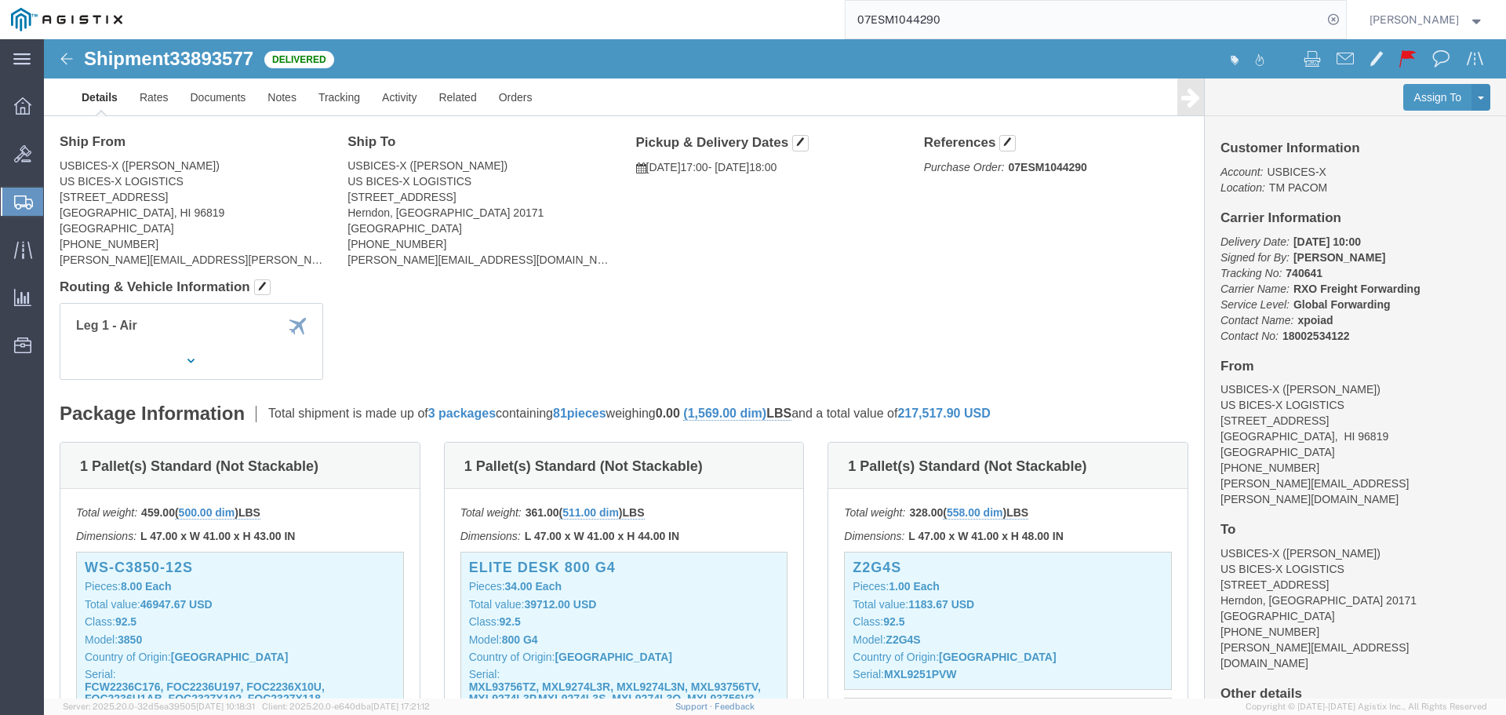
scroll to position [0, 0]
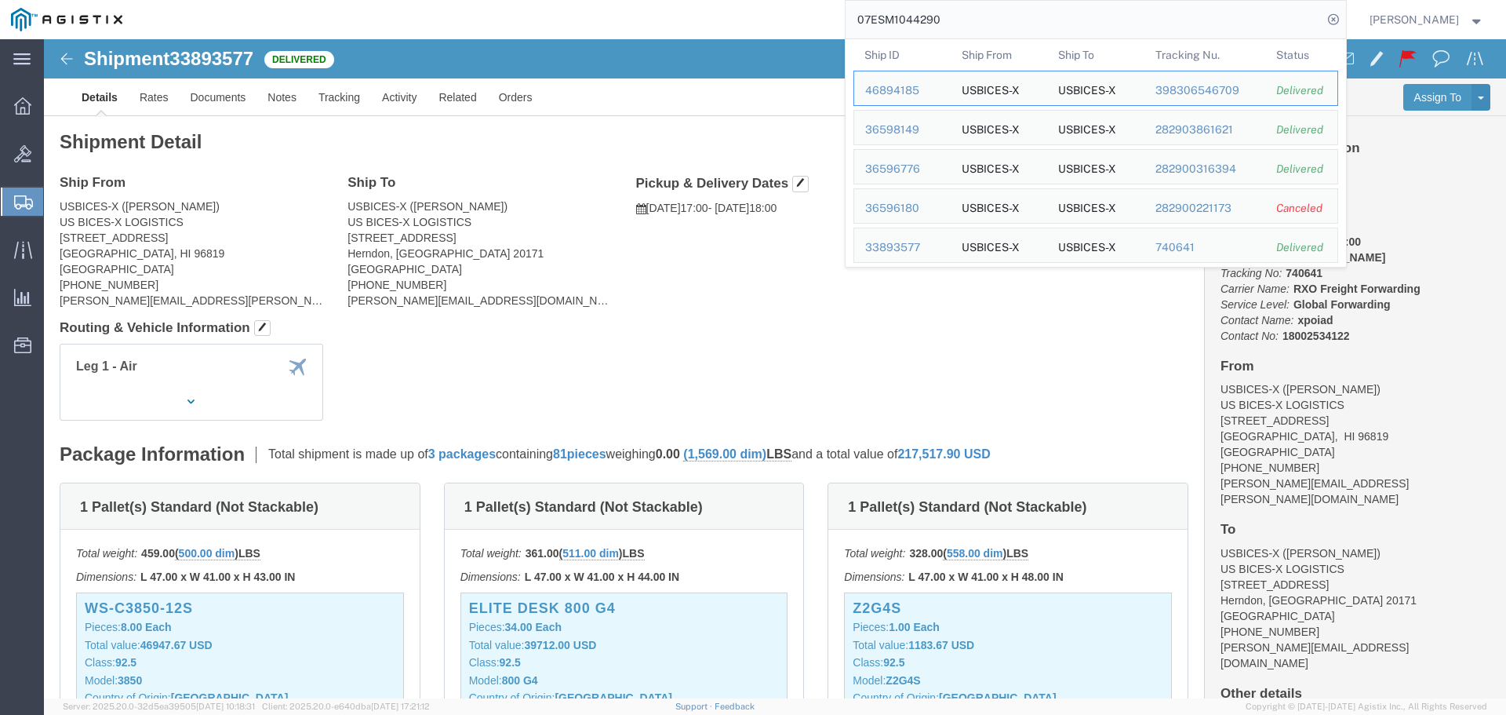
click at [1111, 31] on input "07ESM1044290" at bounding box center [1084, 20] width 477 height 38
click at [934, 209] on div "36596180" at bounding box center [902, 204] width 75 height 16
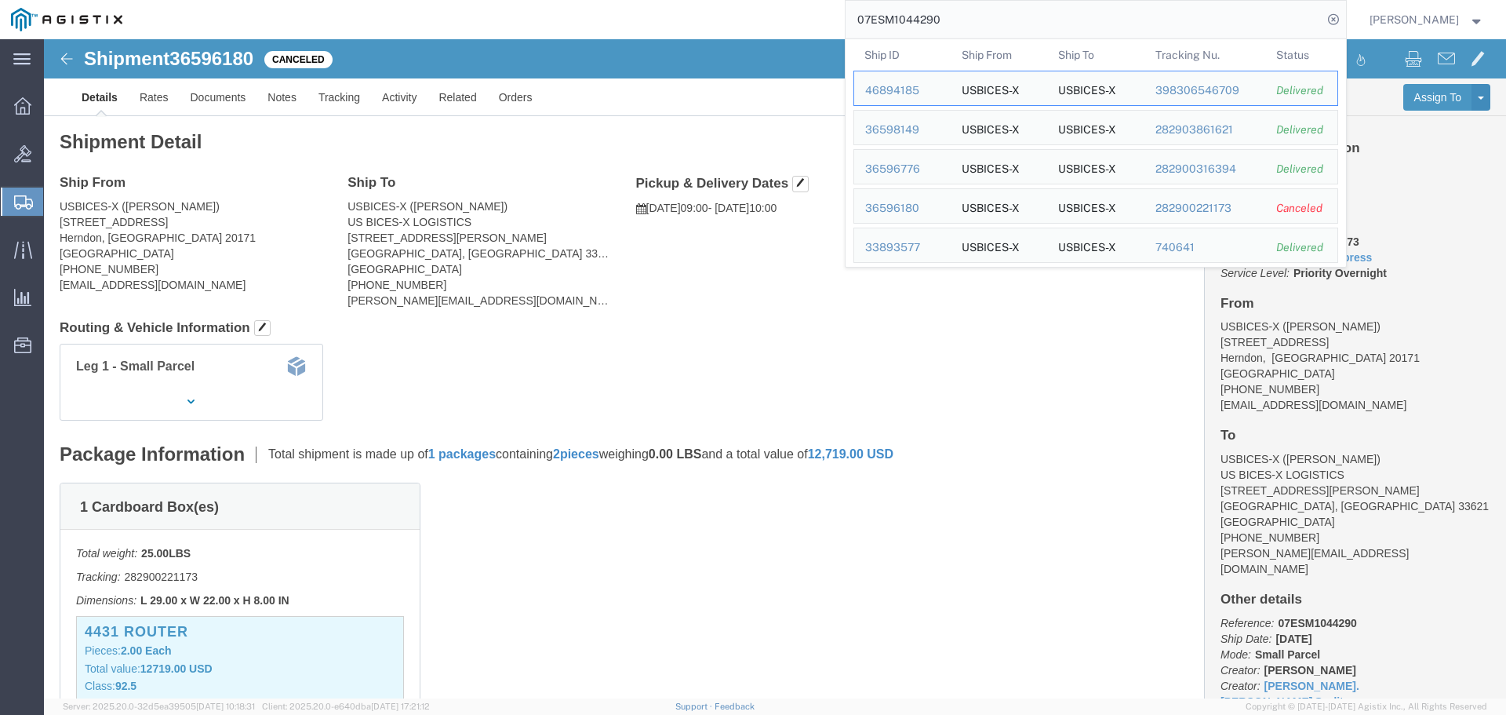
click at [1079, 12] on input "07ESM1044290" at bounding box center [1084, 20] width 477 height 38
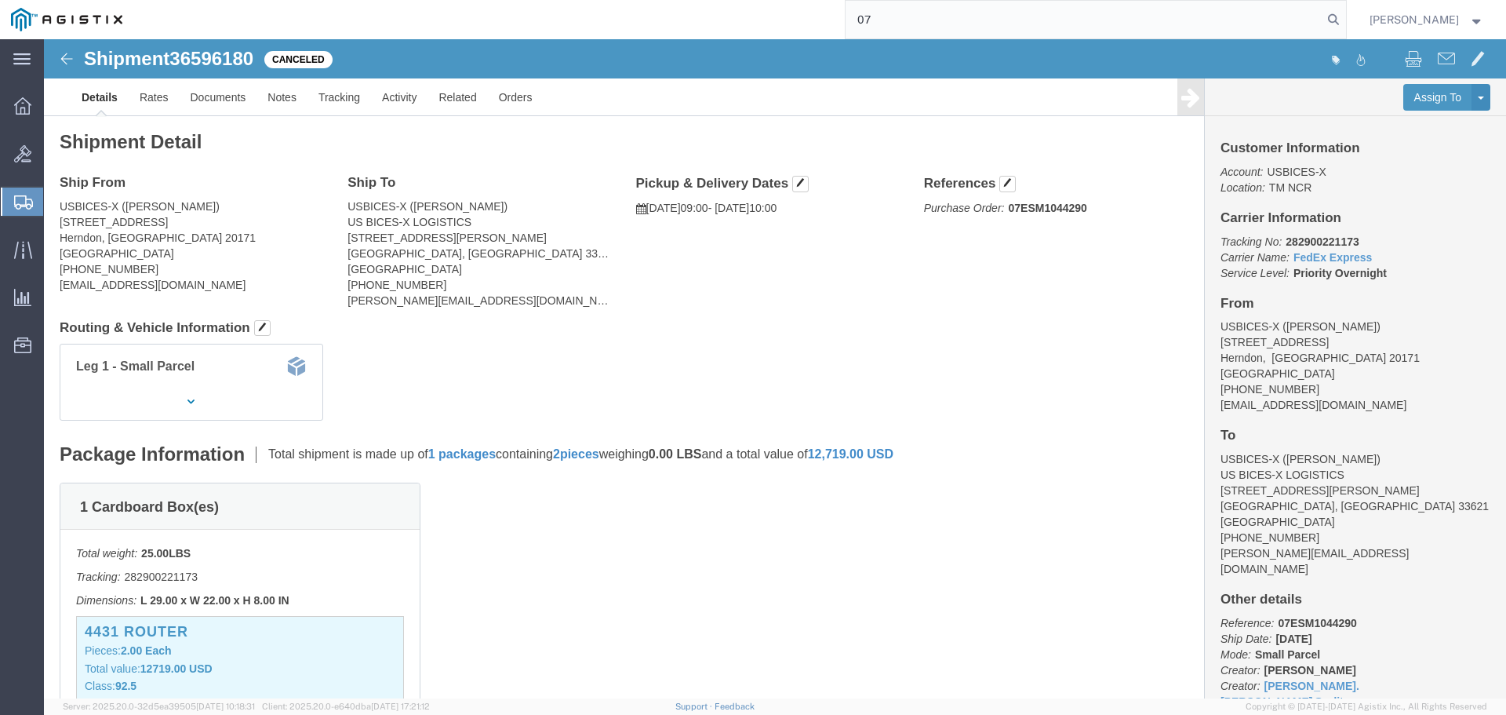
type input "0"
click at [1061, 24] on input "search" at bounding box center [1084, 20] width 477 height 38
paste input "07ESM1061107"
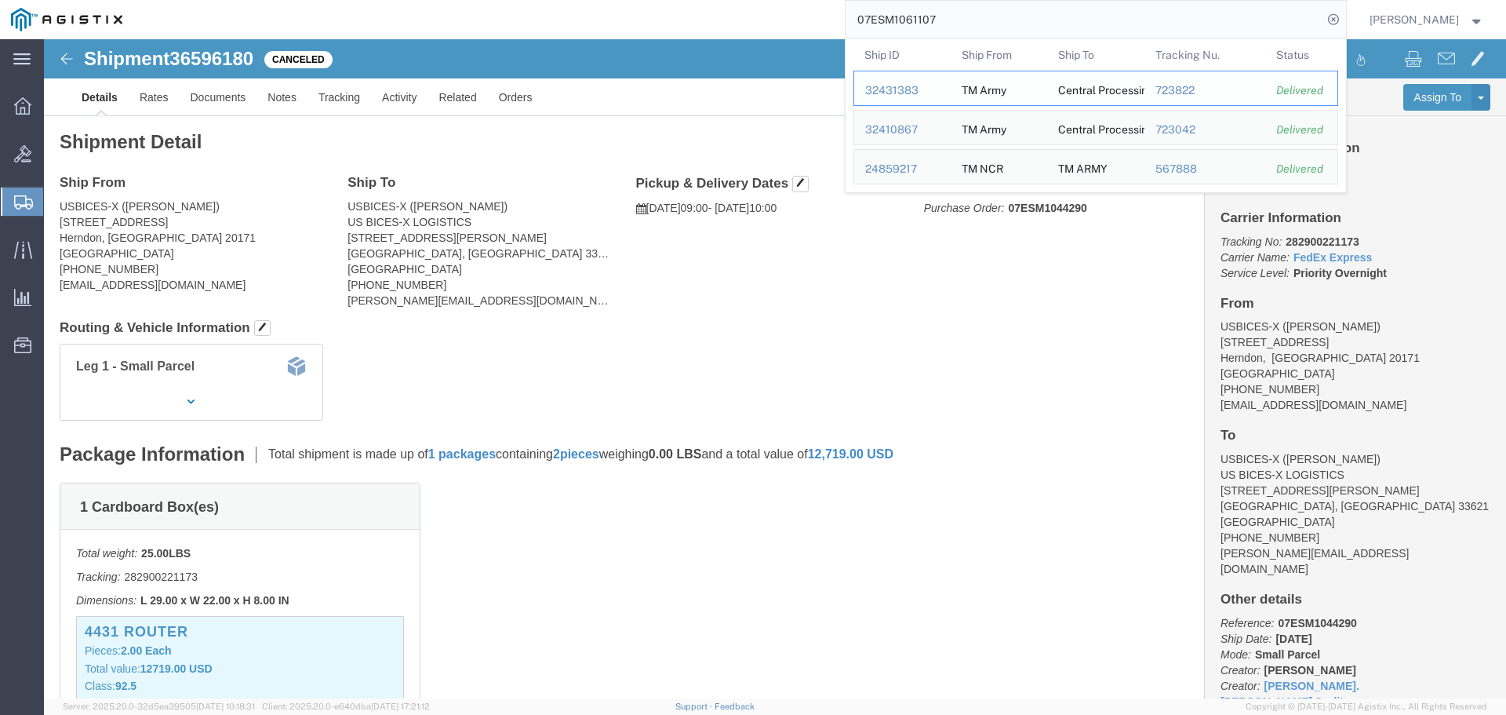
click at [927, 93] on div "32431383" at bounding box center [902, 90] width 75 height 16
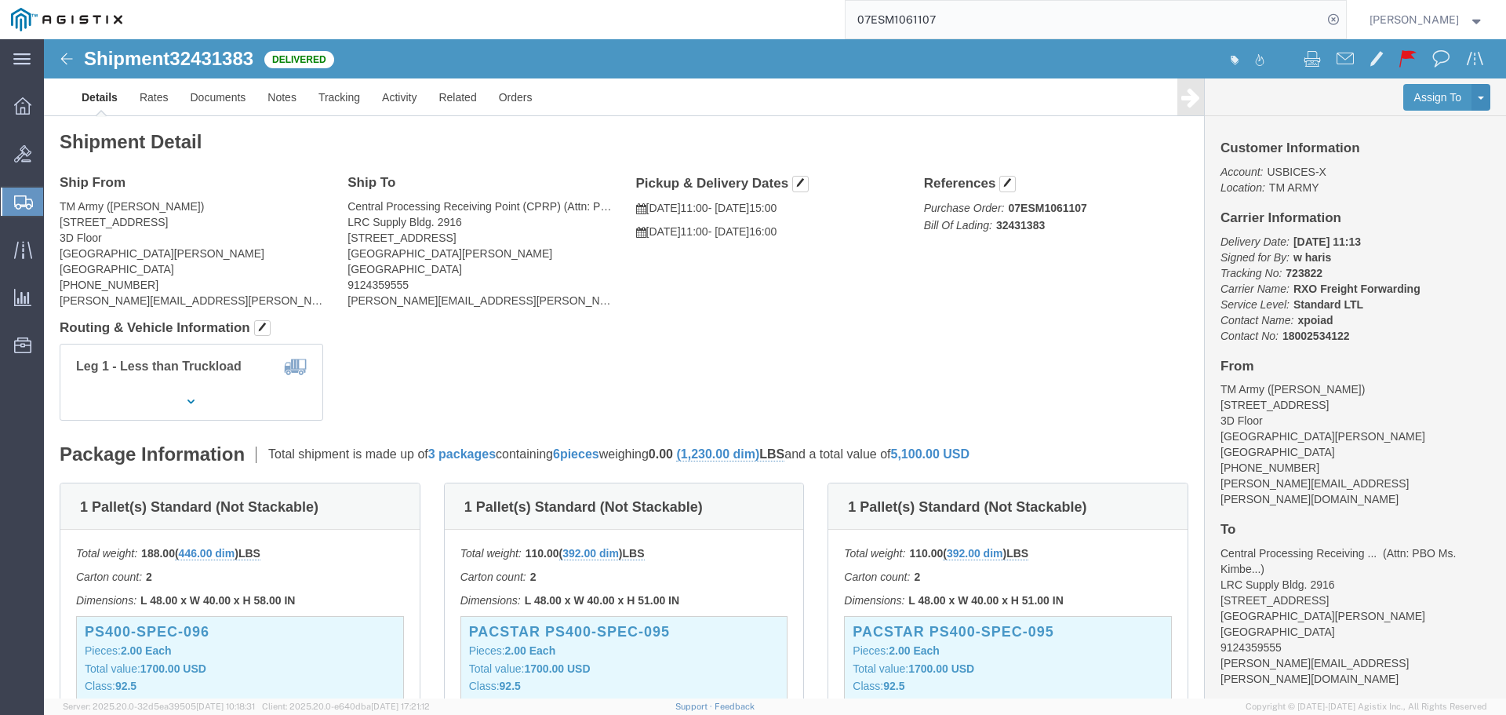
click at [1079, 30] on input "07ESM1061107" at bounding box center [1084, 20] width 477 height 38
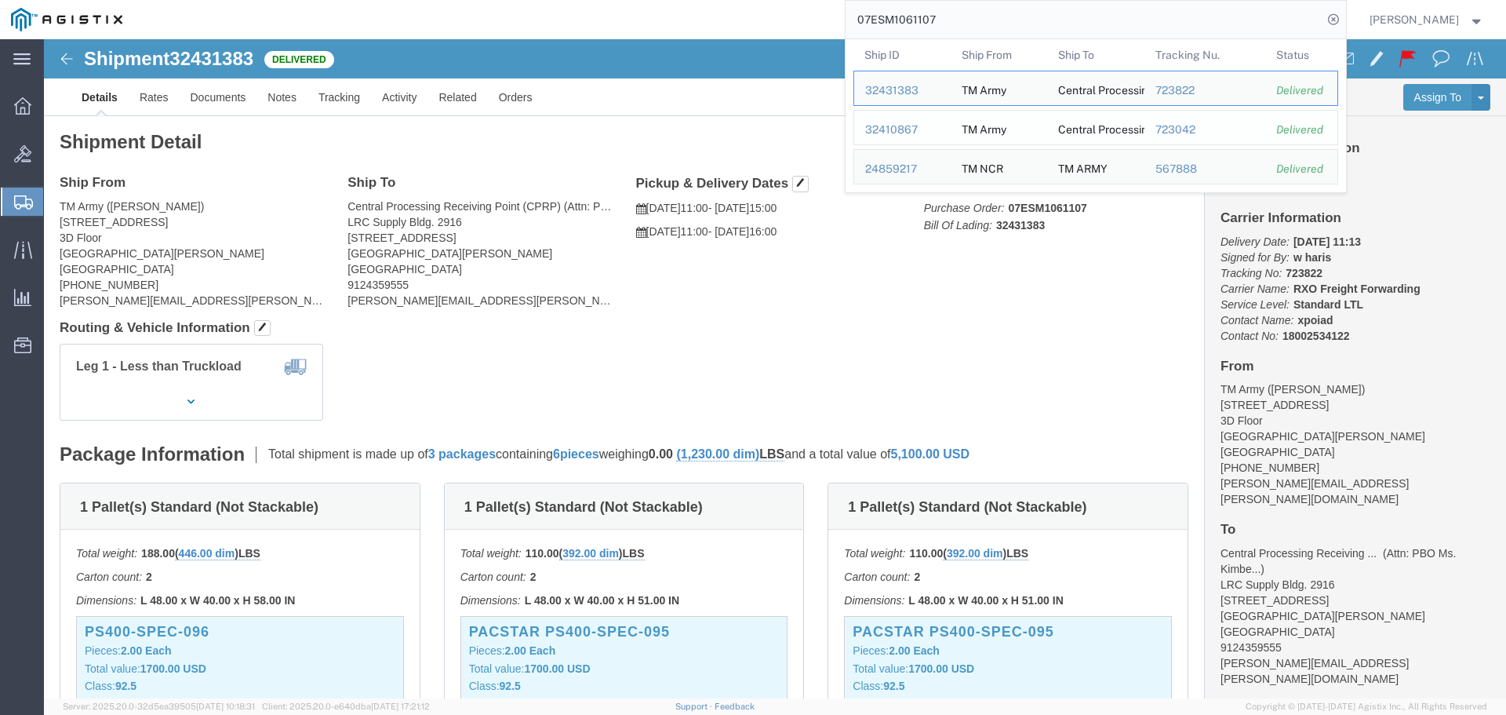
click at [923, 125] on div "32410867" at bounding box center [902, 130] width 75 height 16
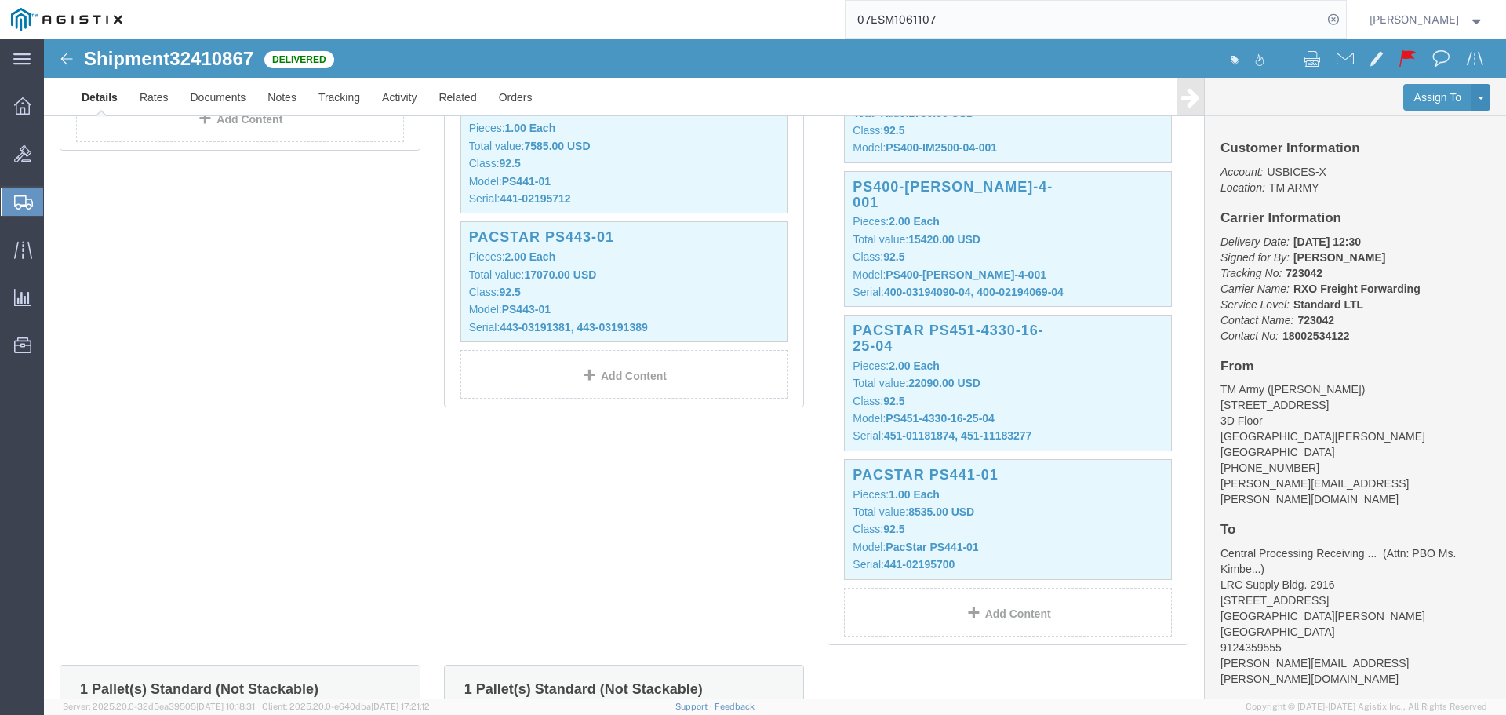
scroll to position [706, 0]
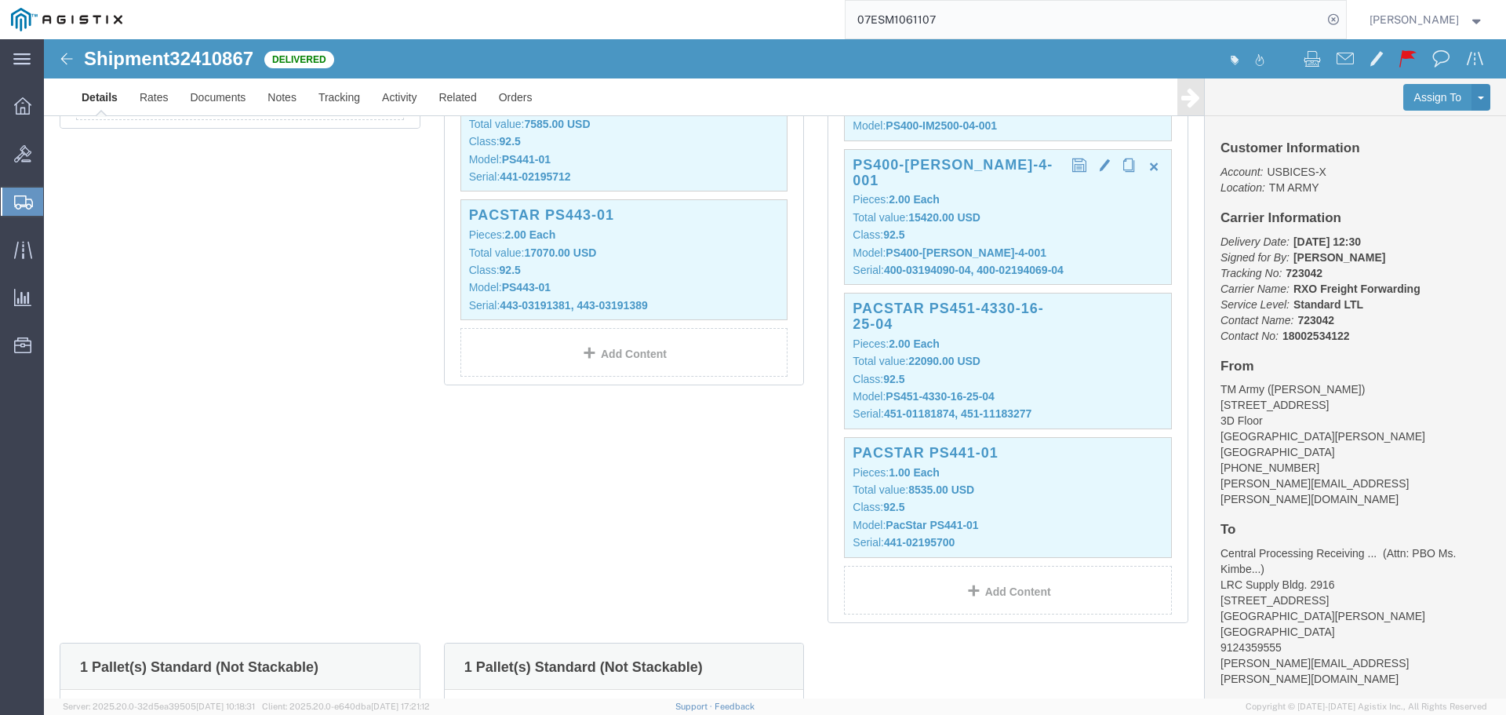
click p "Class: 92.5"
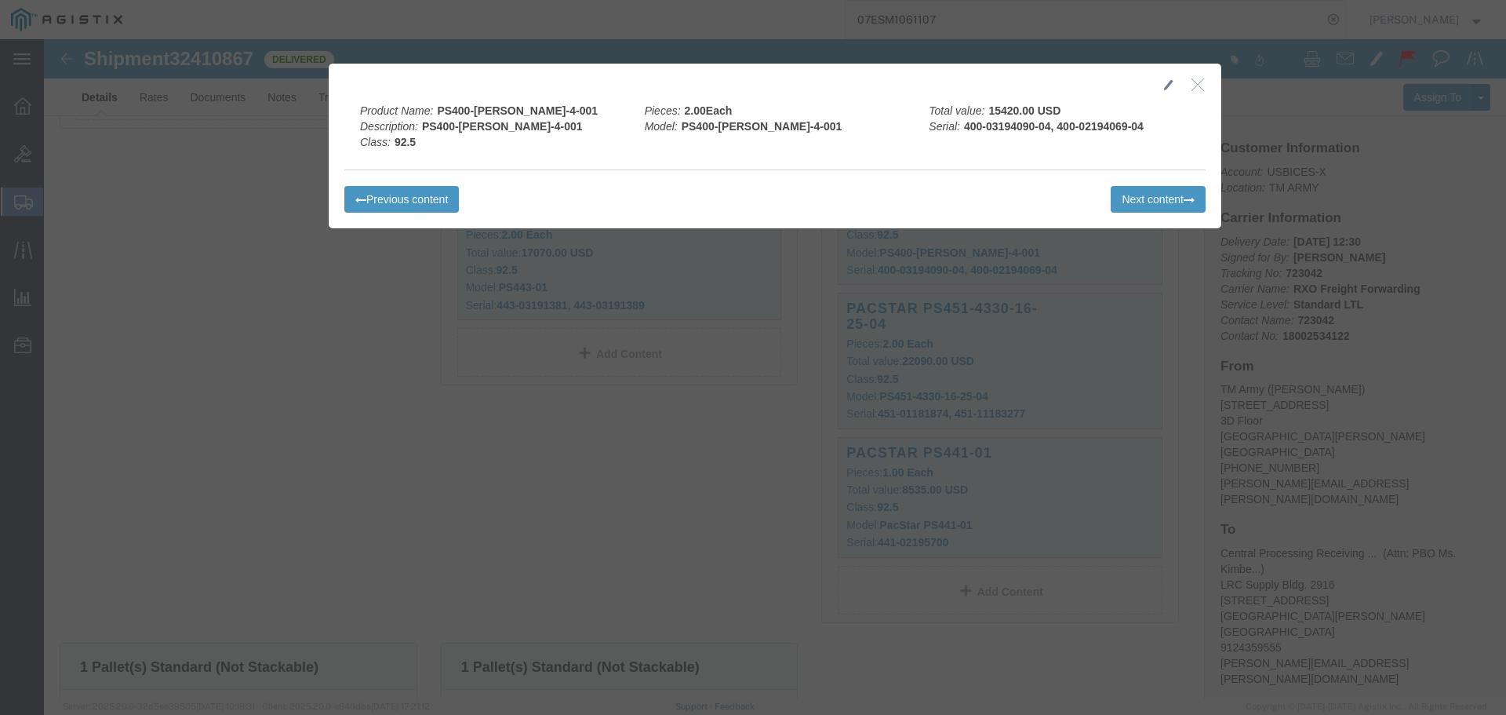
click icon "button"
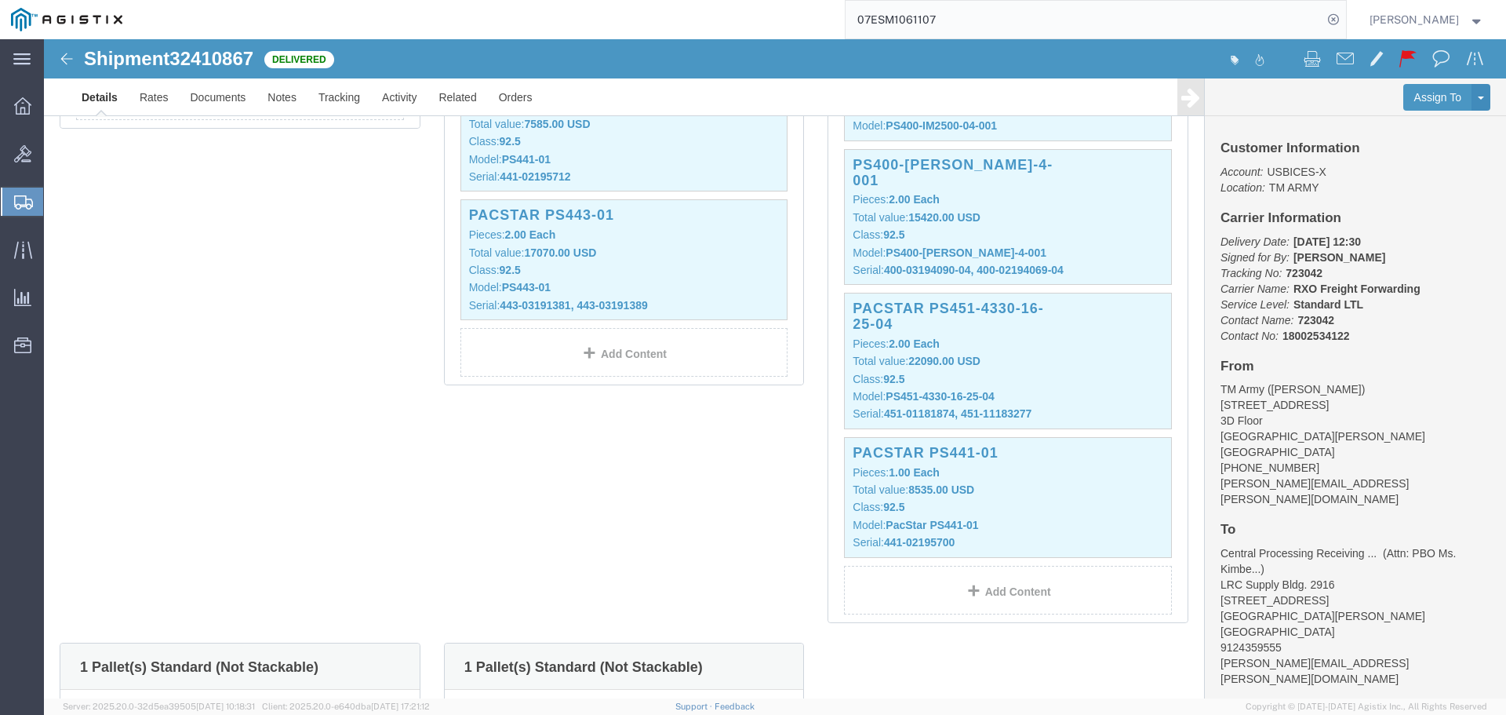
click at [982, 5] on input "07ESM1061107" at bounding box center [1084, 20] width 477 height 38
type input "0"
click at [1059, 13] on input "search" at bounding box center [1084, 20] width 477 height 38
paste input "07ESM1063364"
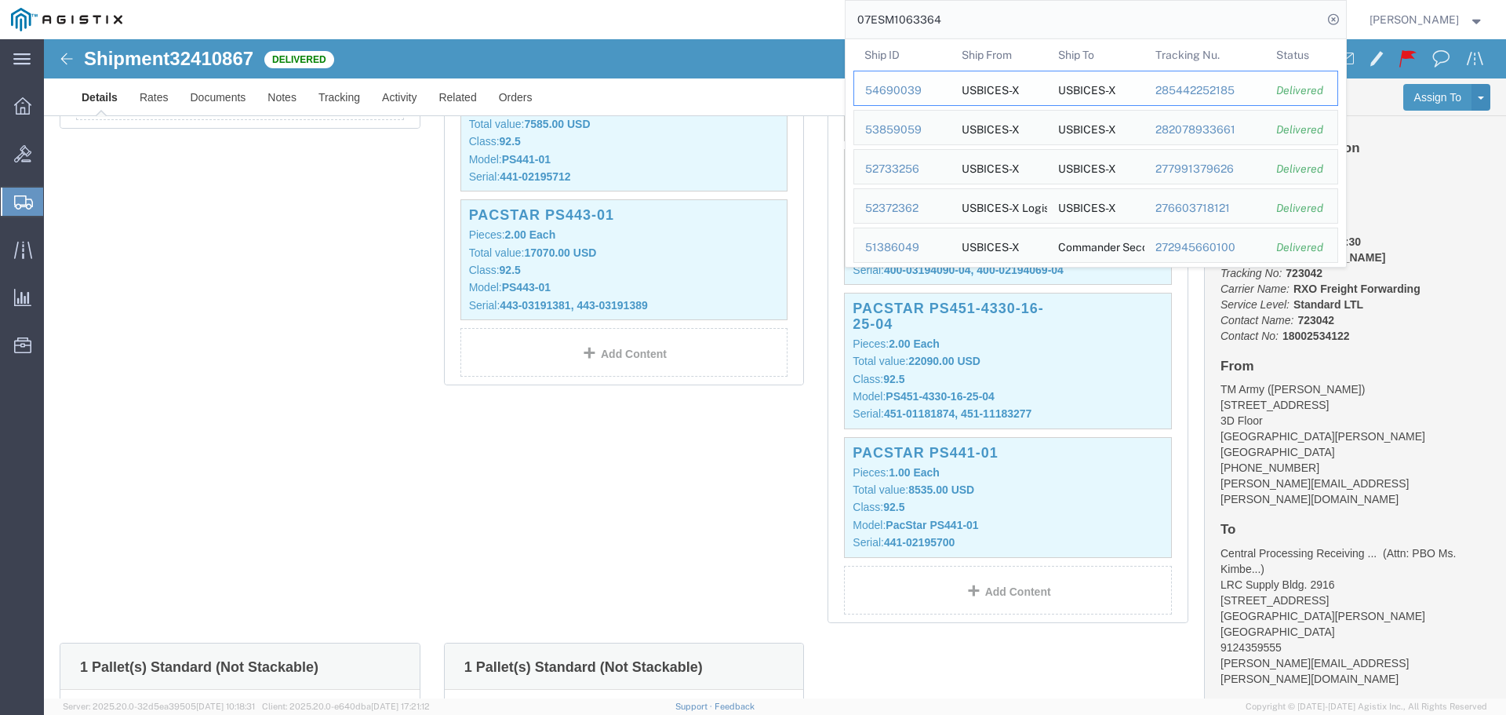
click at [918, 93] on div "54690039" at bounding box center [902, 90] width 75 height 16
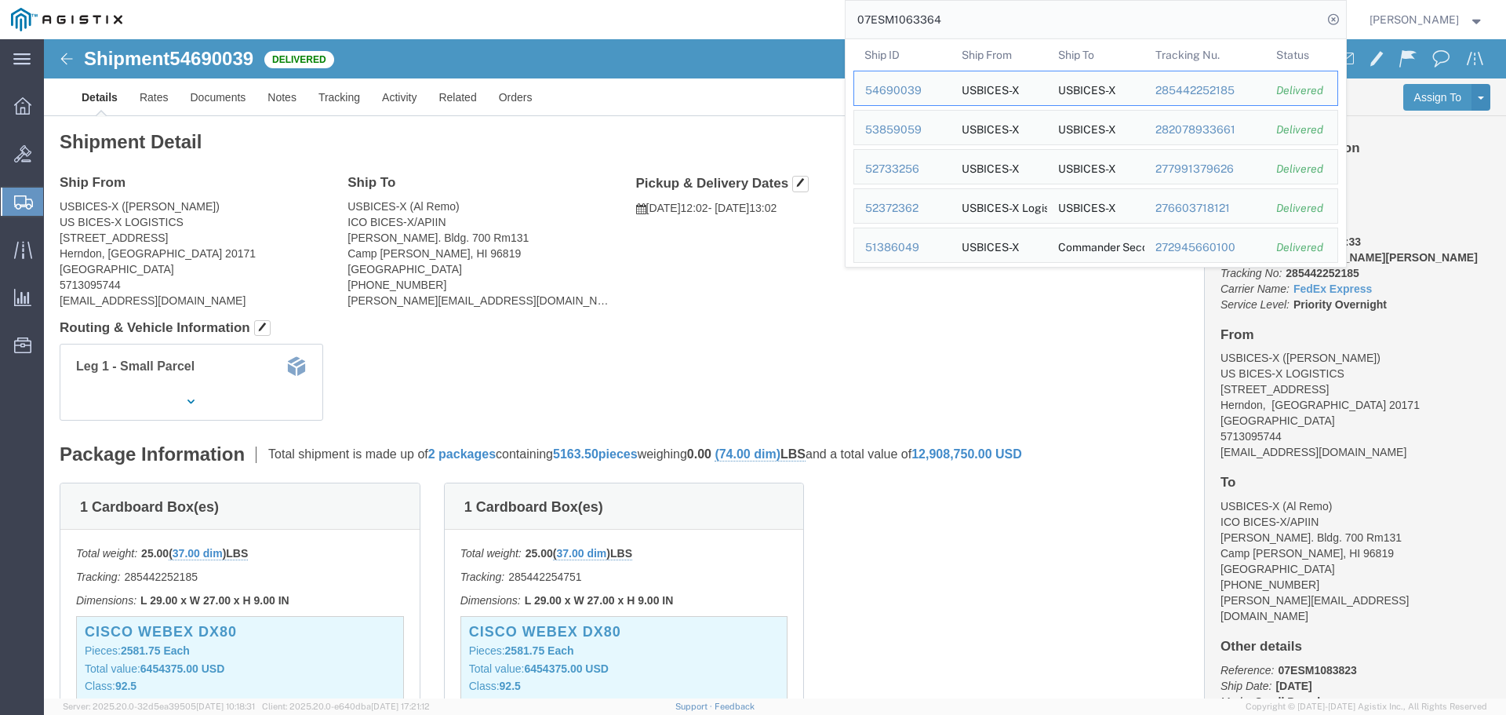
click at [1106, 13] on input "07ESM1063364" at bounding box center [1084, 20] width 477 height 38
click at [908, 129] on div "53859059" at bounding box center [902, 130] width 75 height 16
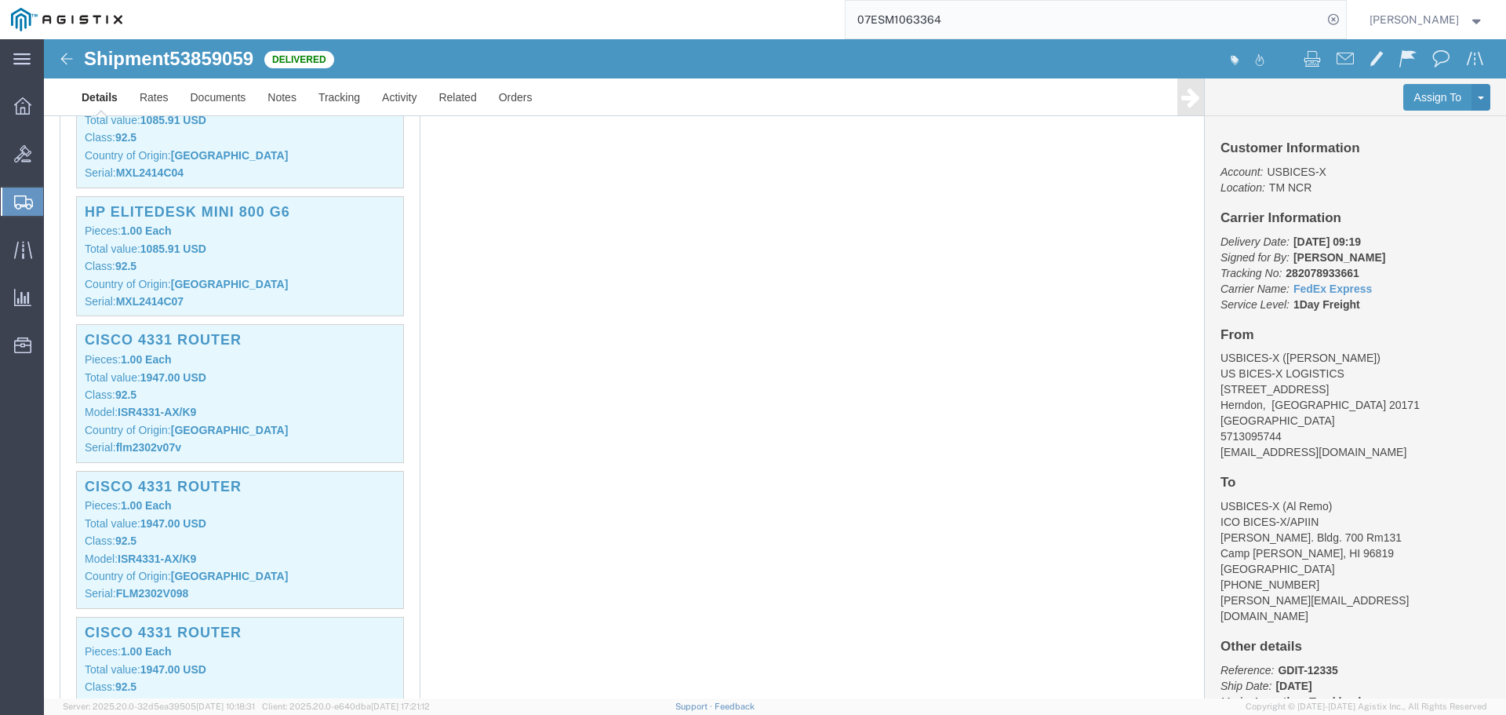
scroll to position [863, 0]
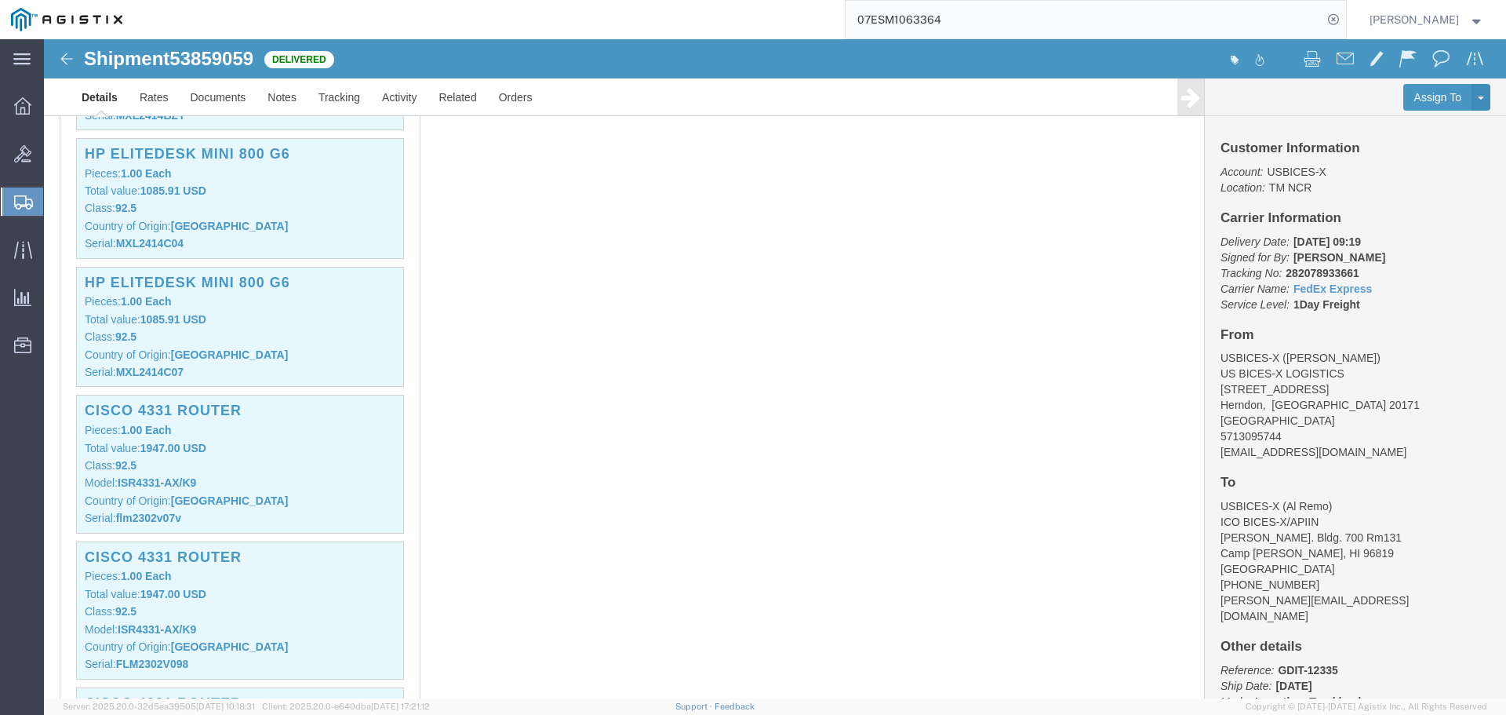
click at [1222, 36] on input "07ESM1063364" at bounding box center [1084, 20] width 477 height 38
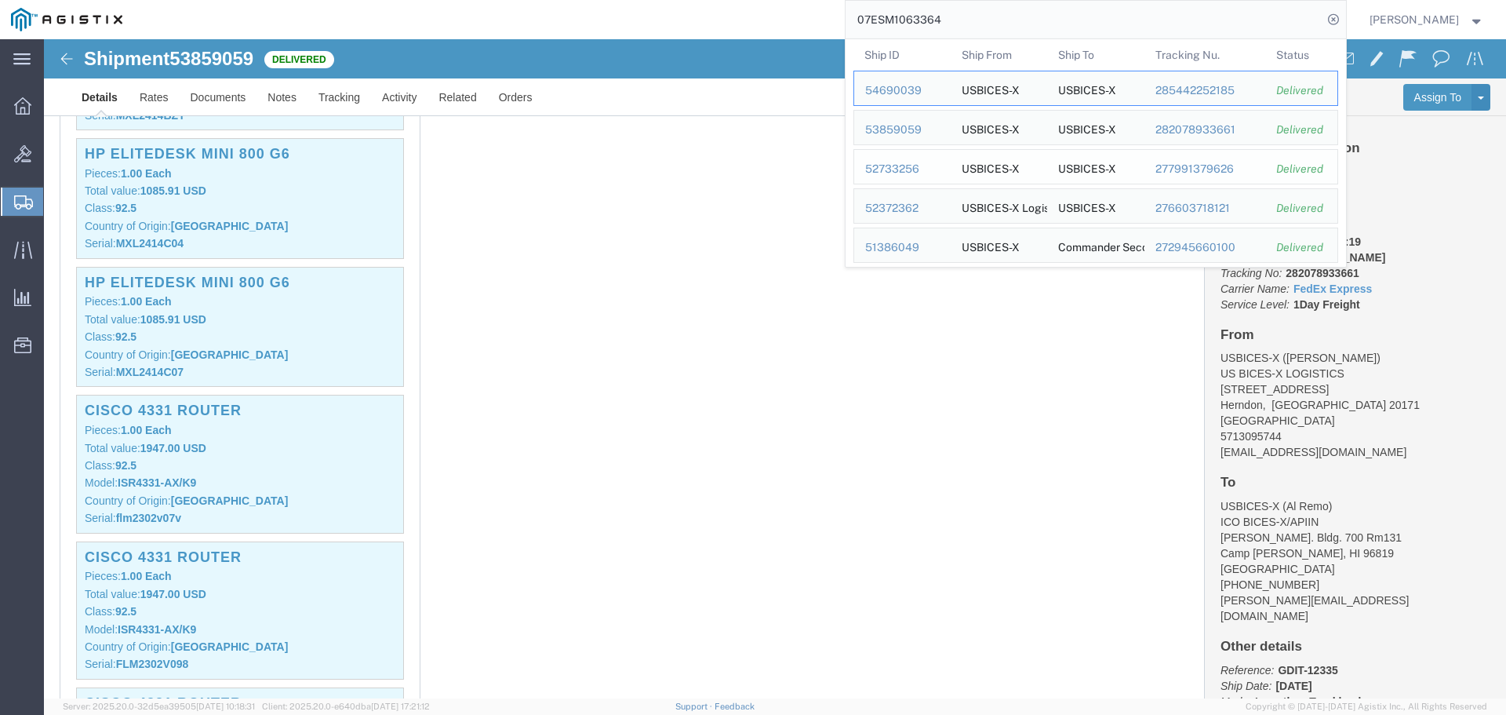
click at [937, 170] on div "52733256" at bounding box center [902, 169] width 75 height 16
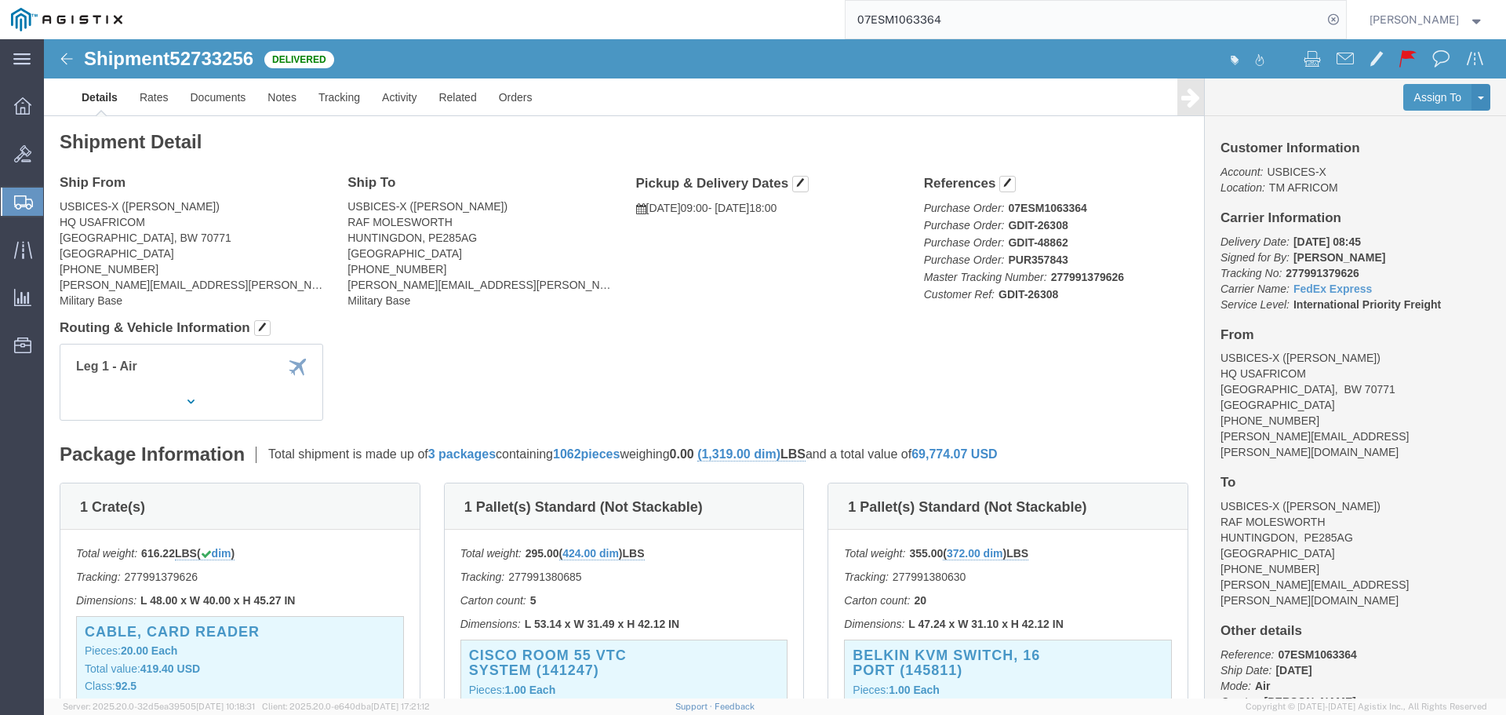
click at [1092, 11] on input "07ESM1063364" at bounding box center [1084, 20] width 477 height 38
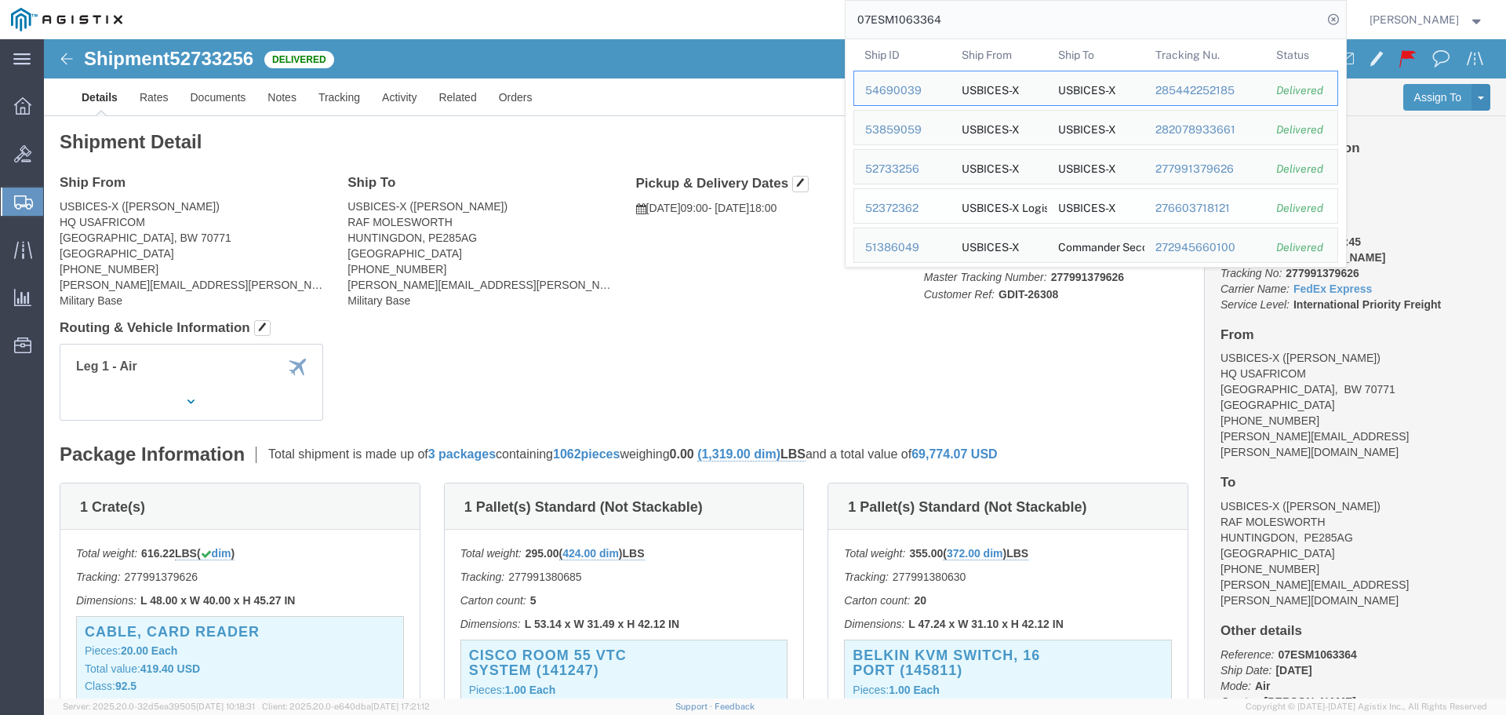
click at [921, 207] on div "52372362" at bounding box center [902, 208] width 75 height 16
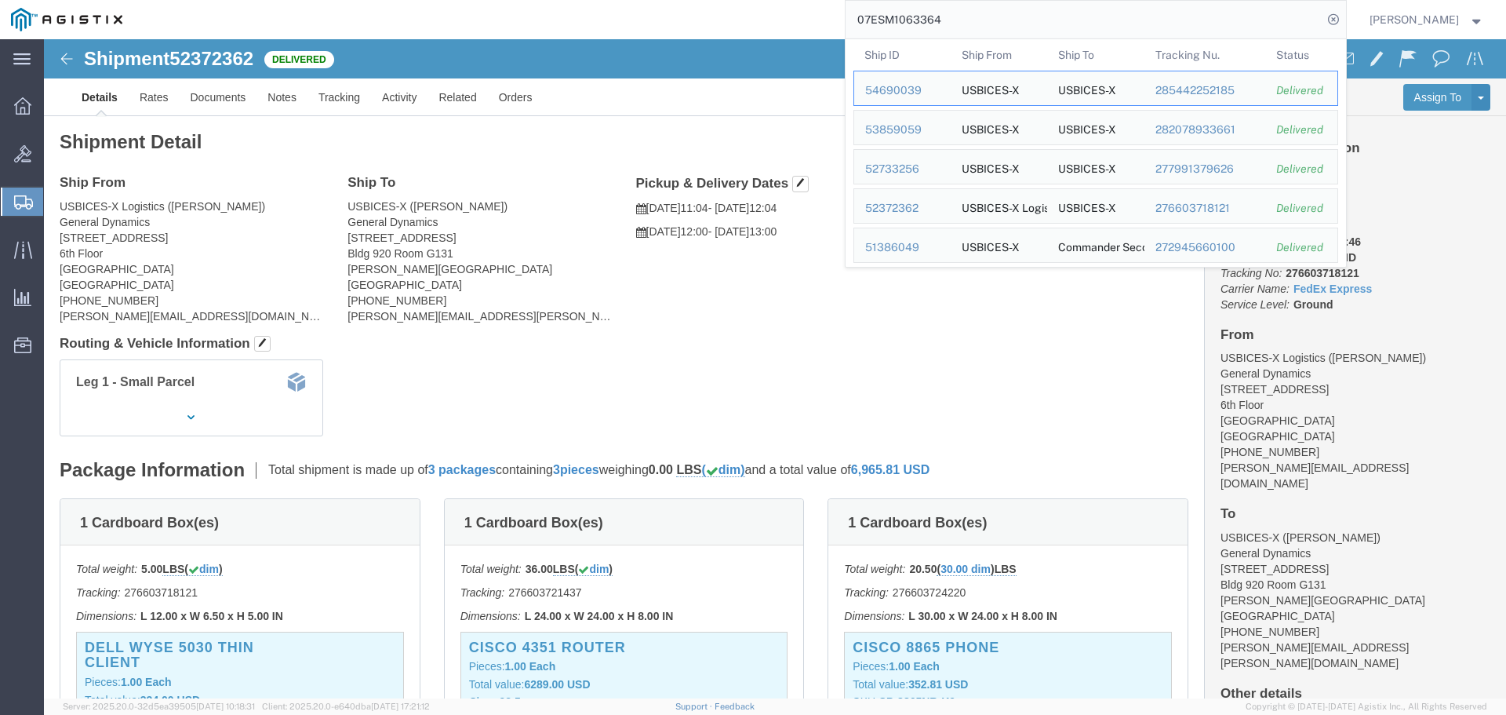
click at [1299, 26] on input "07ESM1063364" at bounding box center [1084, 20] width 477 height 38
click at [934, 256] on td "Ship ID 51386049" at bounding box center [902, 245] width 97 height 35
click at [929, 250] on div "51386049" at bounding box center [902, 247] width 75 height 16
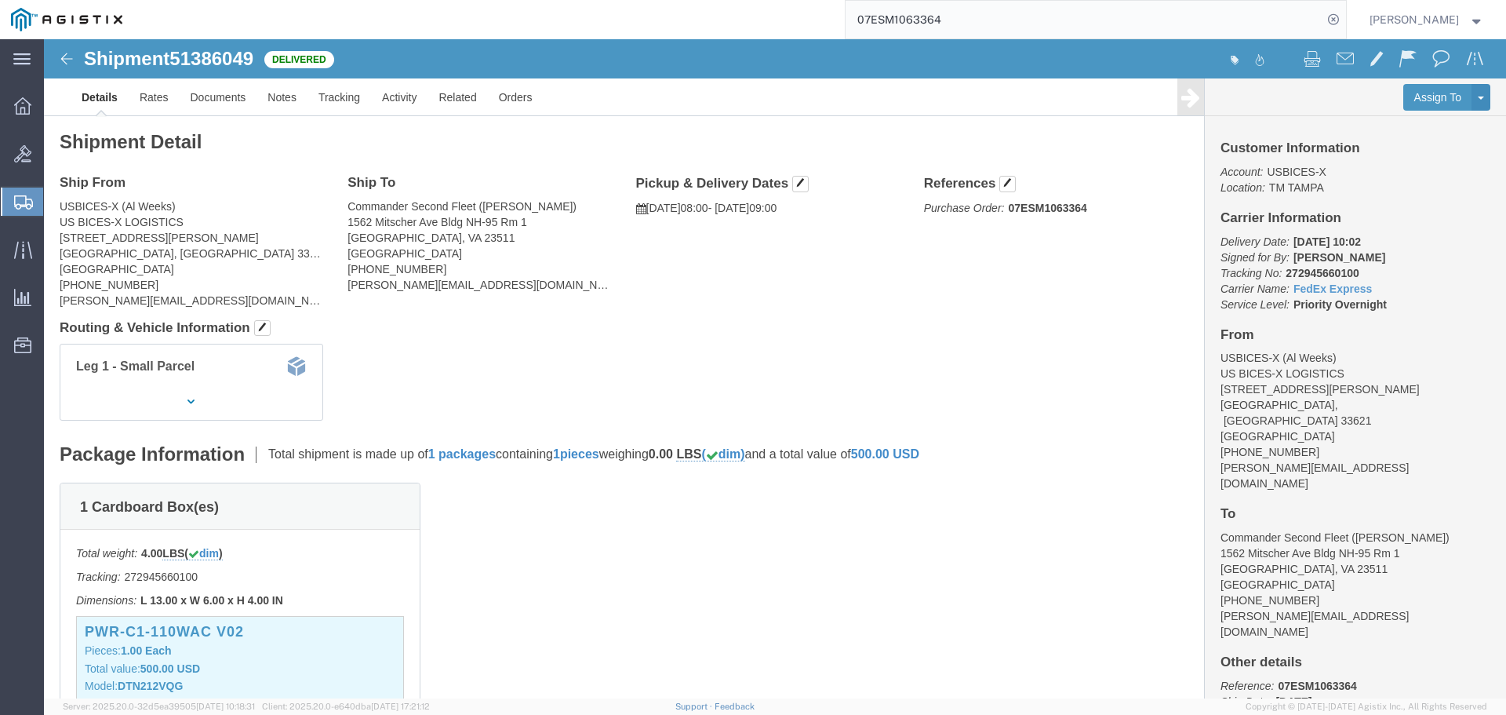
click at [1196, 20] on input "07ESM1063364" at bounding box center [1084, 20] width 477 height 38
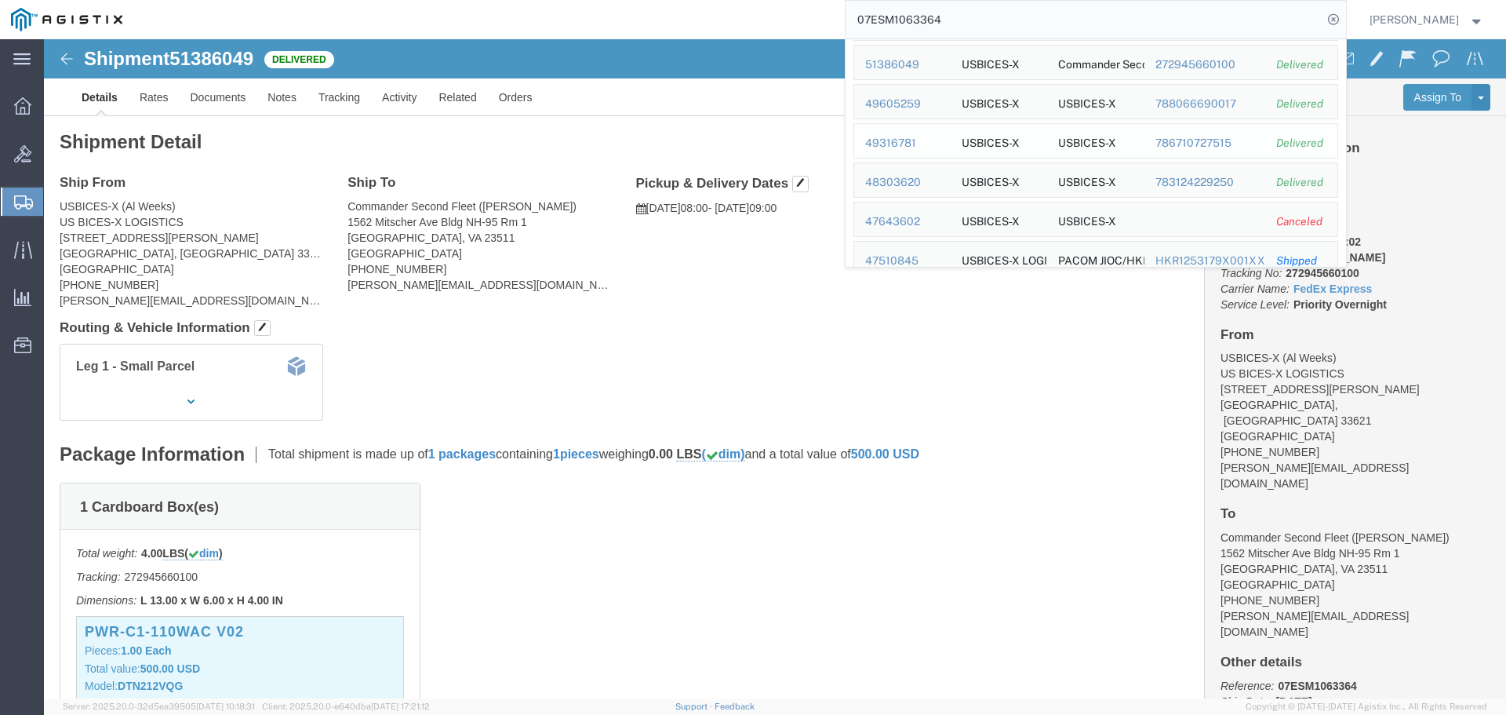
scroll to position [157, 0]
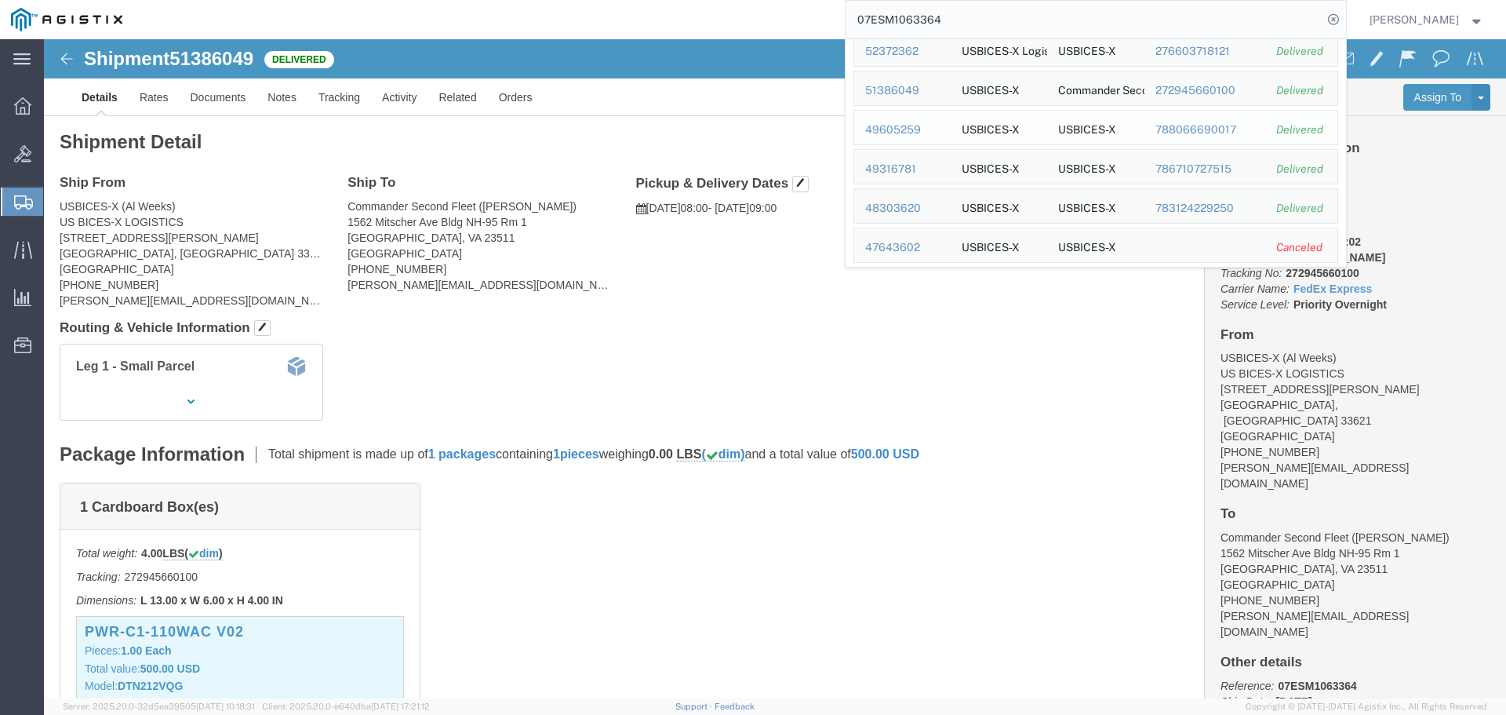
click at [921, 123] on div "49605259" at bounding box center [902, 130] width 75 height 16
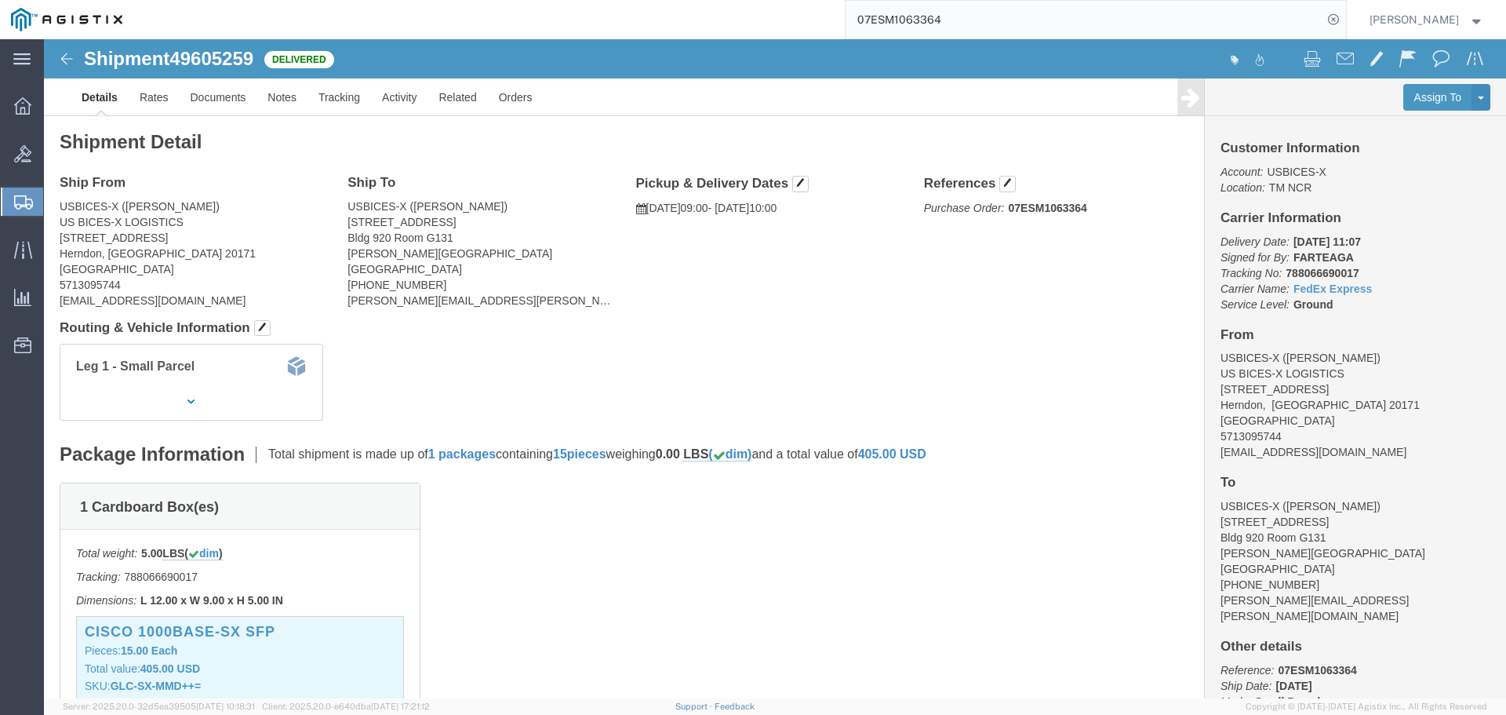
click at [1115, 31] on input "07ESM1063364" at bounding box center [1084, 20] width 477 height 38
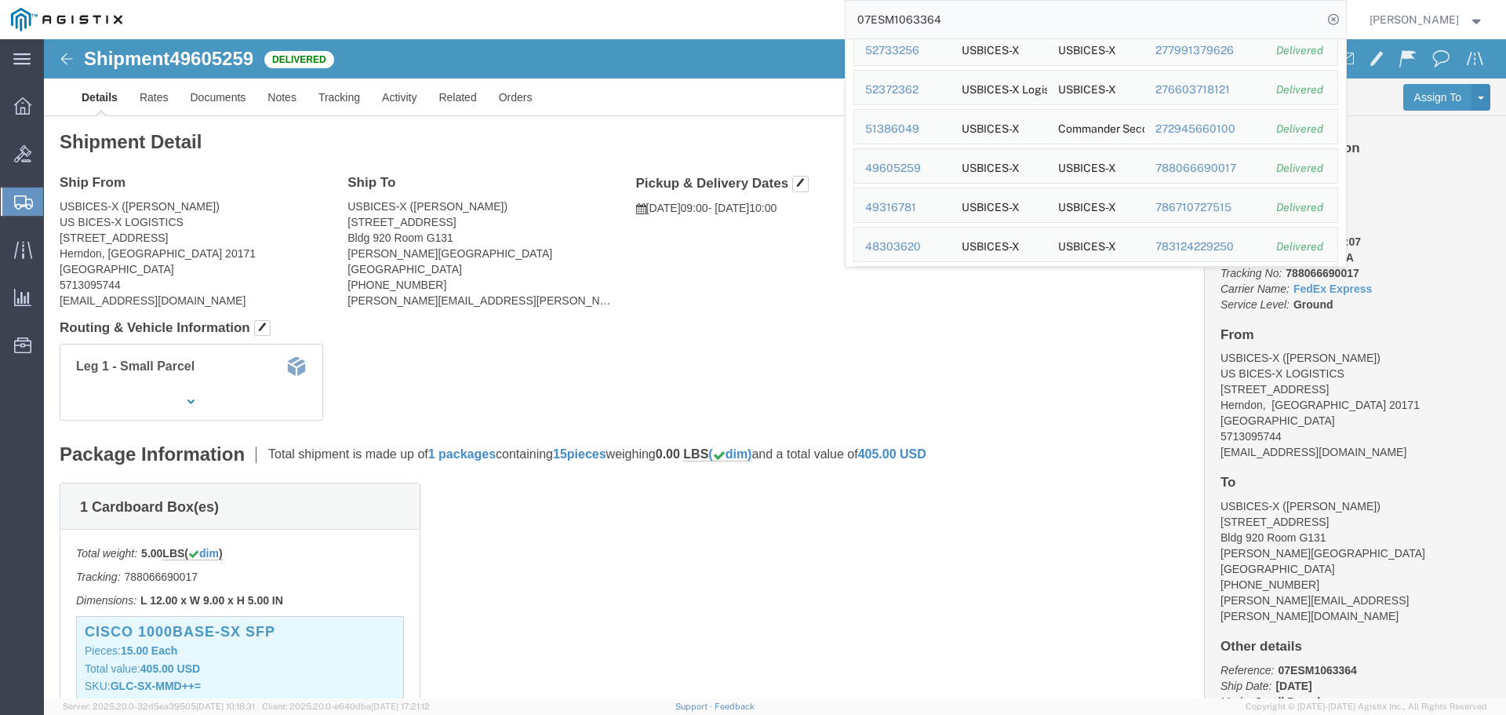
scroll to position [157, 0]
click at [935, 170] on div "49316781" at bounding box center [902, 169] width 75 height 16
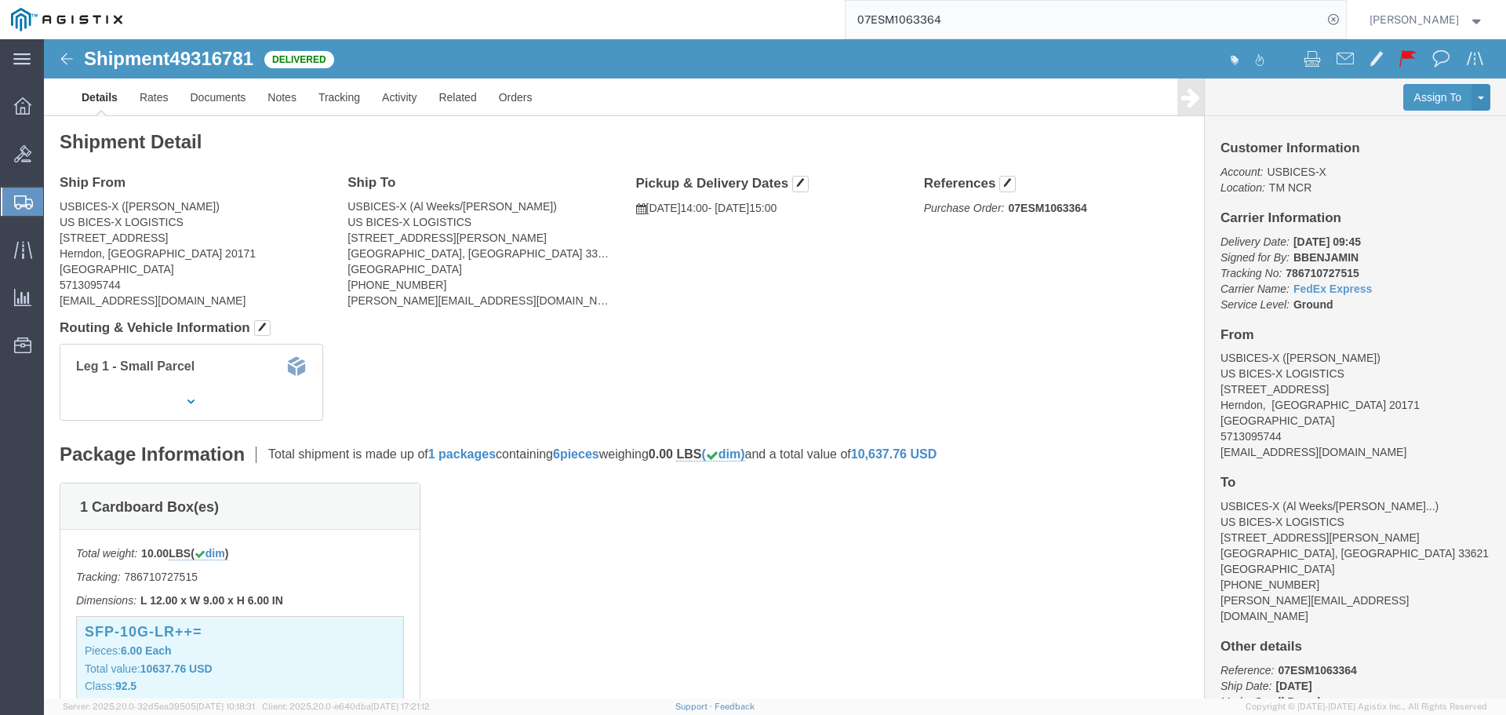
click at [1090, 21] on input "07ESM1063364" at bounding box center [1084, 20] width 477 height 38
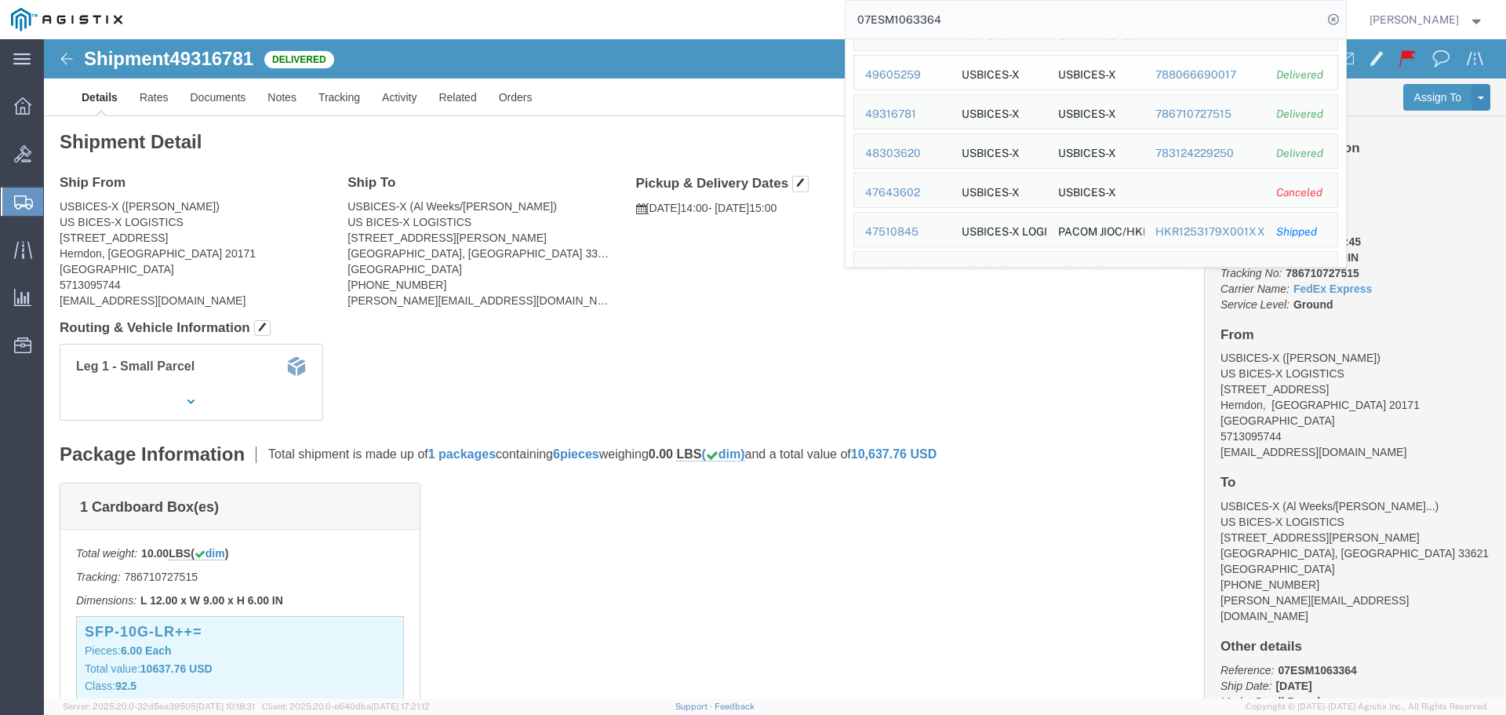
scroll to position [235, 0]
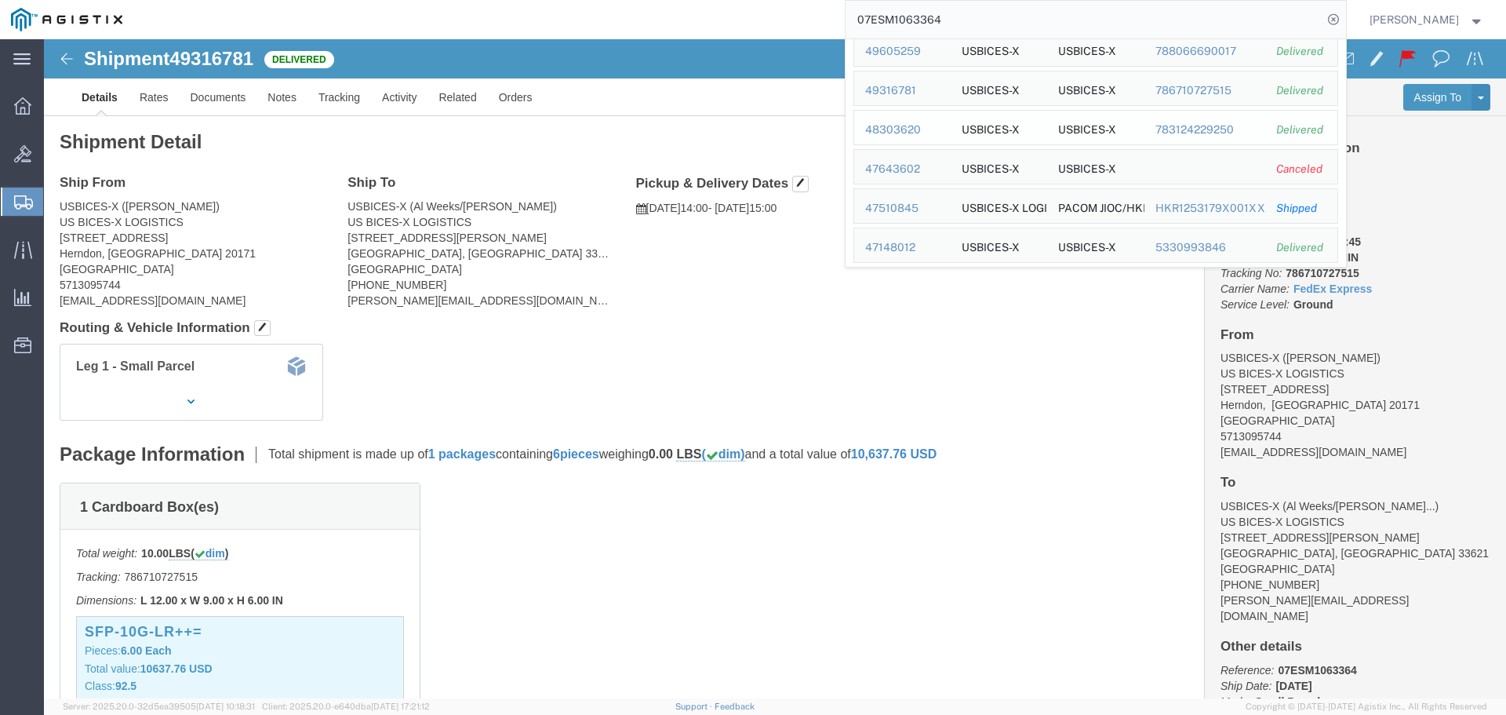
click at [940, 129] on div "48303620" at bounding box center [902, 130] width 75 height 16
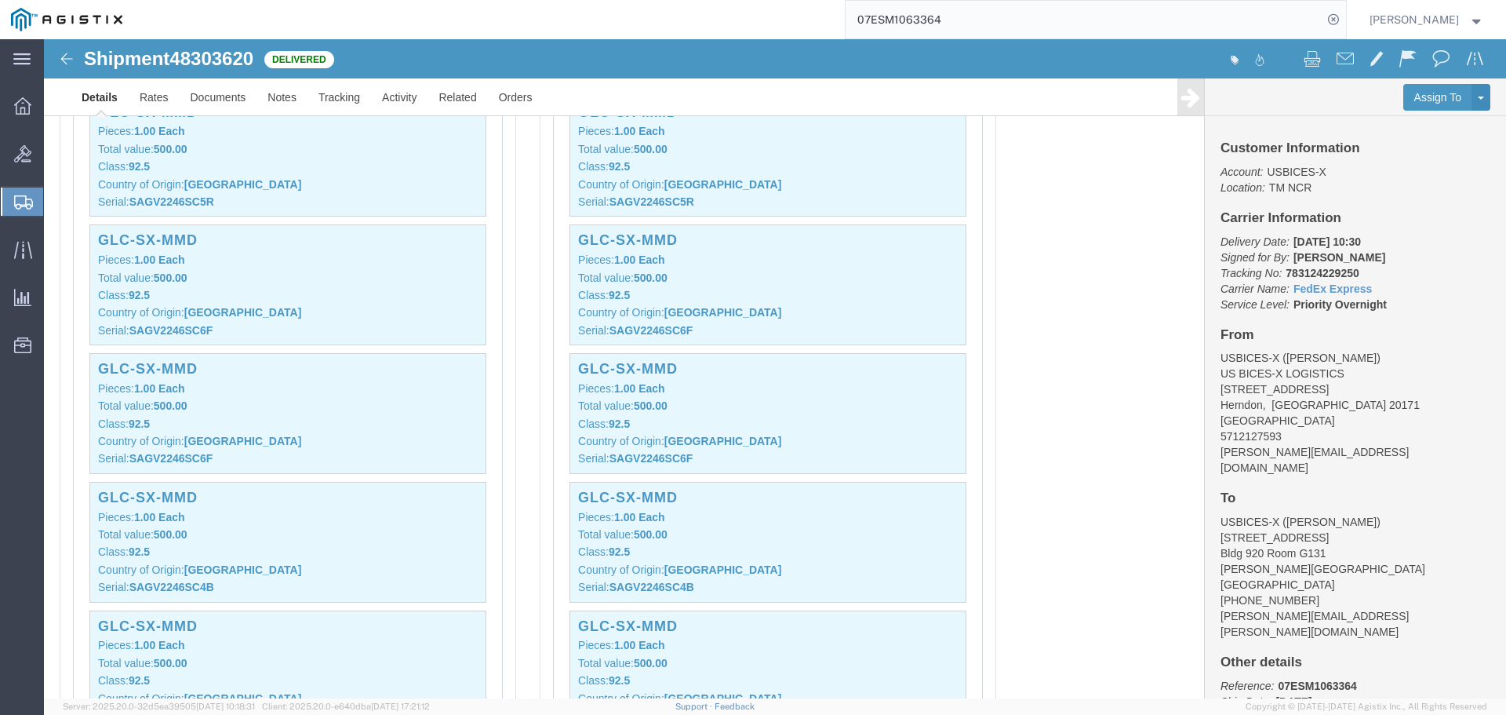
scroll to position [13122, 0]
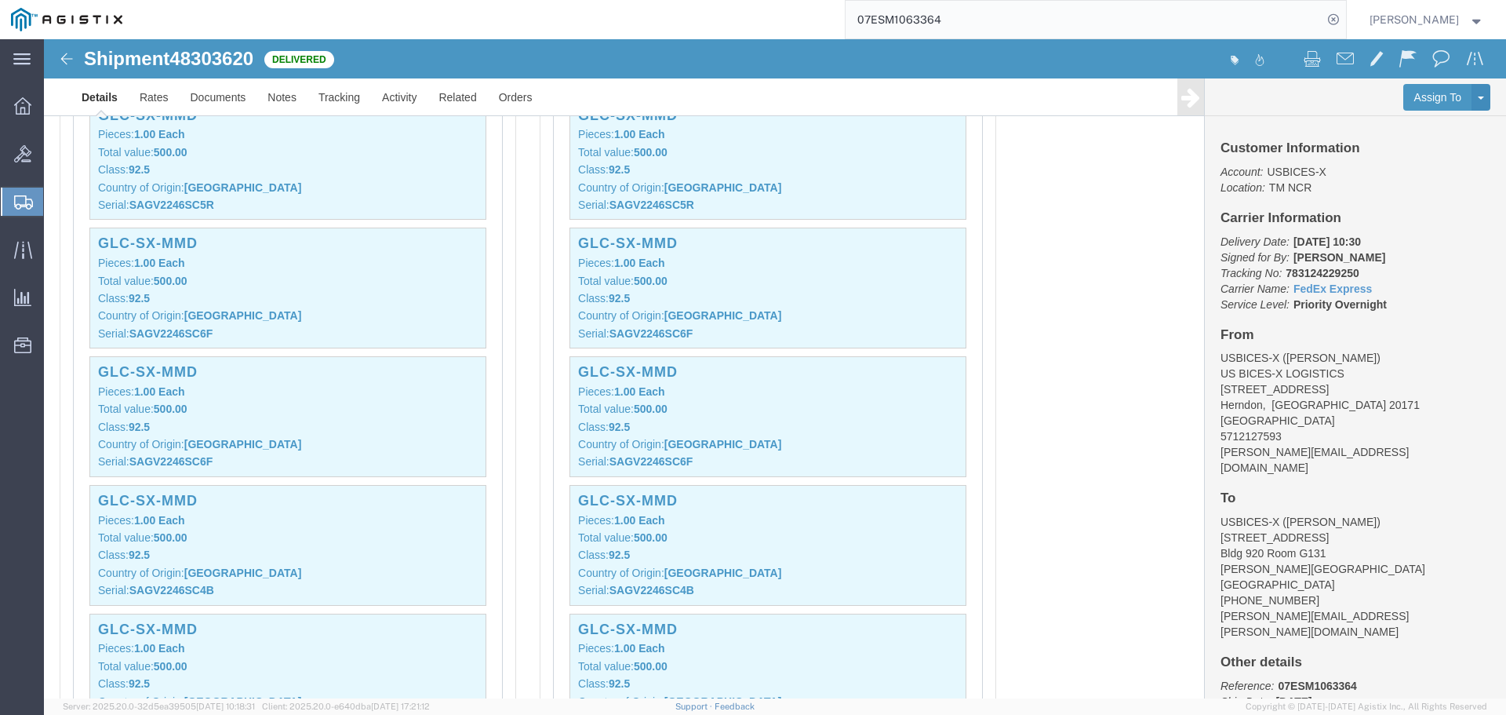
click at [1299, 14] on input "07ESM1063364" at bounding box center [1084, 20] width 477 height 38
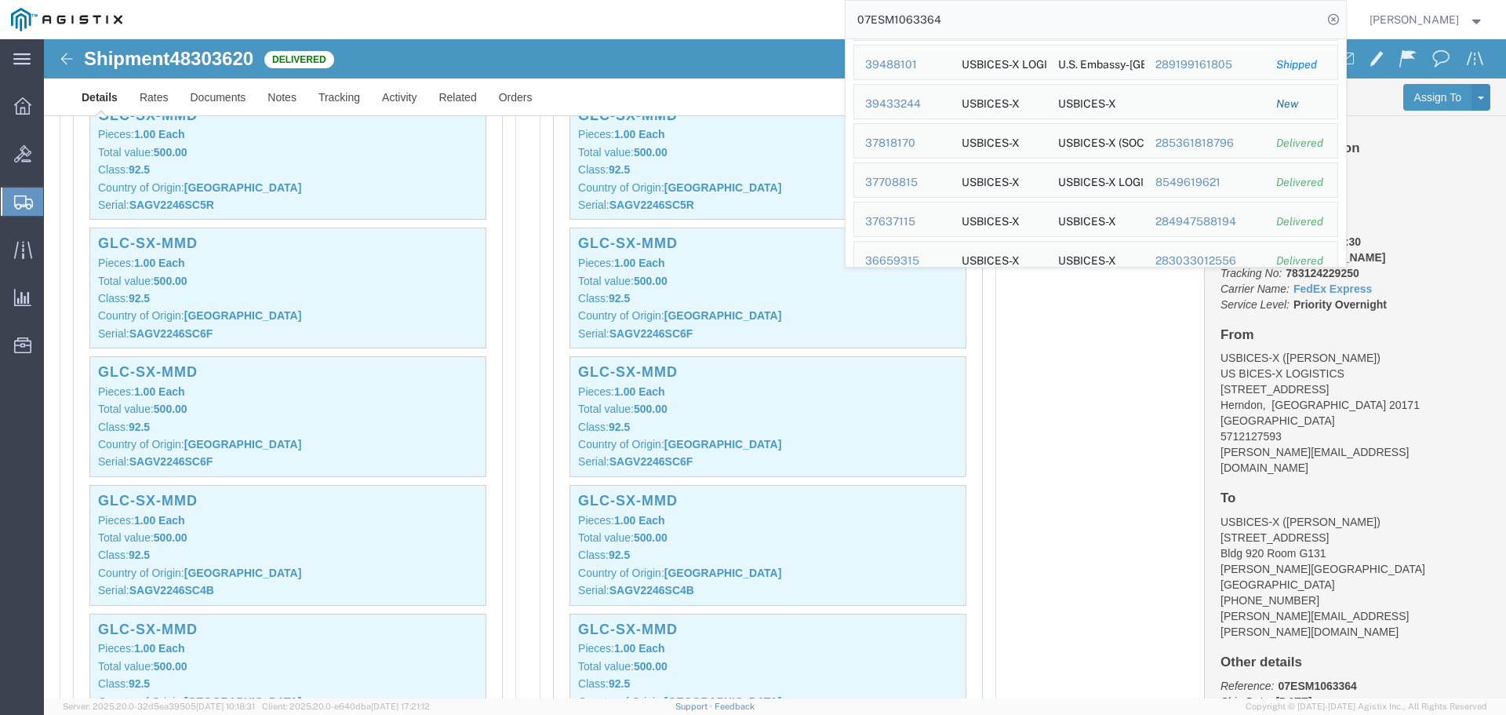
scroll to position [1769, 0]
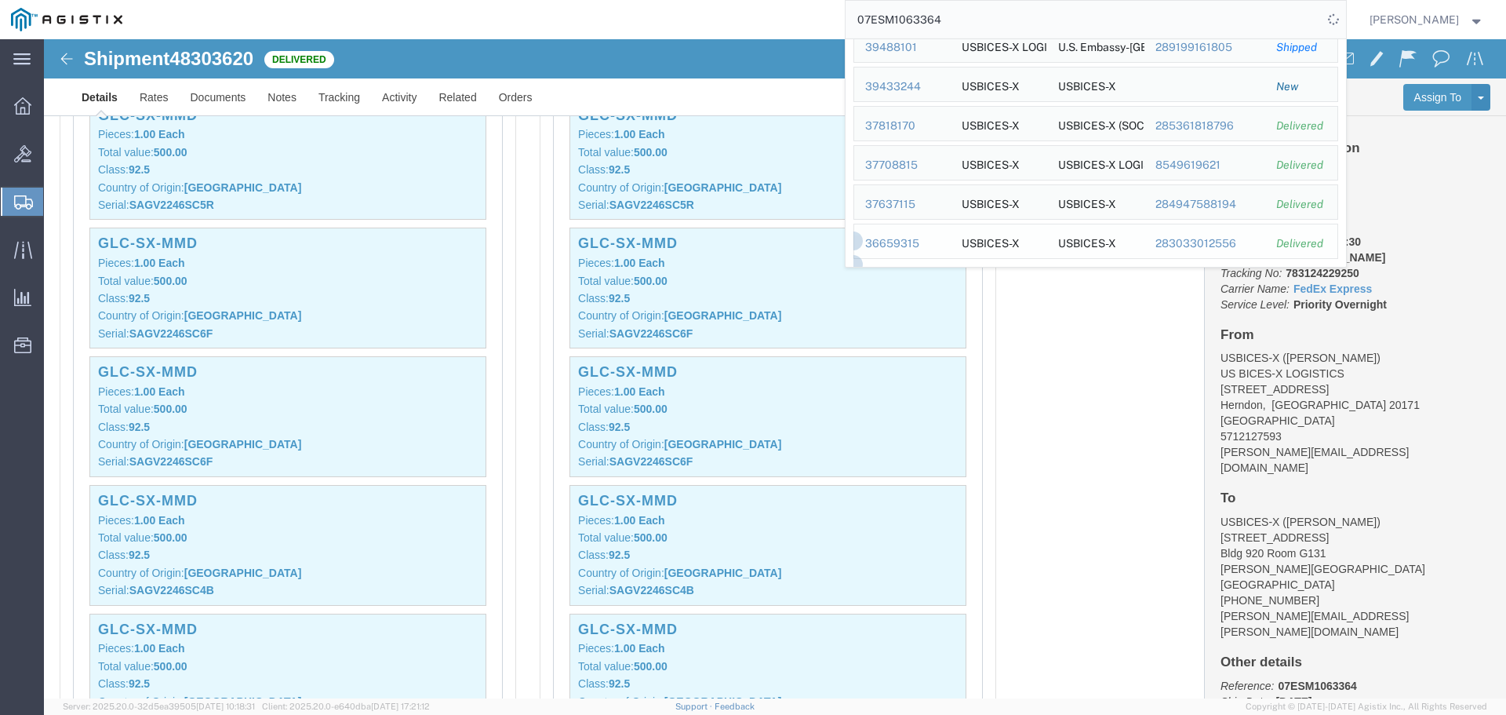
click at [917, 241] on div "36659315" at bounding box center [902, 243] width 75 height 16
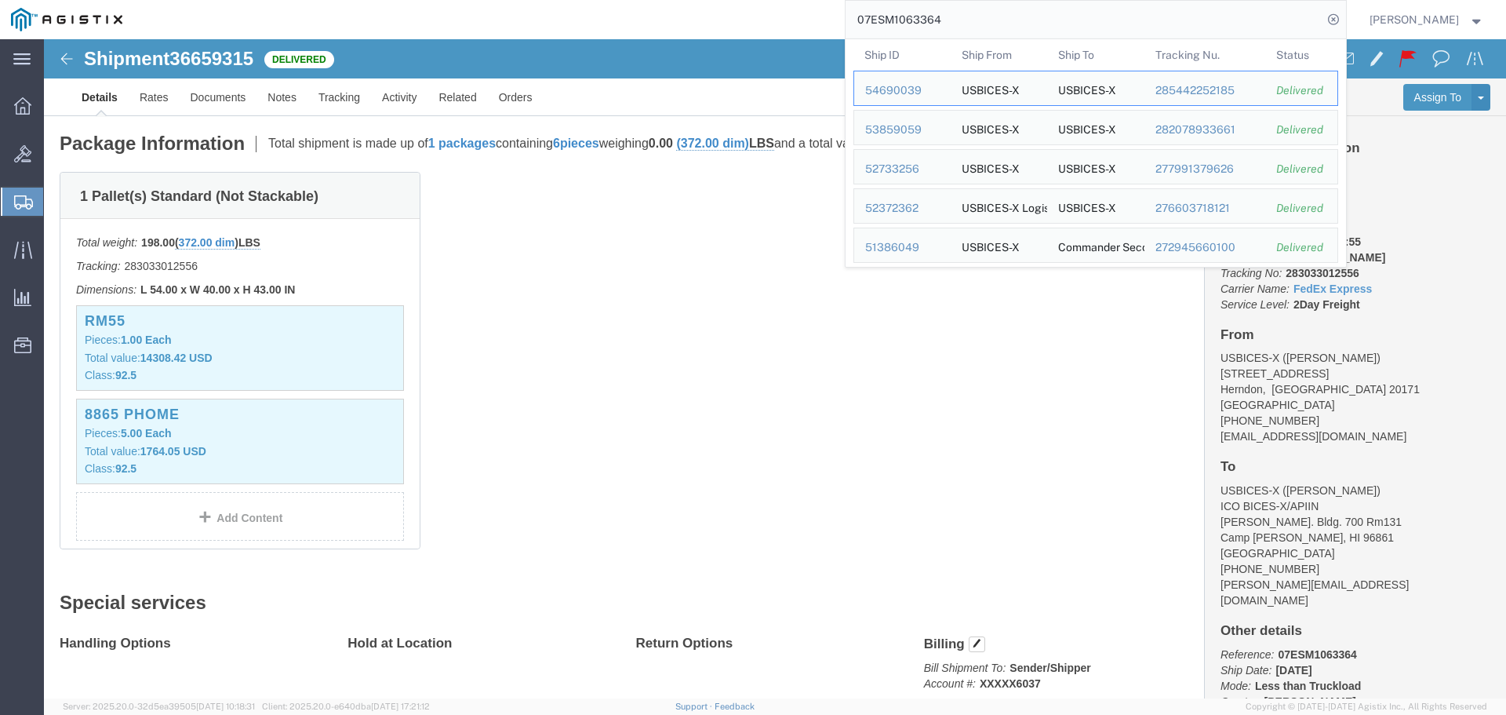
scroll to position [149, 0]
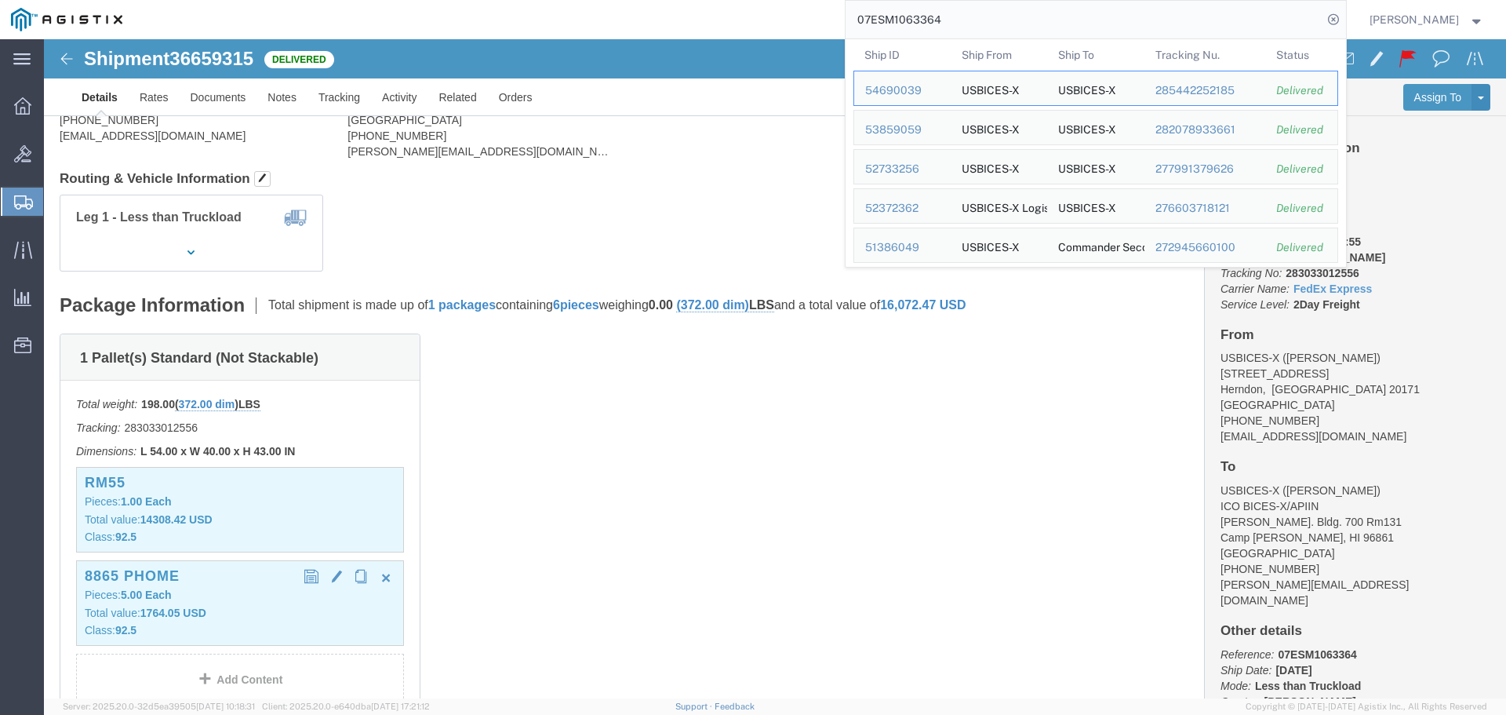
click h3 "8865 Phome"
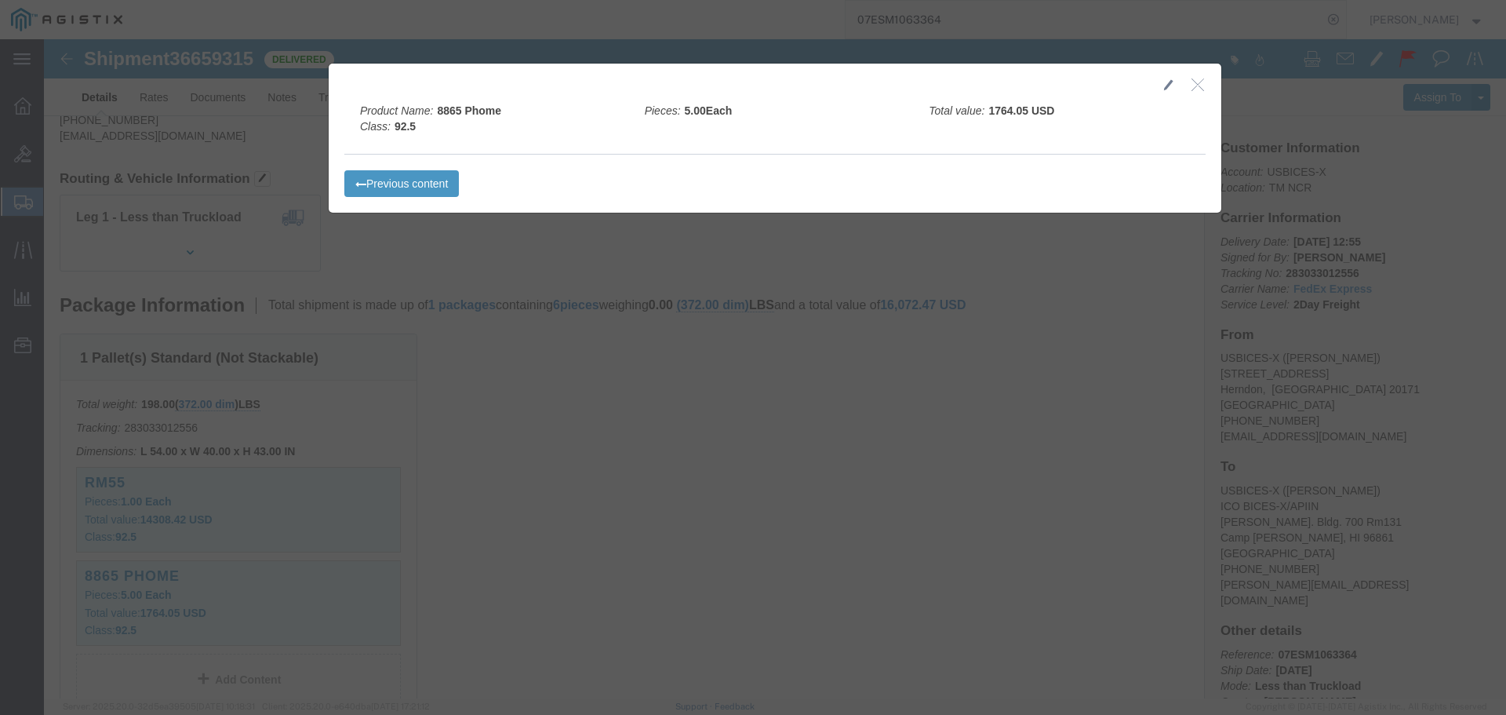
click button "button"
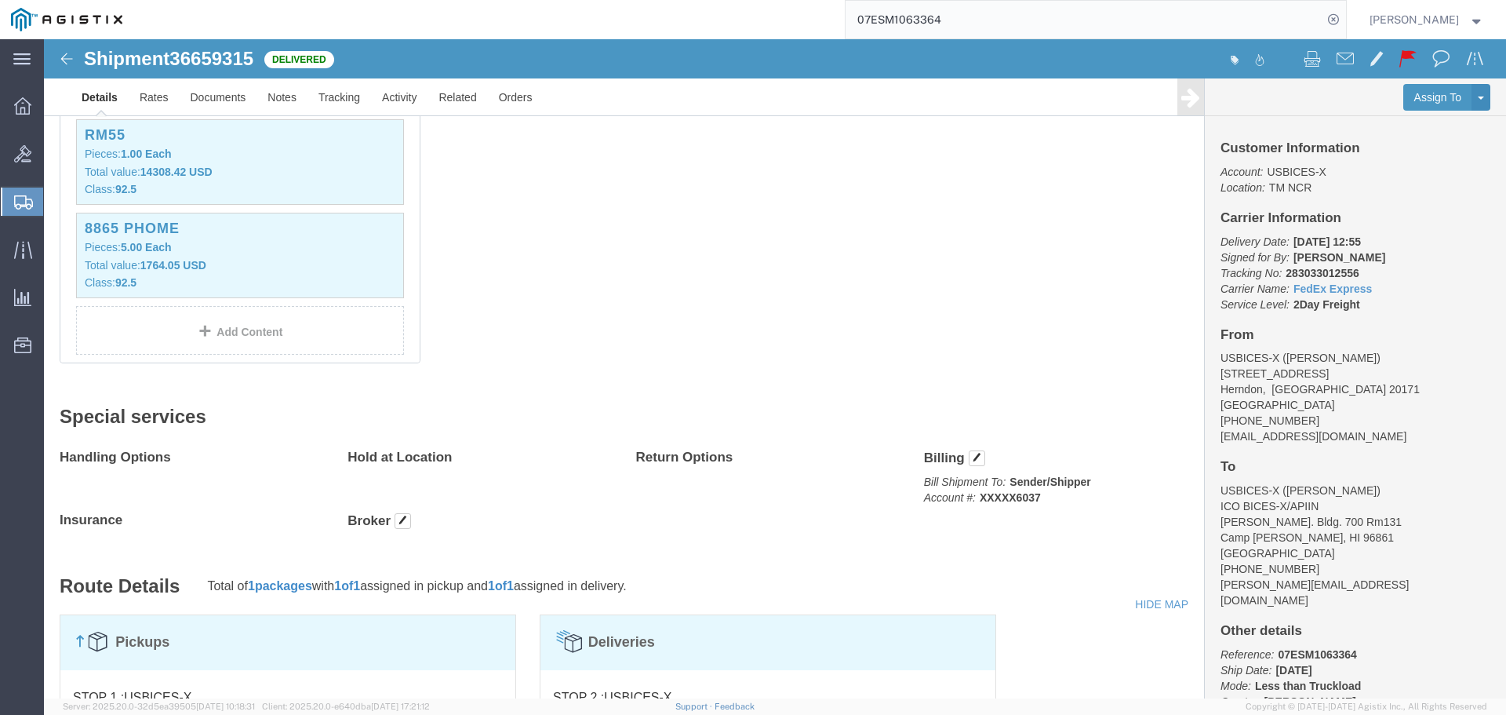
scroll to position [490, 0]
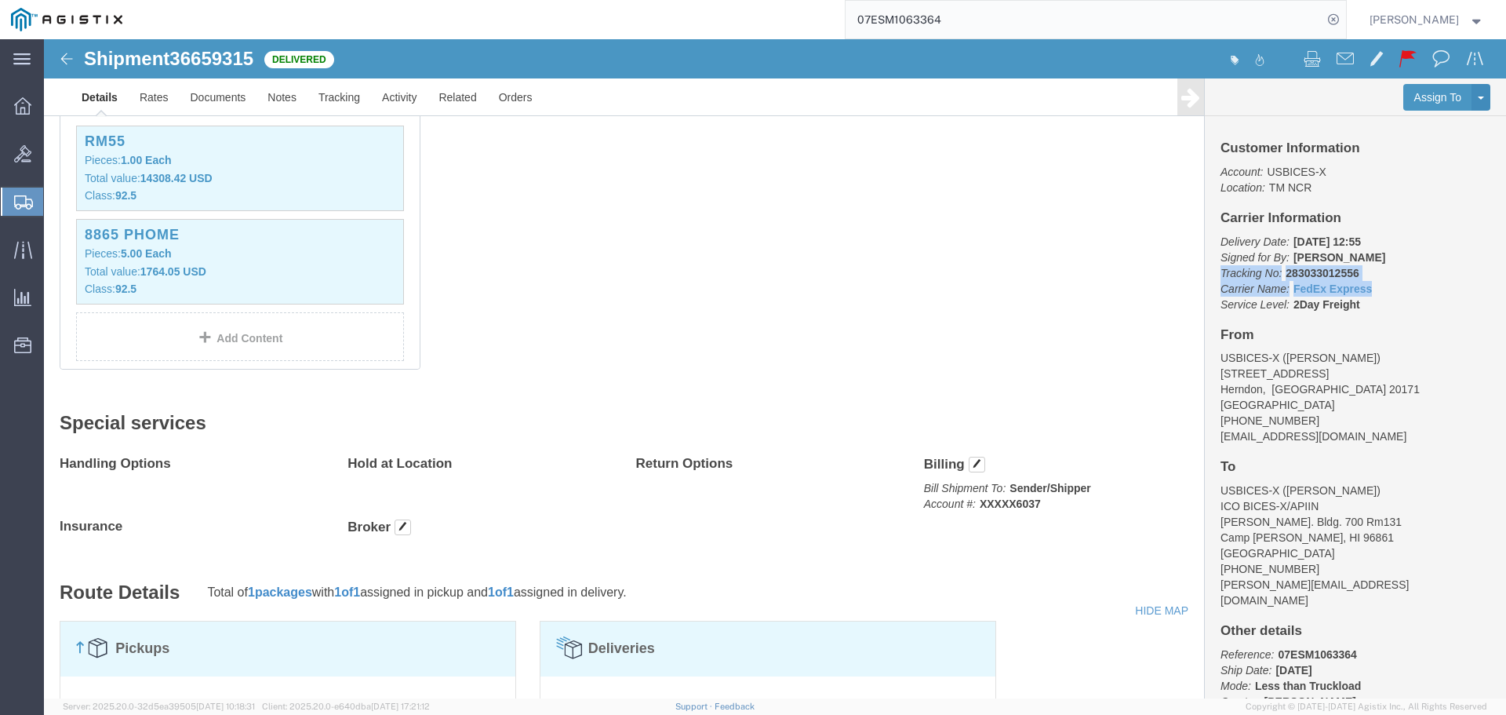
drag, startPoint x: 1331, startPoint y: 252, endPoint x: 1167, endPoint y: 230, distance: 166.2
click div "Customer Information Account: USBICES-X Location: TM NCR Carrier Information De…"
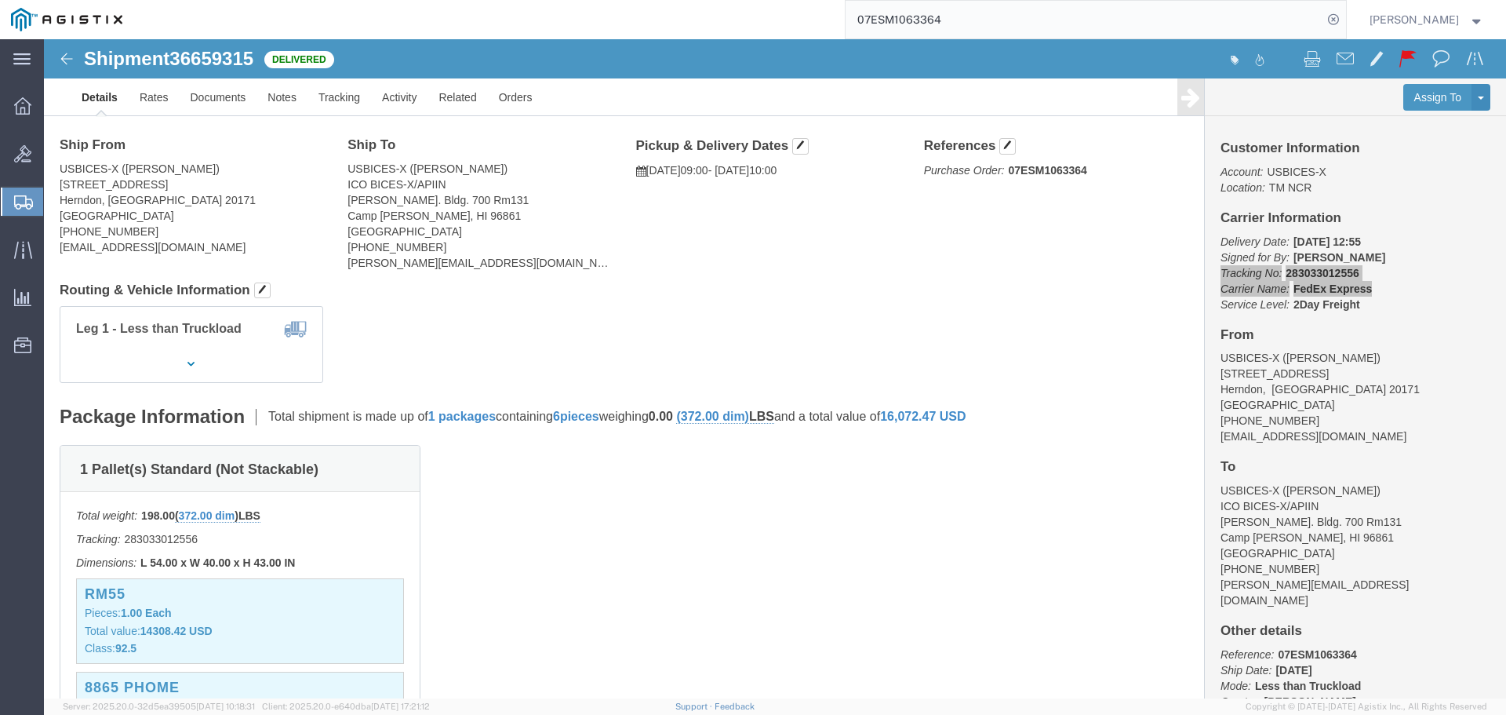
scroll to position [0, 0]
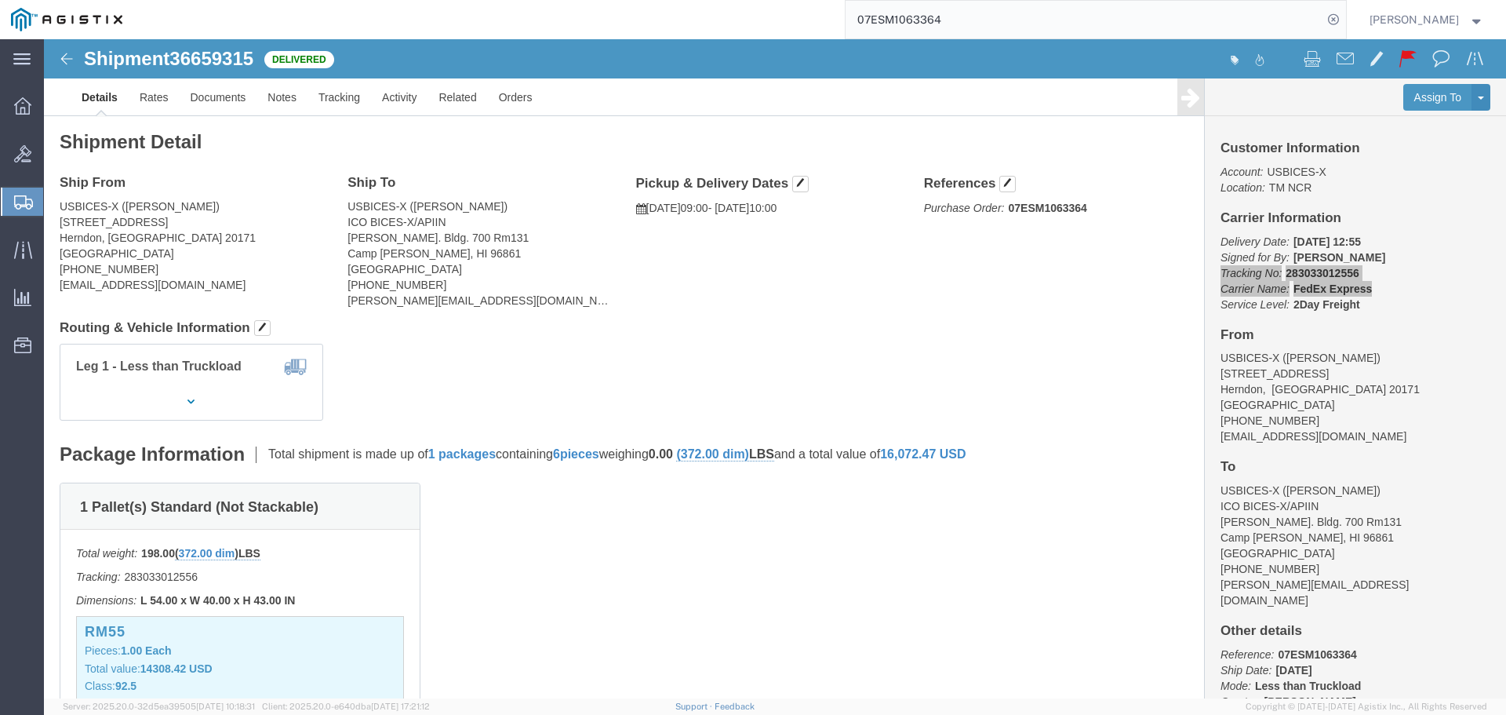
click at [1246, 20] on input "07ESM1063364" at bounding box center [1084, 20] width 477 height 38
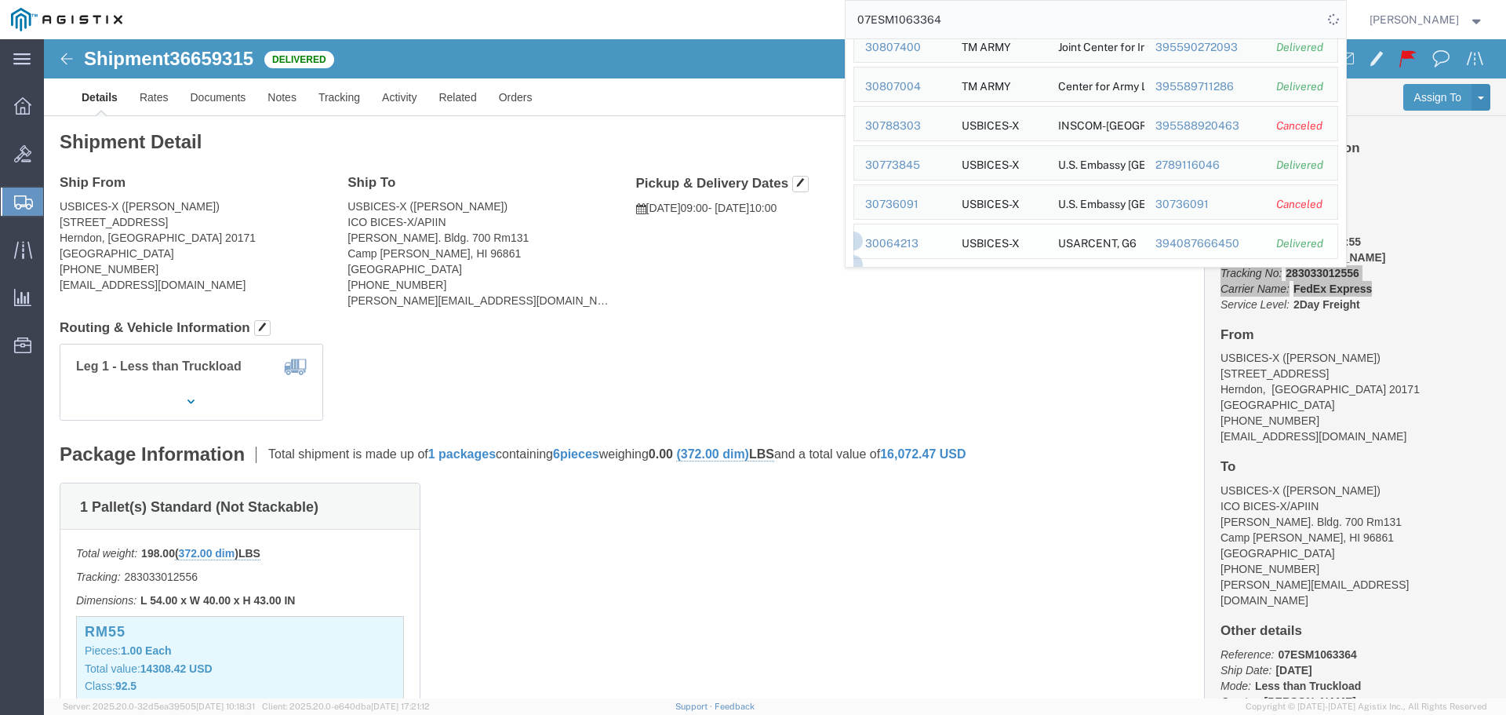
scroll to position [35, 0]
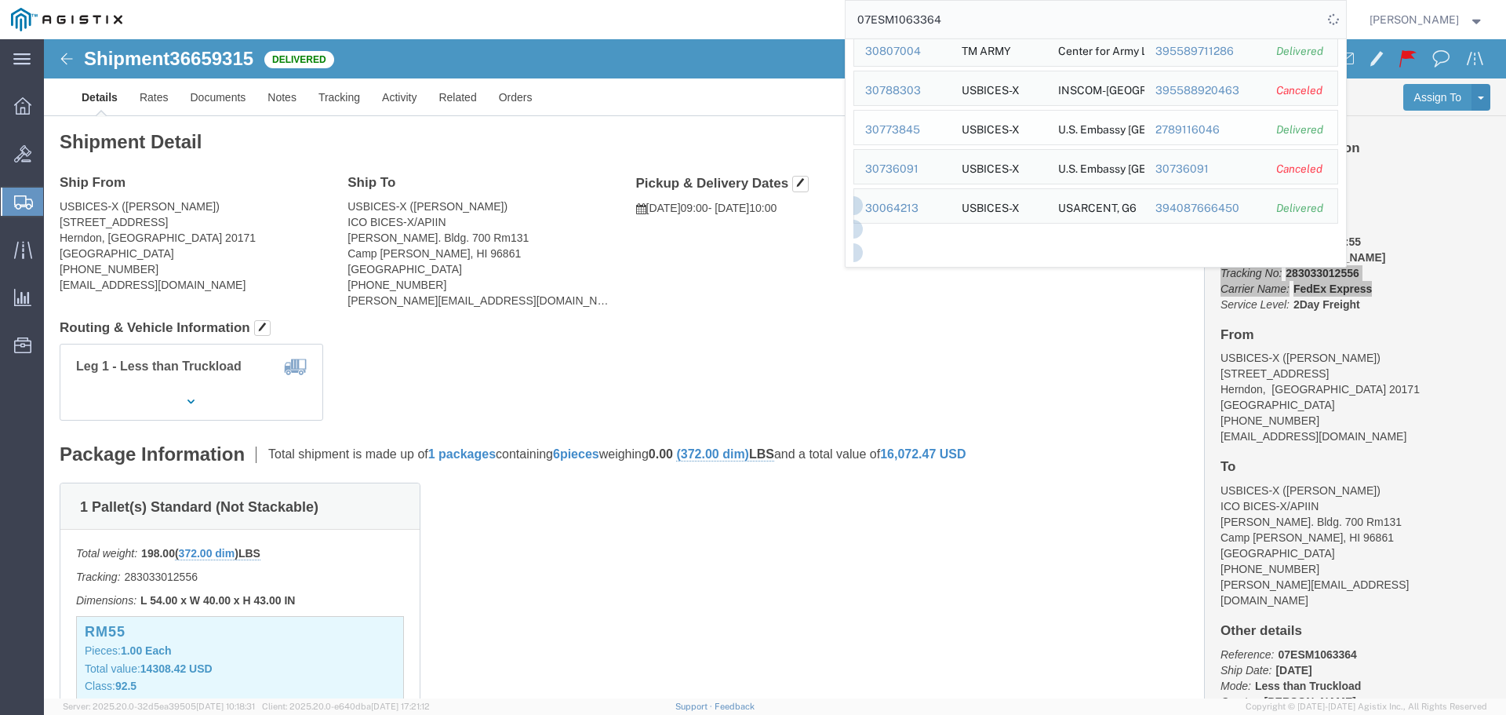
click at [911, 132] on div "30773845" at bounding box center [902, 130] width 75 height 16
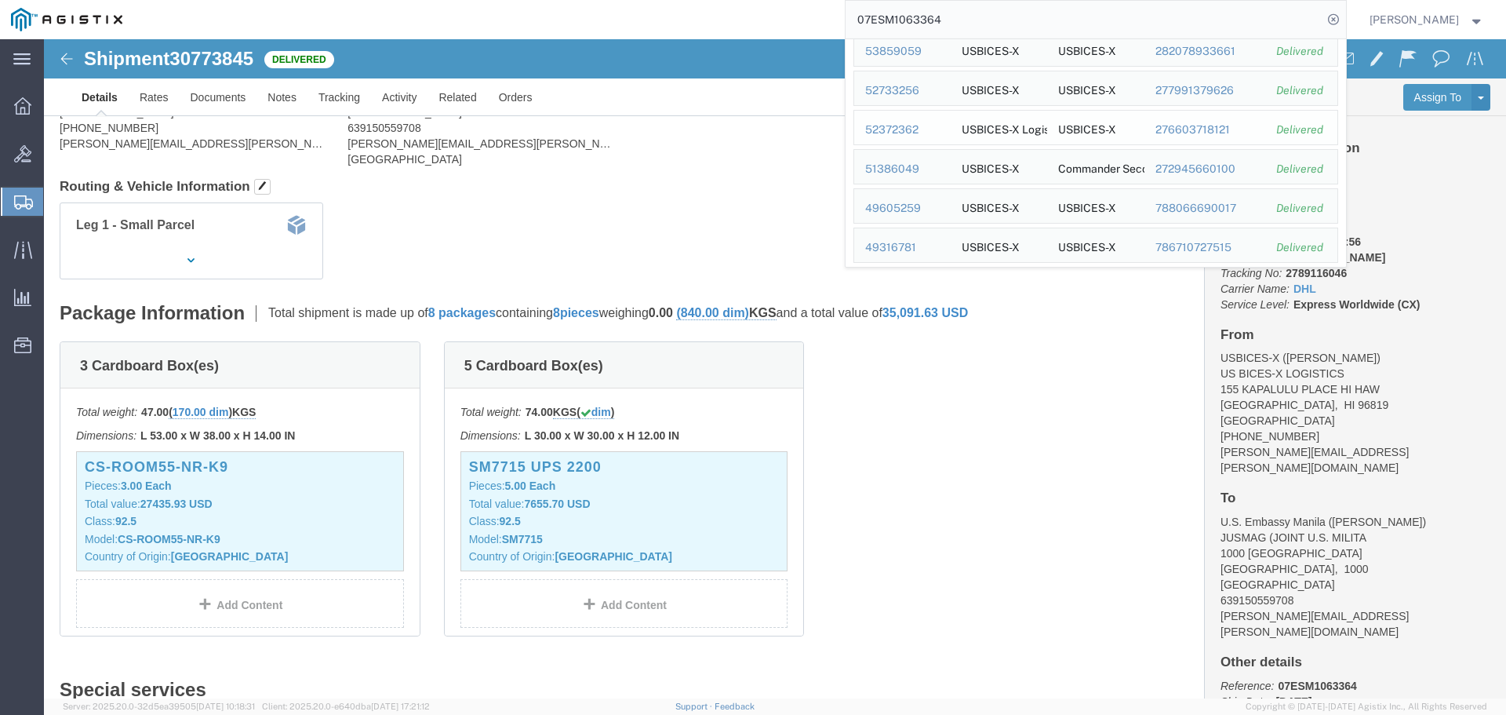
scroll to position [157, 0]
click at [936, 95] on div "51386049" at bounding box center [902, 90] width 75 height 16
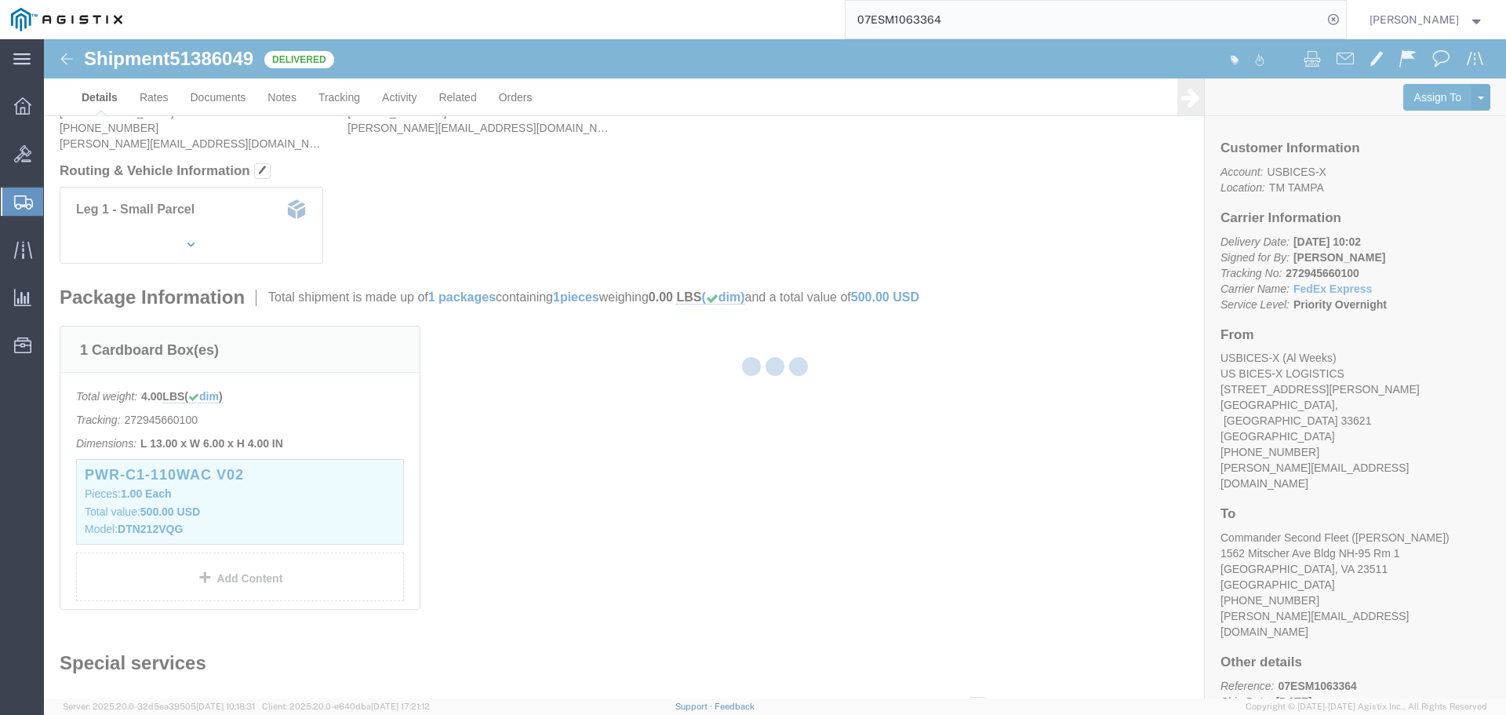
click at [1062, 22] on input "07ESM1063364" at bounding box center [1084, 20] width 477 height 38
type input "0"
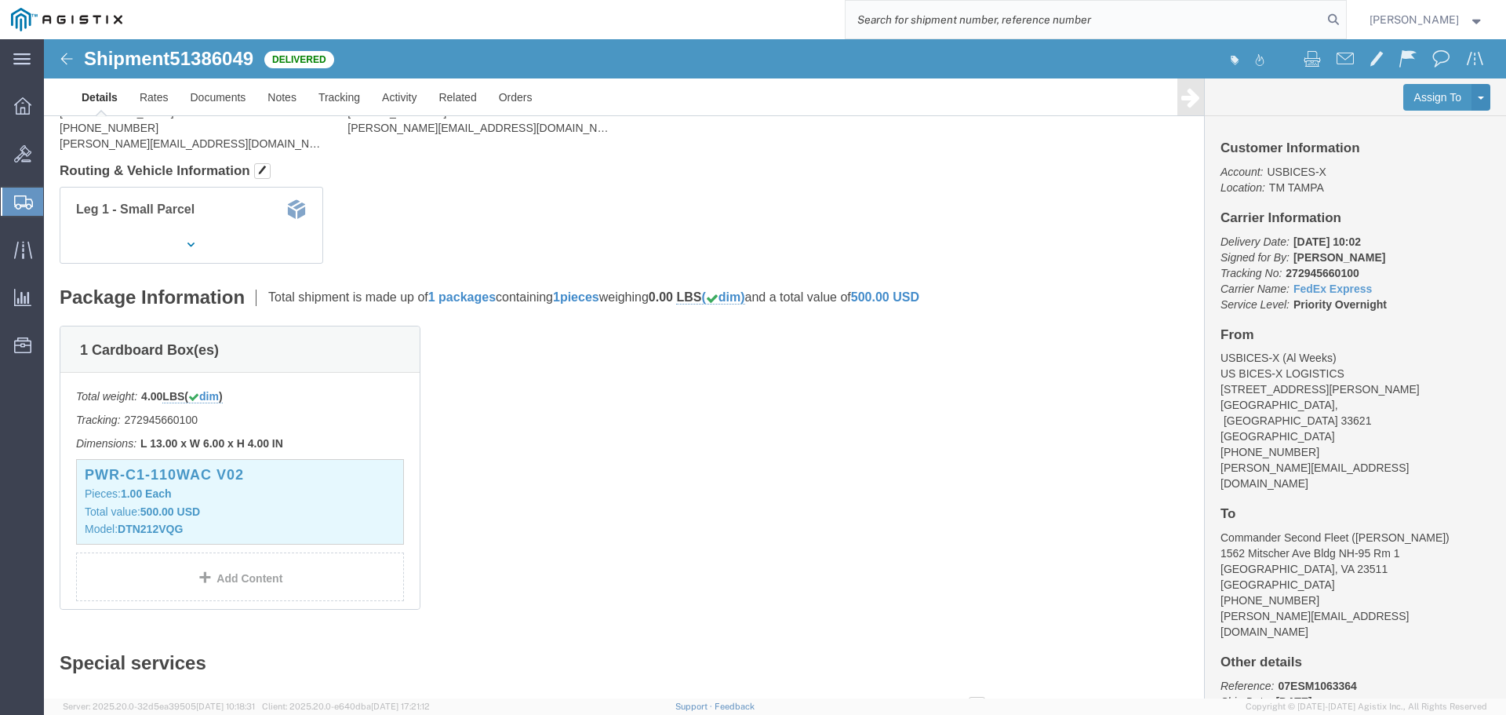
click at [1170, 24] on input "search" at bounding box center [1084, 20] width 477 height 38
paste input "07ESM1072896"
type input "07ESM1072896"
click at [1345, 16] on icon at bounding box center [1334, 20] width 22 height 22
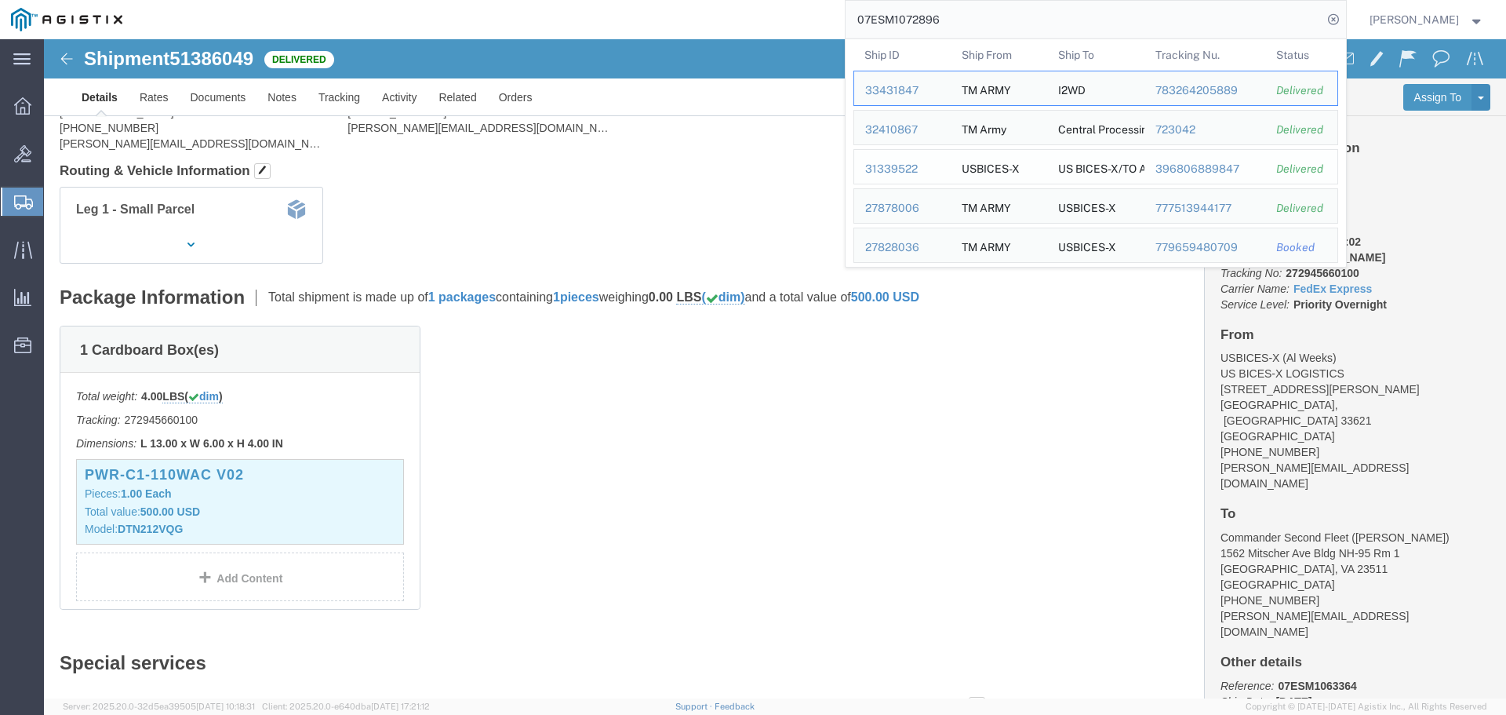
scroll to position [43, 0]
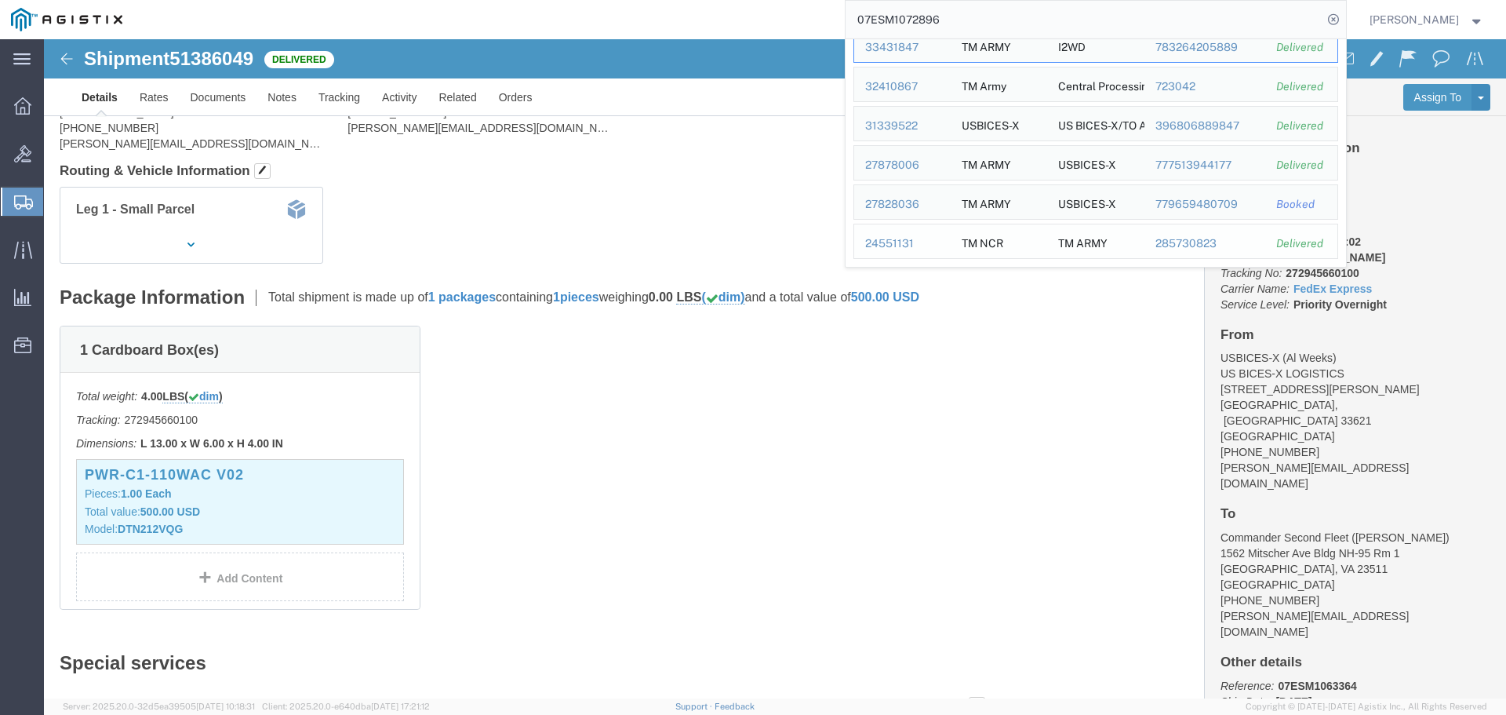
click at [912, 240] on div "24551131" at bounding box center [902, 243] width 75 height 16
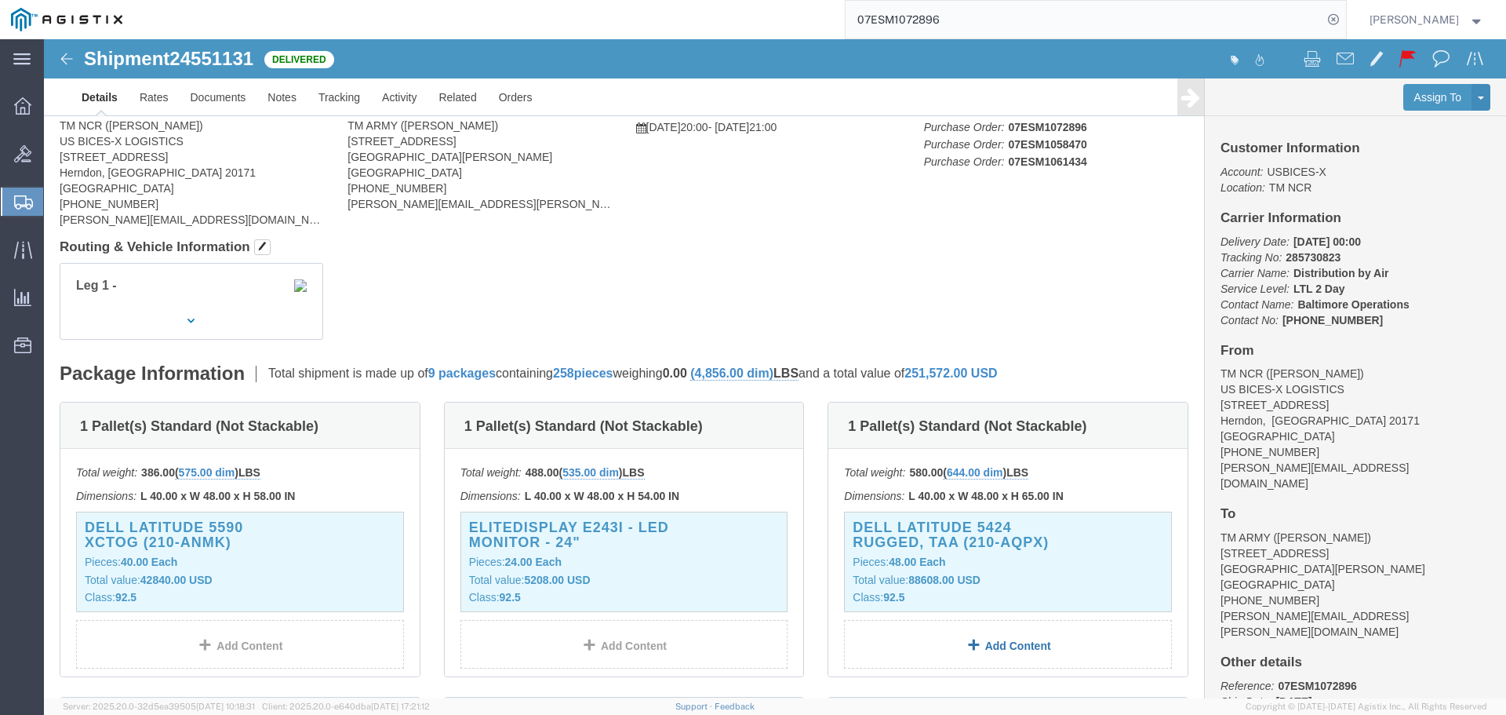
scroll to position [78, 0]
click h3 "Dell Latitude 5424 Rugged, TAA (210-AQPX)"
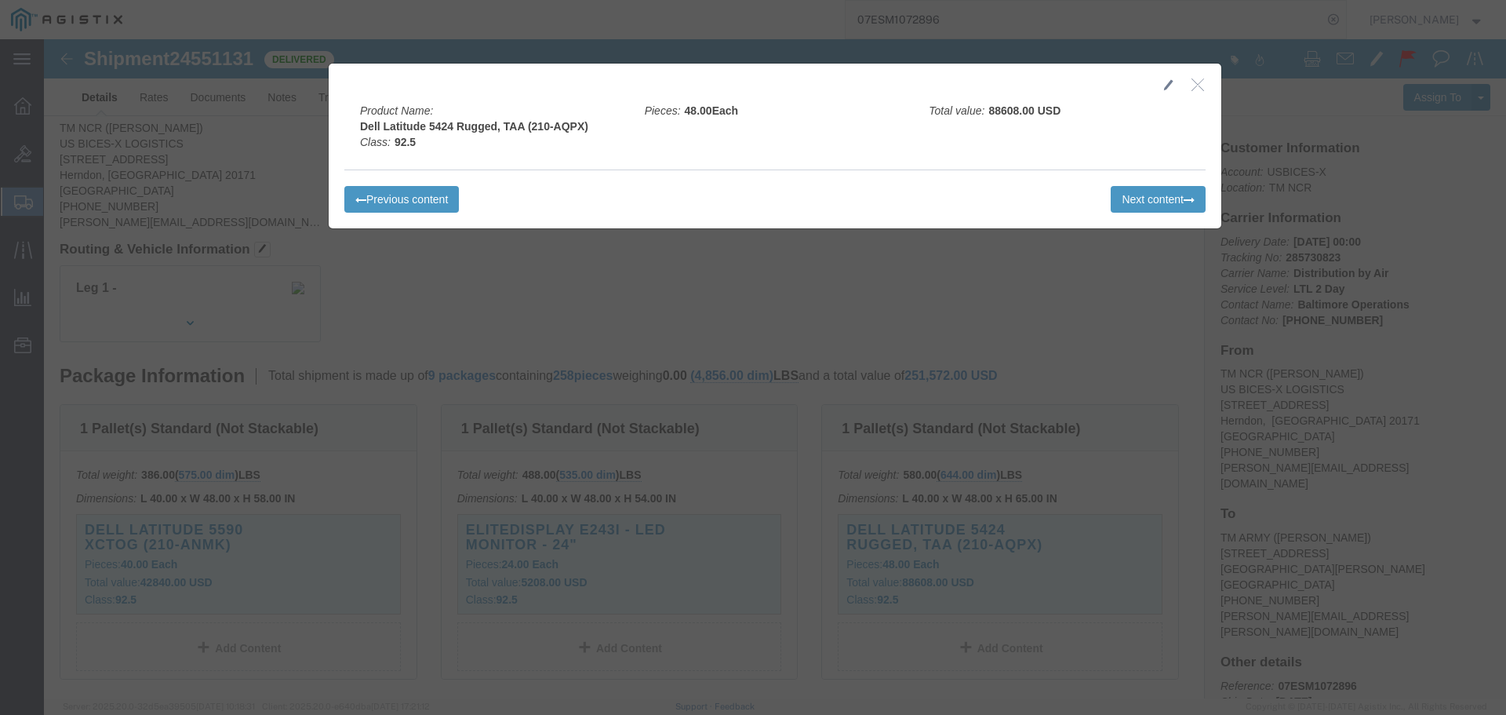
click icon "button"
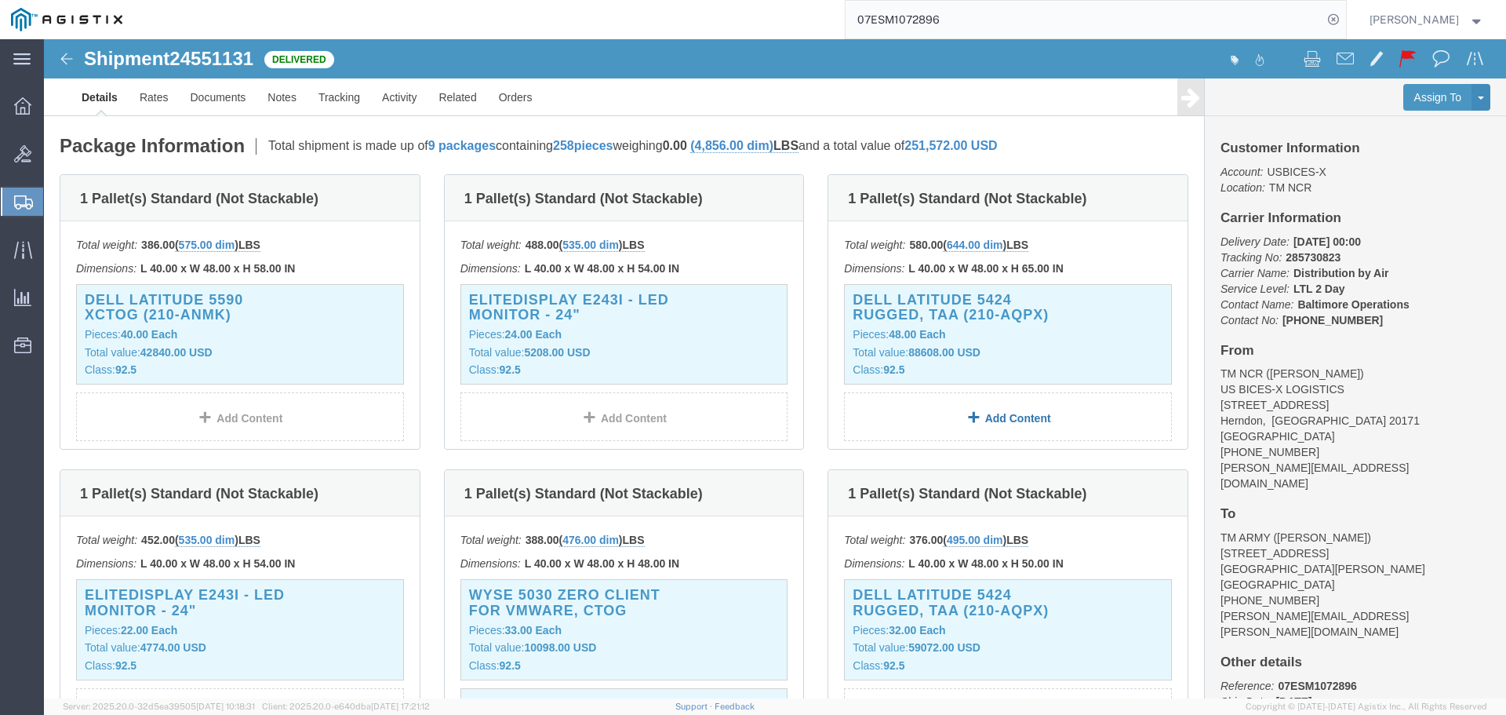
scroll to position [314, 0]
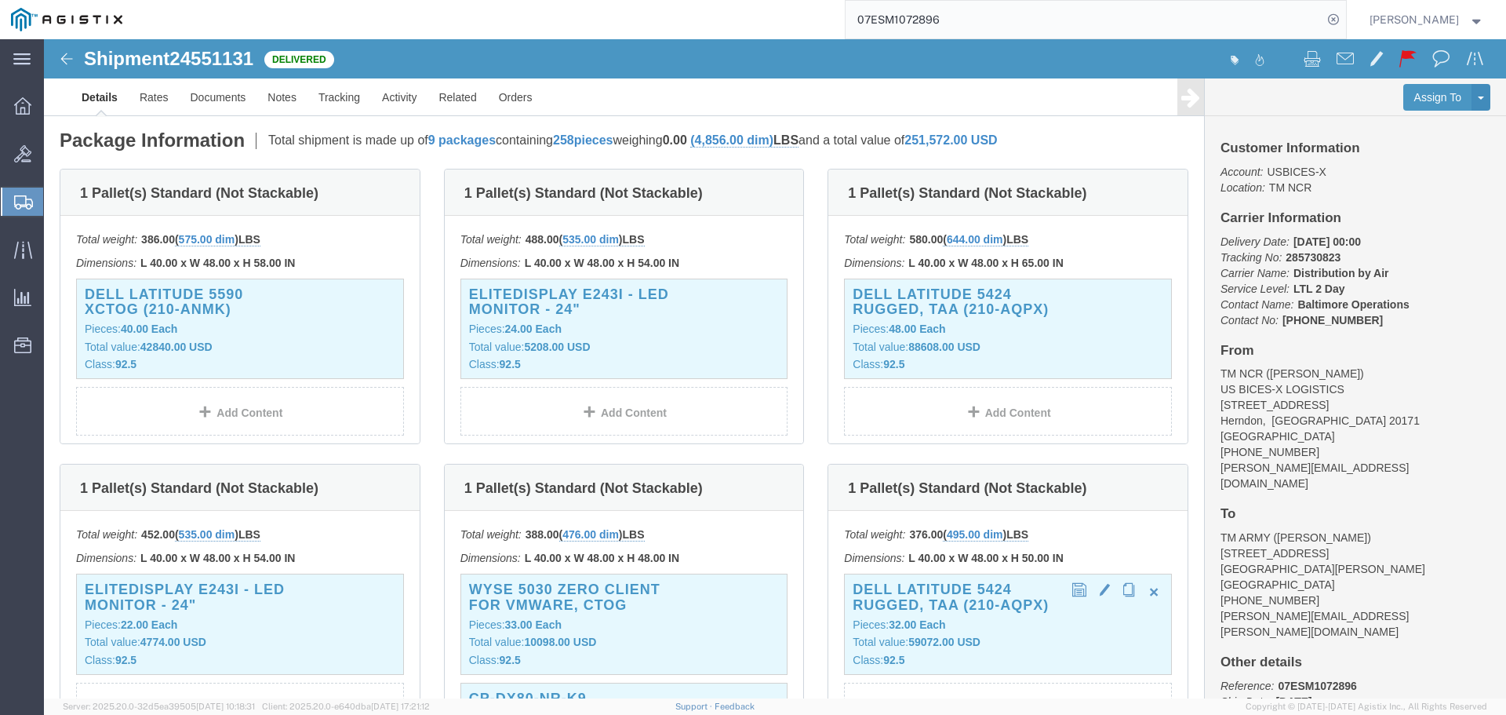
click h3 "Dell Latitude 5424 Rugged, TAA (210-AQPX)"
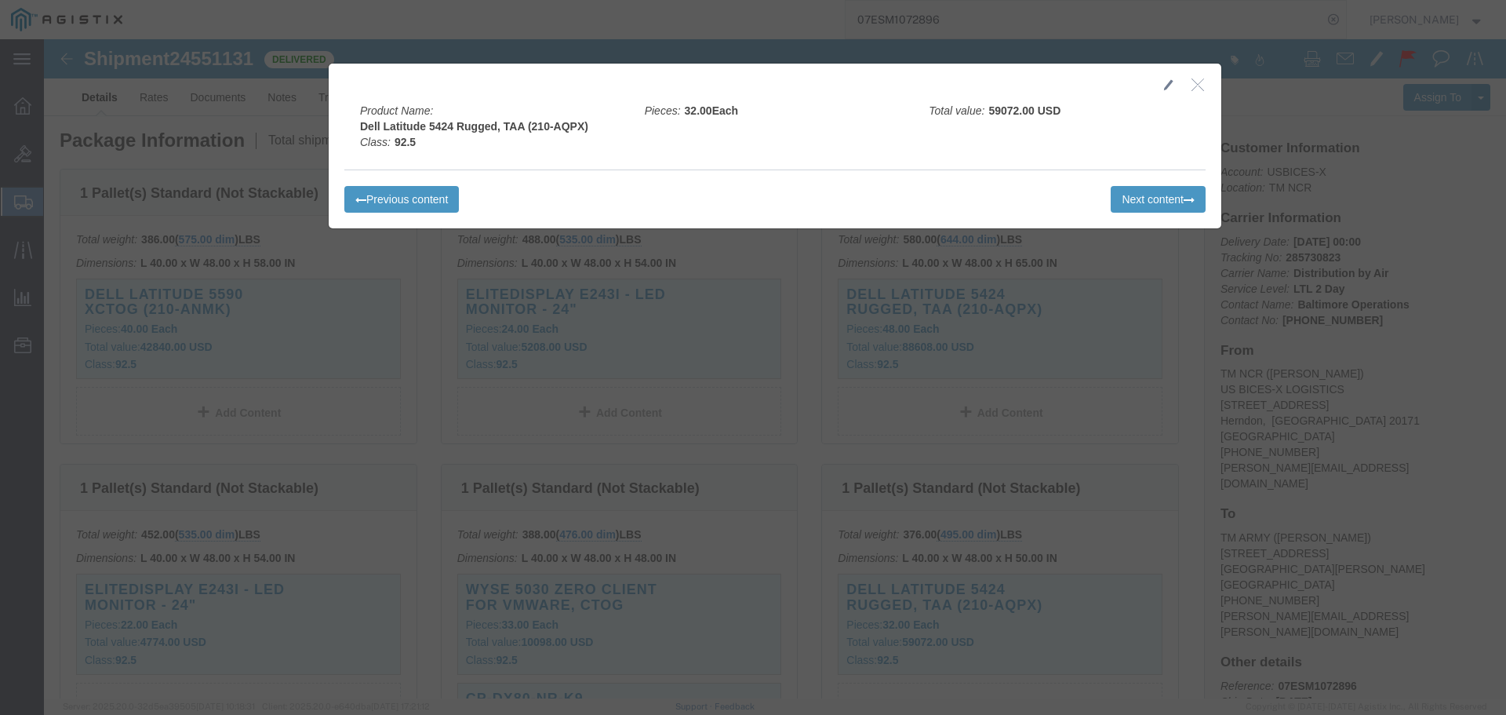
click icon "button"
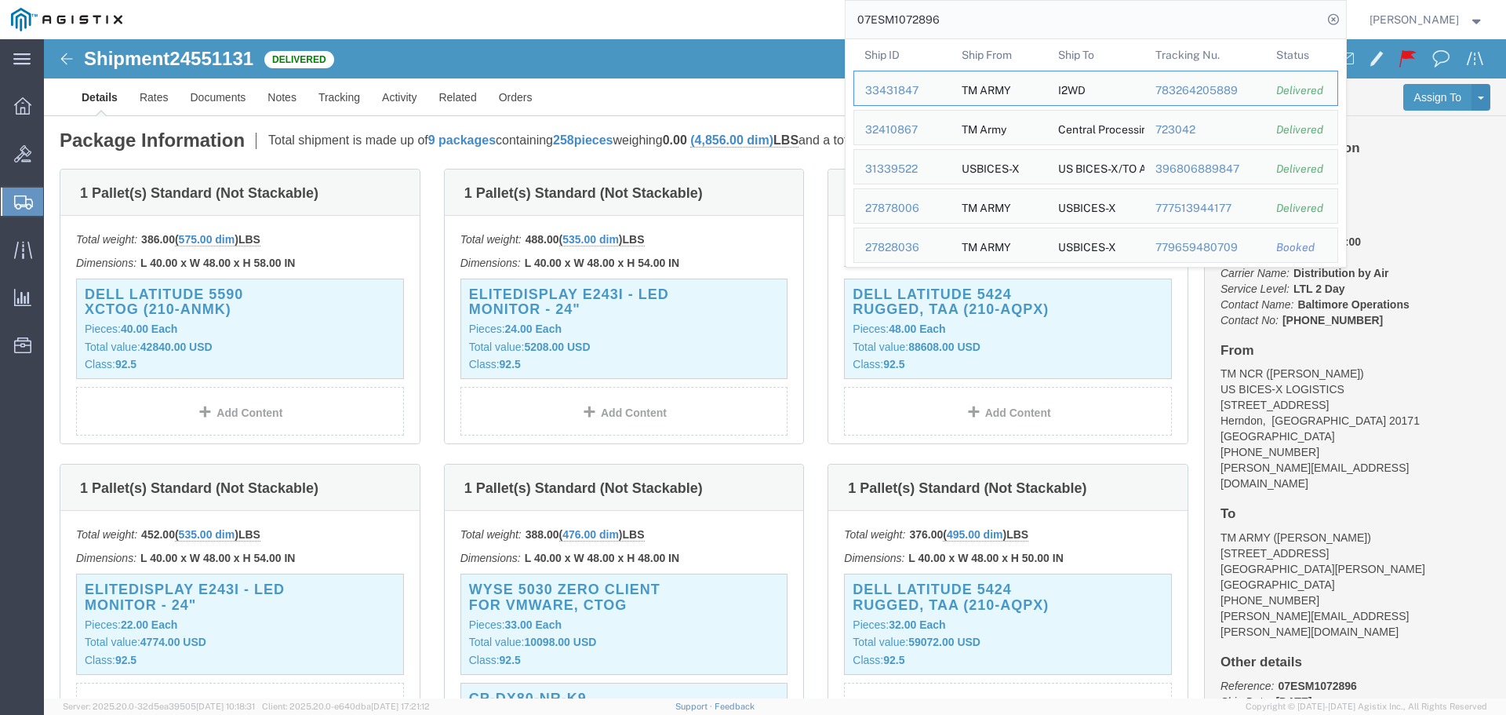
click at [1287, 18] on input "07ESM1072896" at bounding box center [1084, 20] width 477 height 38
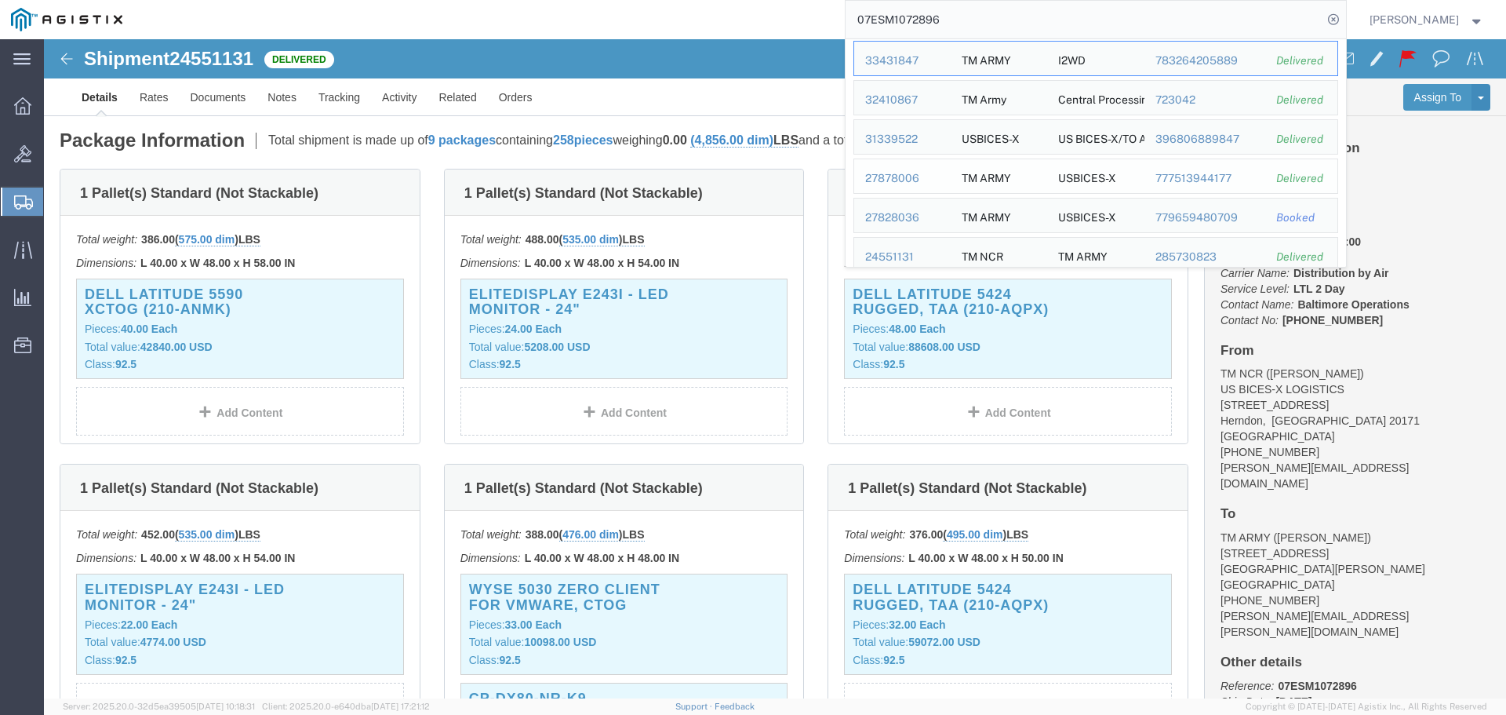
scroll to position [43, 0]
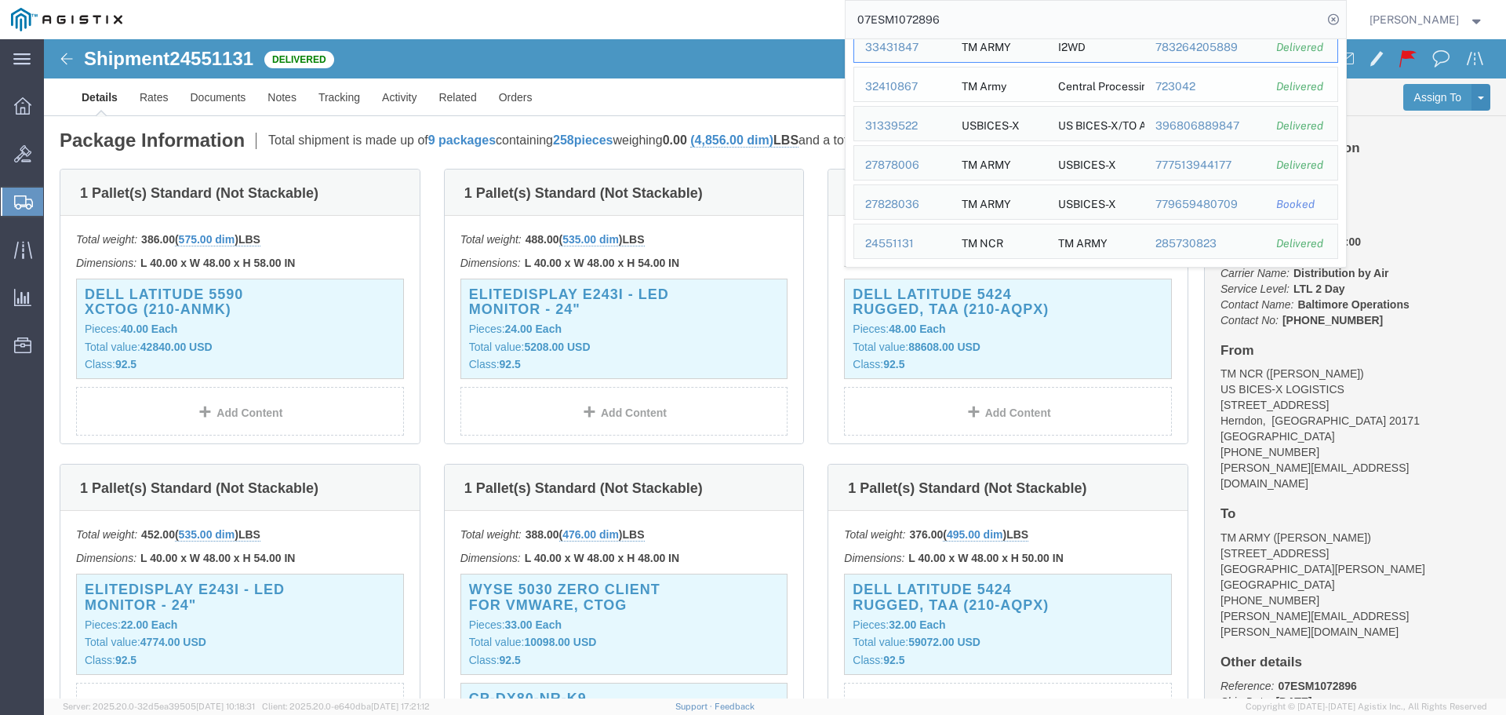
click at [923, 89] on div "32410867" at bounding box center [902, 86] width 75 height 16
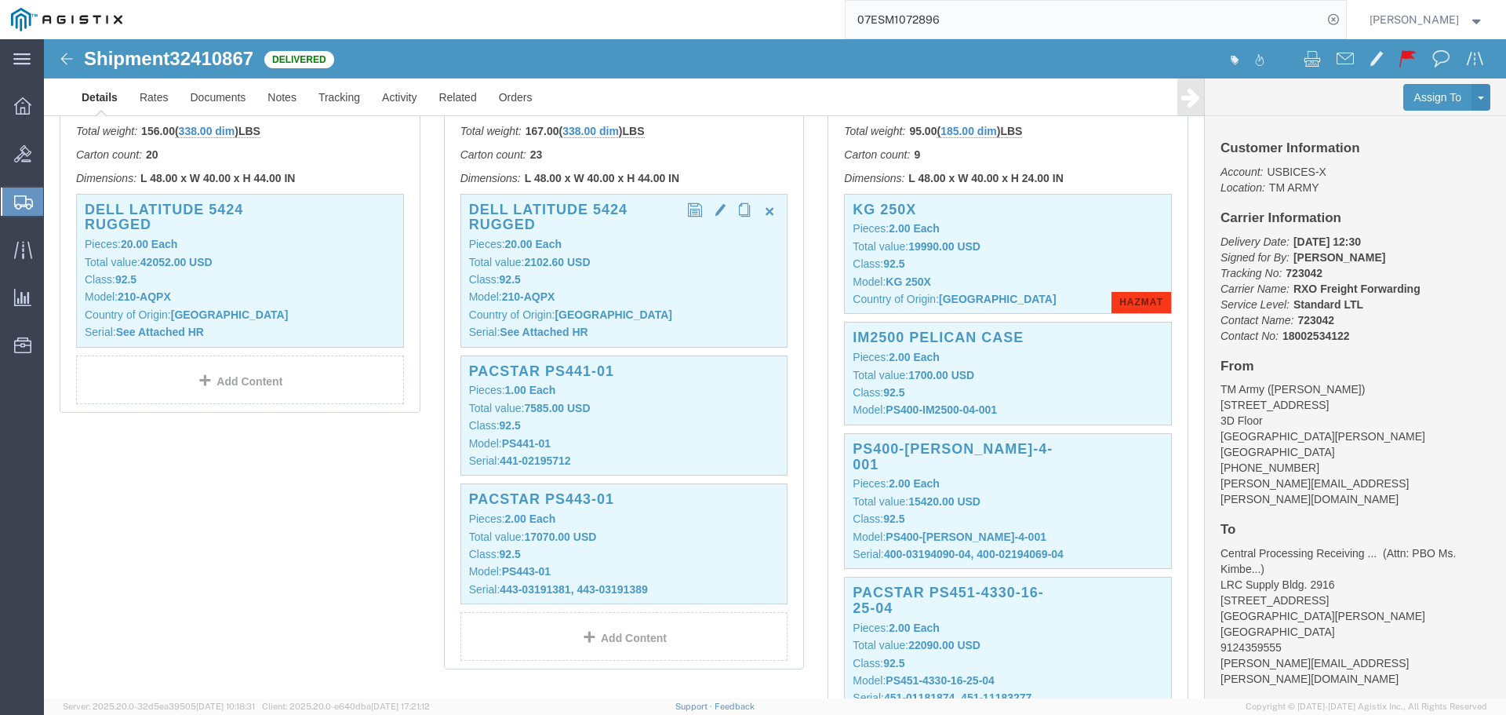
scroll to position [471, 0]
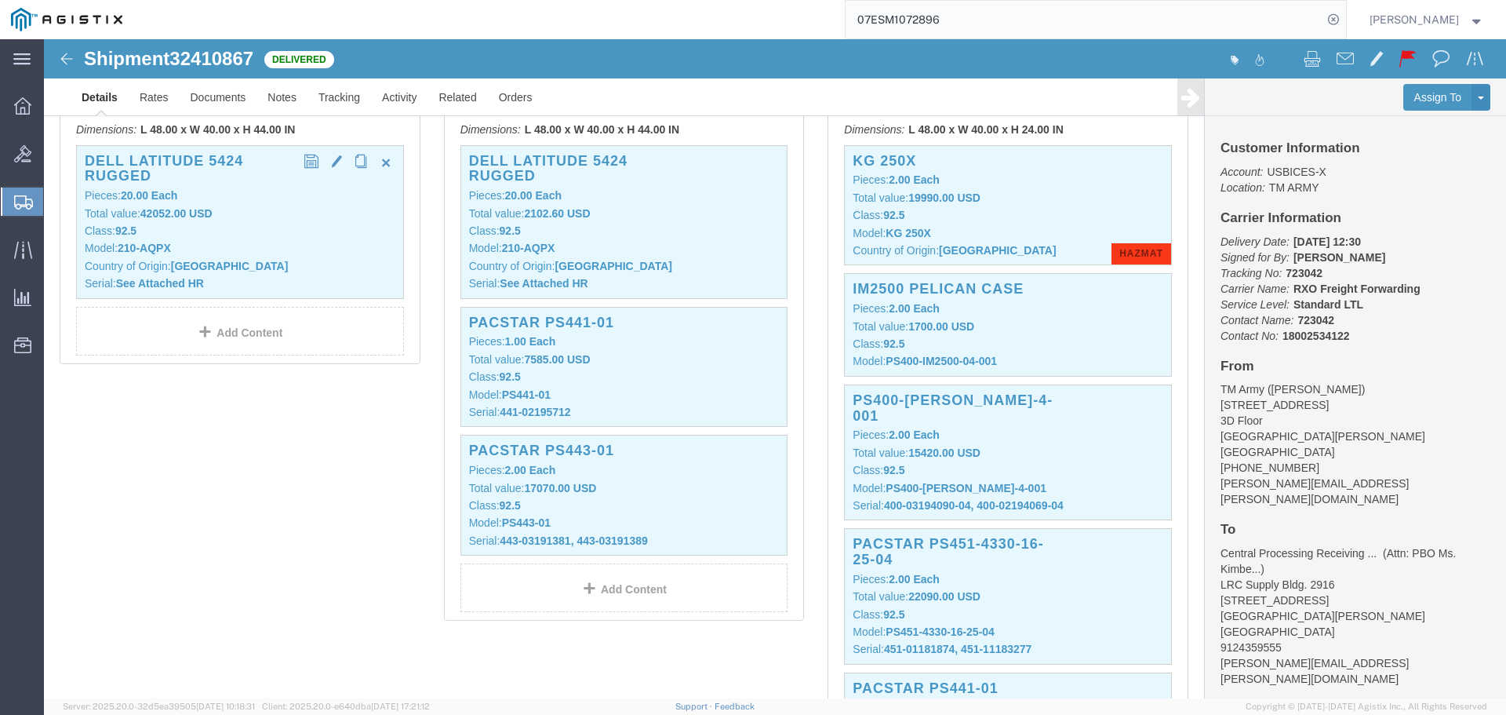
click b "[GEOGRAPHIC_DATA]"
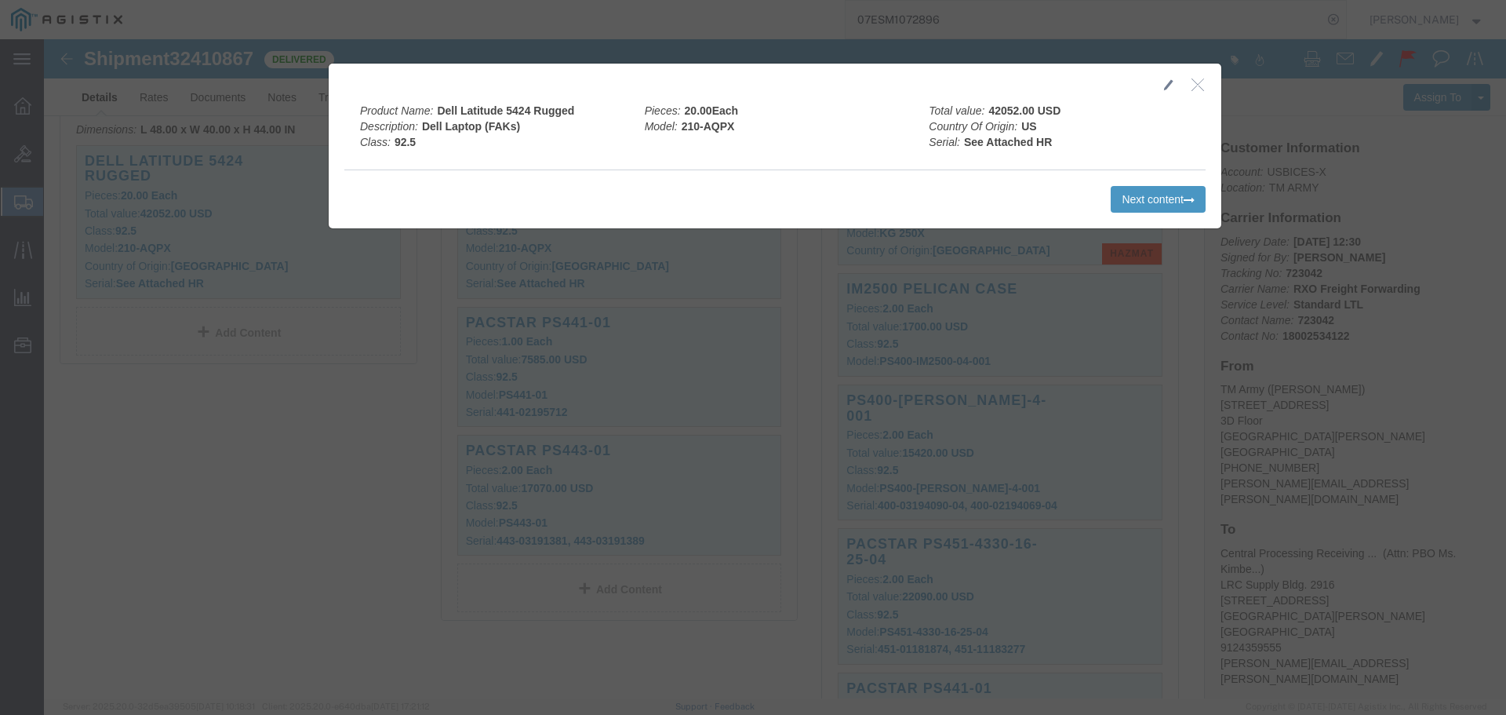
click icon "button"
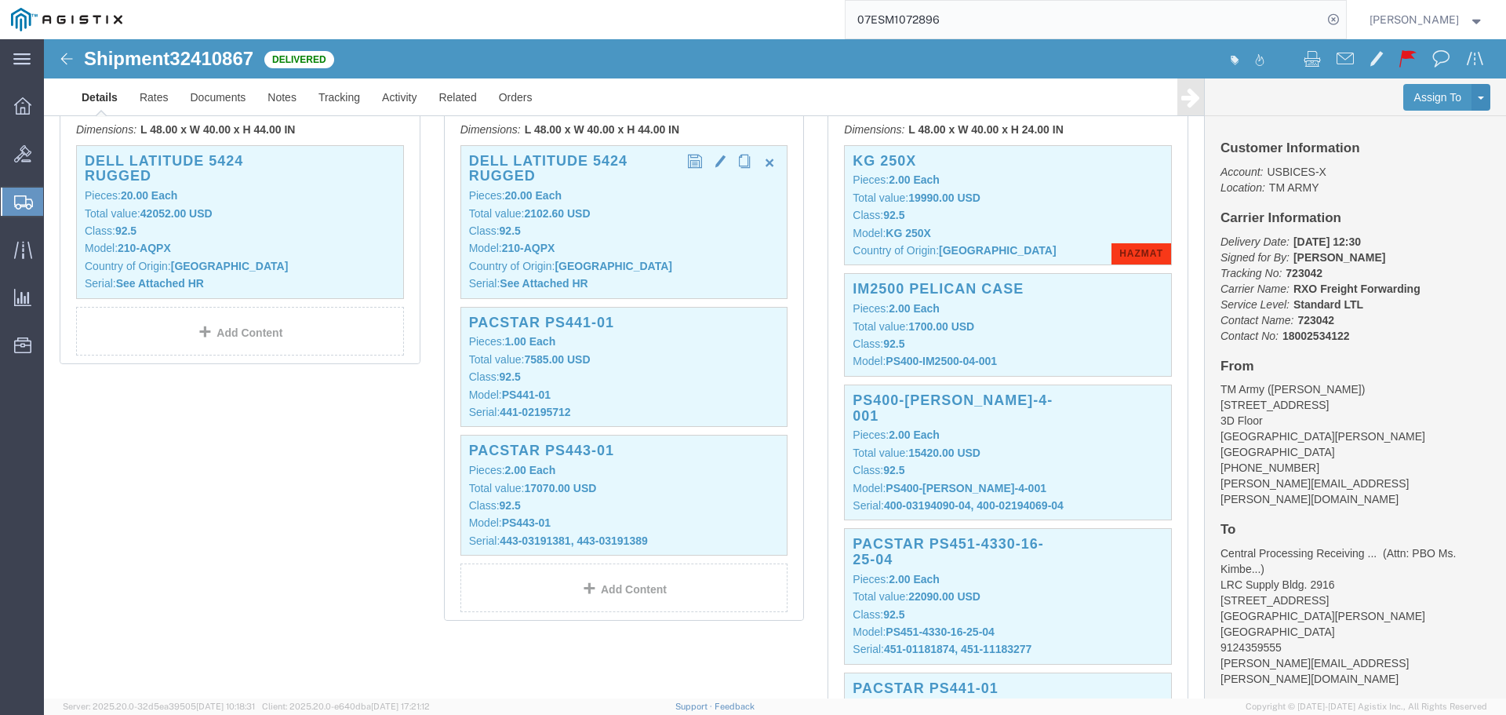
click p "Country of Origin: [GEOGRAPHIC_DATA]"
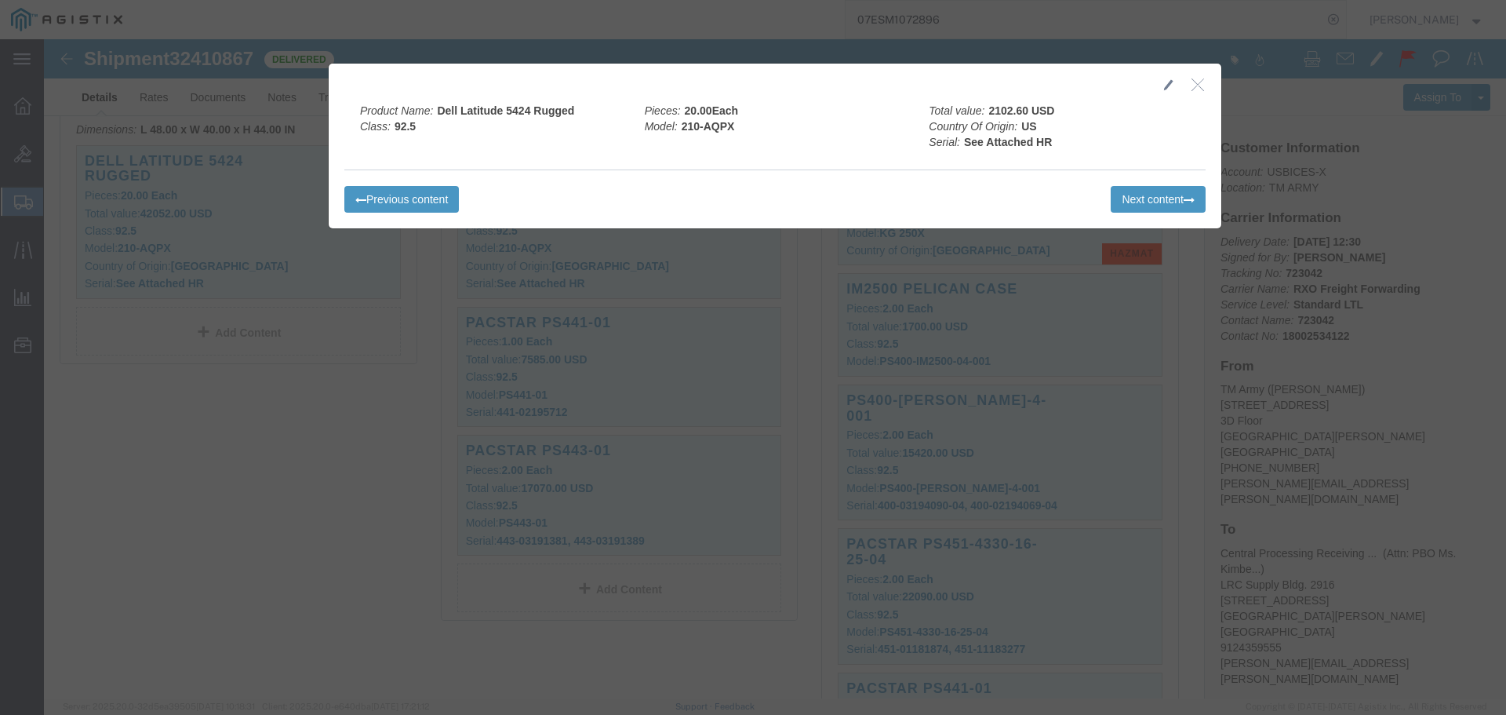
click icon "button"
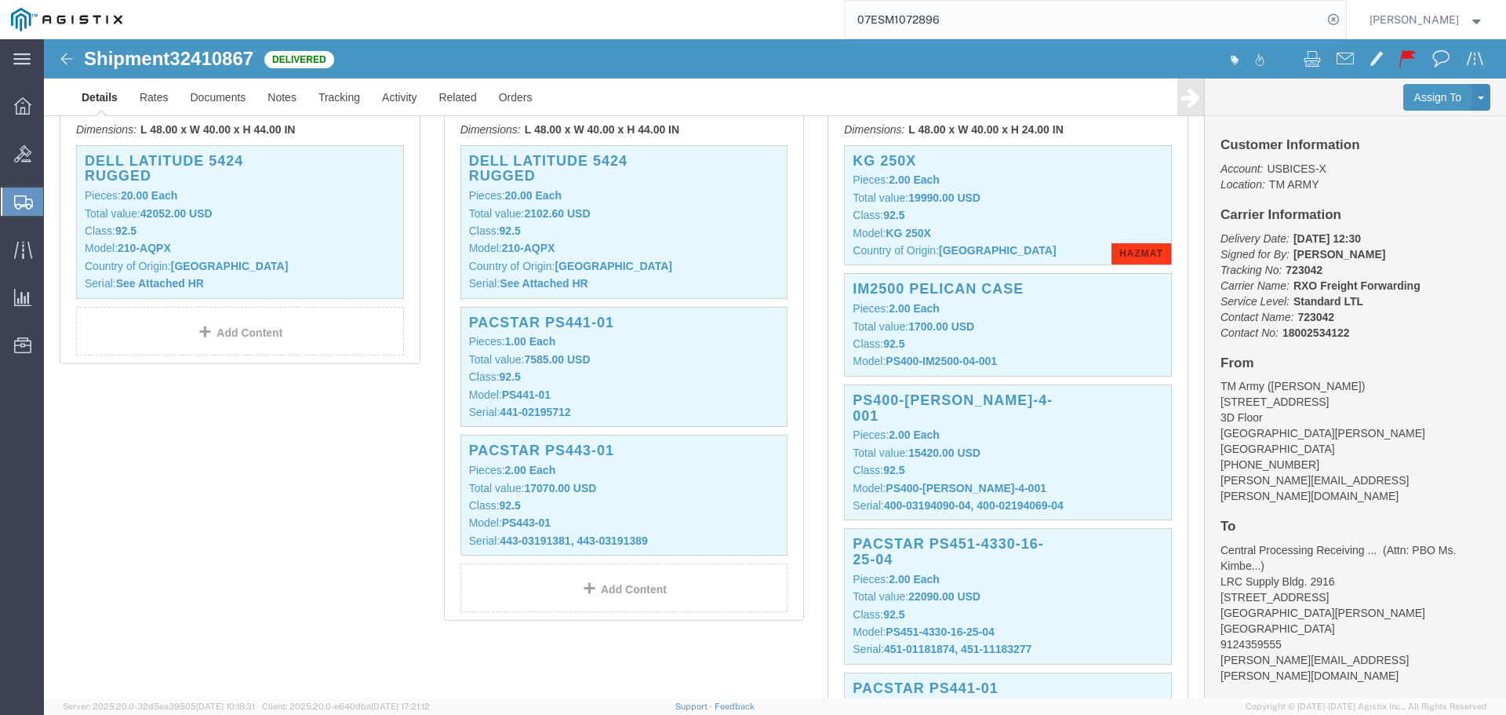
scroll to position [0, 0]
